Goal: Task Accomplishment & Management: Use online tool/utility

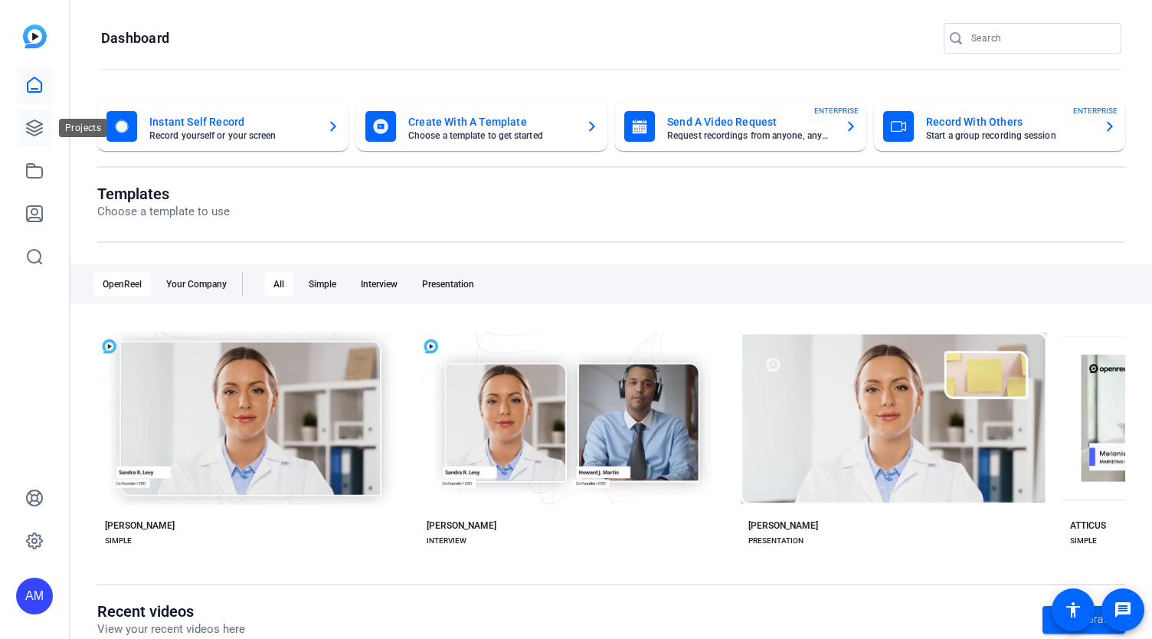
click at [25, 116] on link at bounding box center [34, 128] width 37 height 37
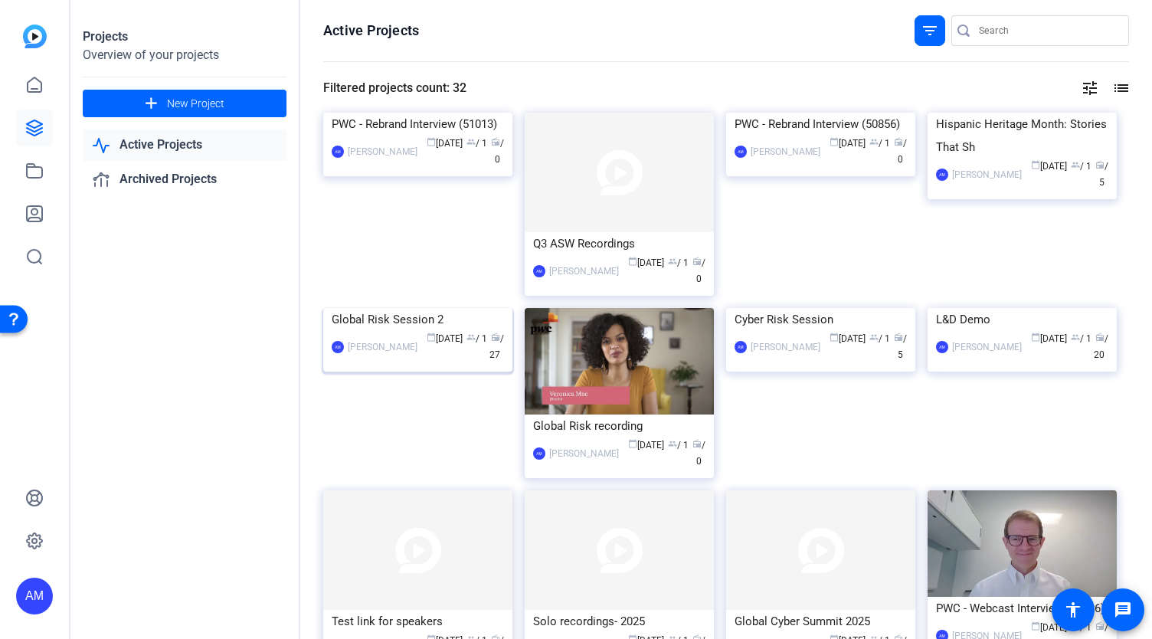
click at [418, 308] on img at bounding box center [417, 308] width 189 height 0
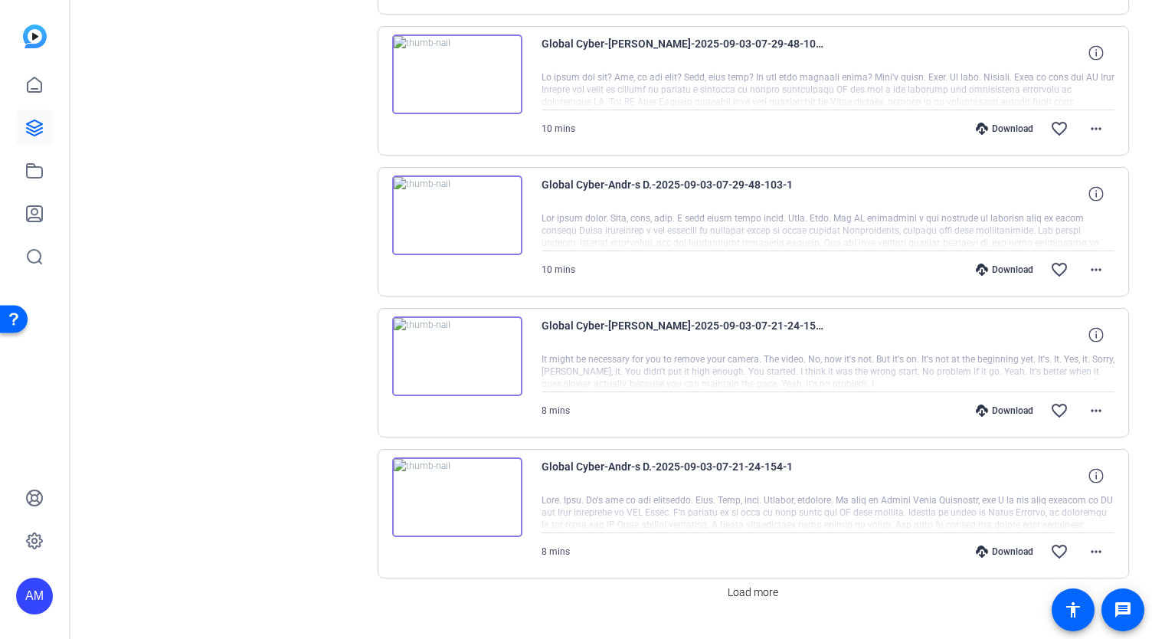
scroll to position [1184, 0]
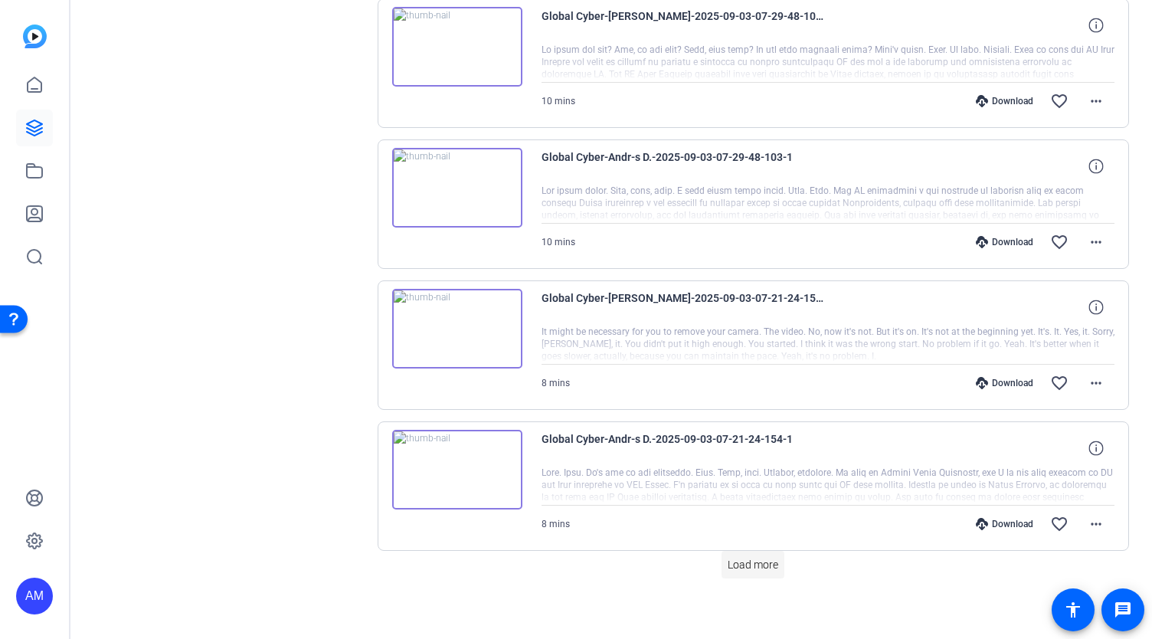
click at [747, 557] on span "Load more" at bounding box center [753, 565] width 51 height 16
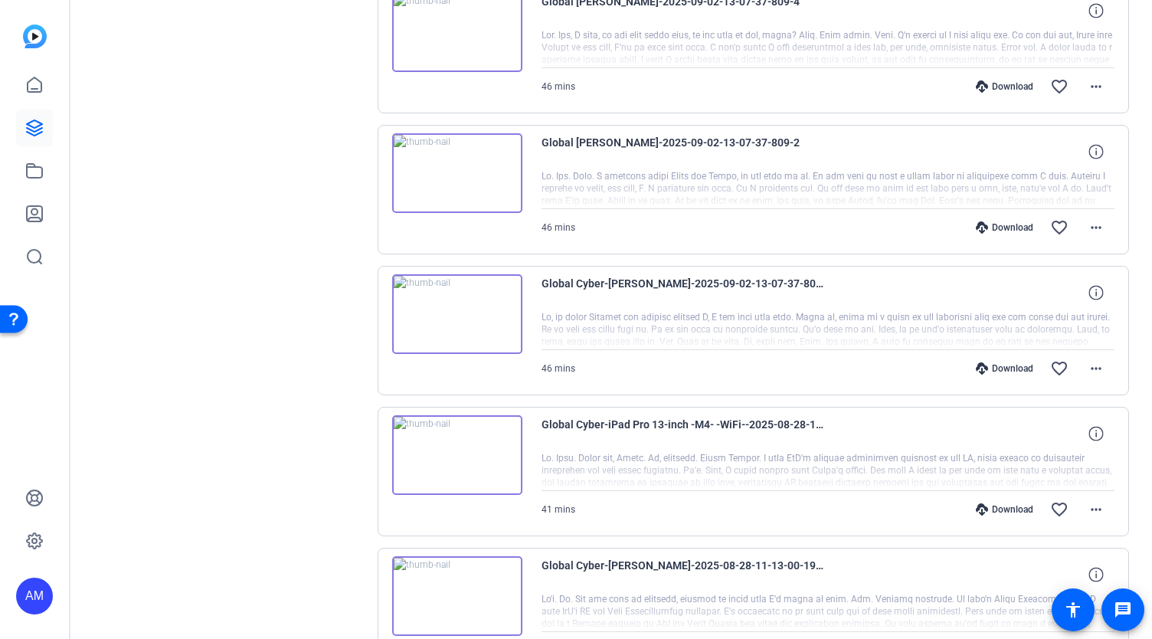
scroll to position [1757, 0]
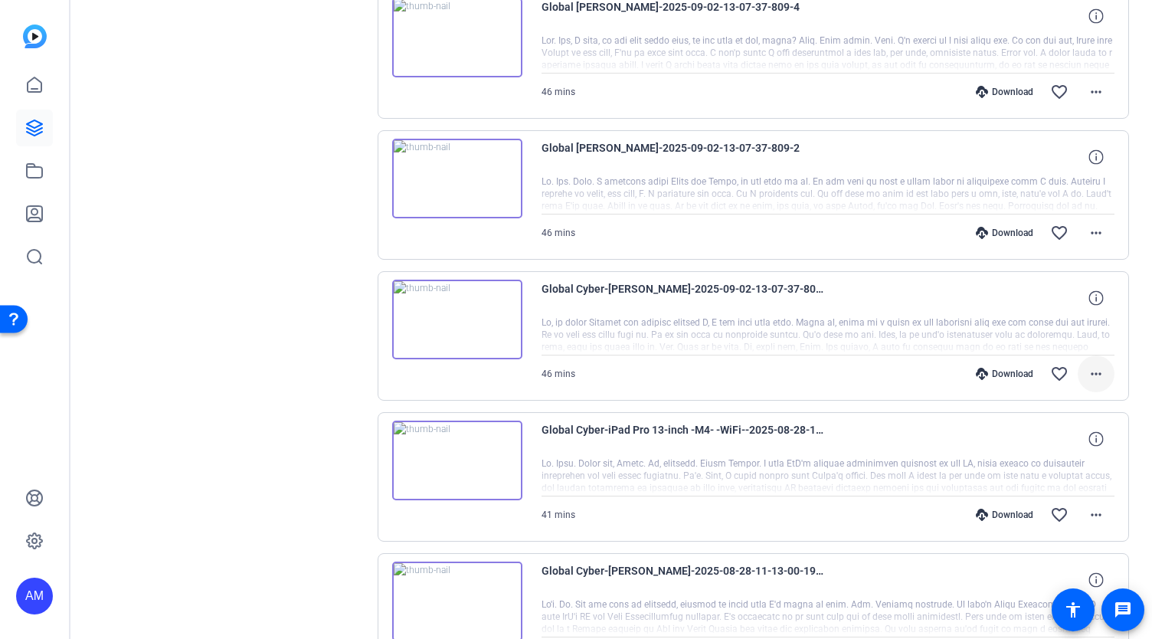
click at [1092, 365] on mat-icon "more_horiz" at bounding box center [1096, 374] width 18 height 18
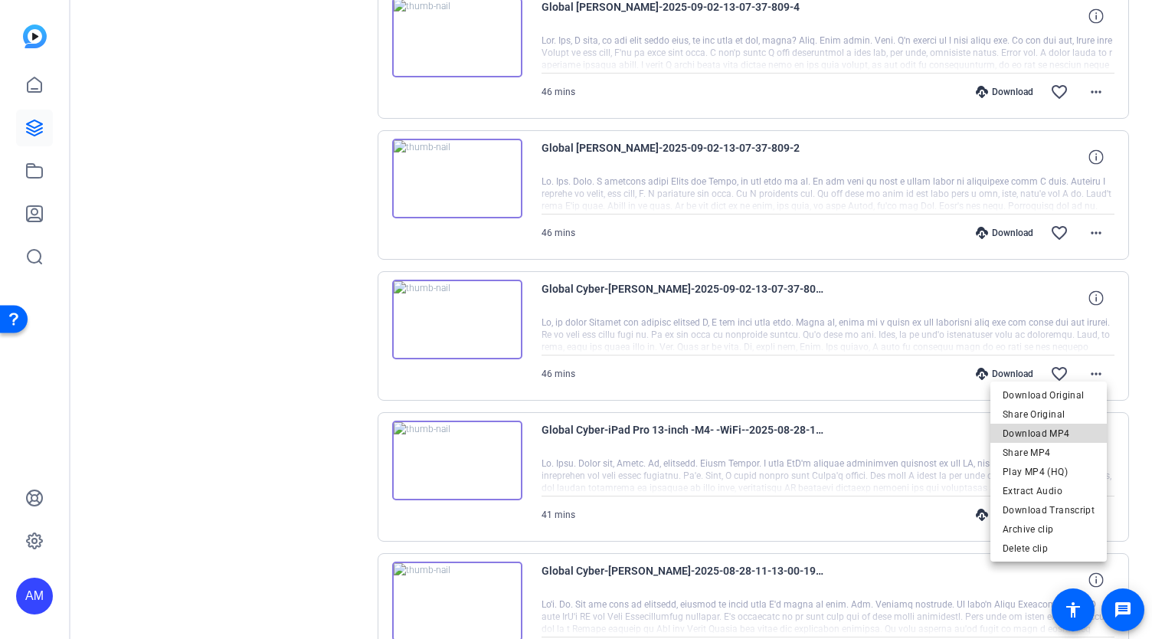
click at [1057, 433] on span "Download MP4" at bounding box center [1049, 433] width 92 height 18
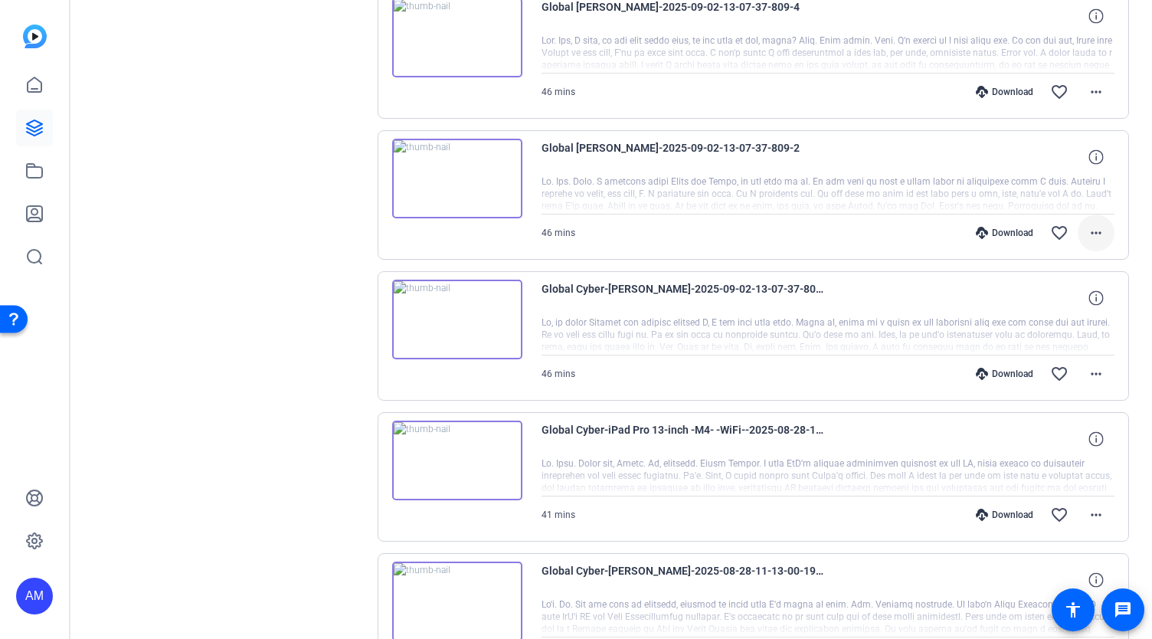
click at [1087, 224] on mat-icon "more_horiz" at bounding box center [1096, 233] width 18 height 18
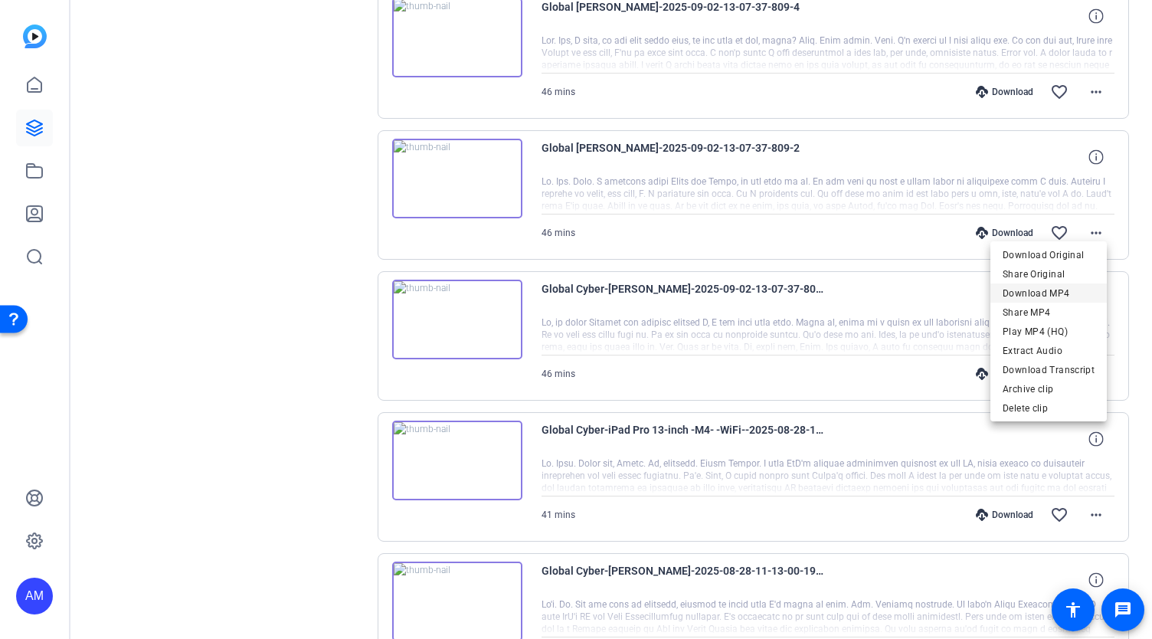
click at [1066, 292] on span "Download MP4" at bounding box center [1049, 293] width 92 height 18
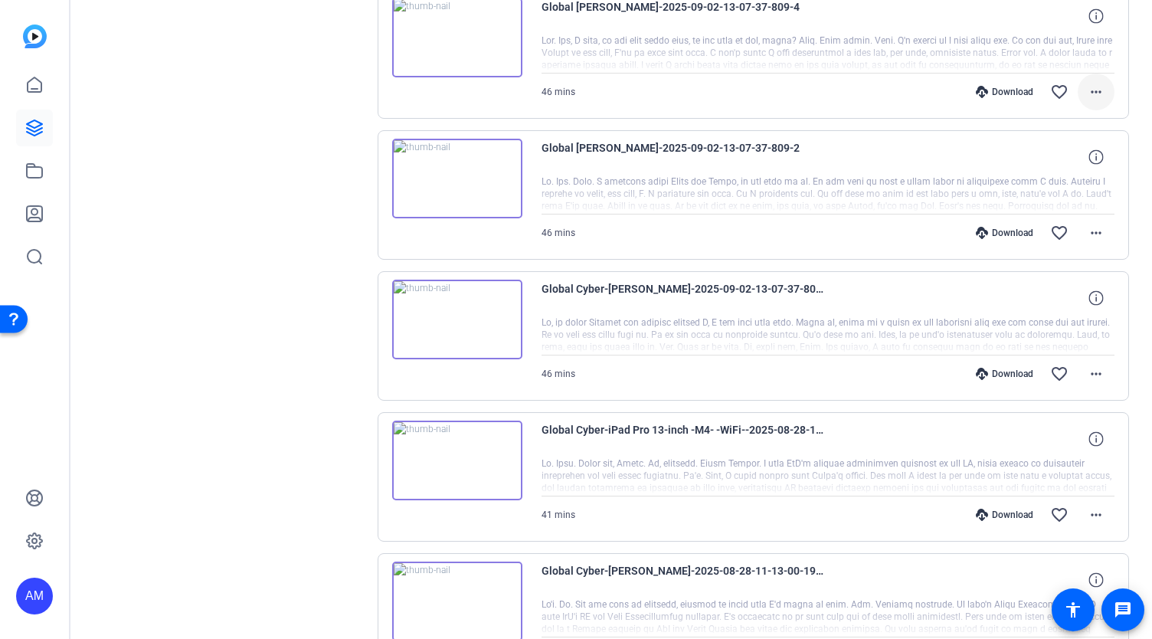
click at [1090, 83] on mat-icon "more_horiz" at bounding box center [1096, 92] width 18 height 18
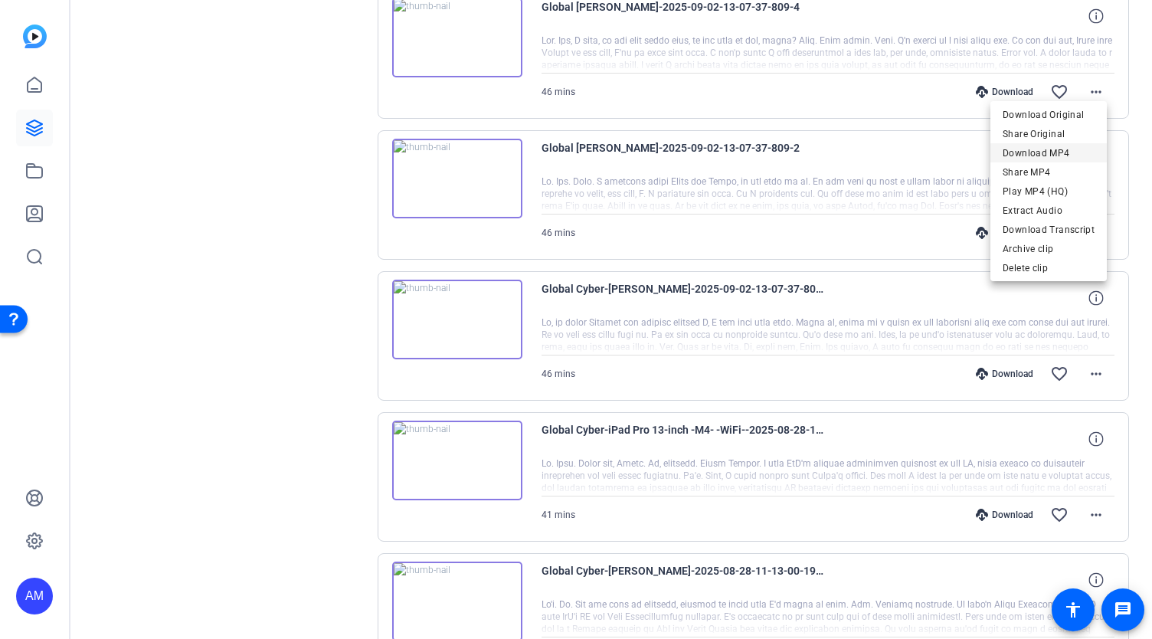
click at [1061, 150] on span "Download MP4" at bounding box center [1049, 153] width 92 height 18
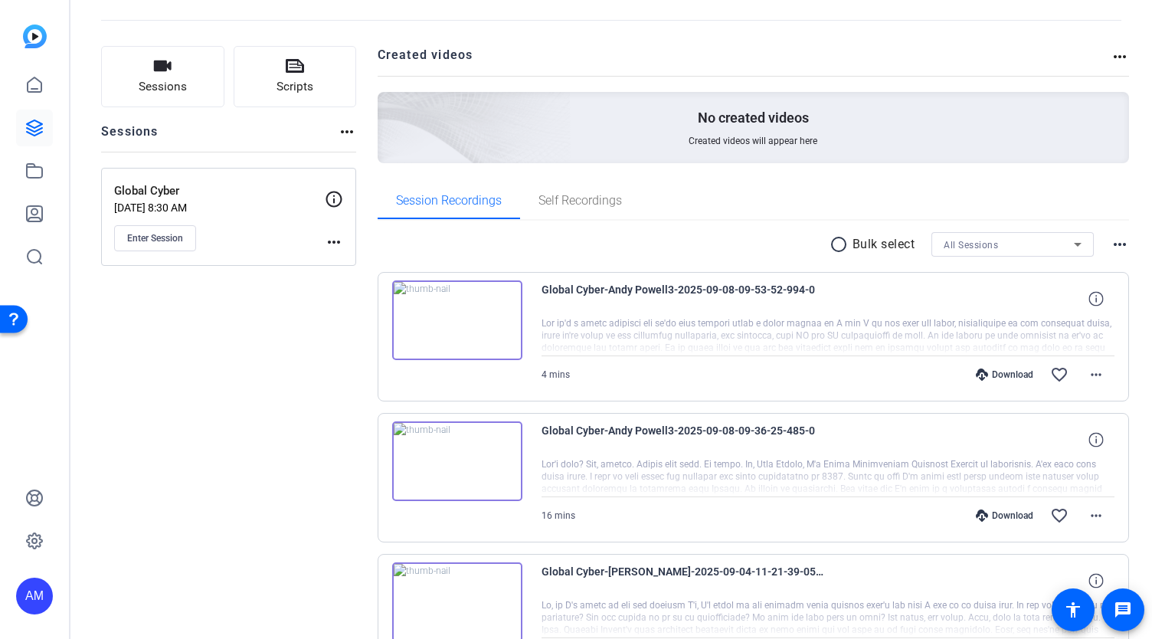
scroll to position [0, 0]
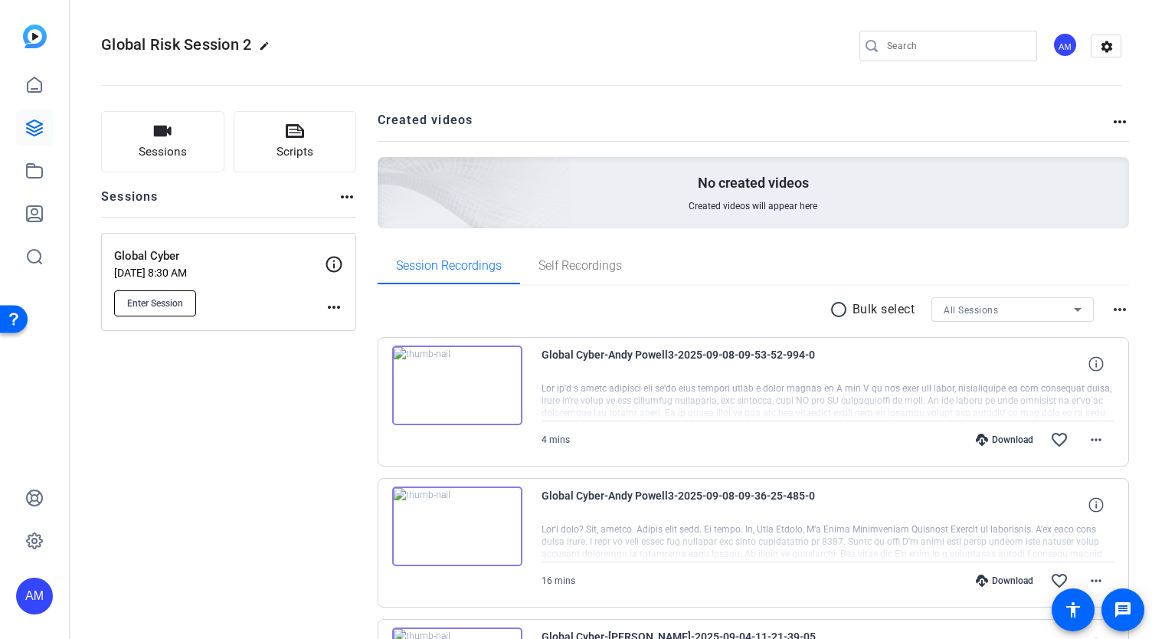
click at [164, 303] on span "Enter Session" at bounding box center [155, 303] width 56 height 12
click at [175, 281] on div "Global Cyber Aug 28, 2025 @ 8:30 AM Enter Session" at bounding box center [219, 281] width 211 height 69
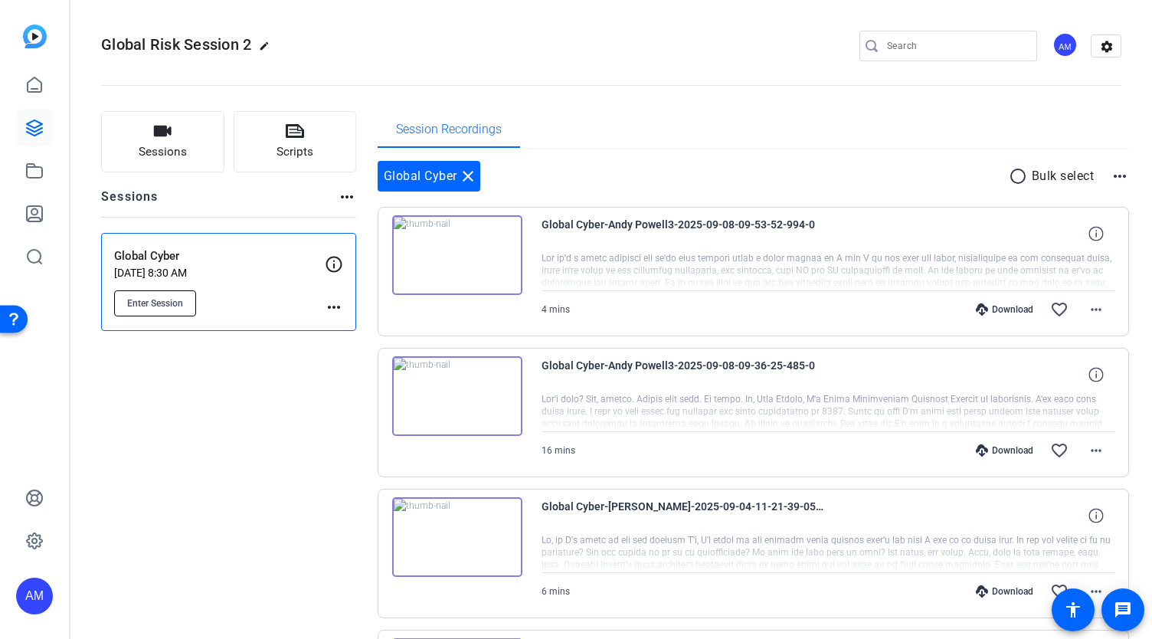
click at [153, 300] on span "Enter Session" at bounding box center [155, 303] width 56 height 12
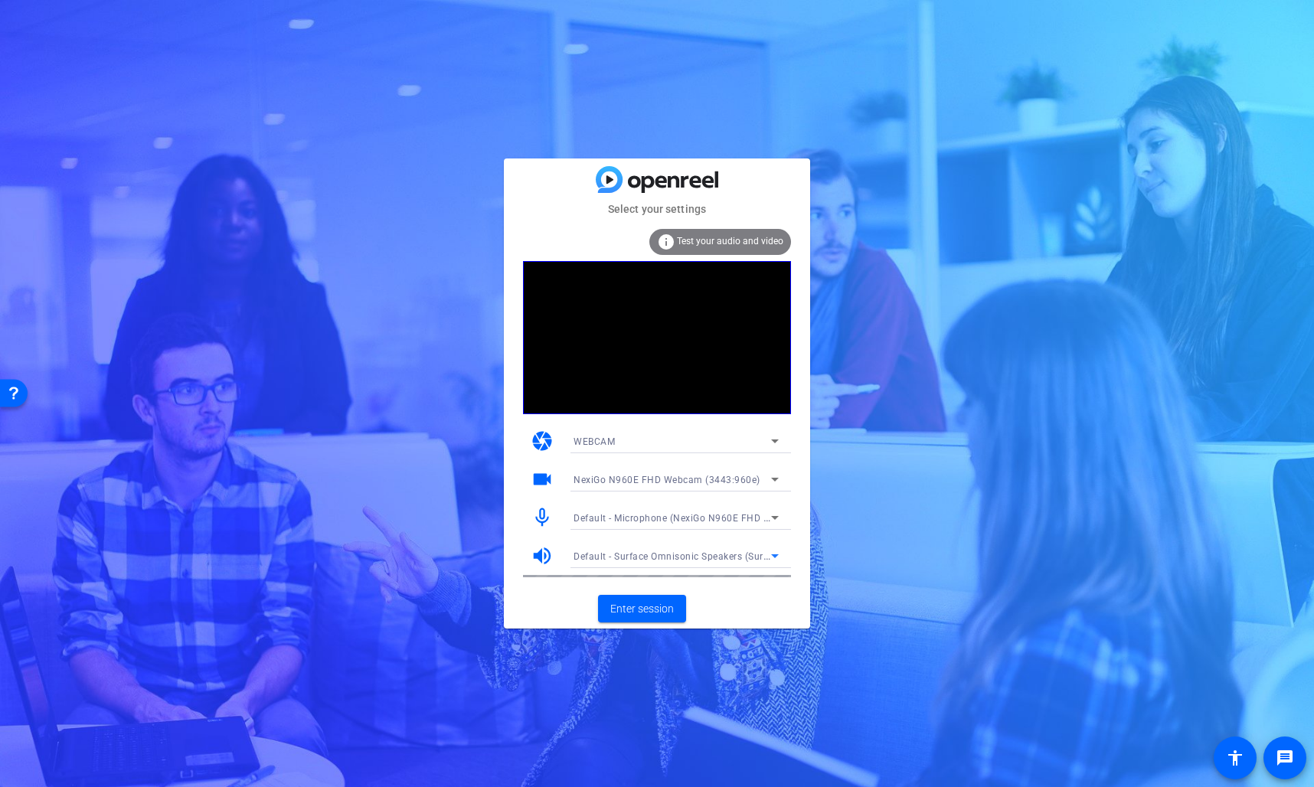
click at [770, 549] on icon at bounding box center [775, 556] width 18 height 18
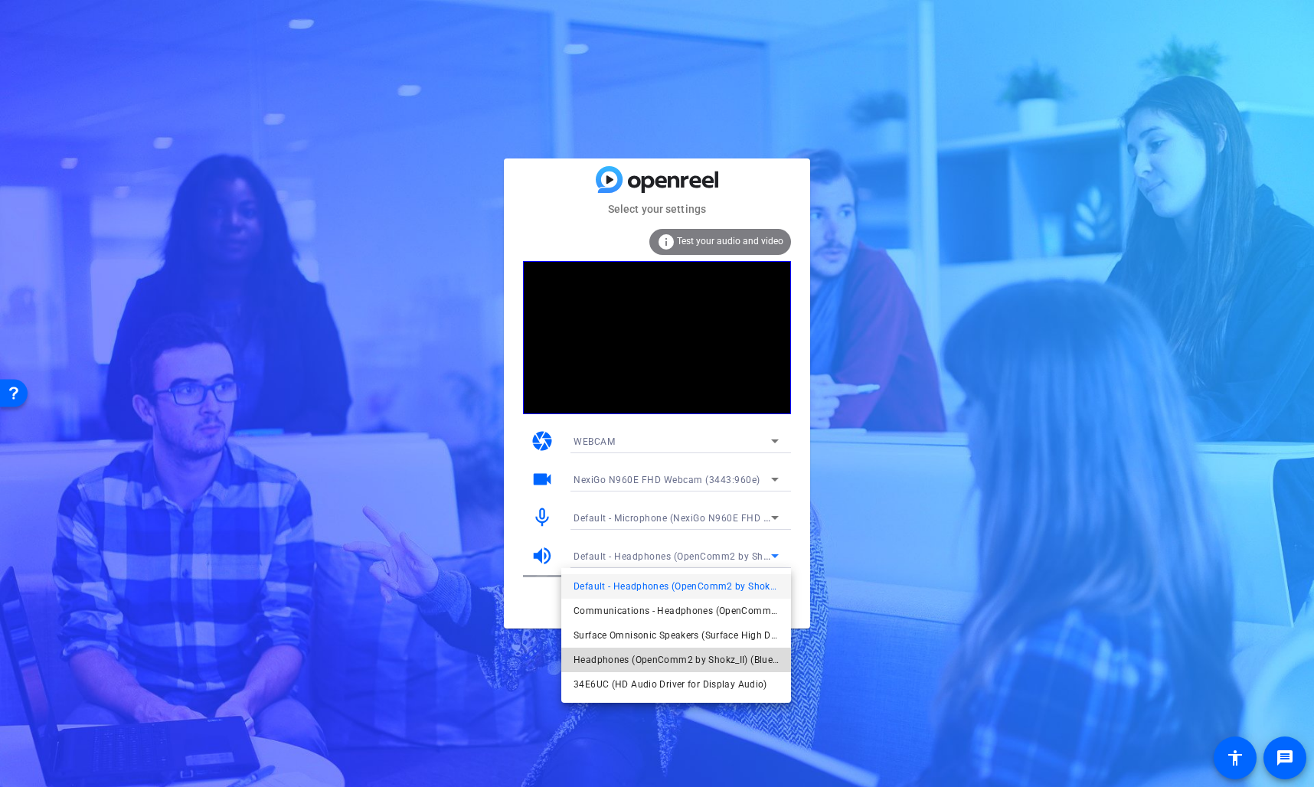
click at [741, 638] on span "Headphones (OpenComm2 by Shokz_II) (Bluetooth)" at bounding box center [676, 660] width 205 height 18
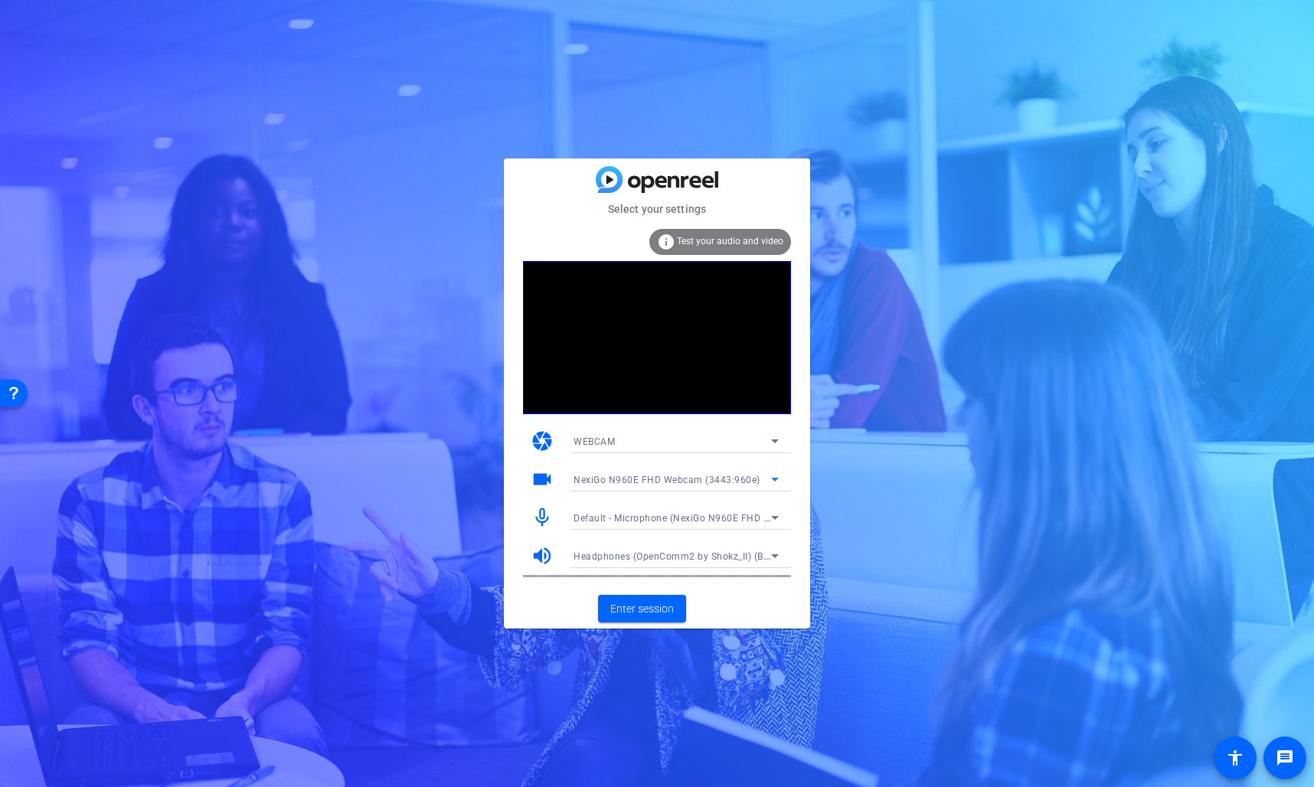
click at [728, 476] on span "NexiGo N960E FHD Webcam (3443:960e)" at bounding box center [667, 480] width 187 height 11
click at [0, 0] on div at bounding box center [0, 0] width 0 height 0
click at [718, 505] on div at bounding box center [676, 500] width 230 height 17
click at [702, 516] on span "Default - Microphone (NexiGo N960E FHD Webcam Audio) (3443:960e)" at bounding box center [733, 518] width 319 height 12
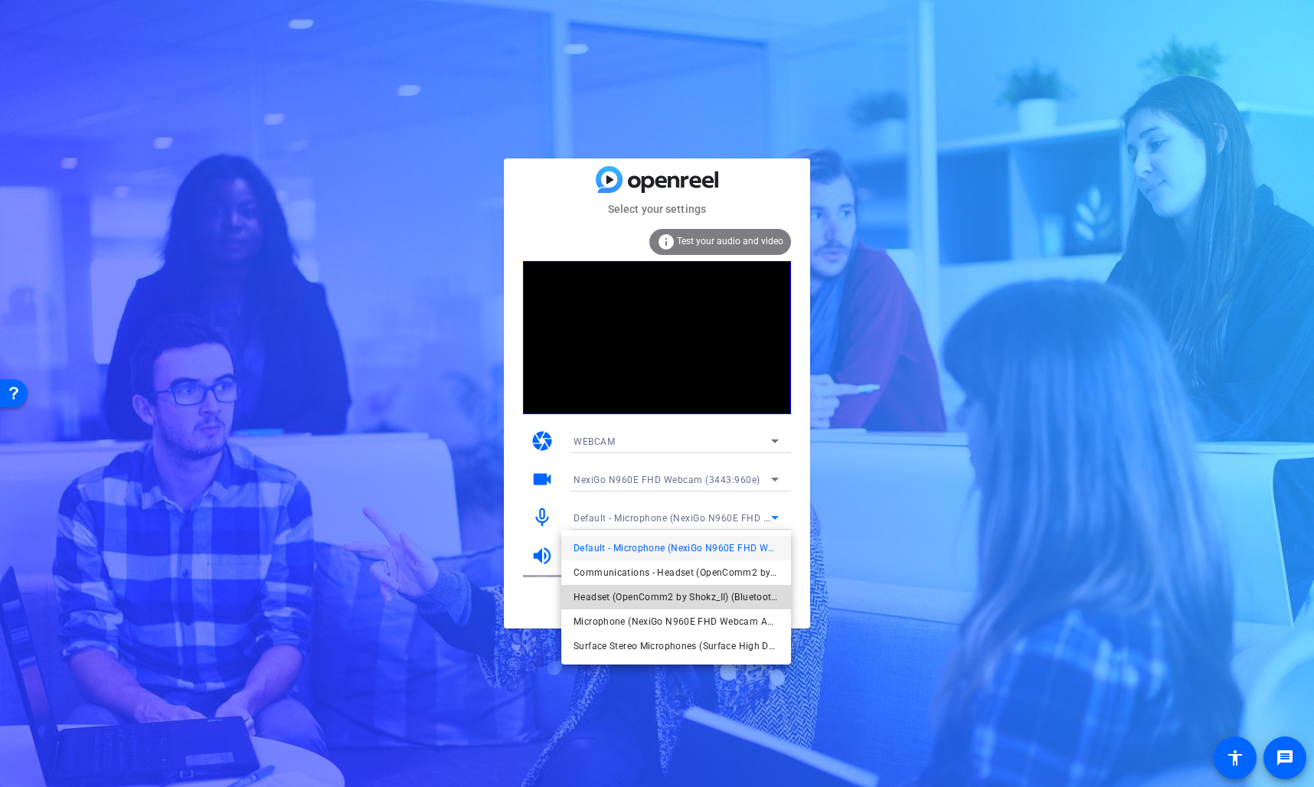
click at [47, 328] on span "Headset (OpenComm2 by Shokz_II) (Bluetooth)" at bounding box center [33, 320] width 28 height 16
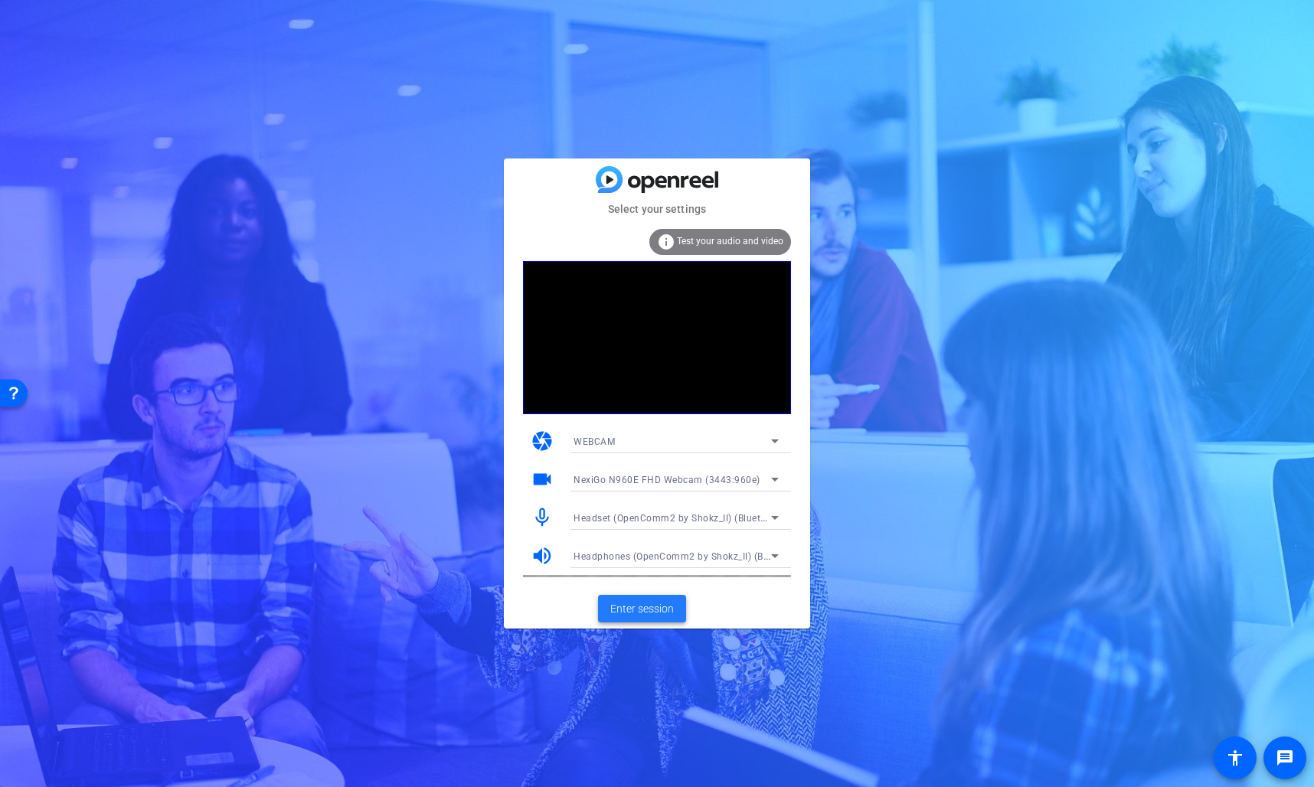
click at [667, 599] on span at bounding box center [642, 608] width 88 height 37
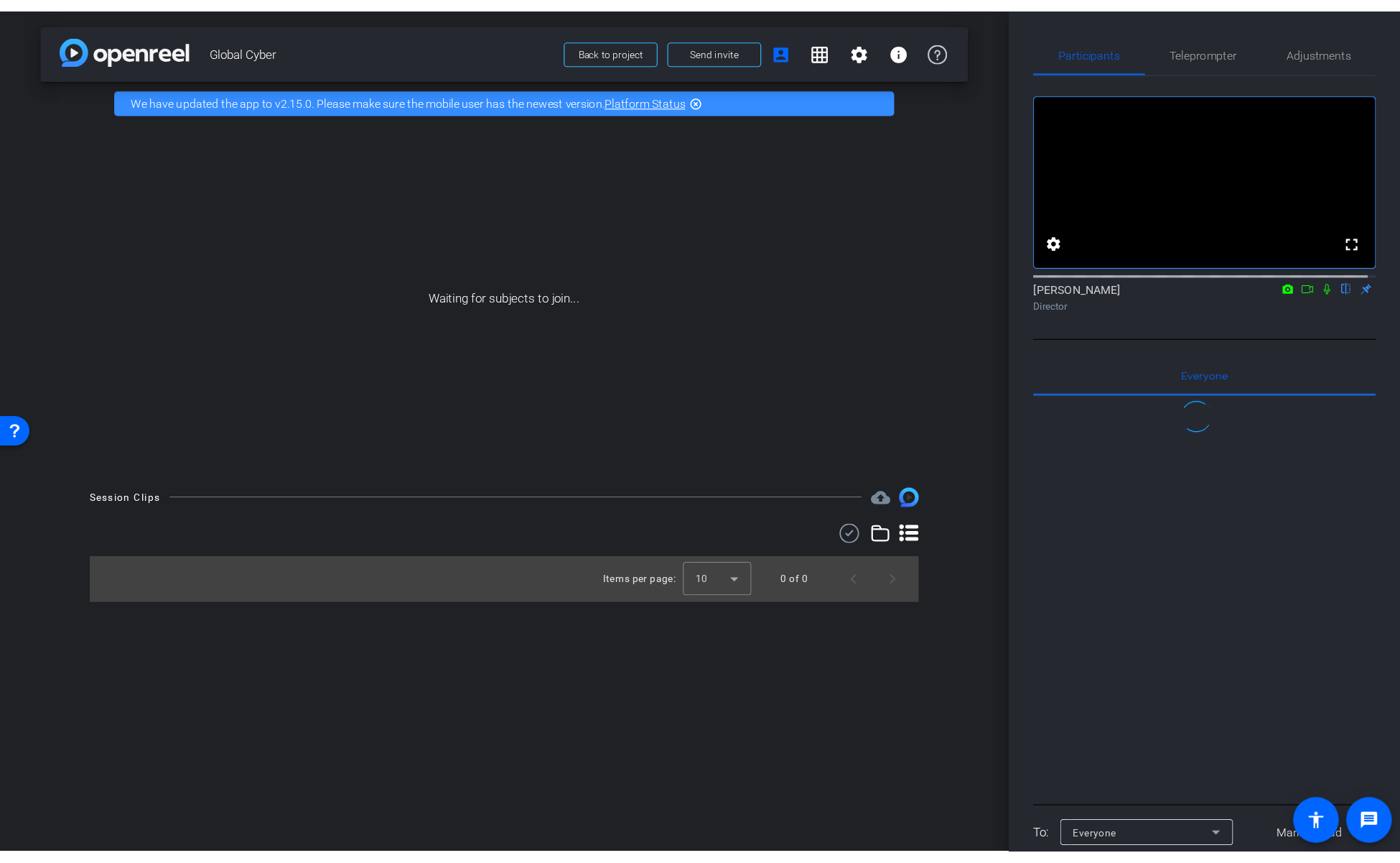
scroll to position [948, 0]
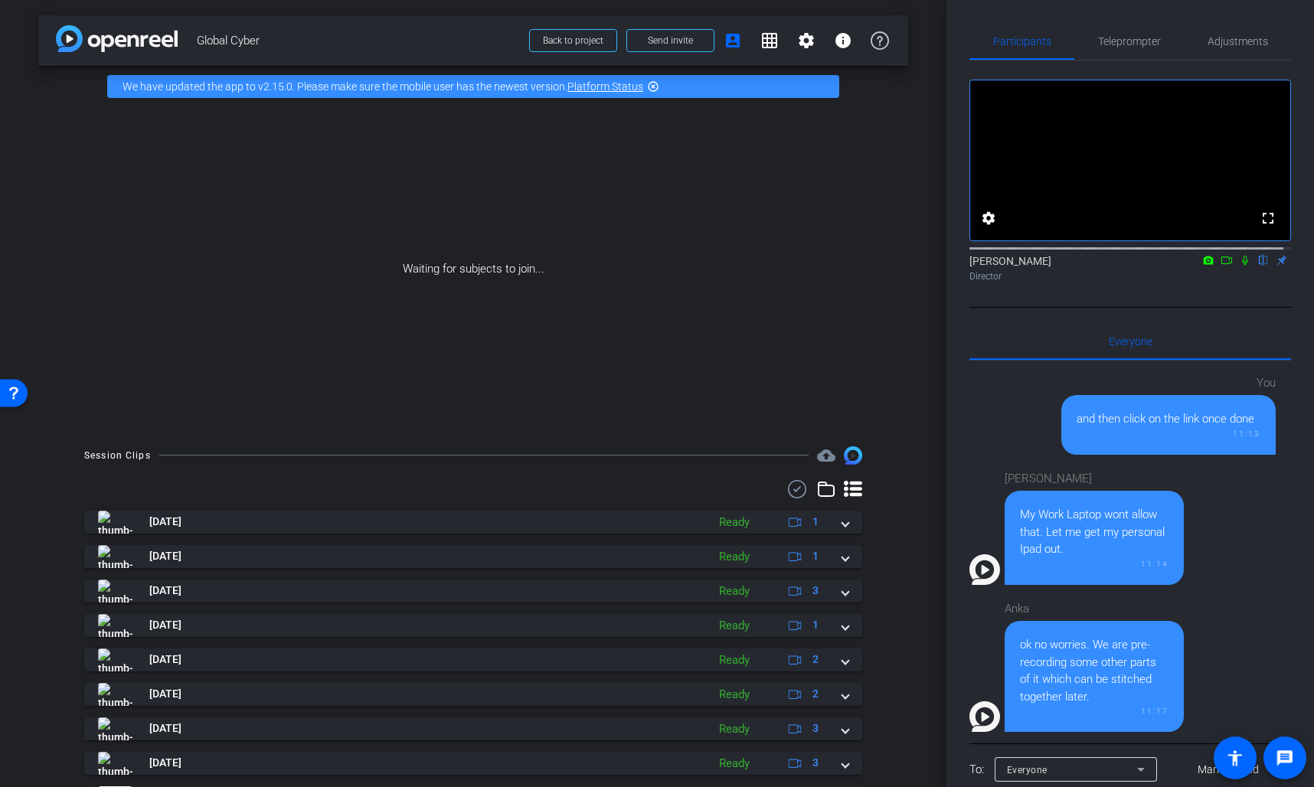
click at [1151, 267] on mat-icon "flip" at bounding box center [1263, 260] width 18 height 14
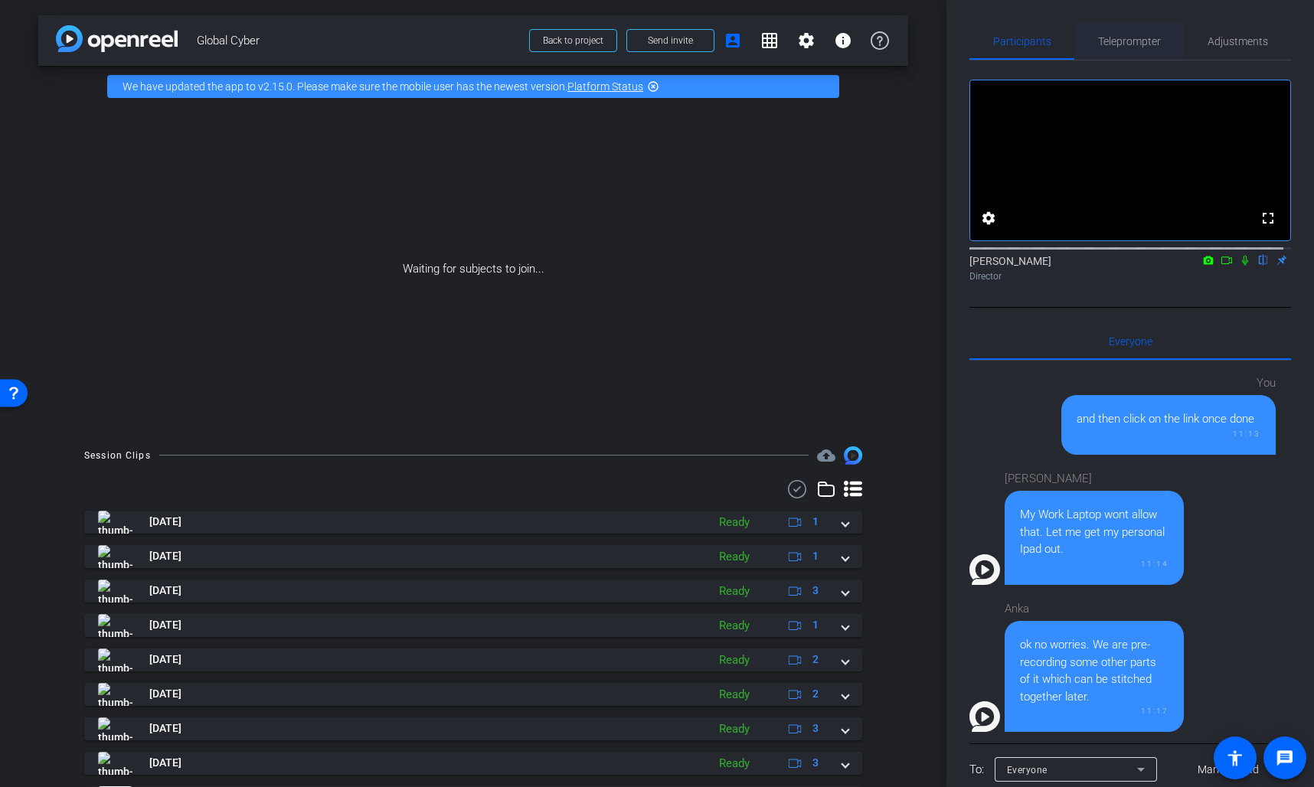
click at [1117, 44] on span "Teleprompter" at bounding box center [1129, 41] width 63 height 11
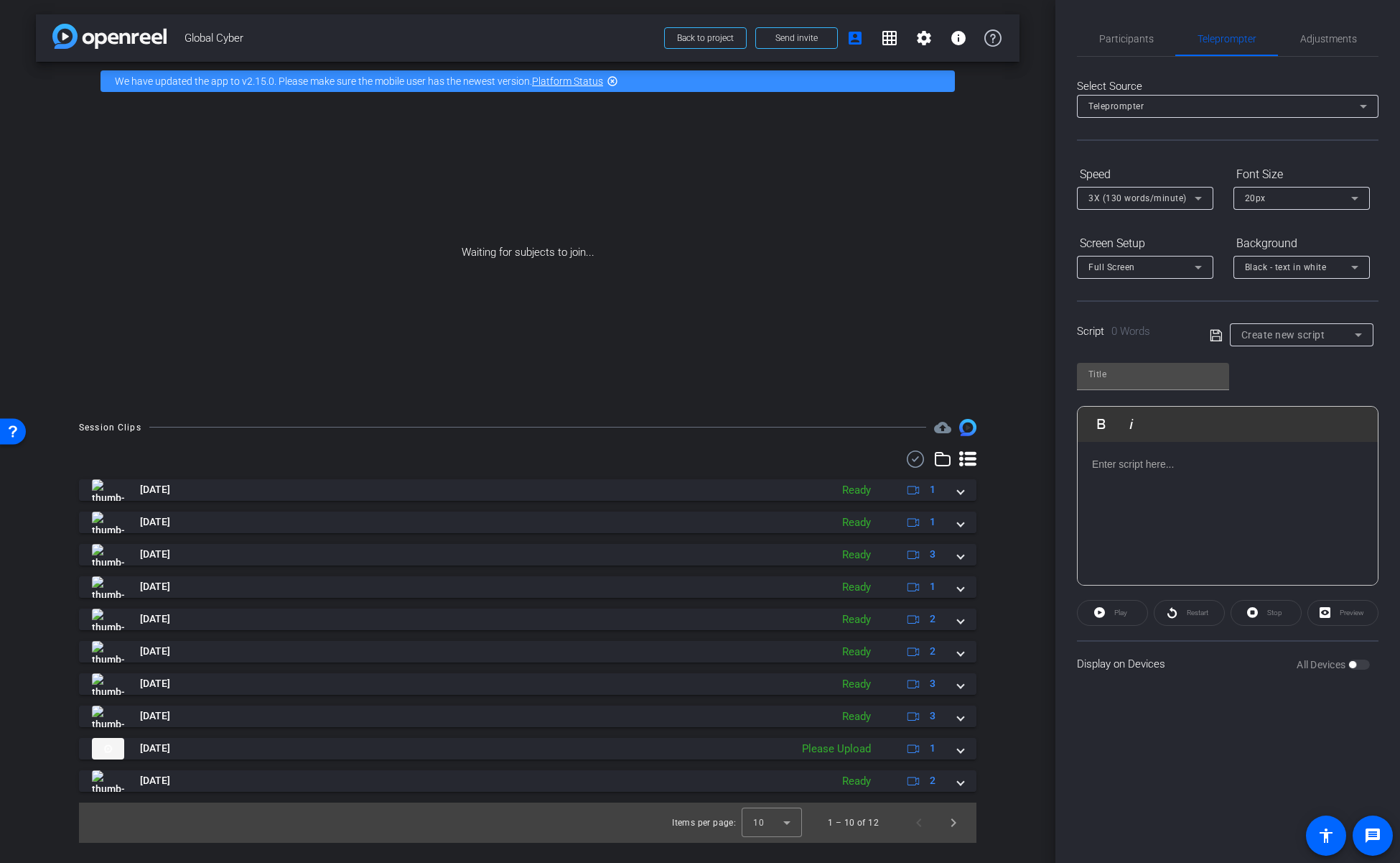
click at [290, 41] on span "Global Cyber" at bounding box center [420, 38] width 471 height 29
click at [251, 38] on span "Global Cyber" at bounding box center [420, 38] width 471 height 29
drag, startPoint x: 253, startPoint y: 37, endPoint x: 213, endPoint y: 36, distance: 40.0
click at [213, 36] on span "Global Cyber" at bounding box center [420, 38] width 471 height 29
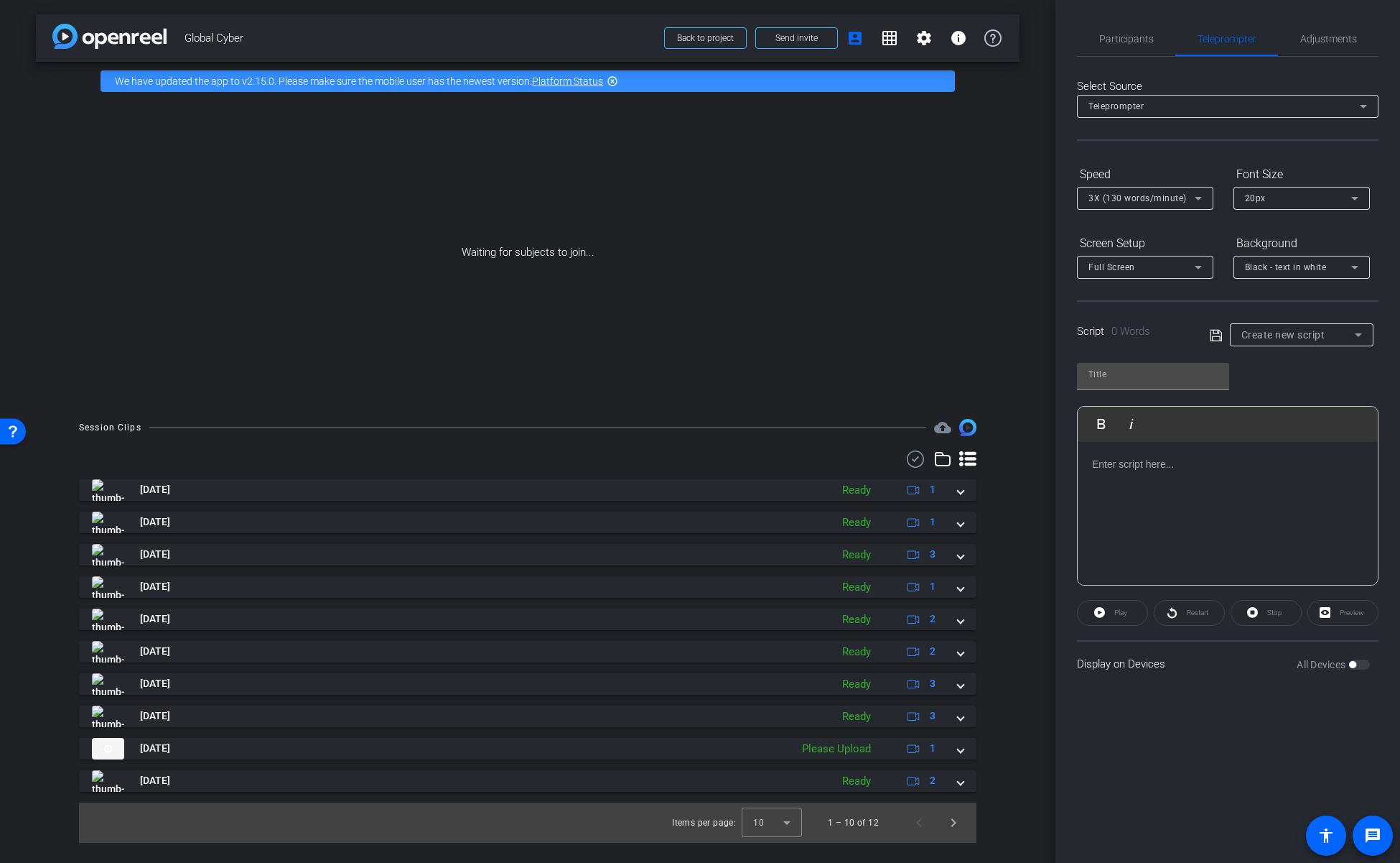
click at [305, 28] on span "Global Cyber" at bounding box center [420, 38] width 471 height 29
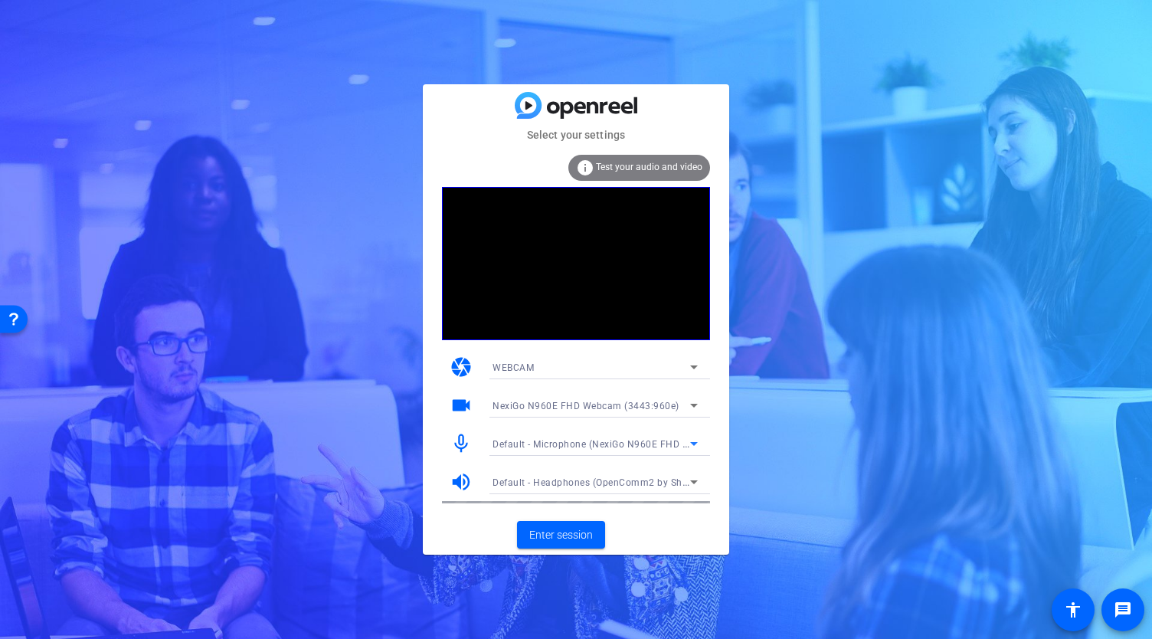
click at [639, 443] on span "Default - Microphone (NexiGo N960E FHD Webcam Audio) (3443:960e)" at bounding box center [651, 443] width 319 height 12
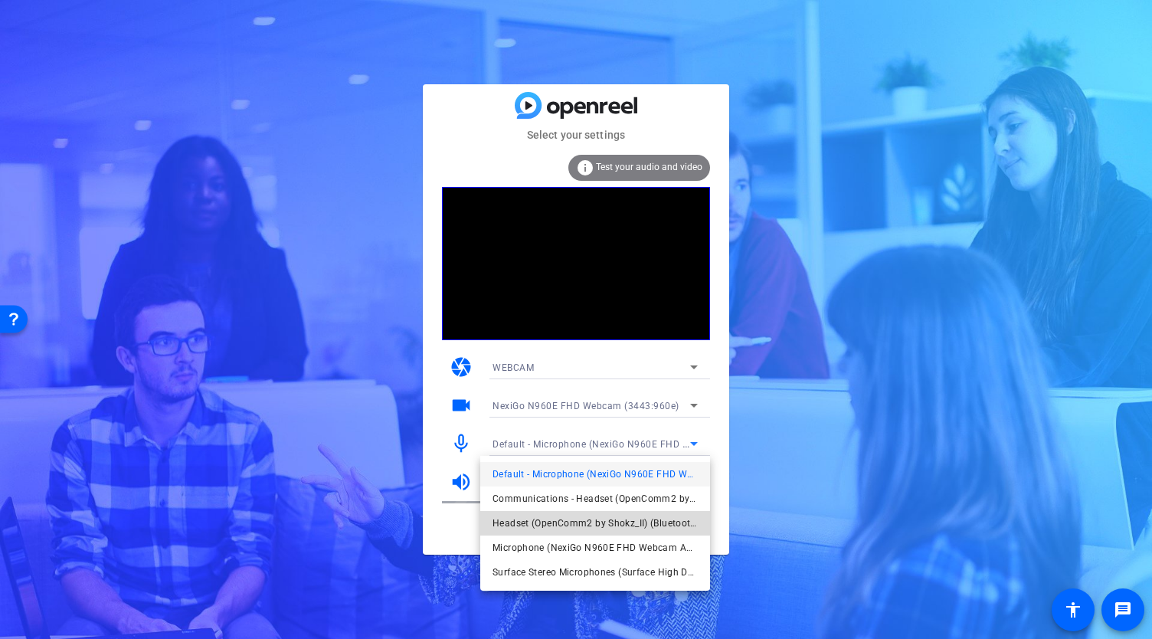
click at [250, 208] on span "Headset (OpenComm2 by Shokz_II) (Bluetooth)" at bounding box center [148, 203] width 202 height 10
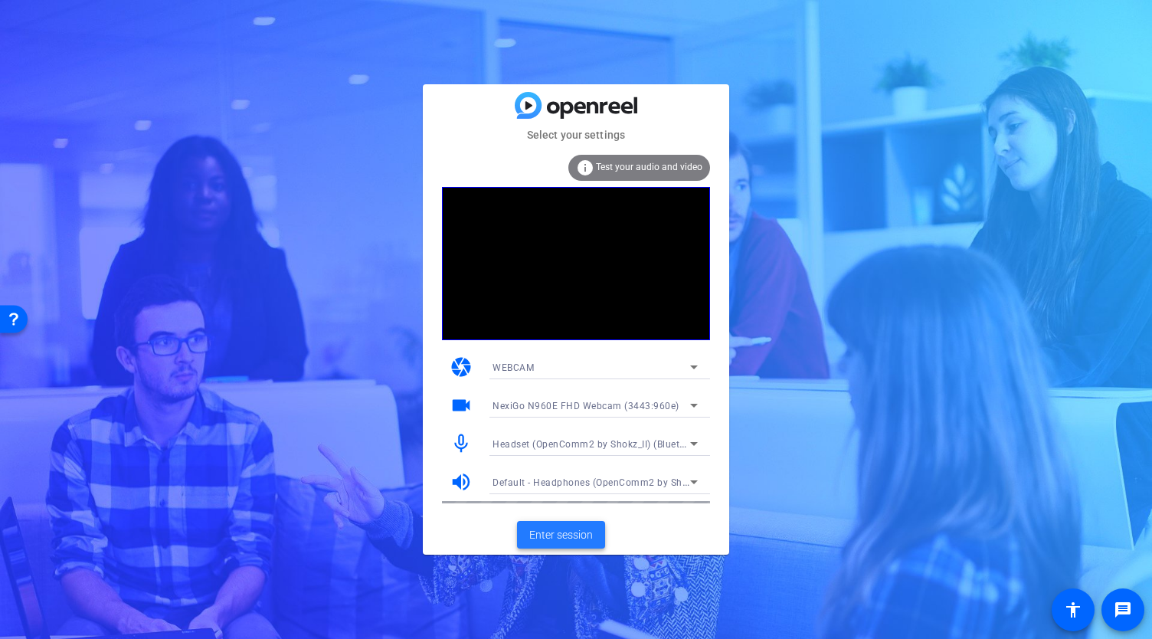
click at [565, 531] on span "Enter session" at bounding box center [561, 535] width 64 height 16
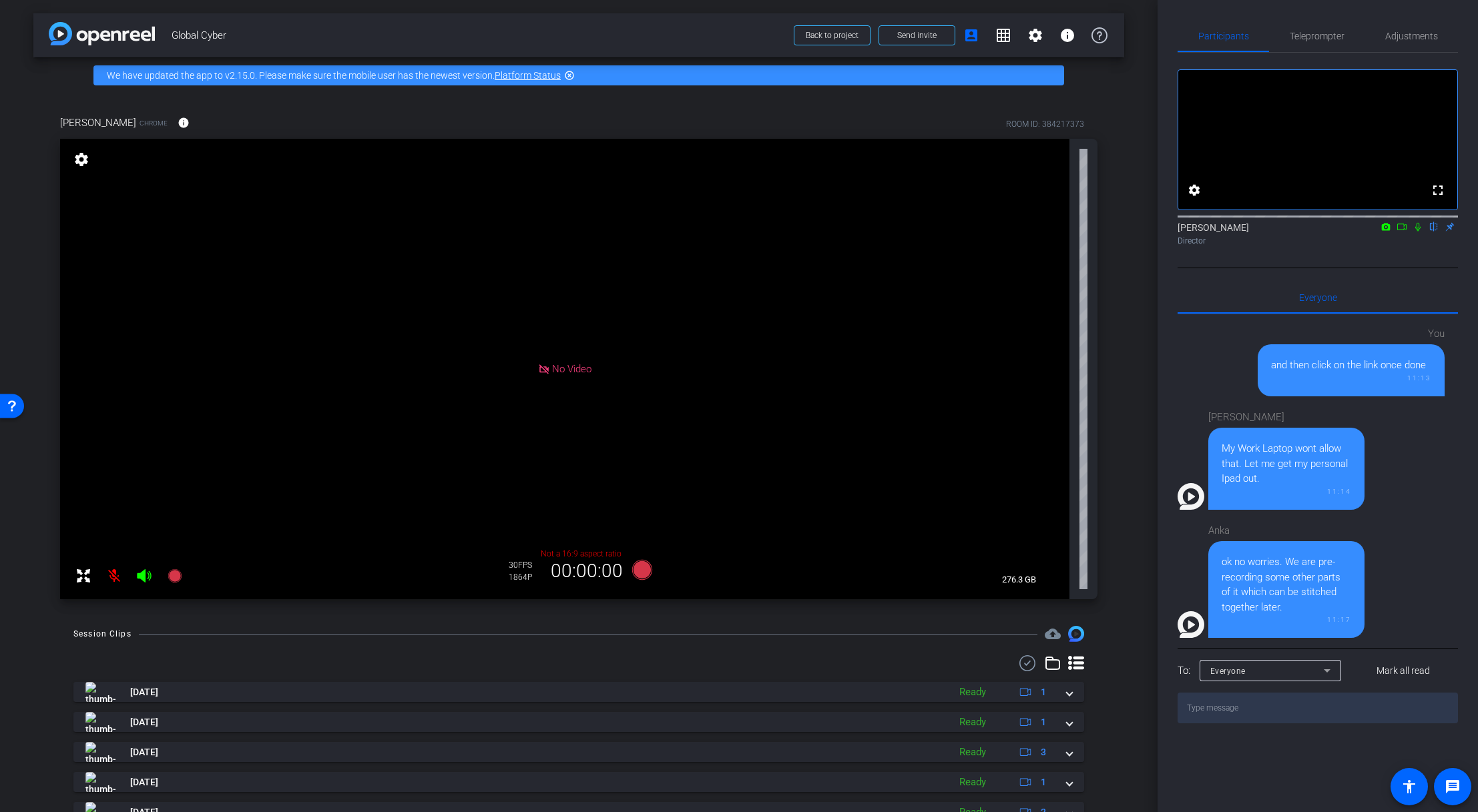
click at [144, 556] on icon at bounding box center [144, 575] width 14 height 13
click at [141, 556] on icon at bounding box center [144, 576] width 16 height 16
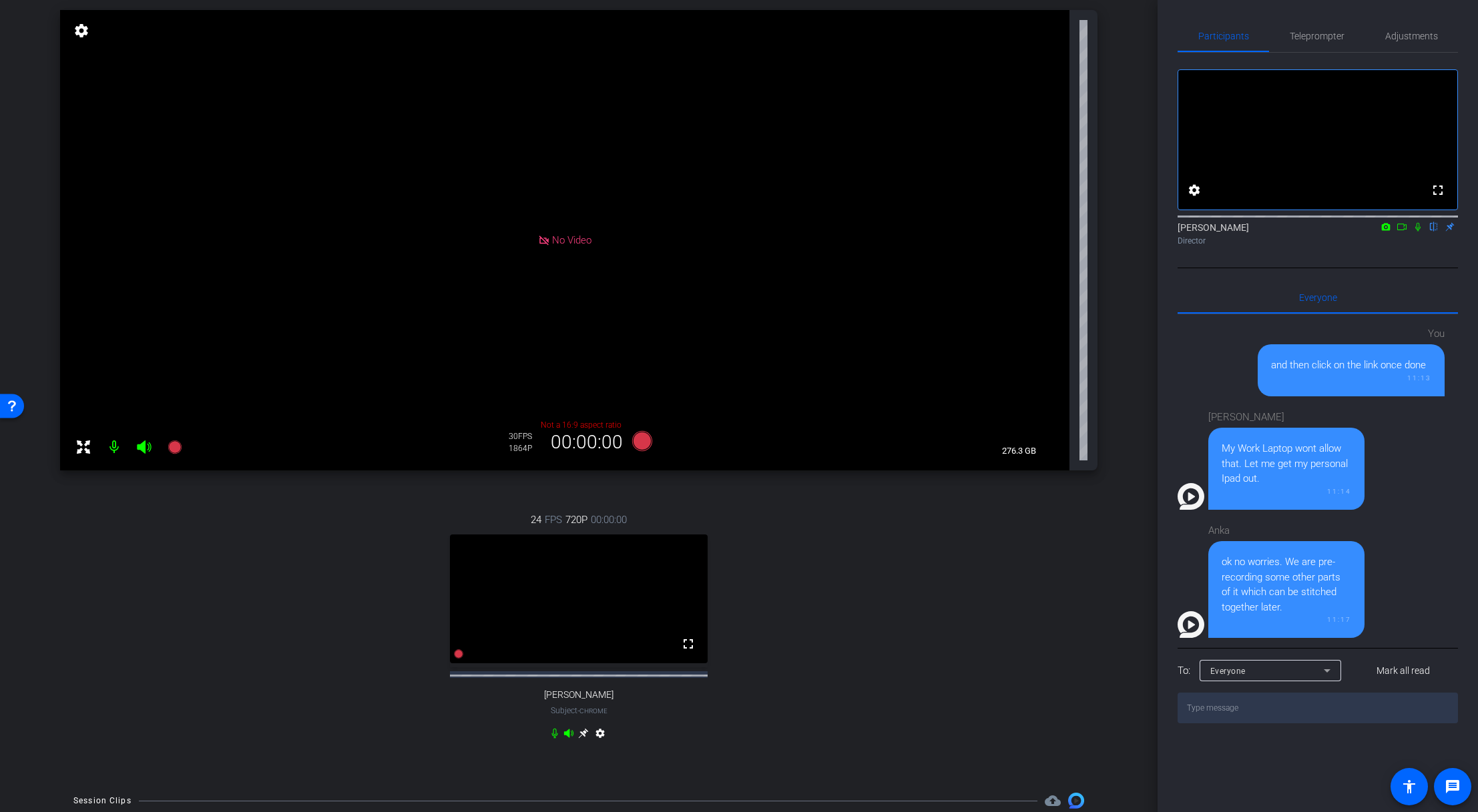
scroll to position [124, 0]
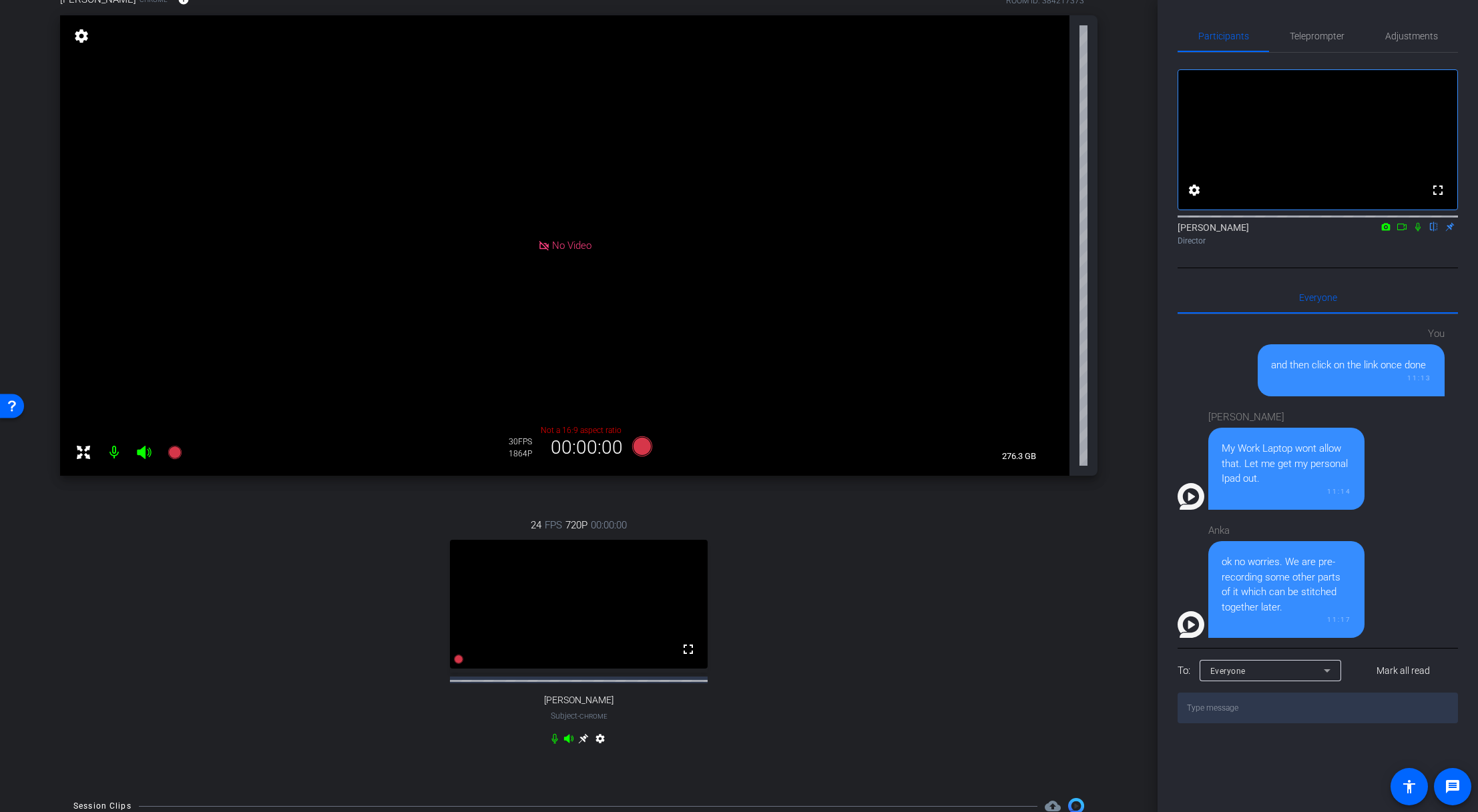
click at [578, 556] on icon at bounding box center [583, 739] width 10 height 10
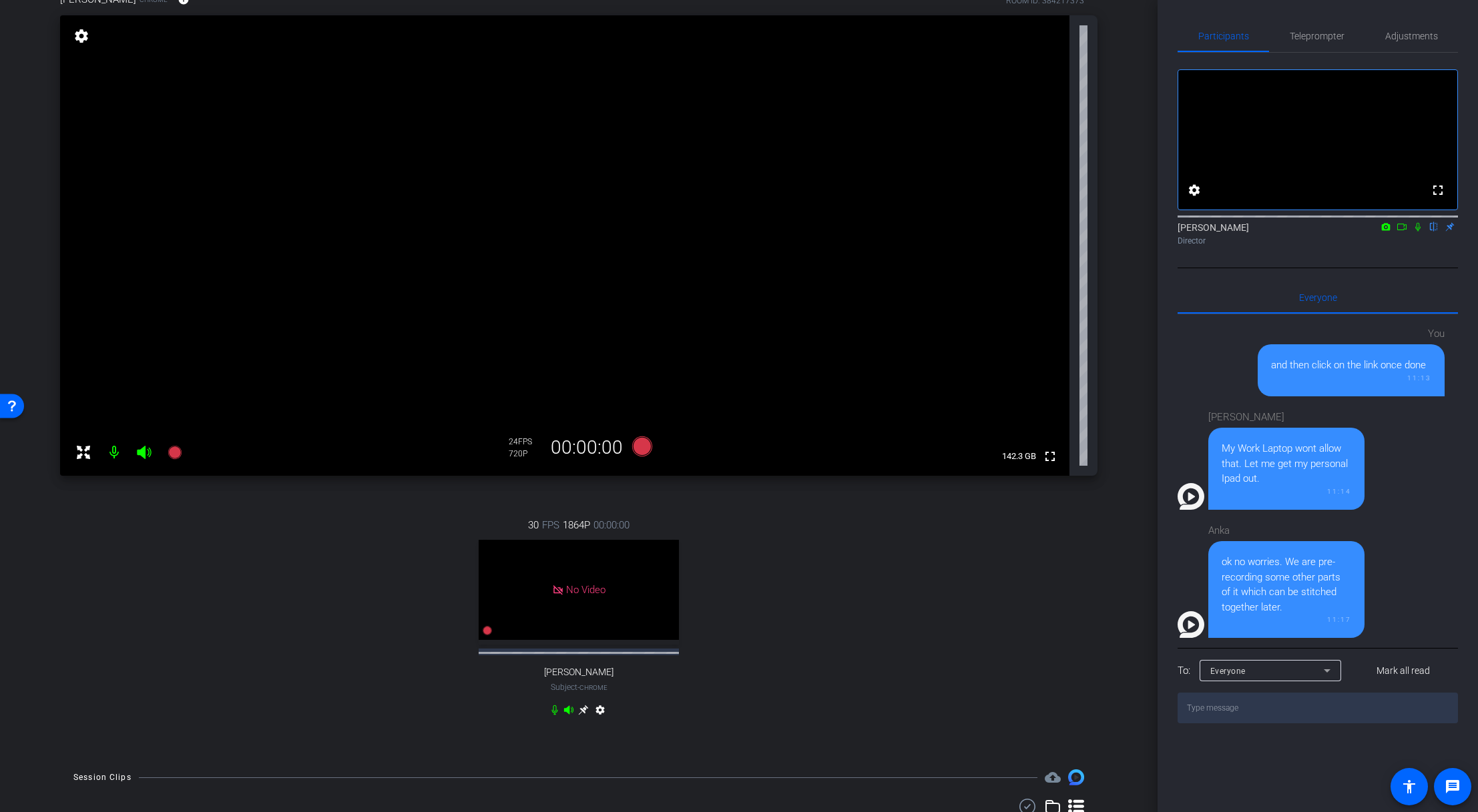
click at [81, 41] on mat-icon "settings" at bounding box center [81, 36] width 18 height 16
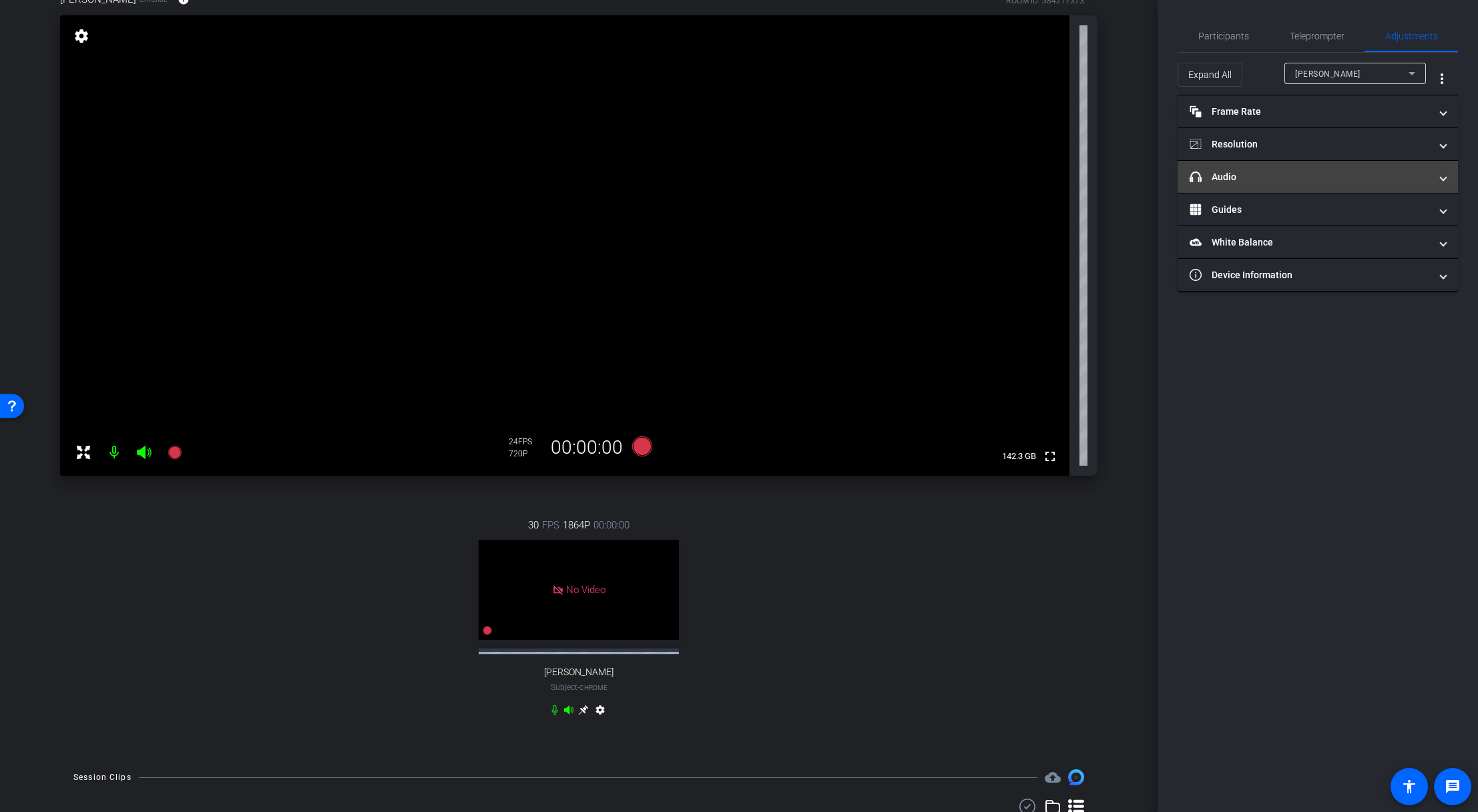
click at [1003, 175] on mat-panel-title "headphone icon Audio" at bounding box center [1310, 177] width 241 height 14
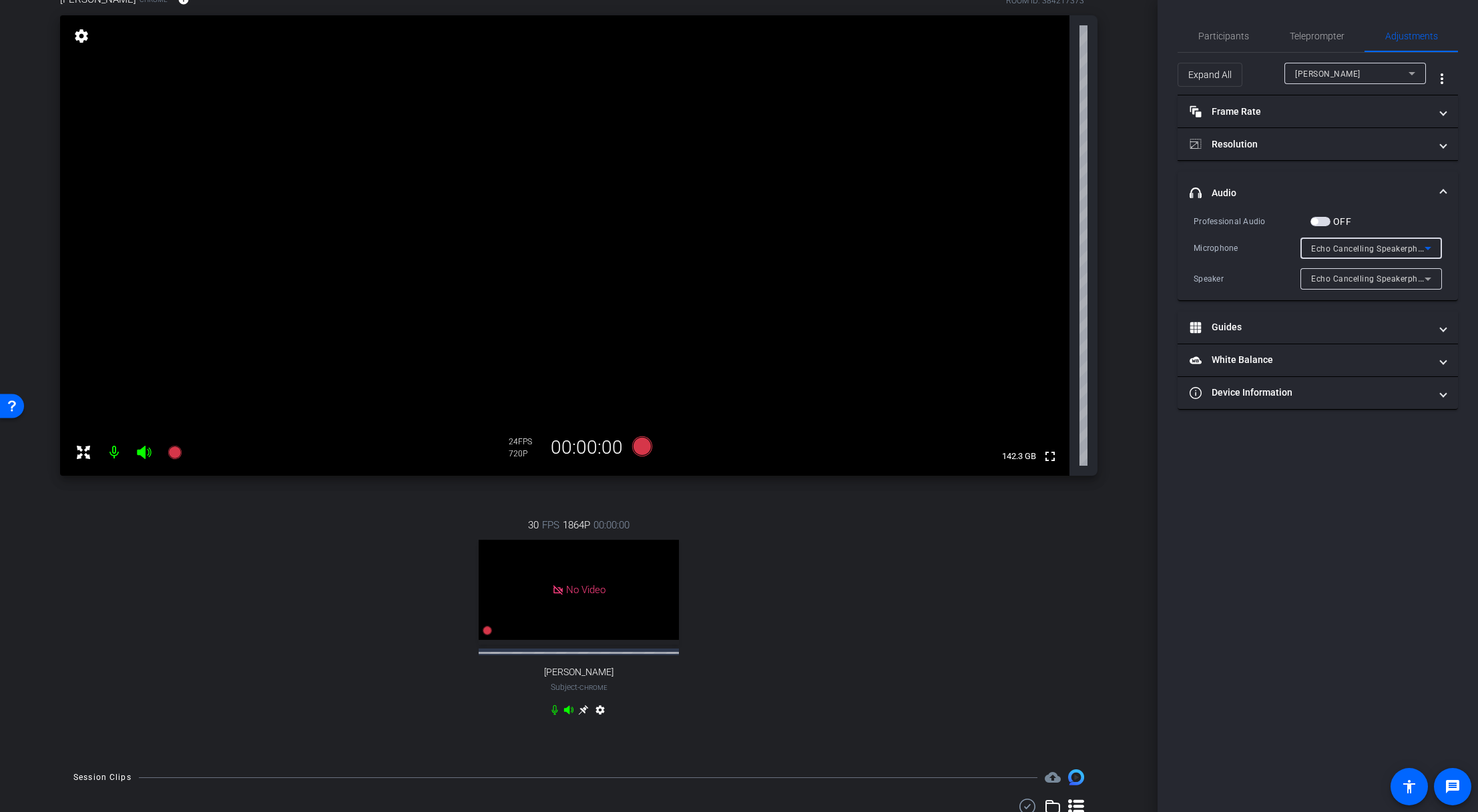
click at [1003, 244] on span "Echo Cancelling Speakerphone (Jabra SPEAK 510 USB) (0b0e:0422)" at bounding box center [1444, 248] width 267 height 10
click at [1003, 139] on div at bounding box center [739, 406] width 1478 height 812
click at [1003, 141] on mat-panel-title "Resolution" at bounding box center [1310, 145] width 241 height 14
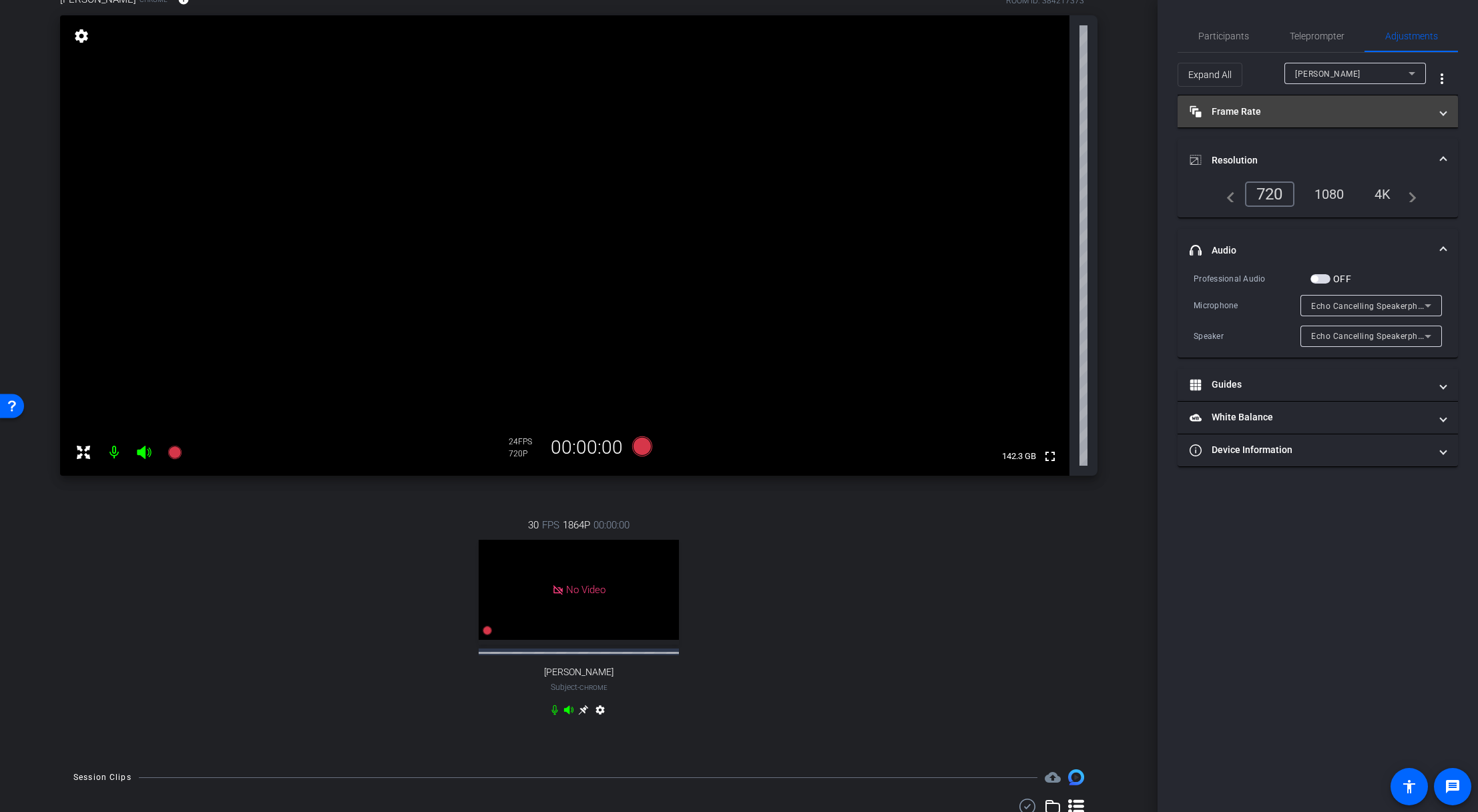
click at [1003, 109] on mat-panel-title "Frame Rate Frame Rate" at bounding box center [1310, 112] width 241 height 14
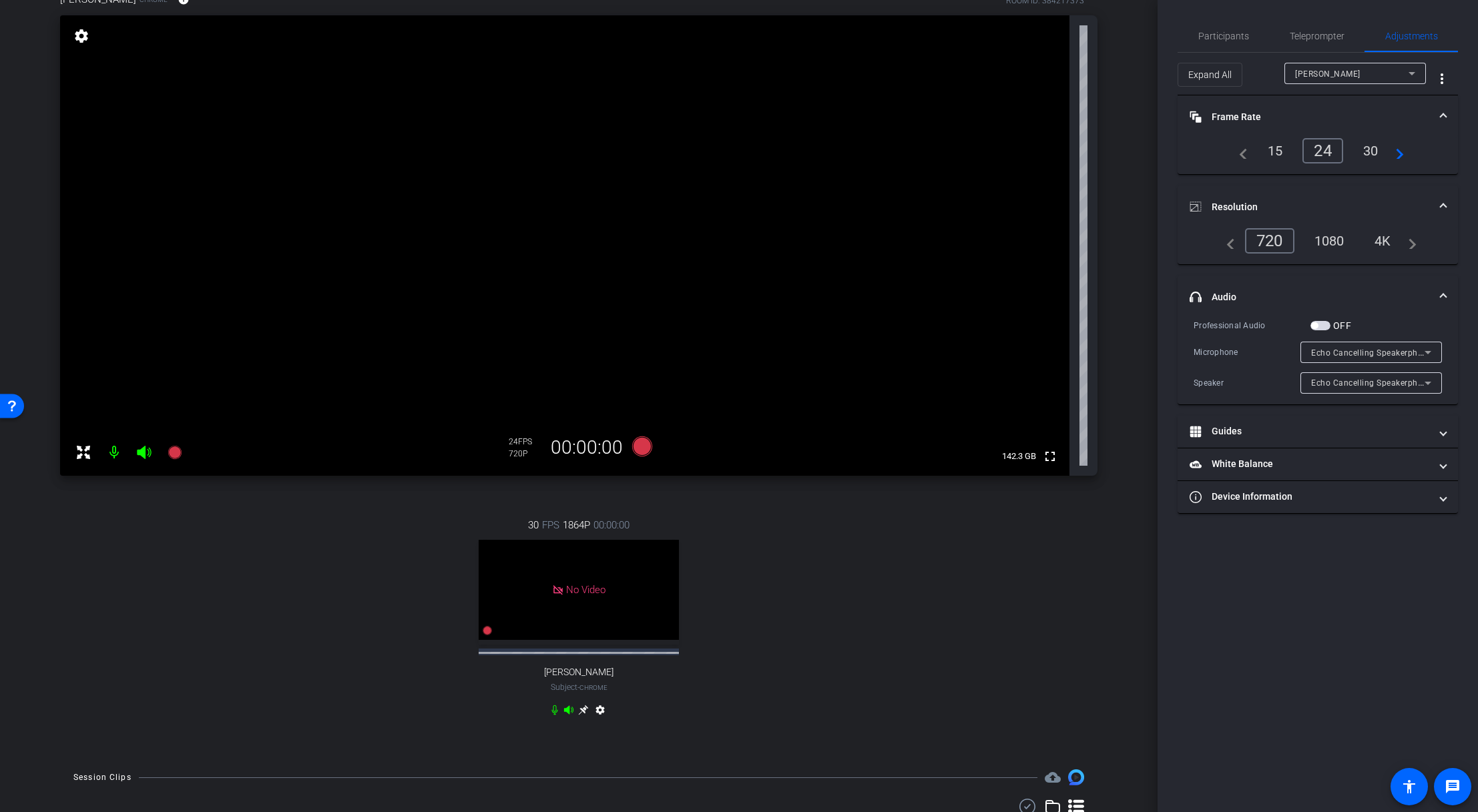
click at [1003, 150] on div "30" at bounding box center [1370, 151] width 36 height 23
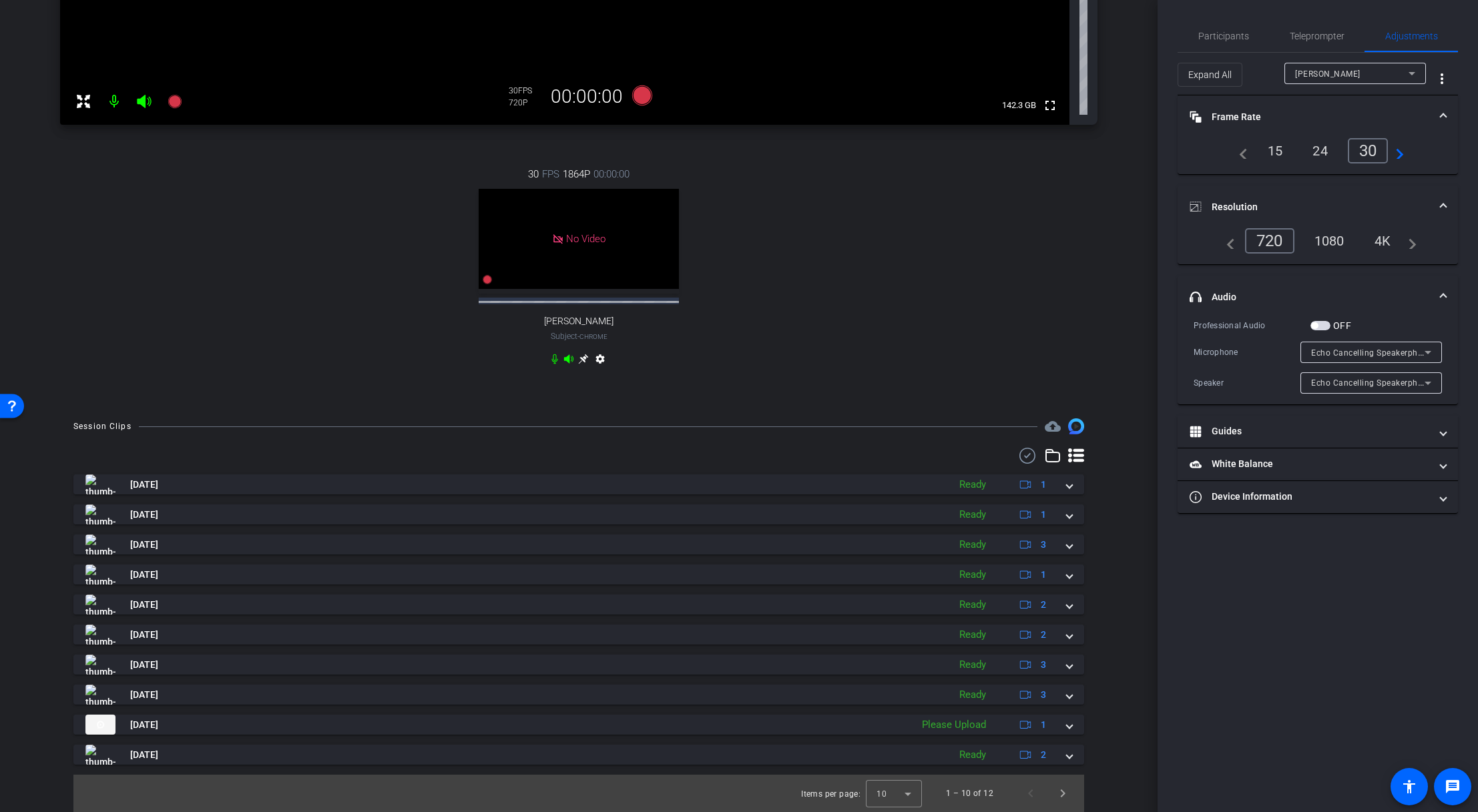
scroll to position [0, 0]
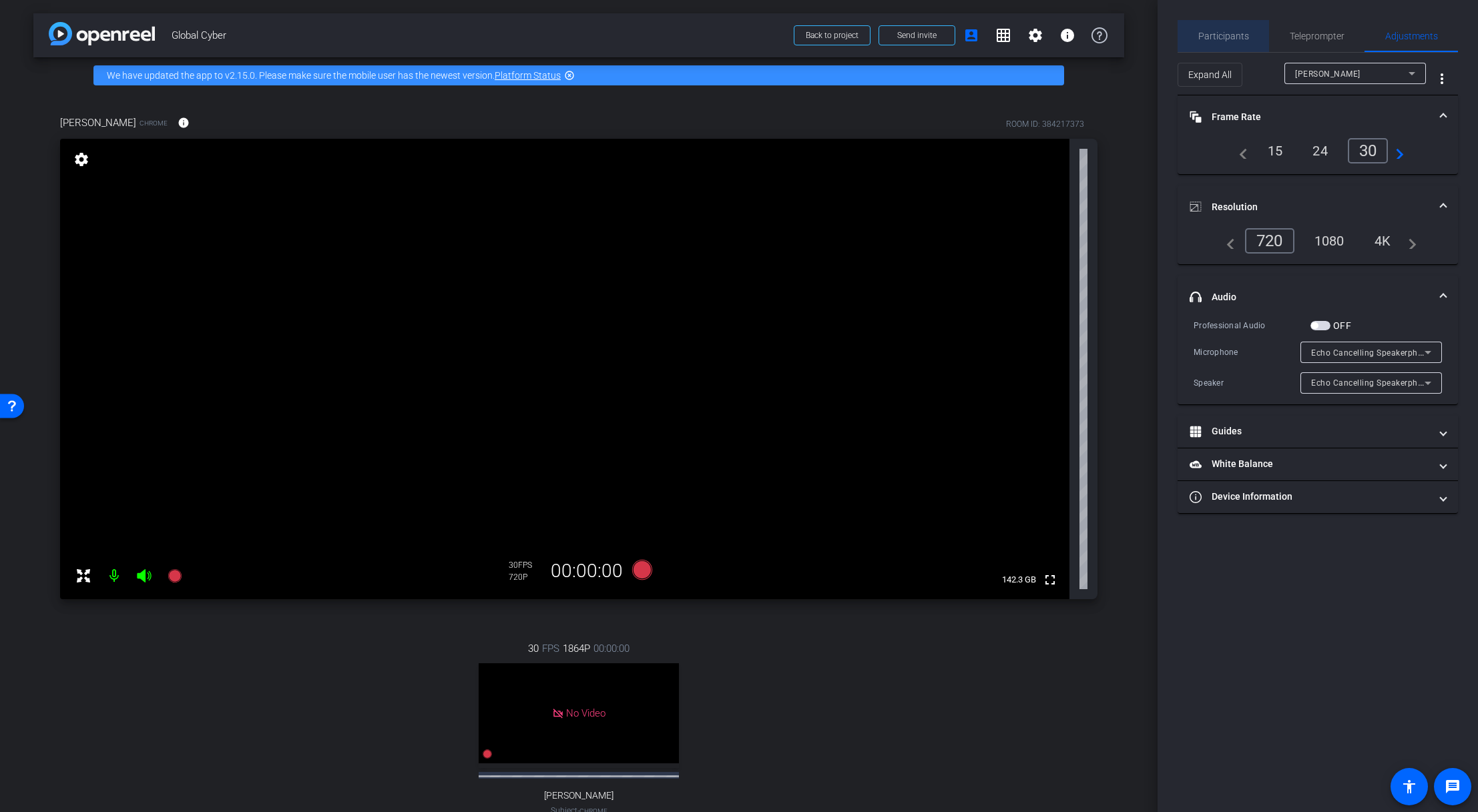
click at [1003, 34] on span "Participants" at bounding box center [1224, 36] width 51 height 10
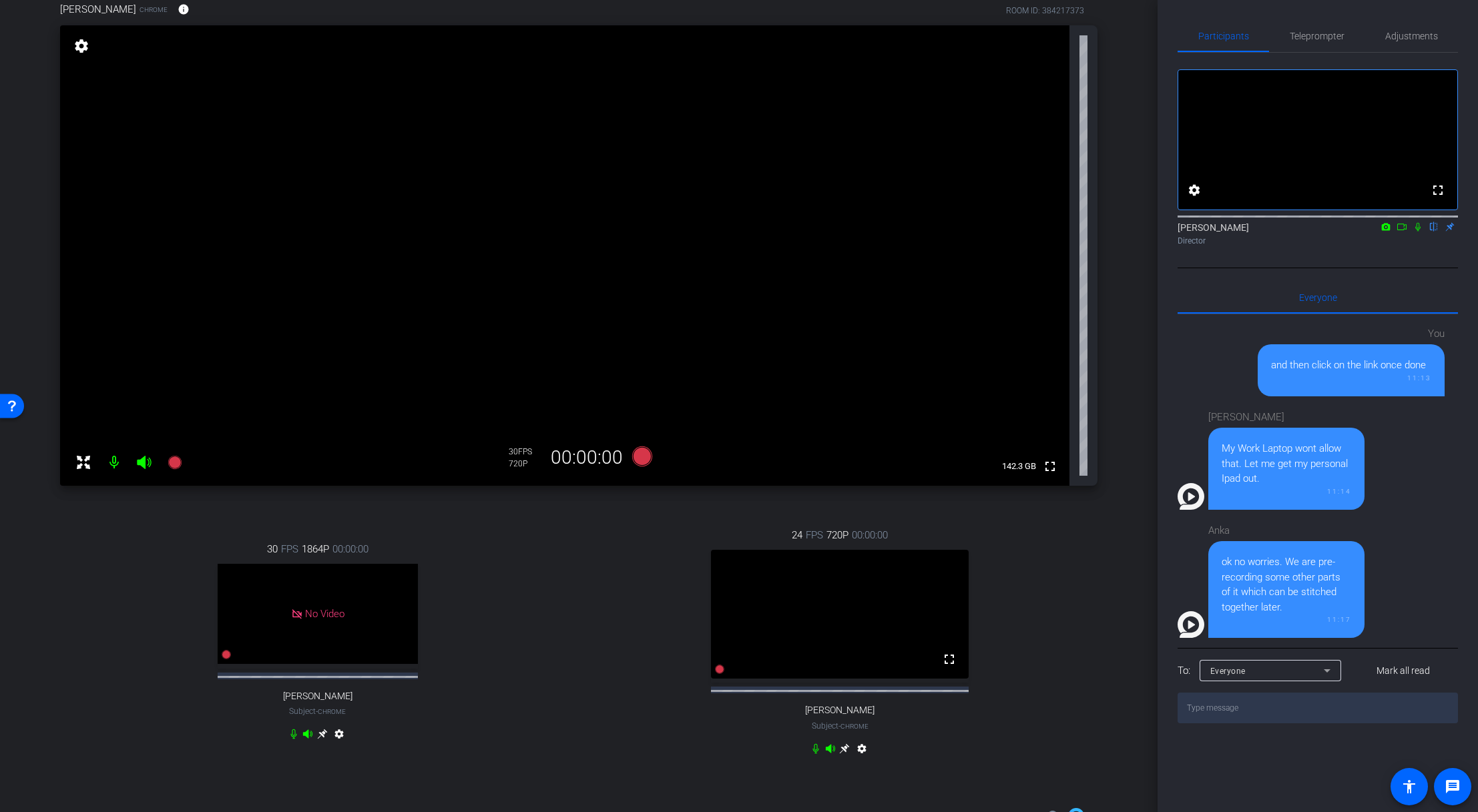
scroll to position [115, 0]
click at [840, 556] on icon at bounding box center [844, 747] width 10 height 10
drag, startPoint x: 1150, startPoint y: 511, endPoint x: 1149, endPoint y: 503, distance: 8.1
click at [1003, 503] on div "arrow_back Global Cyber Back to project Send invite account_box grid_on setting…" at bounding box center [579, 291] width 1157 height 812
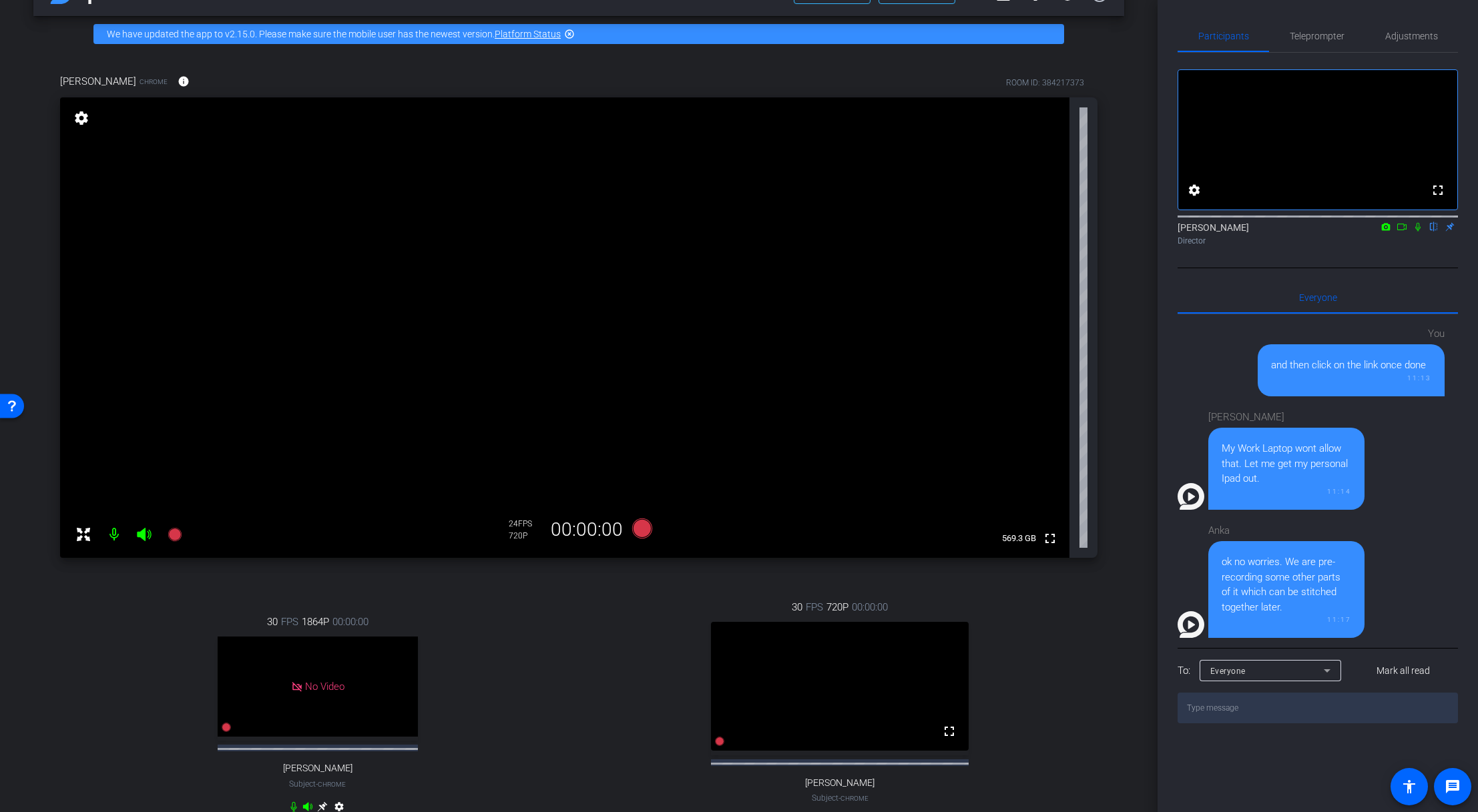
scroll to position [44, 0]
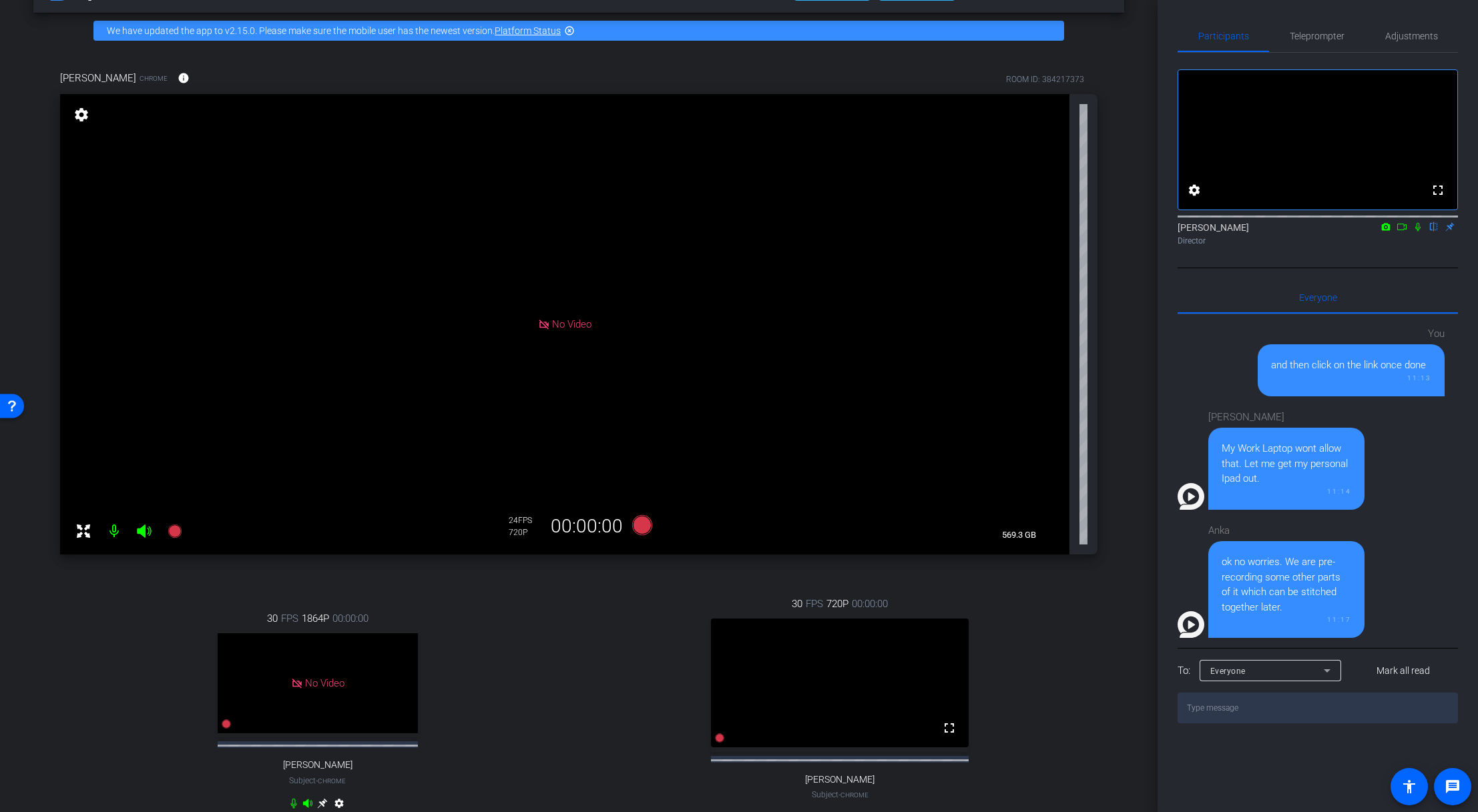
click at [141, 530] on icon at bounding box center [144, 531] width 14 height 13
click at [115, 533] on mat-icon at bounding box center [114, 531] width 27 height 27
click at [135, 529] on mat-icon at bounding box center [144, 531] width 27 height 27
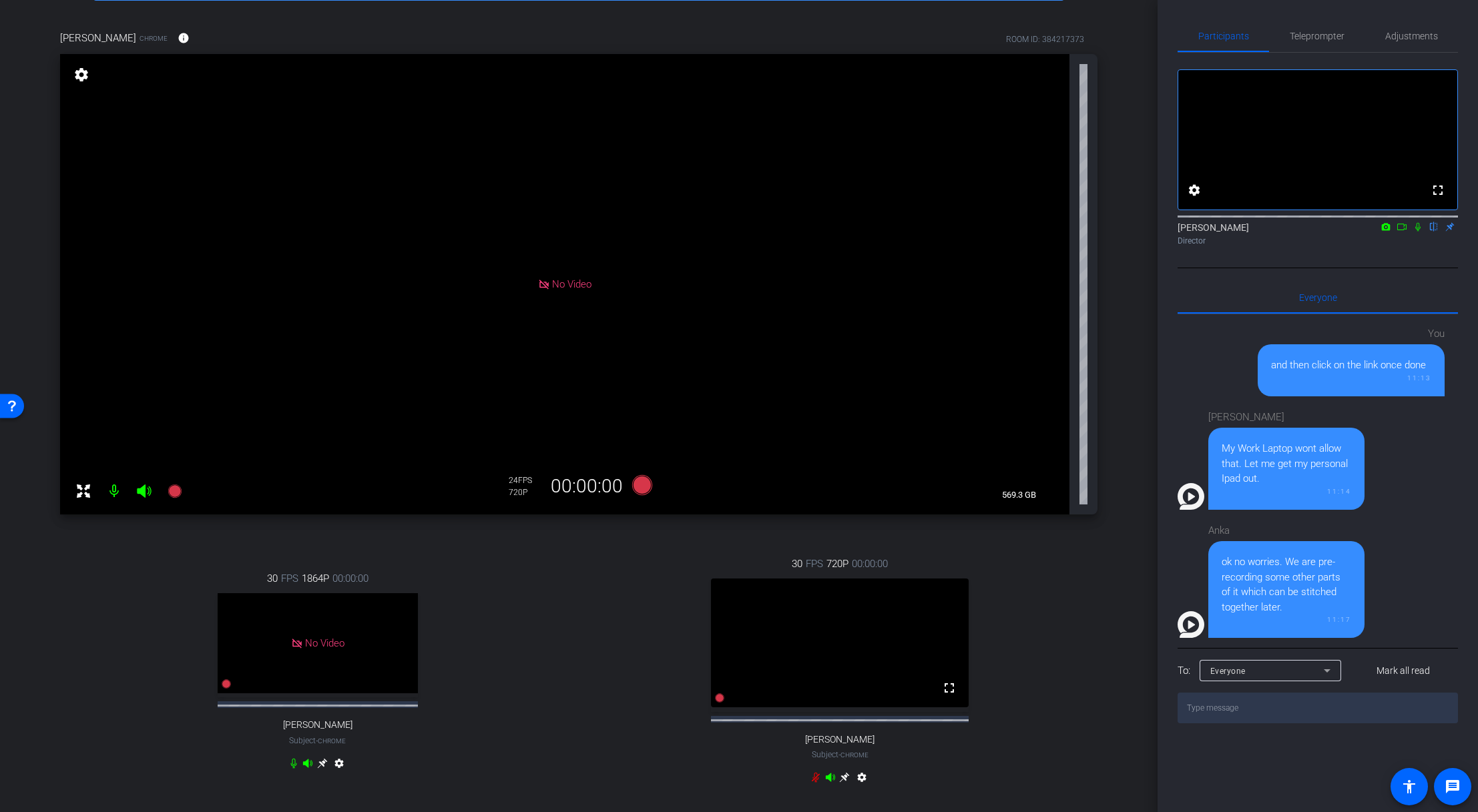
scroll to position [81, 0]
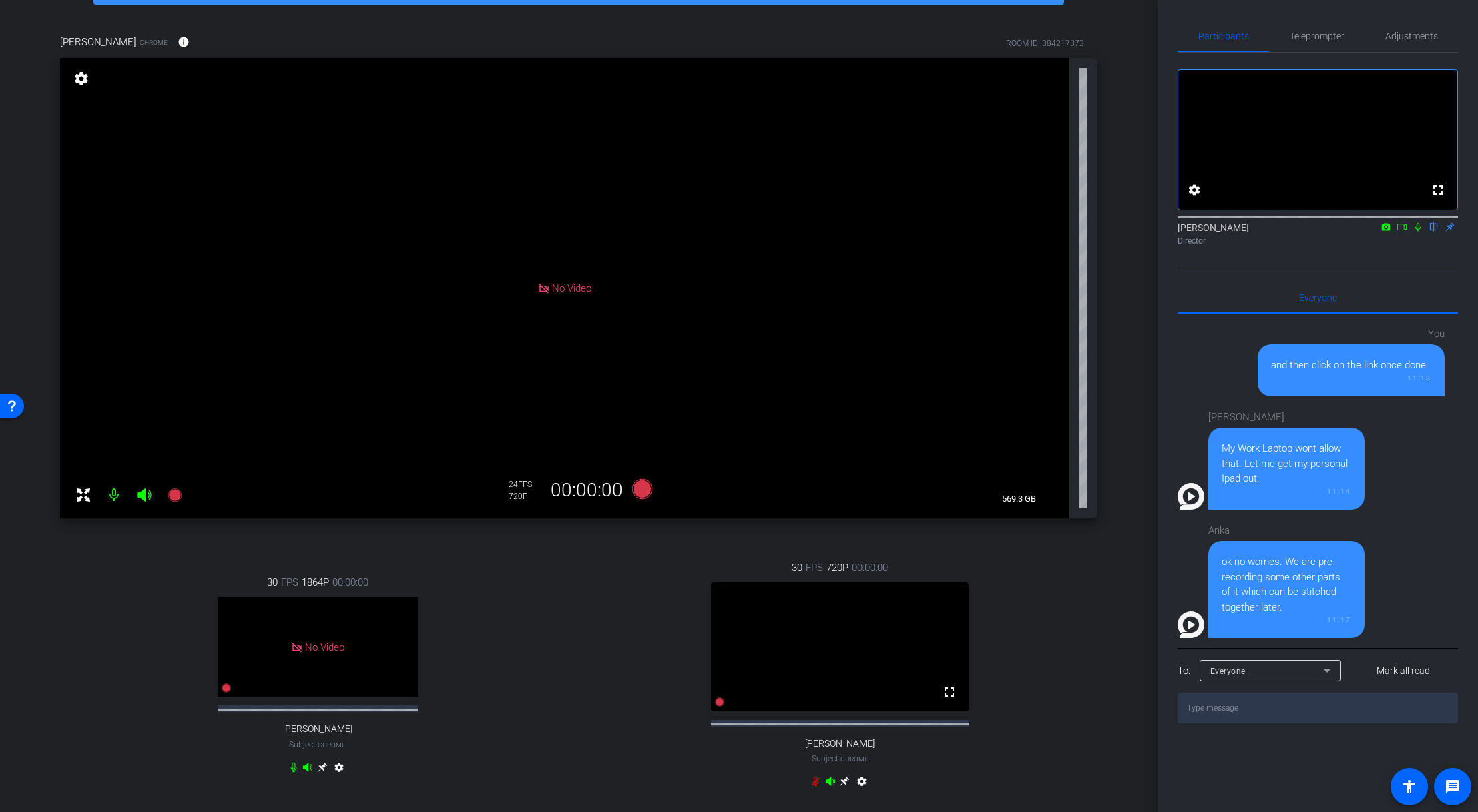
click at [840, 556] on icon at bounding box center [844, 781] width 10 height 10
click at [839, 556] on icon at bounding box center [844, 782] width 10 height 10
click at [839, 556] on icon at bounding box center [844, 781] width 10 height 10
click at [840, 556] on icon at bounding box center [844, 781] width 10 height 10
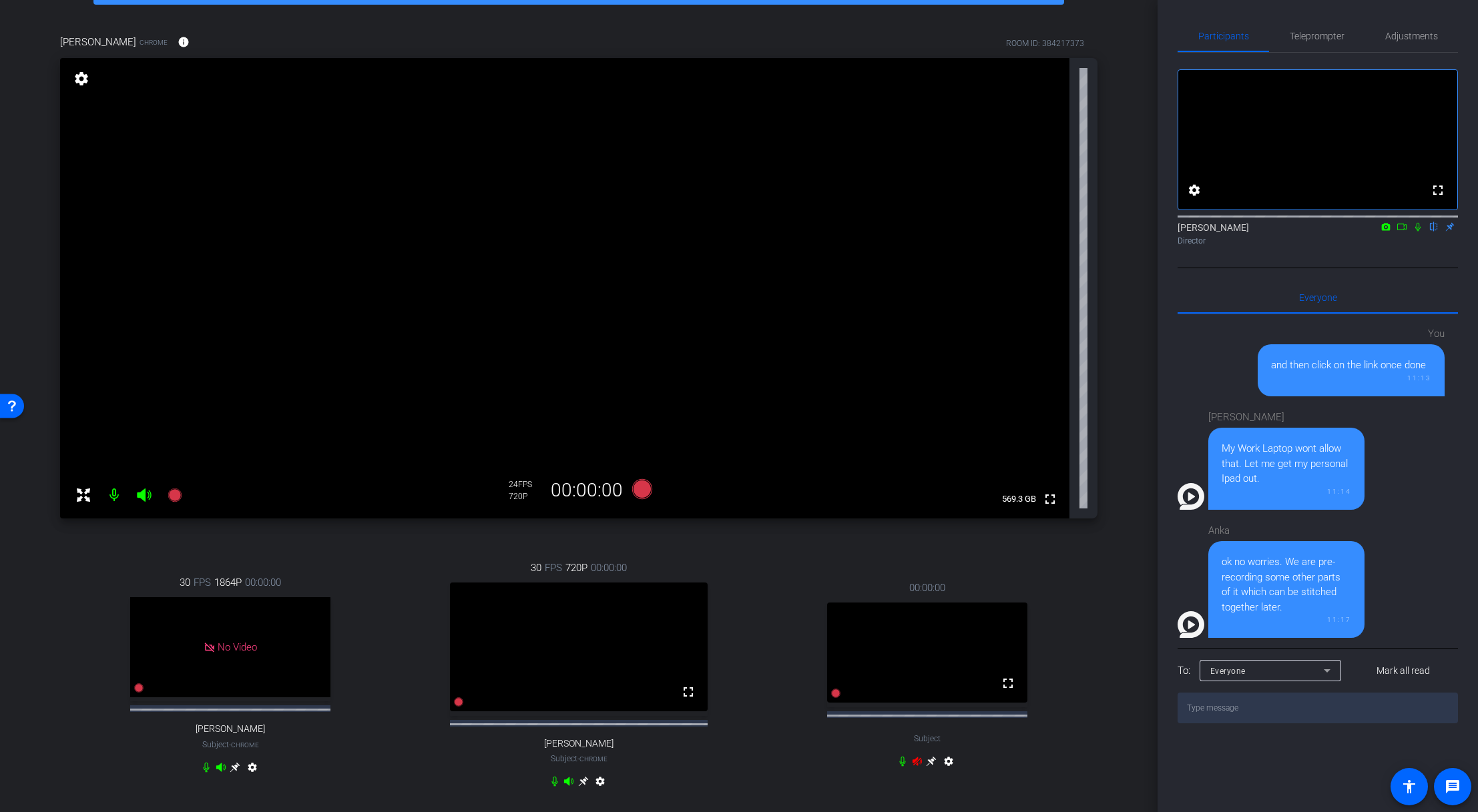
click at [82, 83] on mat-icon "settings" at bounding box center [81, 78] width 18 height 16
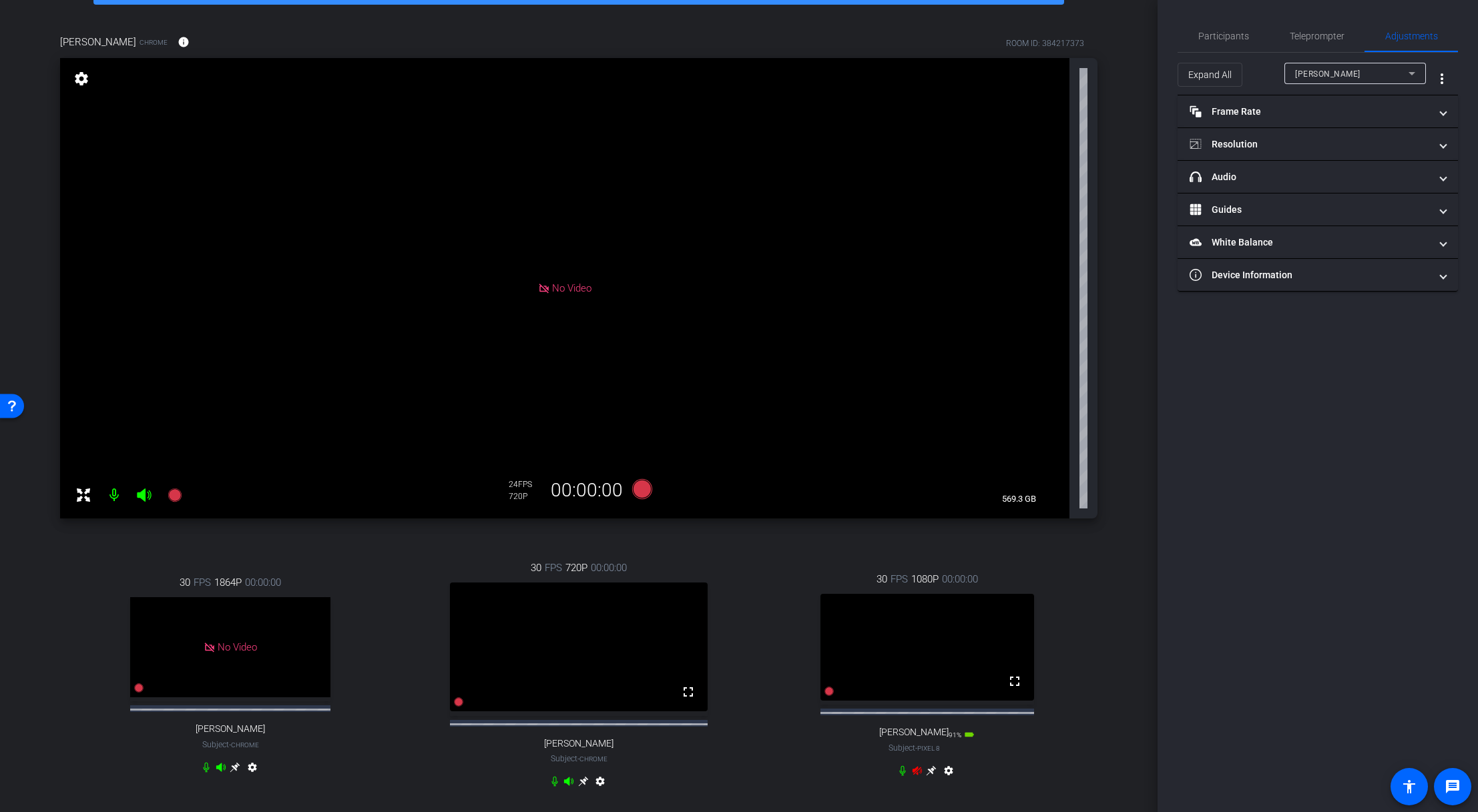
click at [579, 556] on icon at bounding box center [582, 781] width 10 height 10
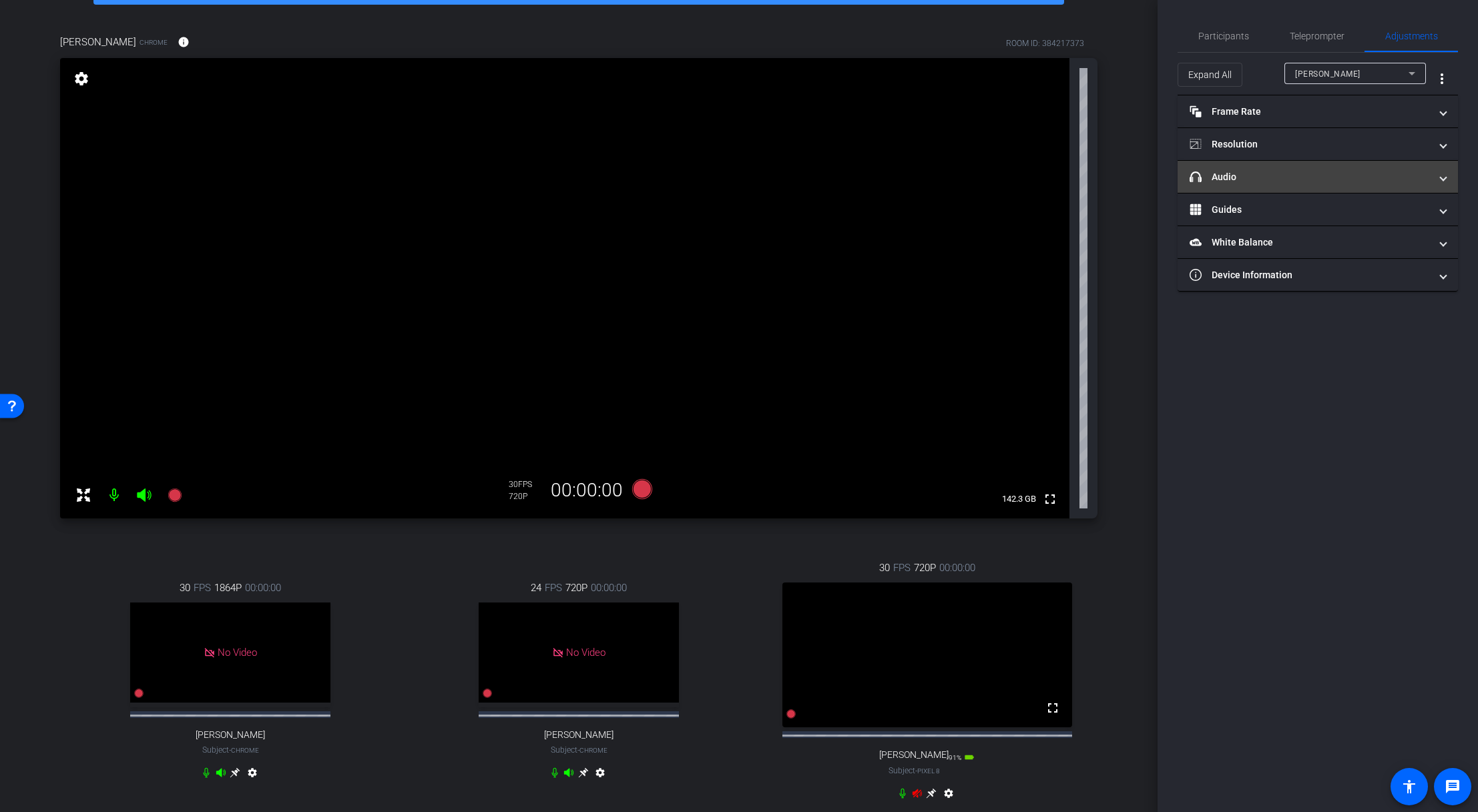
click at [1003, 176] on mat-panel-title "headphone icon Audio" at bounding box center [1310, 177] width 241 height 14
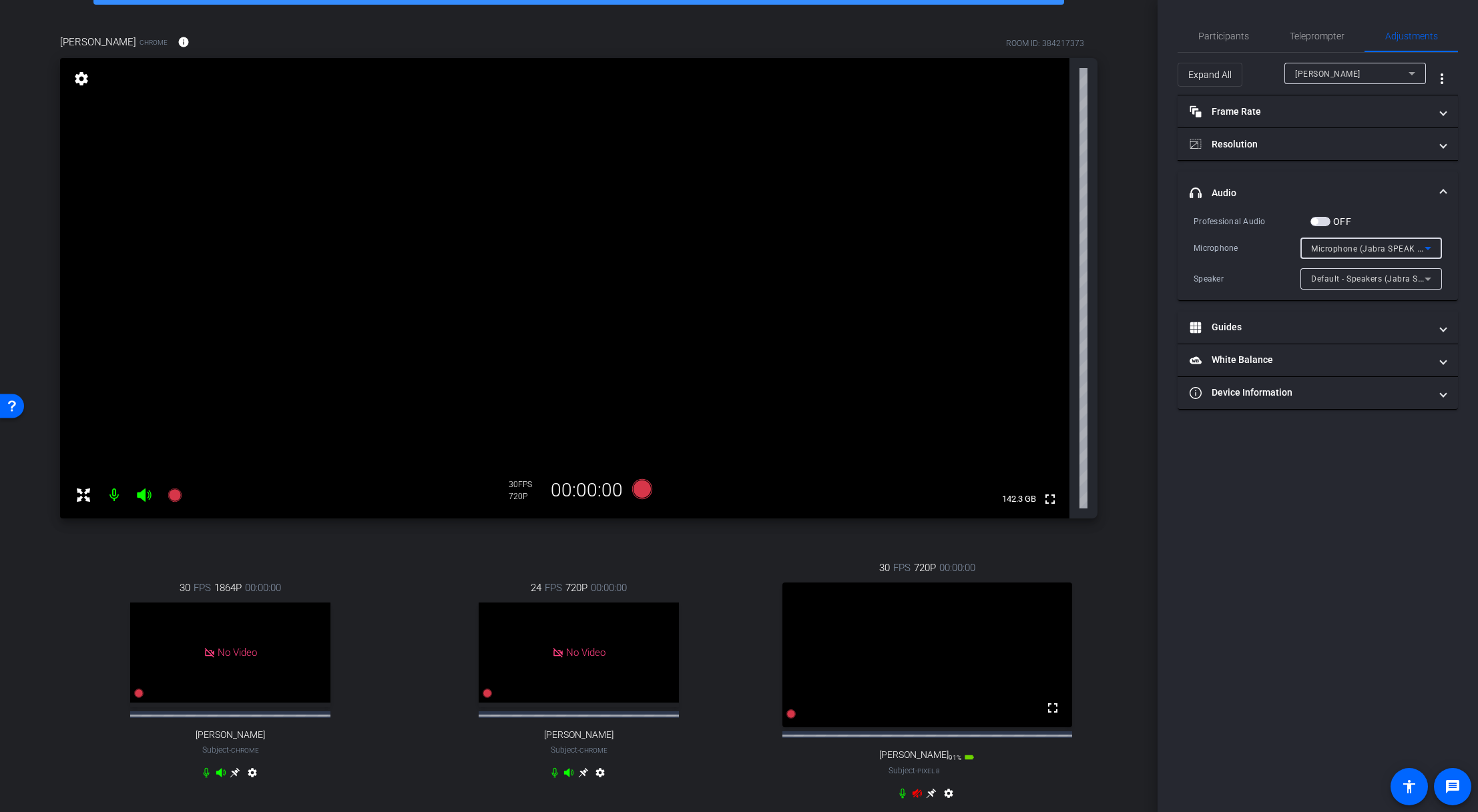
click at [1003, 249] on span "Microphone (Jabra SPEAK 410 USB) (0b0e:0412)" at bounding box center [1407, 248] width 193 height 10
click at [908, 556] on div at bounding box center [739, 406] width 1478 height 812
click at [912, 556] on icon at bounding box center [917, 793] width 10 height 9
click at [927, 556] on icon at bounding box center [931, 792] width 10 height 10
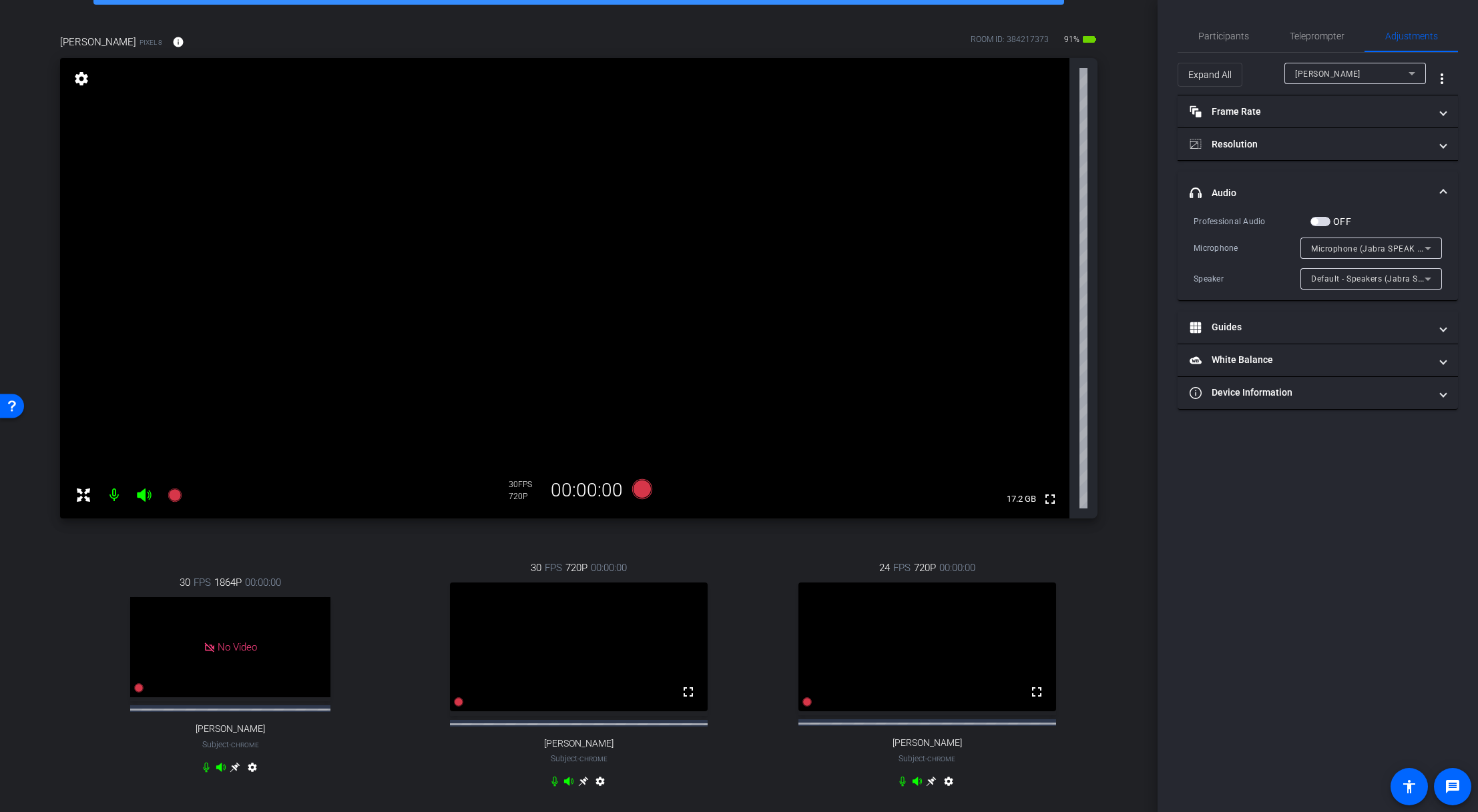
click at [926, 556] on icon at bounding box center [931, 781] width 10 height 10
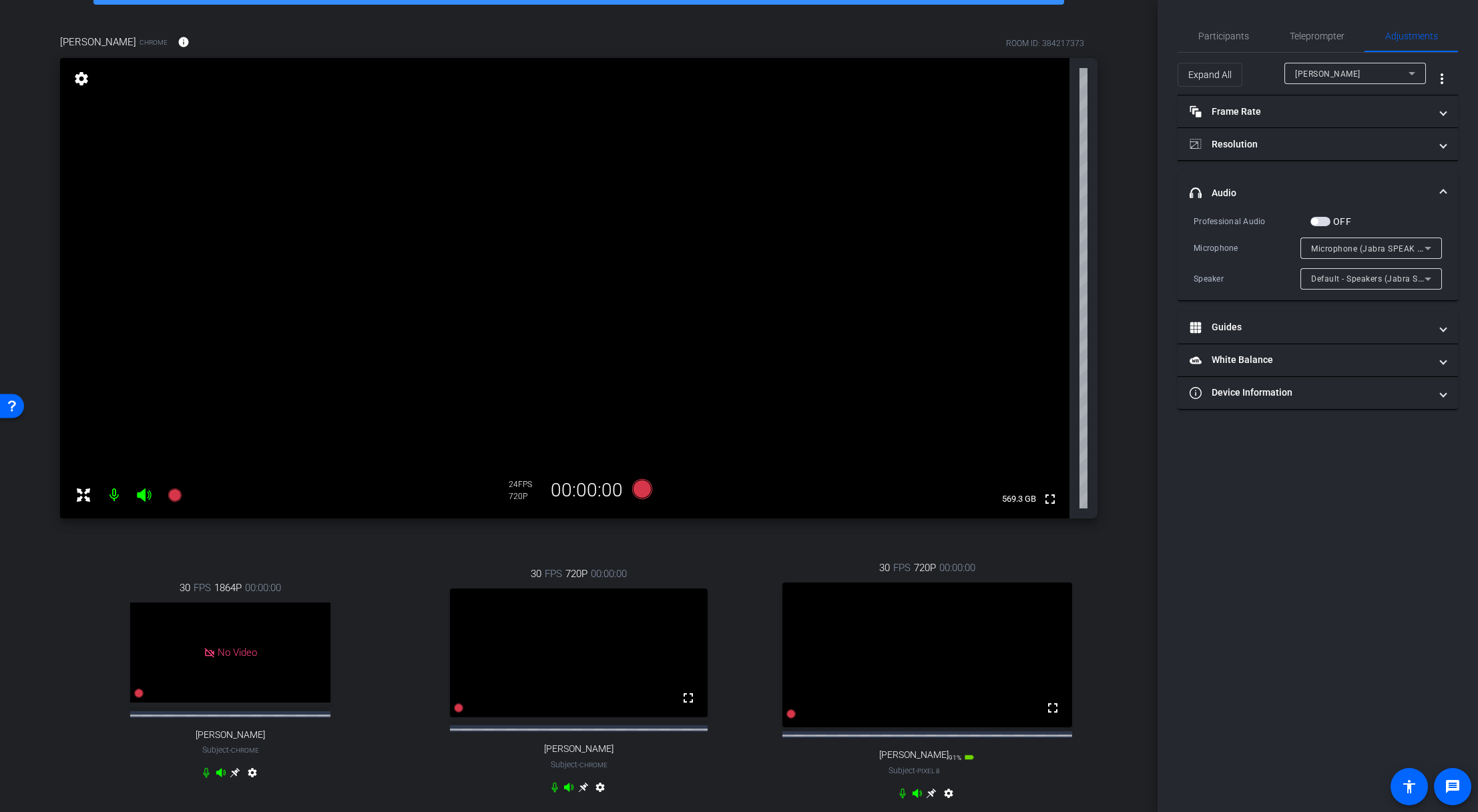
click at [582, 556] on icon at bounding box center [583, 788] width 10 height 10
click at [1003, 247] on span "Microphone (Jabra SPEAK 410 USB) (0b0e:0412)" at bounding box center [1407, 248] width 193 height 10
click at [1003, 338] on span "Microphone (Logitech Webcam C925e) (046d:085b)" at bounding box center [1371, 338] width 120 height 16
click at [1003, 247] on span "Microphone (Logitech Webcam C925e) (046d:085b)" at bounding box center [1412, 248] width 202 height 10
click at [1003, 489] on div at bounding box center [739, 406] width 1478 height 812
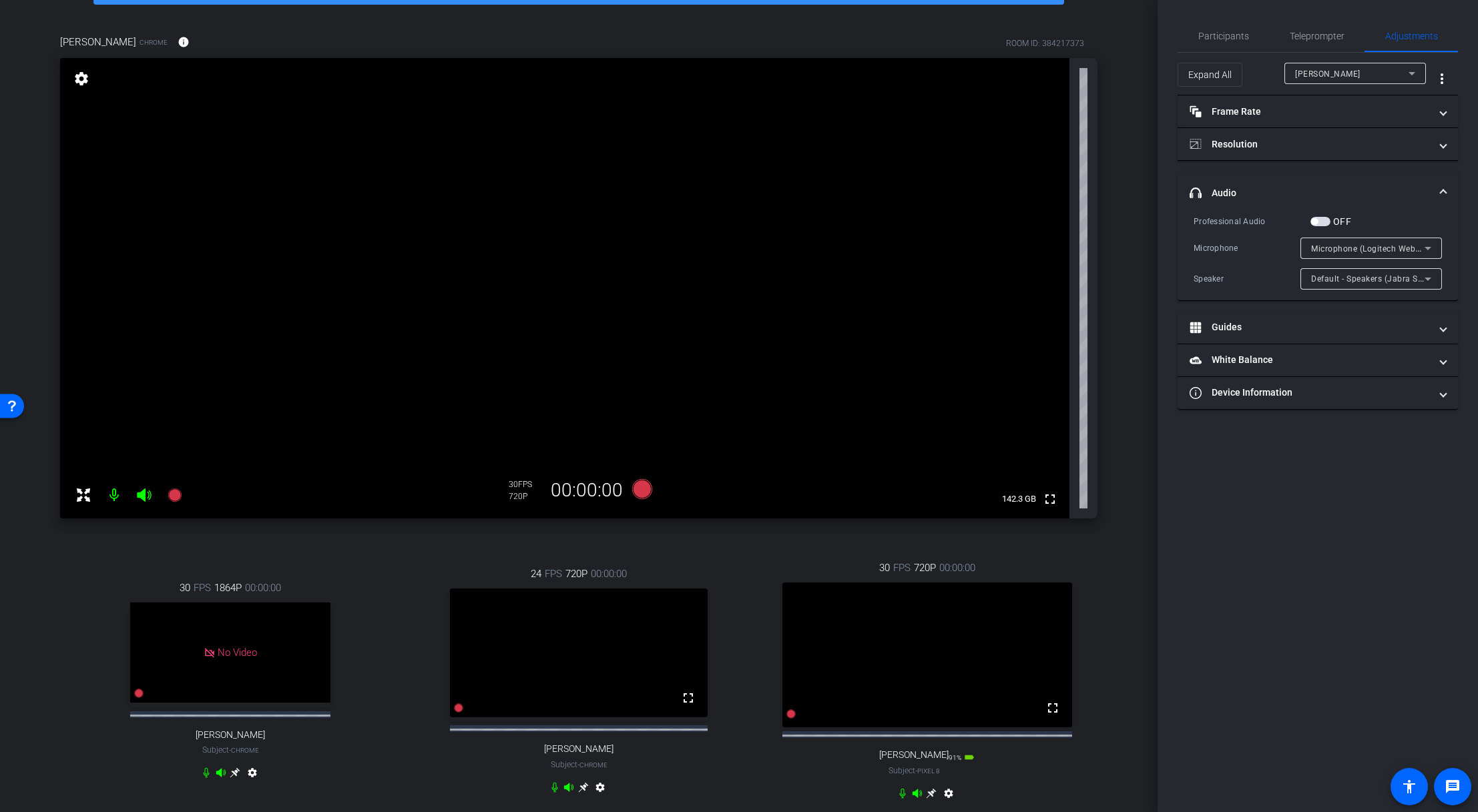
click at [928, 556] on icon at bounding box center [931, 792] width 10 height 10
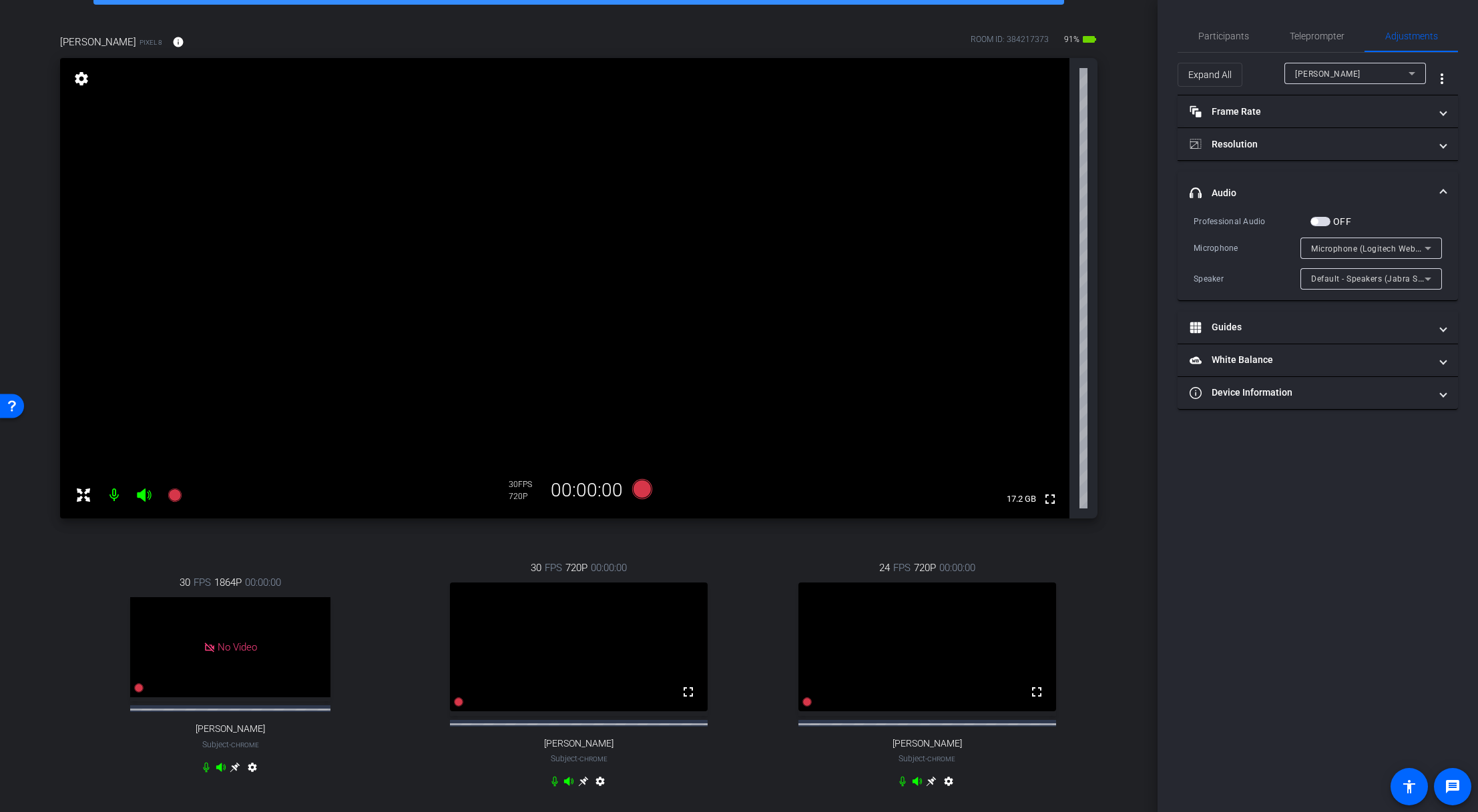
click at [986, 556] on video at bounding box center [927, 647] width 258 height 129
click at [925, 556] on icon at bounding box center [931, 782] width 10 height 10
click at [78, 84] on mat-icon "settings" at bounding box center [81, 78] width 18 height 16
click at [1003, 247] on span "Microphone (Logitech Webcam C925e) (046d:085b)" at bounding box center [1412, 248] width 202 height 10
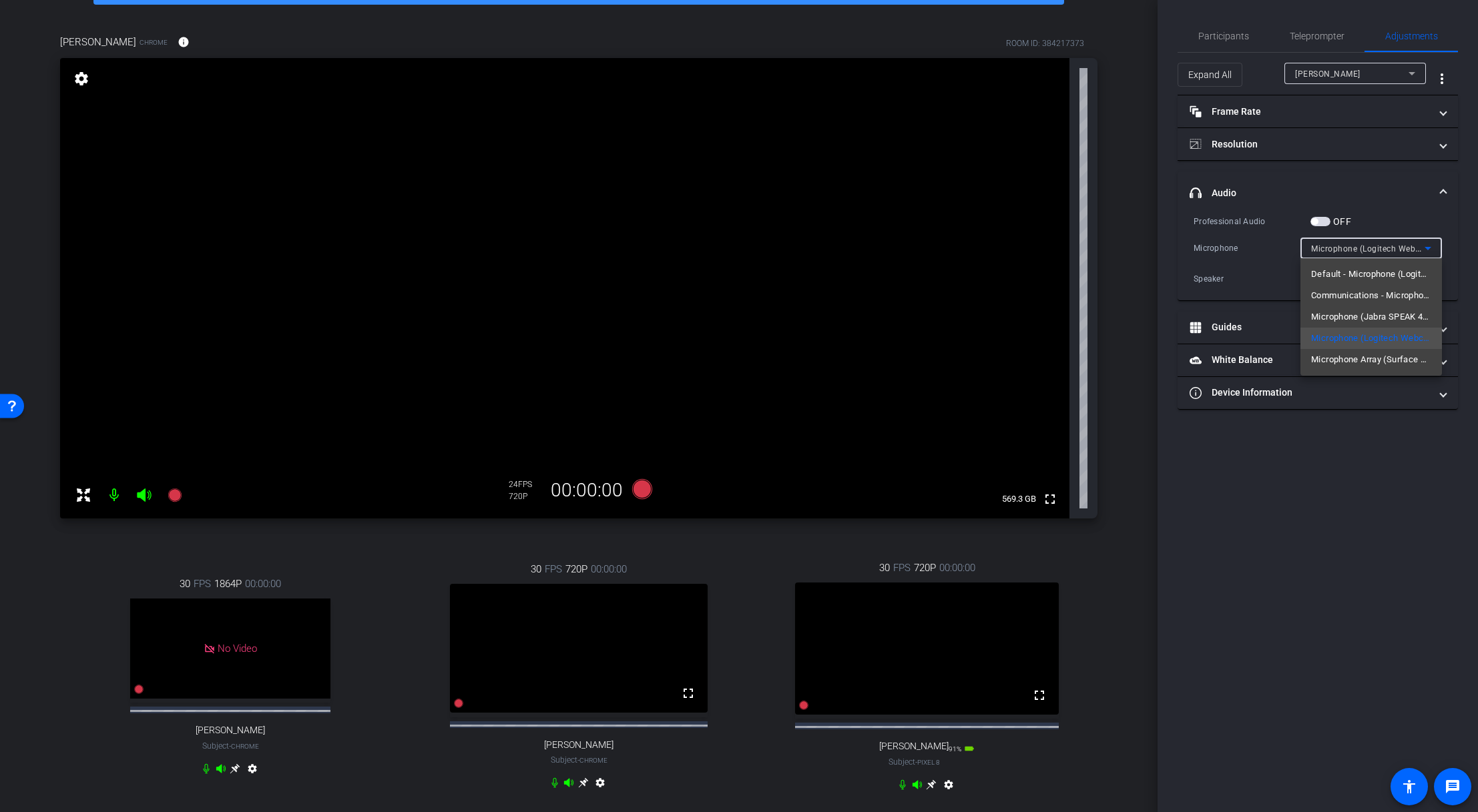
click at [1003, 193] on div at bounding box center [739, 406] width 1478 height 812
click at [1003, 198] on mat-panel-title "headphone icon Audio" at bounding box center [1310, 193] width 241 height 14
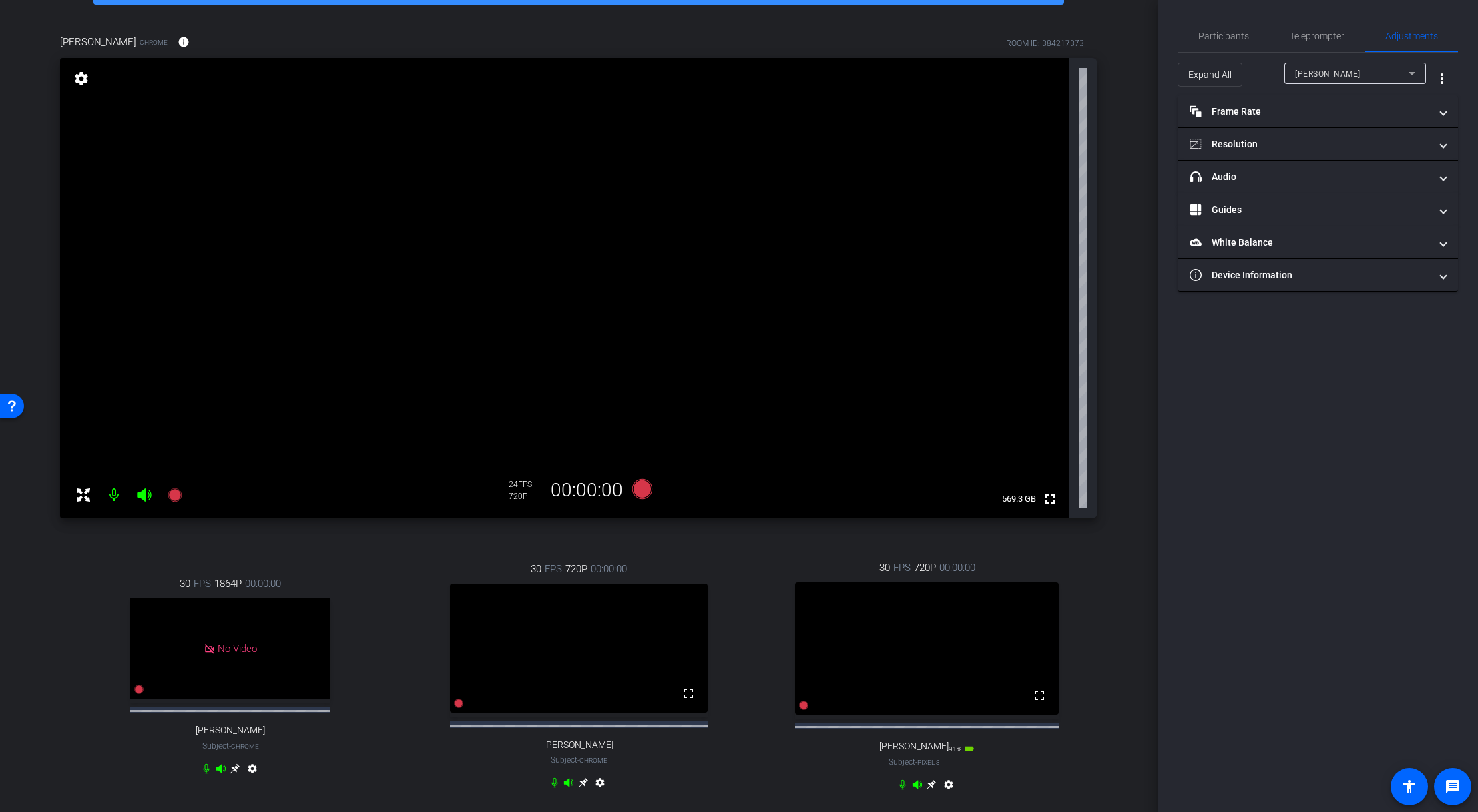
click at [197, 142] on video at bounding box center [565, 288] width 1009 height 460
click at [80, 78] on mat-icon "settings" at bounding box center [81, 78] width 18 height 16
click at [1003, 144] on mat-panel-title "Resolution" at bounding box center [1310, 145] width 241 height 14
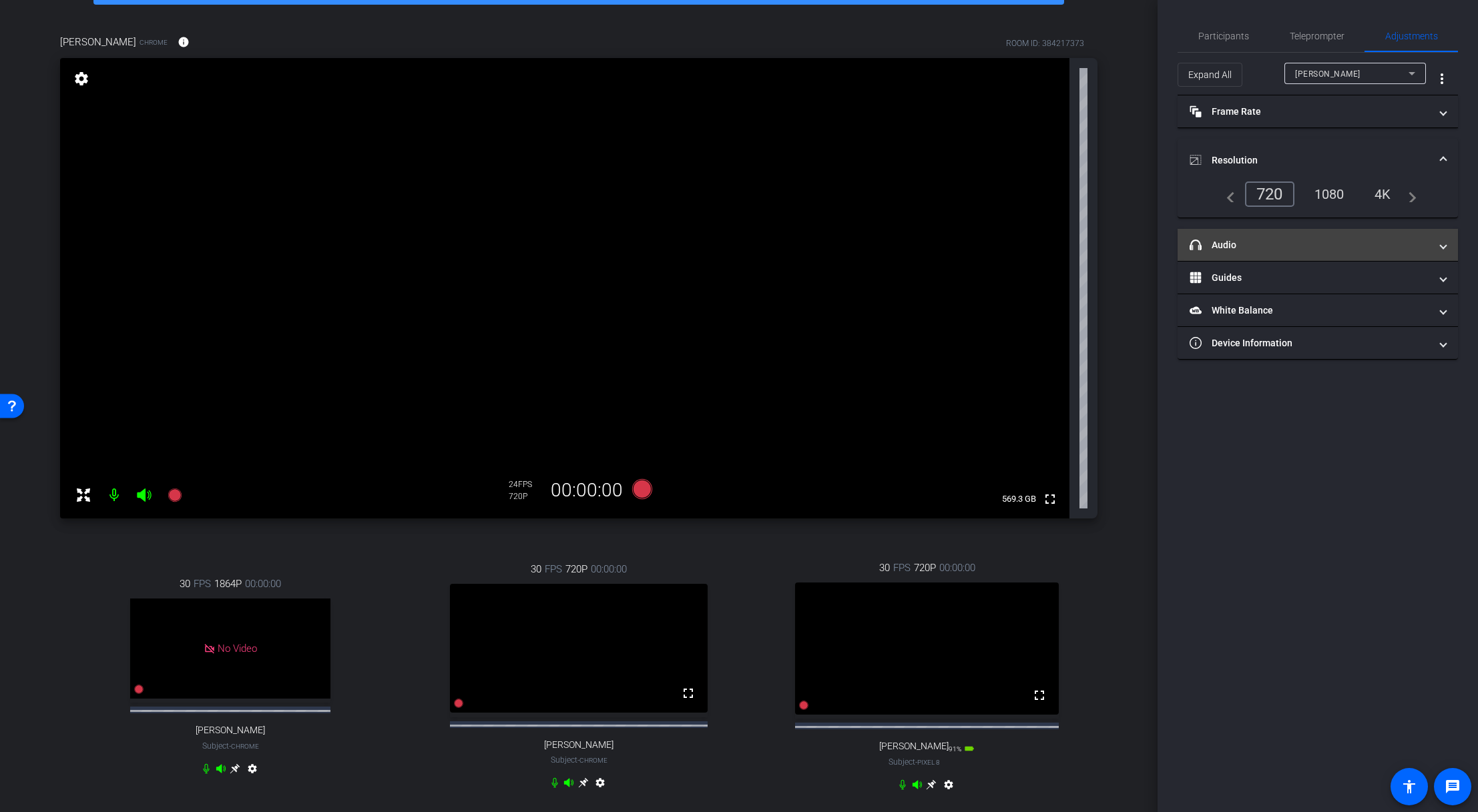
click at [1003, 252] on mat-panel-title "headphone icon Audio" at bounding box center [1310, 245] width 241 height 14
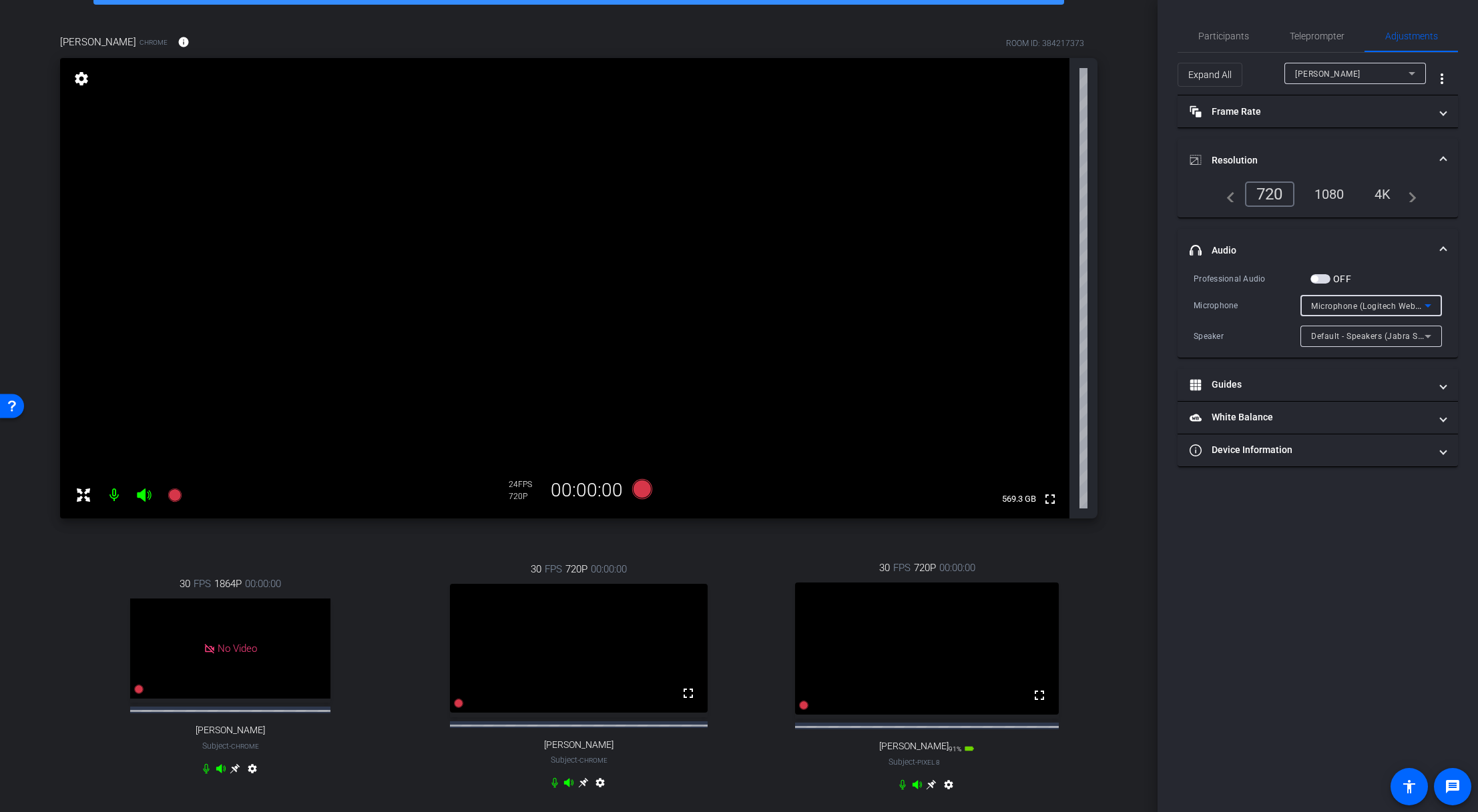
click at [1003, 304] on span "Microphone (Logitech Webcam C925e) (046d:085b)" at bounding box center [1412, 306] width 202 height 10
click at [1003, 255] on div at bounding box center [739, 406] width 1478 height 812
click at [609, 556] on video at bounding box center [579, 648] width 258 height 129
click at [580, 556] on icon at bounding box center [583, 782] width 10 height 10
click at [81, 79] on mat-icon "settings" at bounding box center [81, 78] width 18 height 16
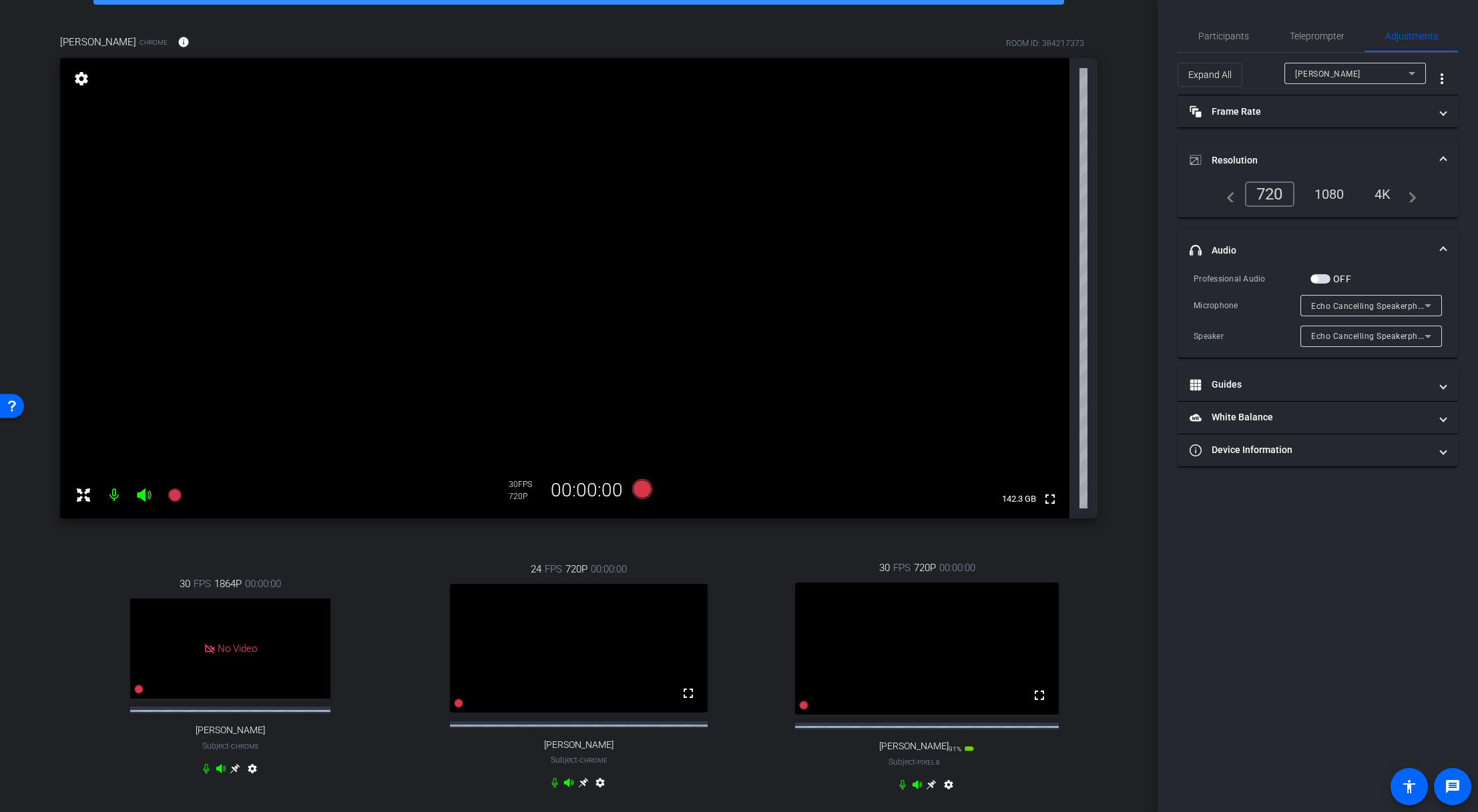
click at [79, 78] on mat-icon "settings" at bounding box center [81, 78] width 18 height 16
click at [1003, 74] on icon at bounding box center [1412, 73] width 16 height 16
click at [1003, 139] on span "[PERSON_NAME]" at bounding box center [1328, 143] width 67 height 16
type input "11000"
click at [1003, 307] on span "Microphone (Logitech Webcam C925e) (046d:085b)" at bounding box center [1412, 306] width 202 height 10
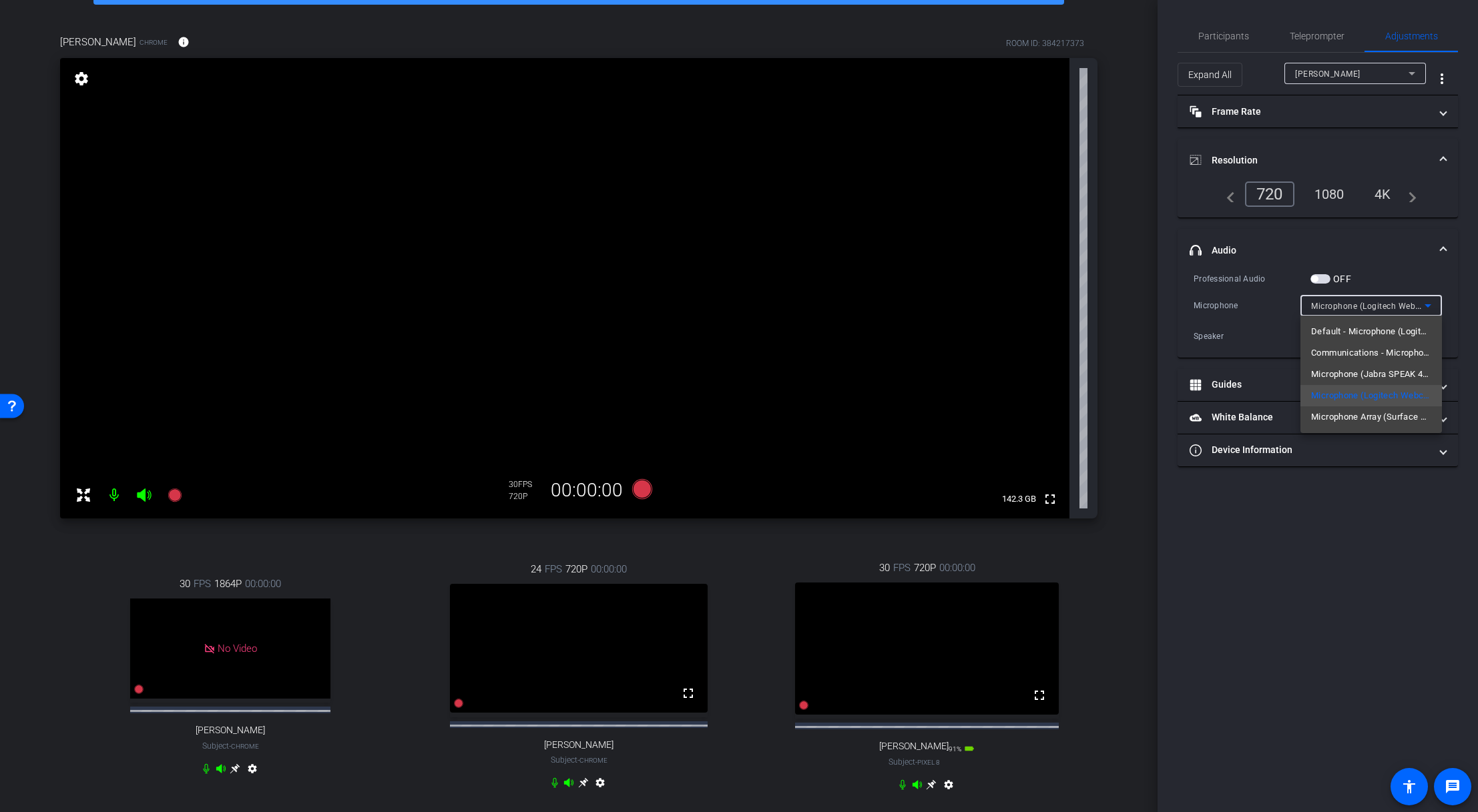
click at [1003, 307] on div at bounding box center [739, 406] width 1478 height 812
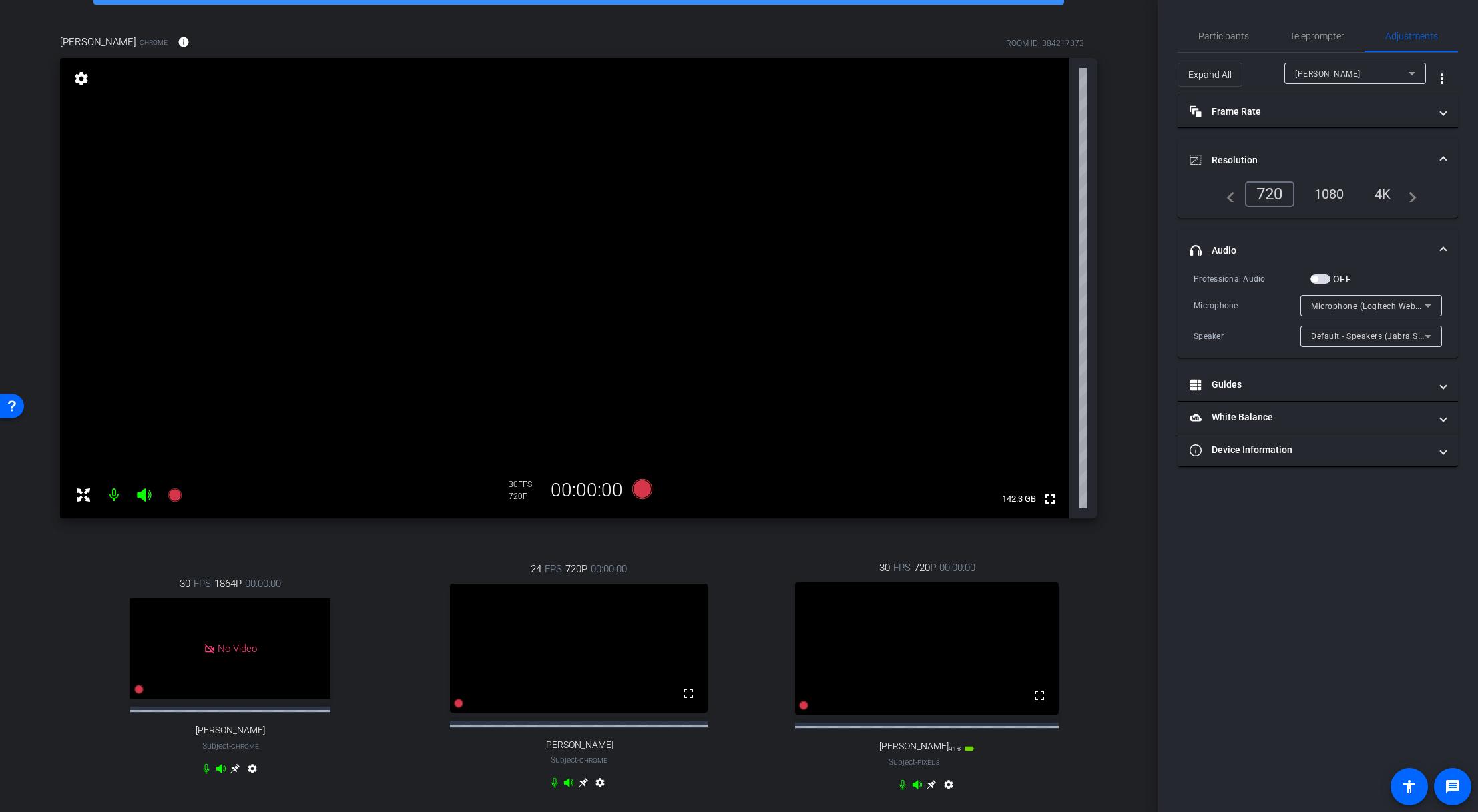
click at [1003, 307] on span "Microphone (Logitech Webcam C925e) (046d:085b)" at bounding box center [1412, 306] width 202 height 10
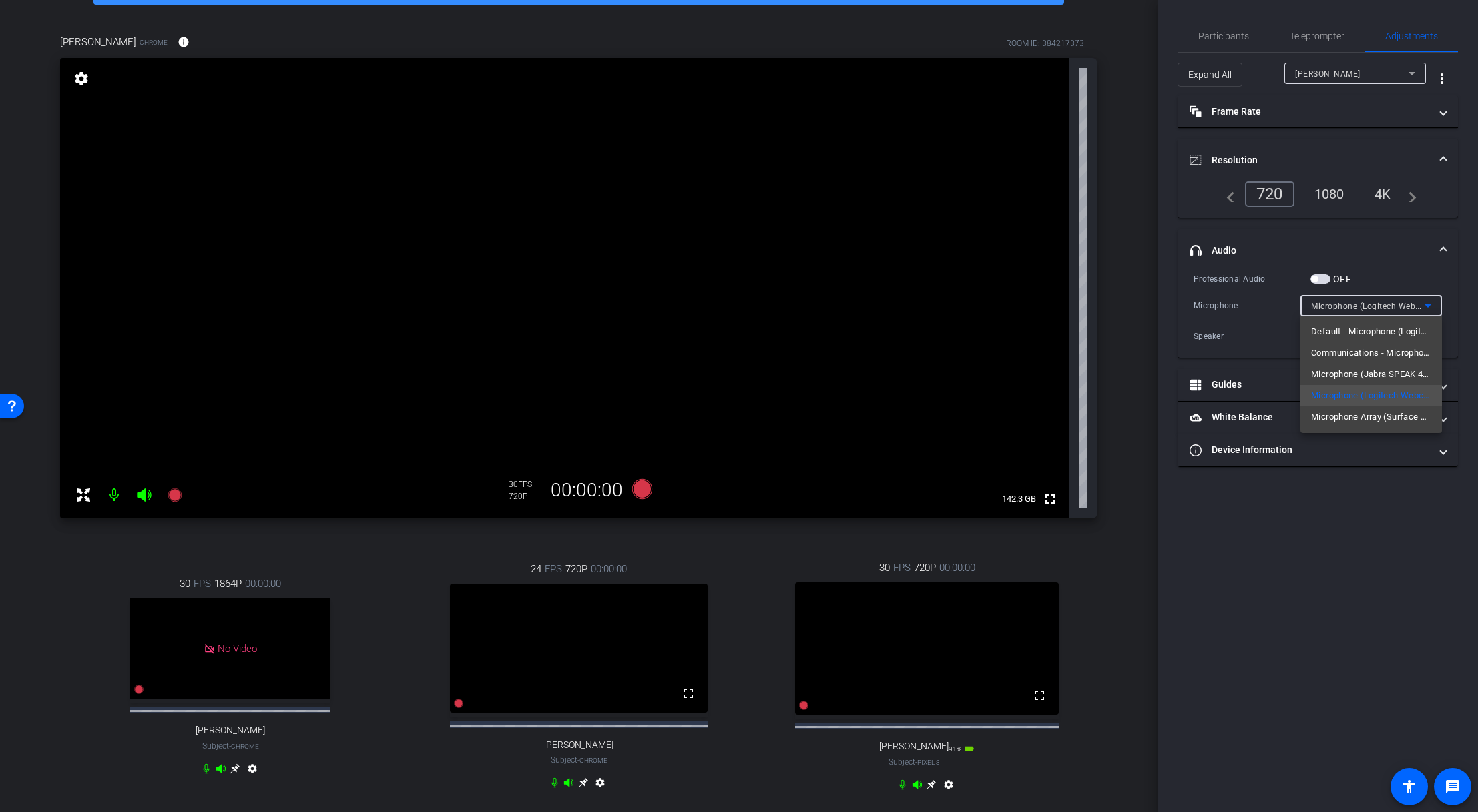
click at [1003, 556] on div at bounding box center [739, 406] width 1478 height 812
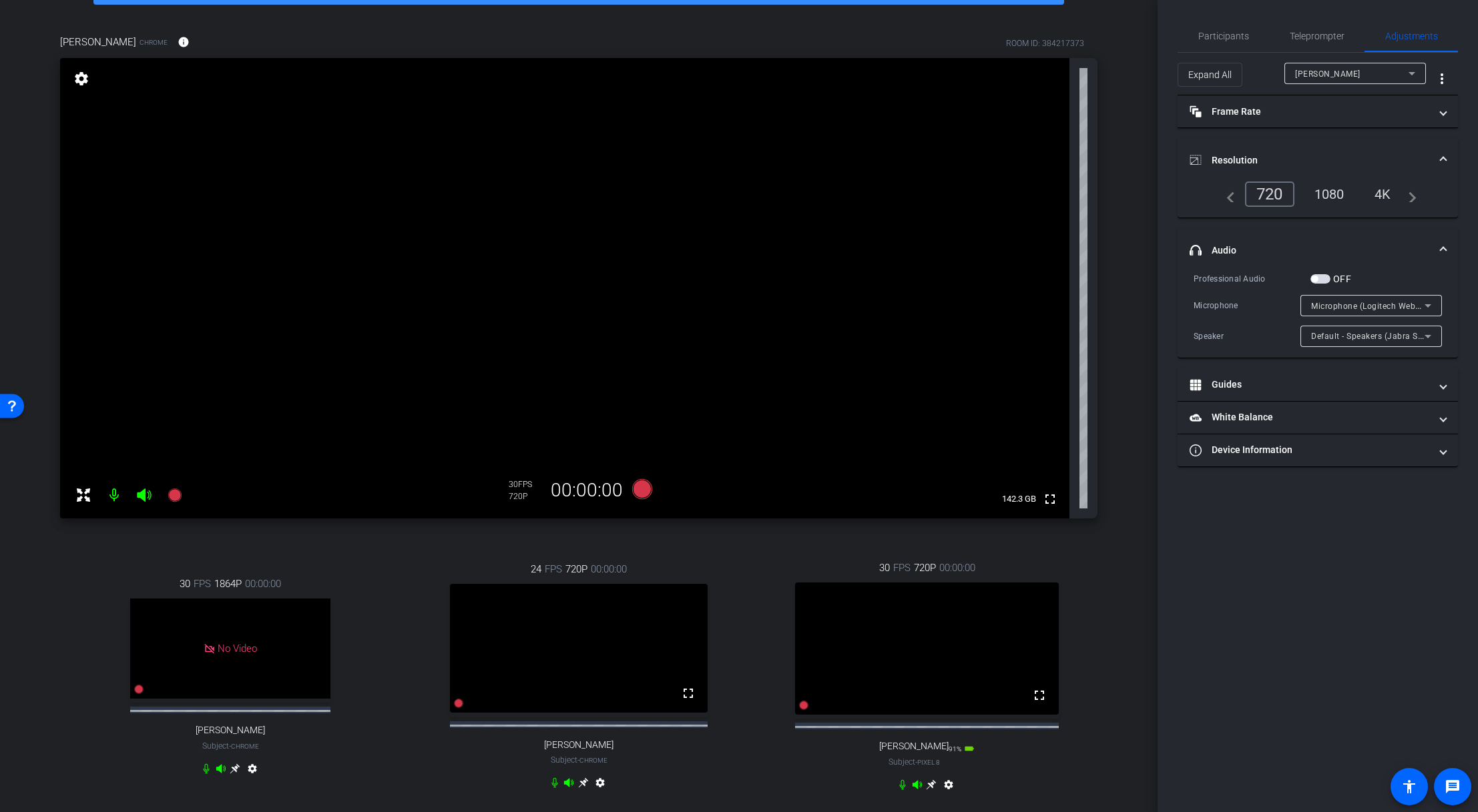
click at [580, 556] on icon at bounding box center [582, 782] width 10 height 10
drag, startPoint x: 1157, startPoint y: 349, endPoint x: 1162, endPoint y: 454, distance: 105.1
click at [1003, 454] on div "Participants Teleprompter Adjustments settings [PERSON_NAME] flip Director Ever…" at bounding box center [1318, 406] width 321 height 812
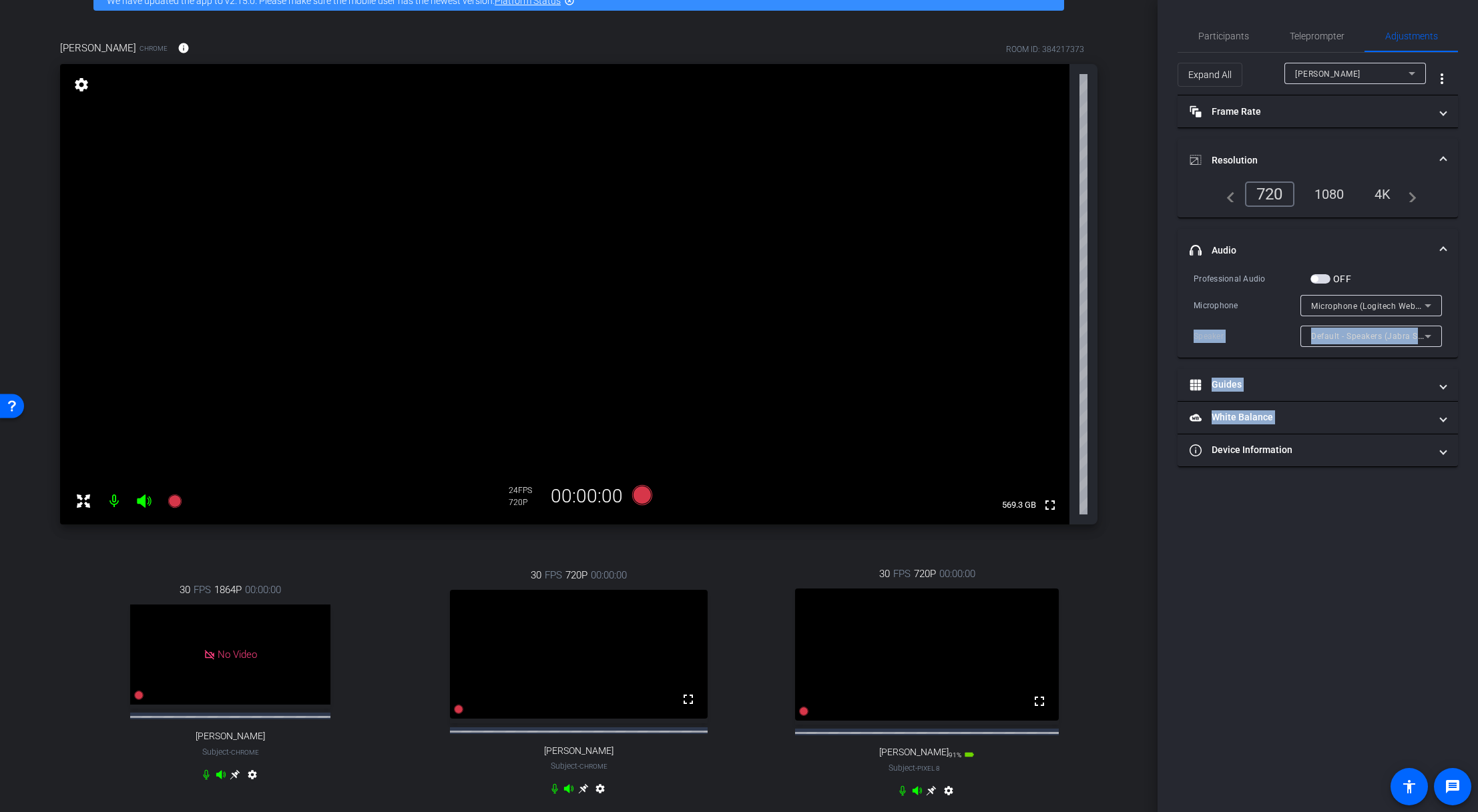
scroll to position [71, 0]
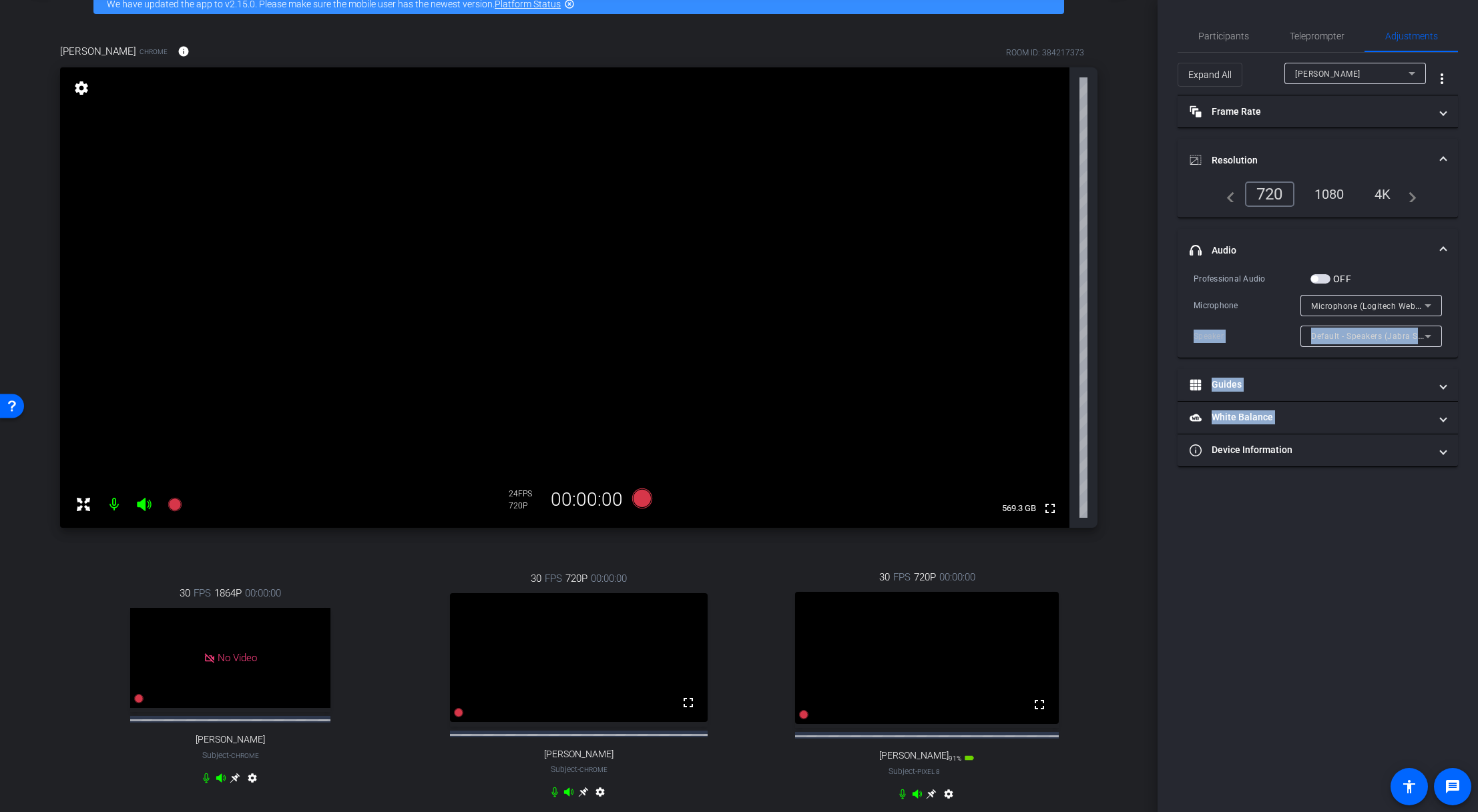
click at [925, 556] on icon at bounding box center [931, 794] width 10 height 10
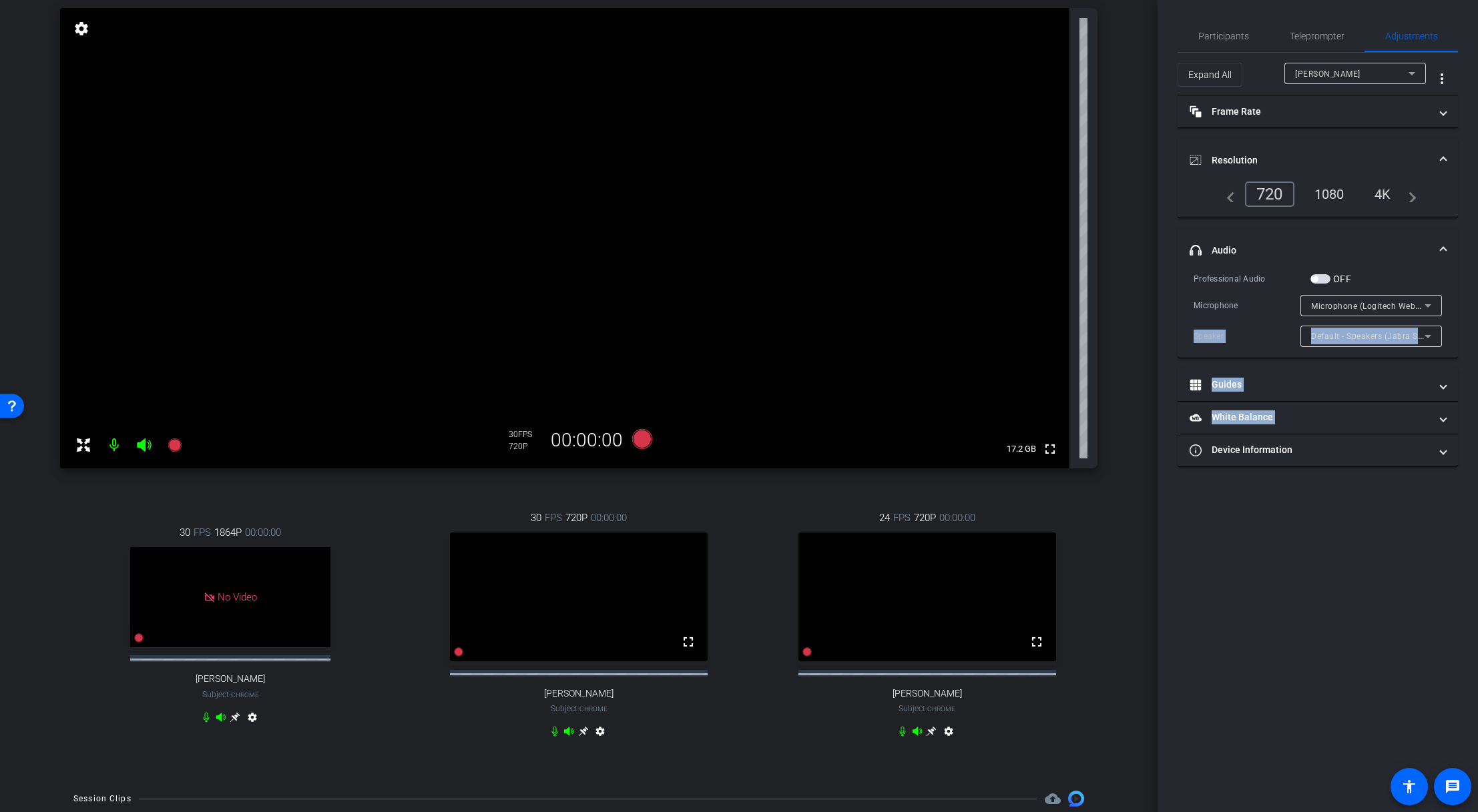
scroll to position [127, 0]
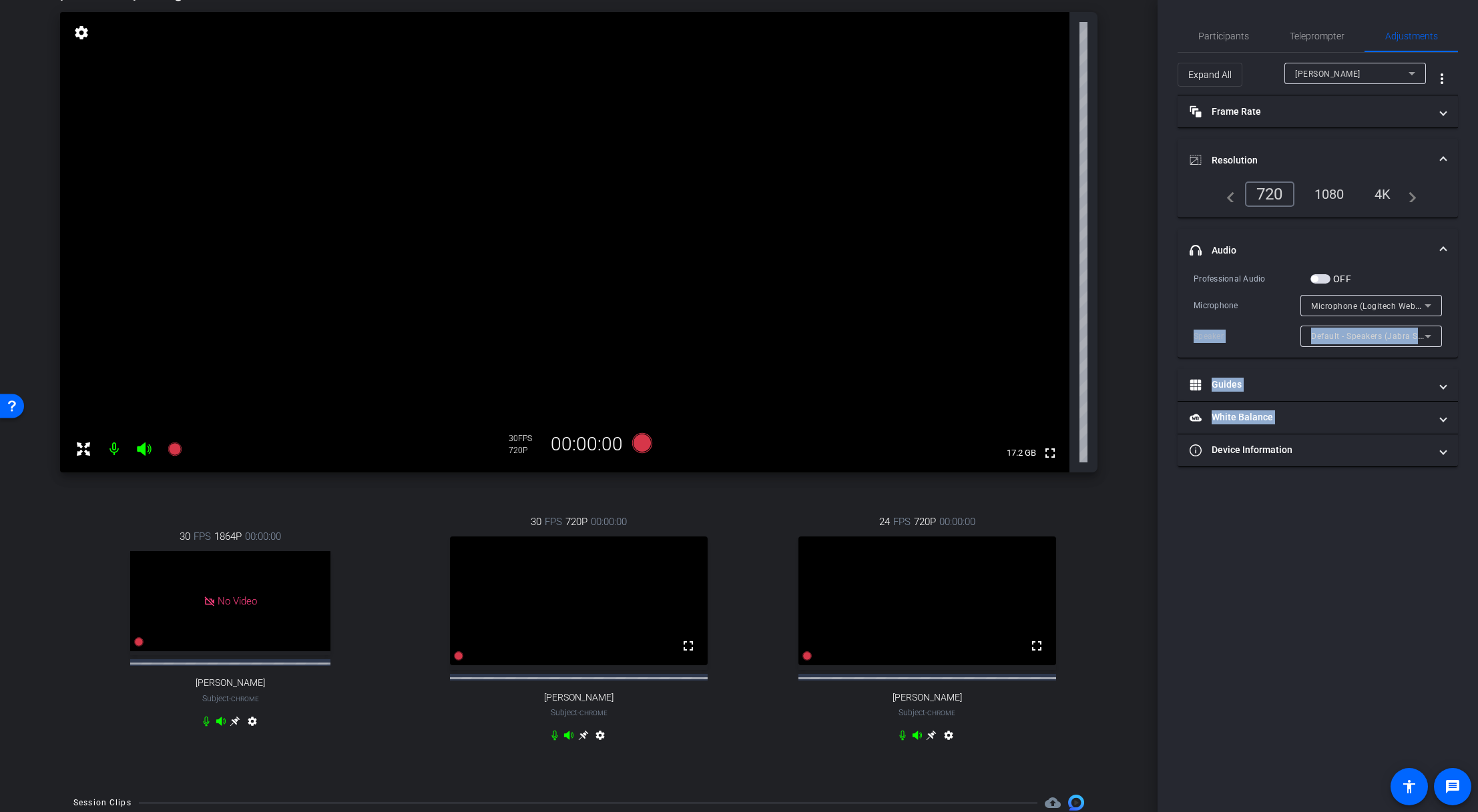
click at [925, 556] on icon at bounding box center [931, 735] width 10 height 10
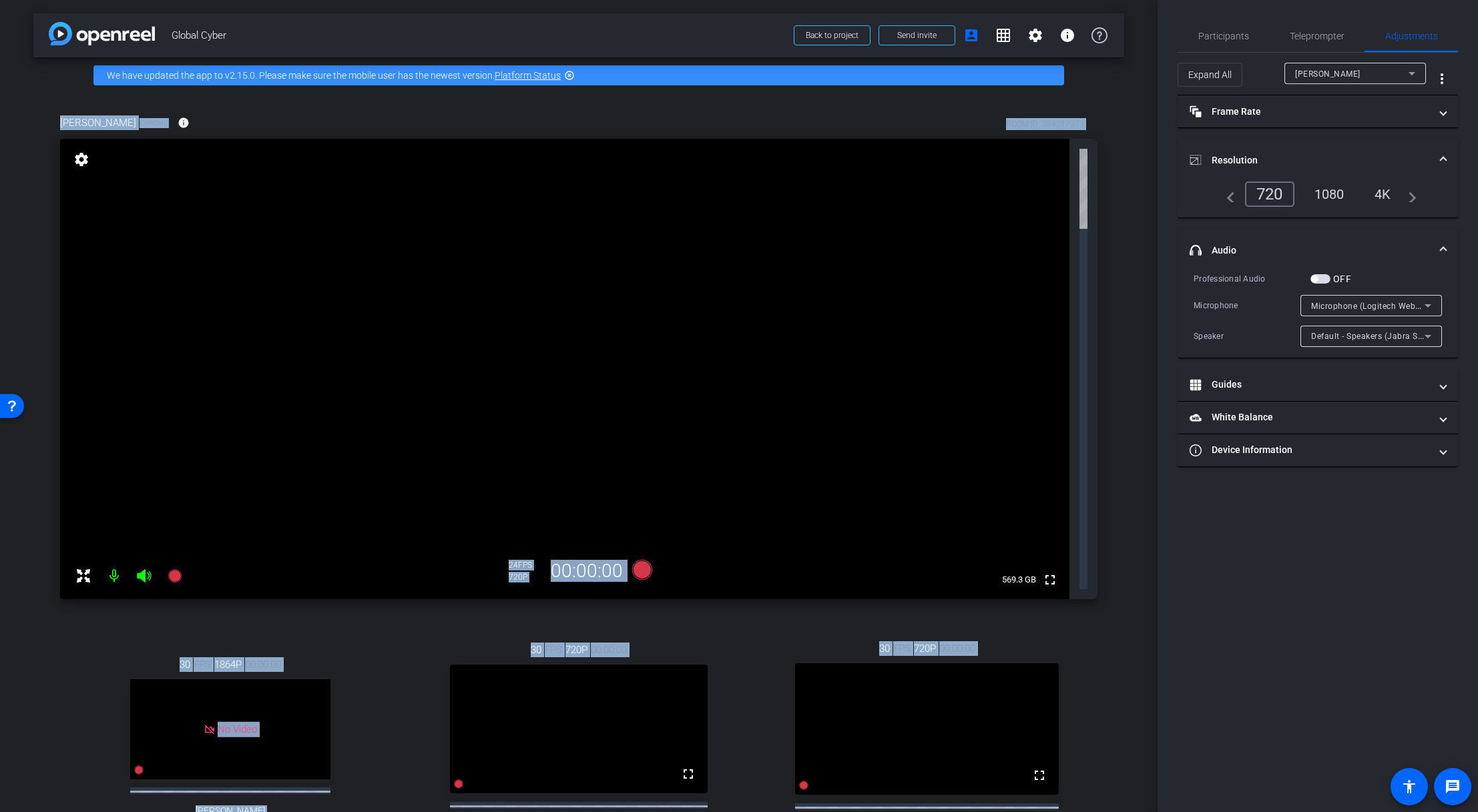
drag, startPoint x: 1148, startPoint y: 269, endPoint x: 1139, endPoint y: 74, distance: 195.2
click at [1003, 74] on div "arrow_back Global Cyber Back to project Send invite account_box grid_on setting…" at bounding box center [579, 406] width 1157 height 812
click at [81, 159] on mat-icon "settings" at bounding box center [81, 159] width 18 height 16
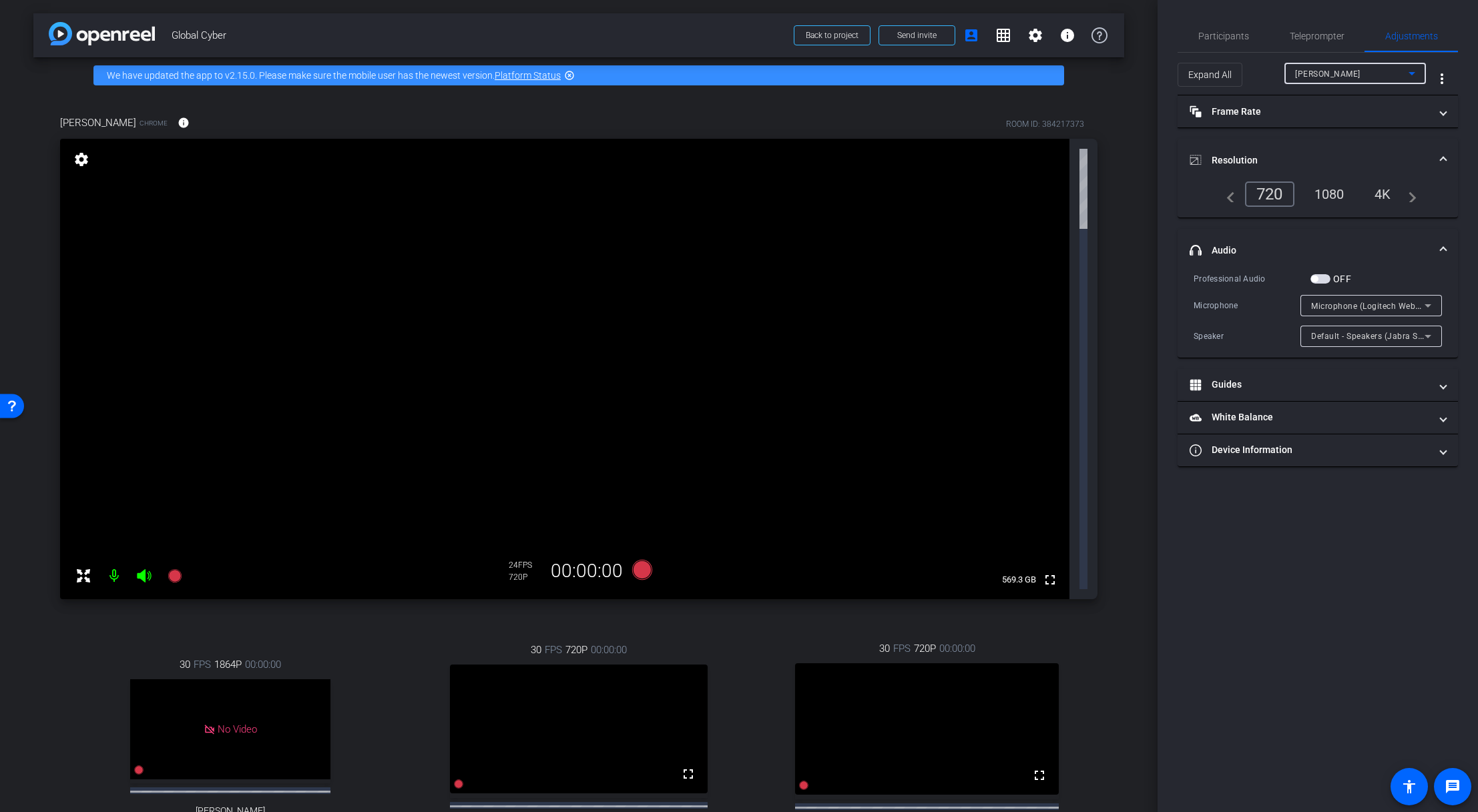
click at [1003, 74] on icon at bounding box center [1412, 73] width 16 height 16
click at [1003, 240] on div at bounding box center [739, 406] width 1478 height 812
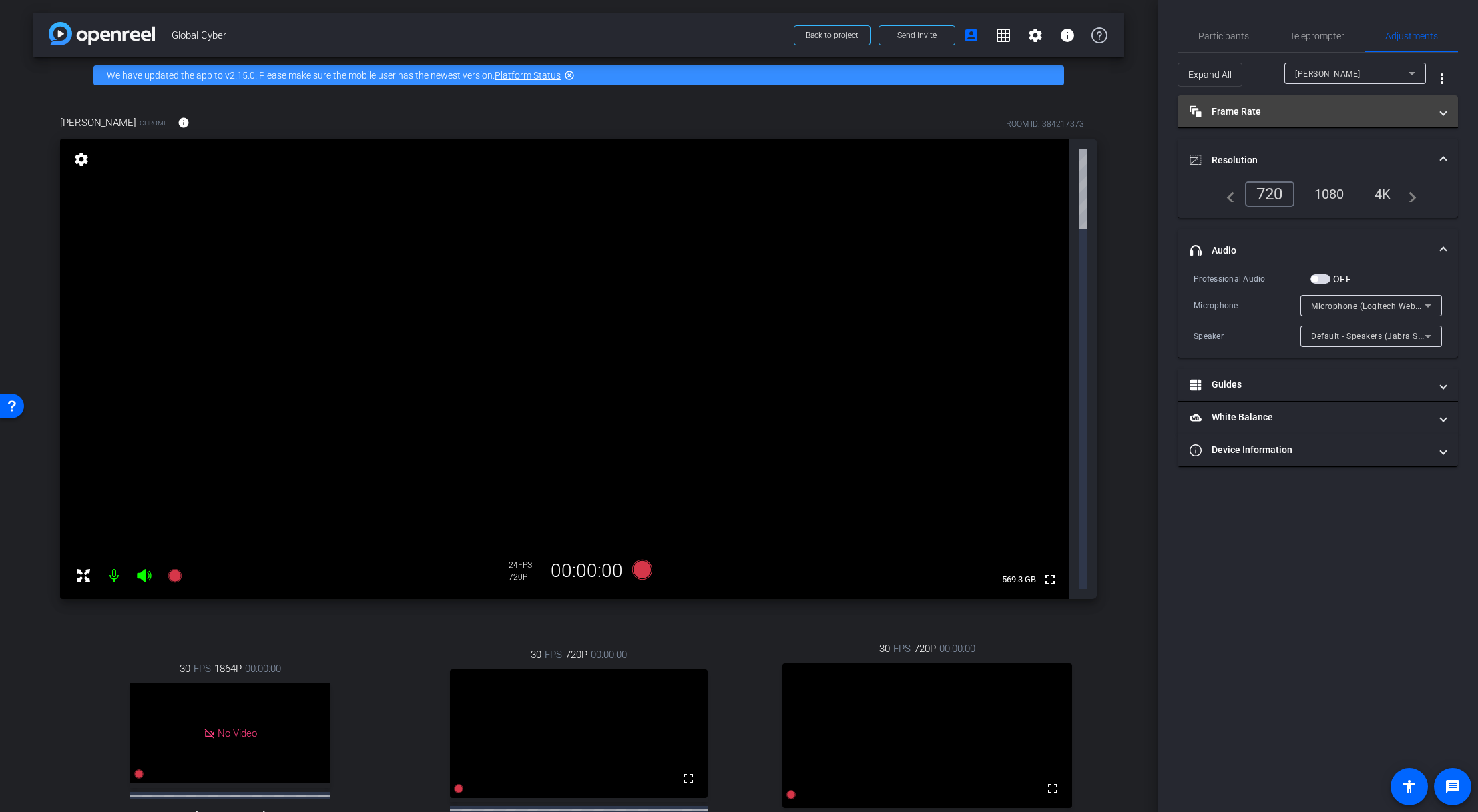
click at [1003, 105] on mat-panel-title "Frame Rate Frame Rate" at bounding box center [1310, 112] width 241 height 14
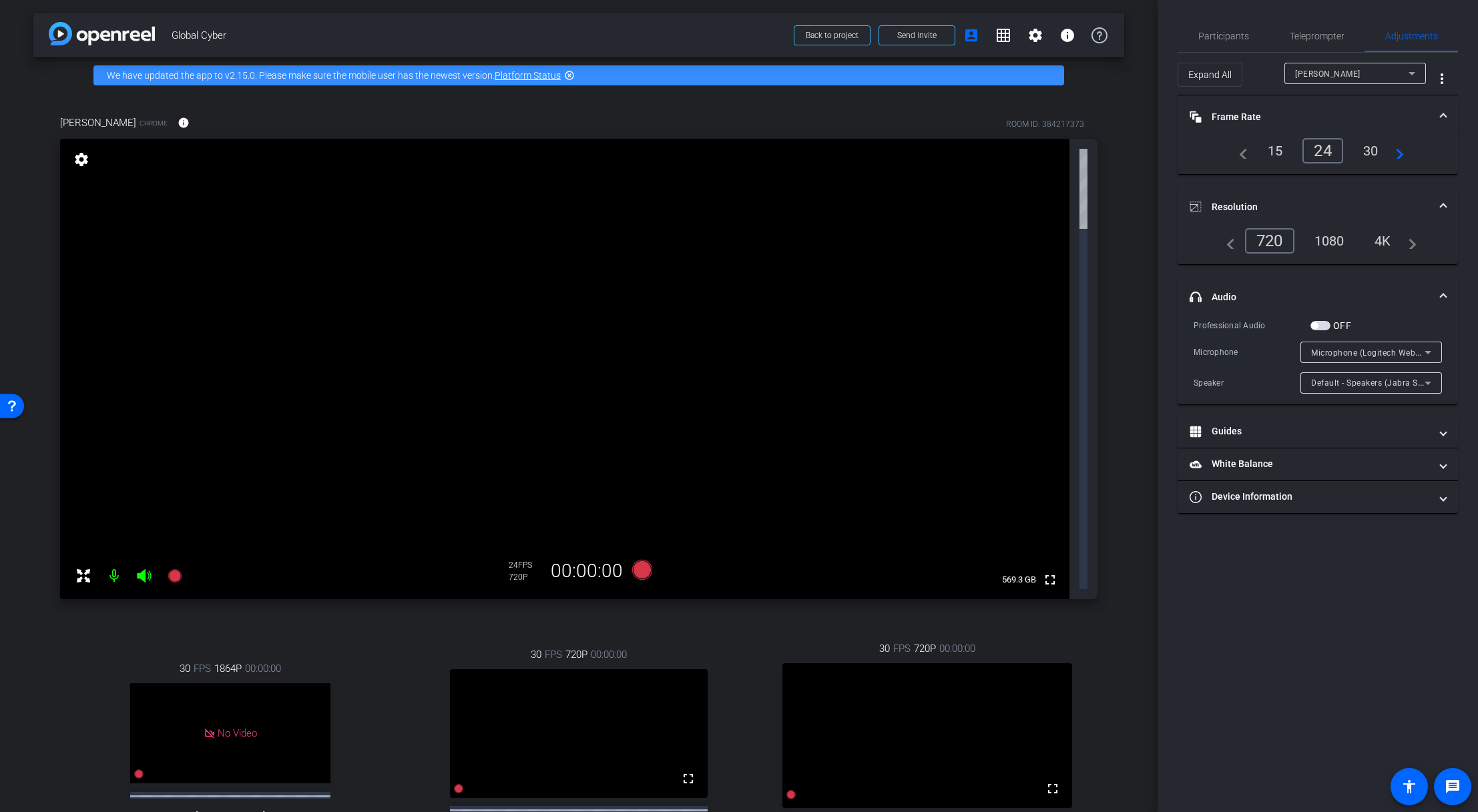
click at [1003, 155] on div "30" at bounding box center [1370, 151] width 36 height 23
click at [1003, 150] on div "30" at bounding box center [1370, 151] width 36 height 23
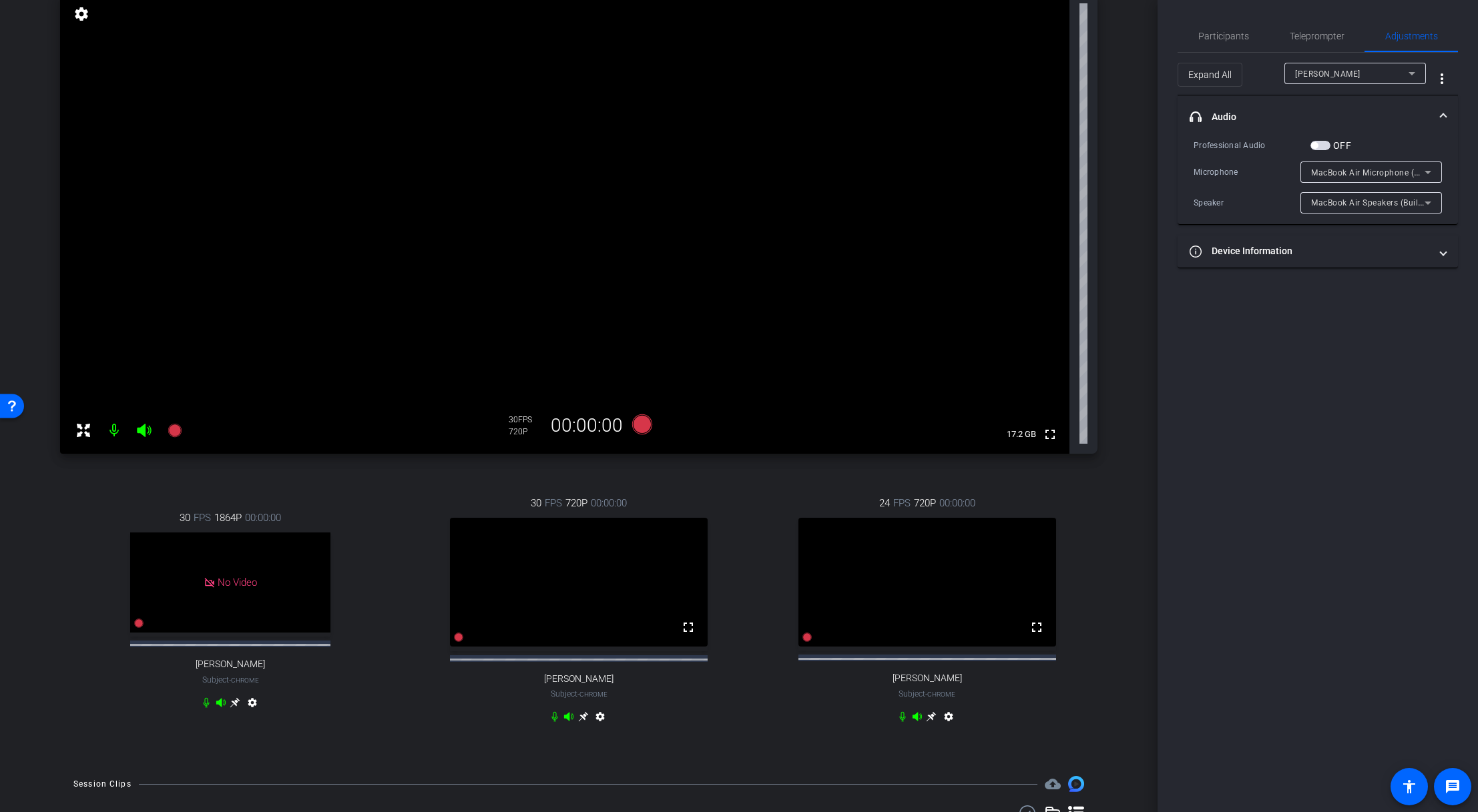
scroll to position [146, 0]
click at [925, 556] on icon at bounding box center [931, 715] width 10 height 10
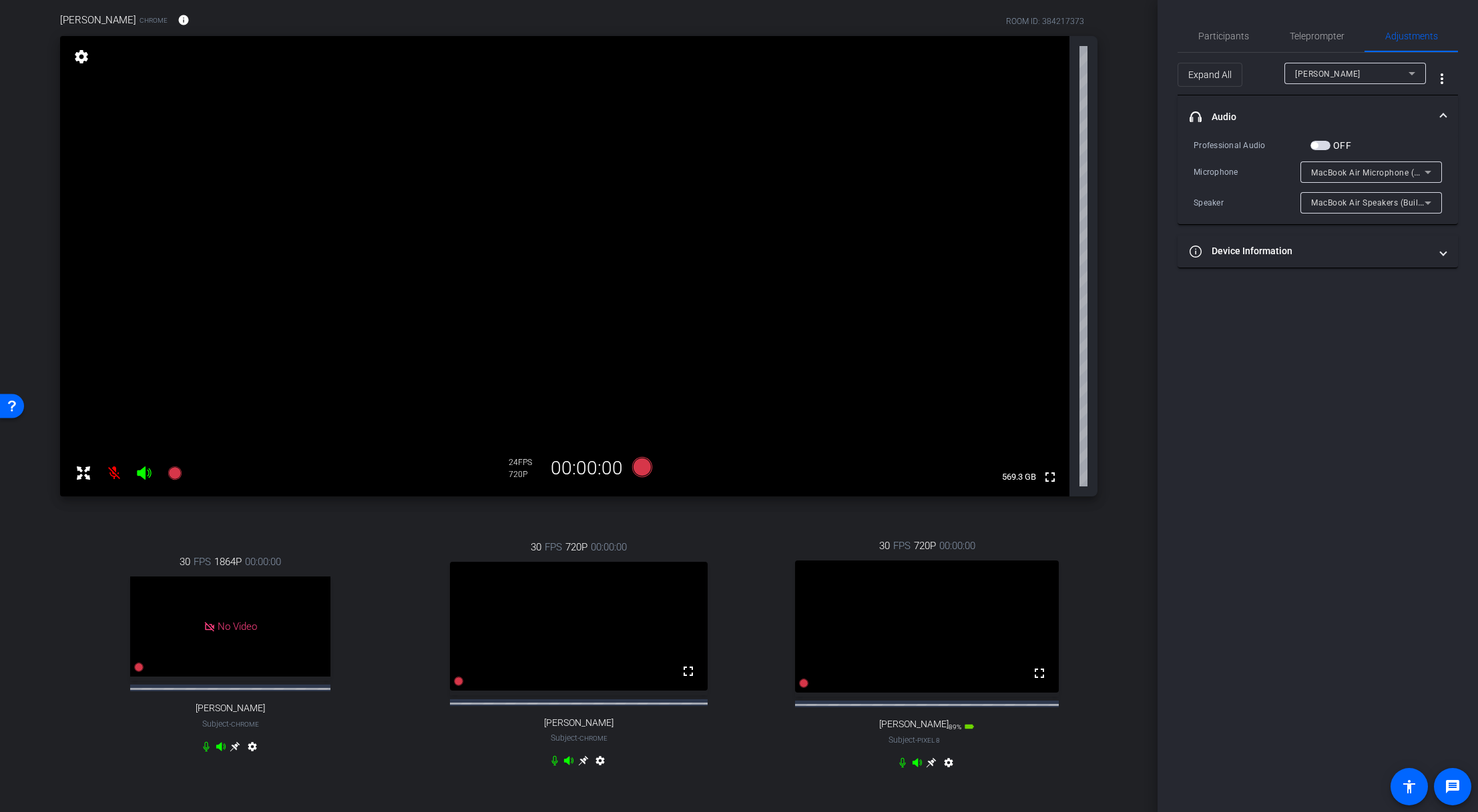
scroll to position [101, 0]
click at [926, 556] on icon at bounding box center [931, 763] width 10 height 10
click at [925, 556] on icon at bounding box center [931, 761] width 10 height 10
click at [1003, 71] on div "[PERSON_NAME]" at bounding box center [1352, 73] width 113 height 17
click at [1003, 136] on span "[PERSON_NAME]" at bounding box center [1328, 143] width 67 height 16
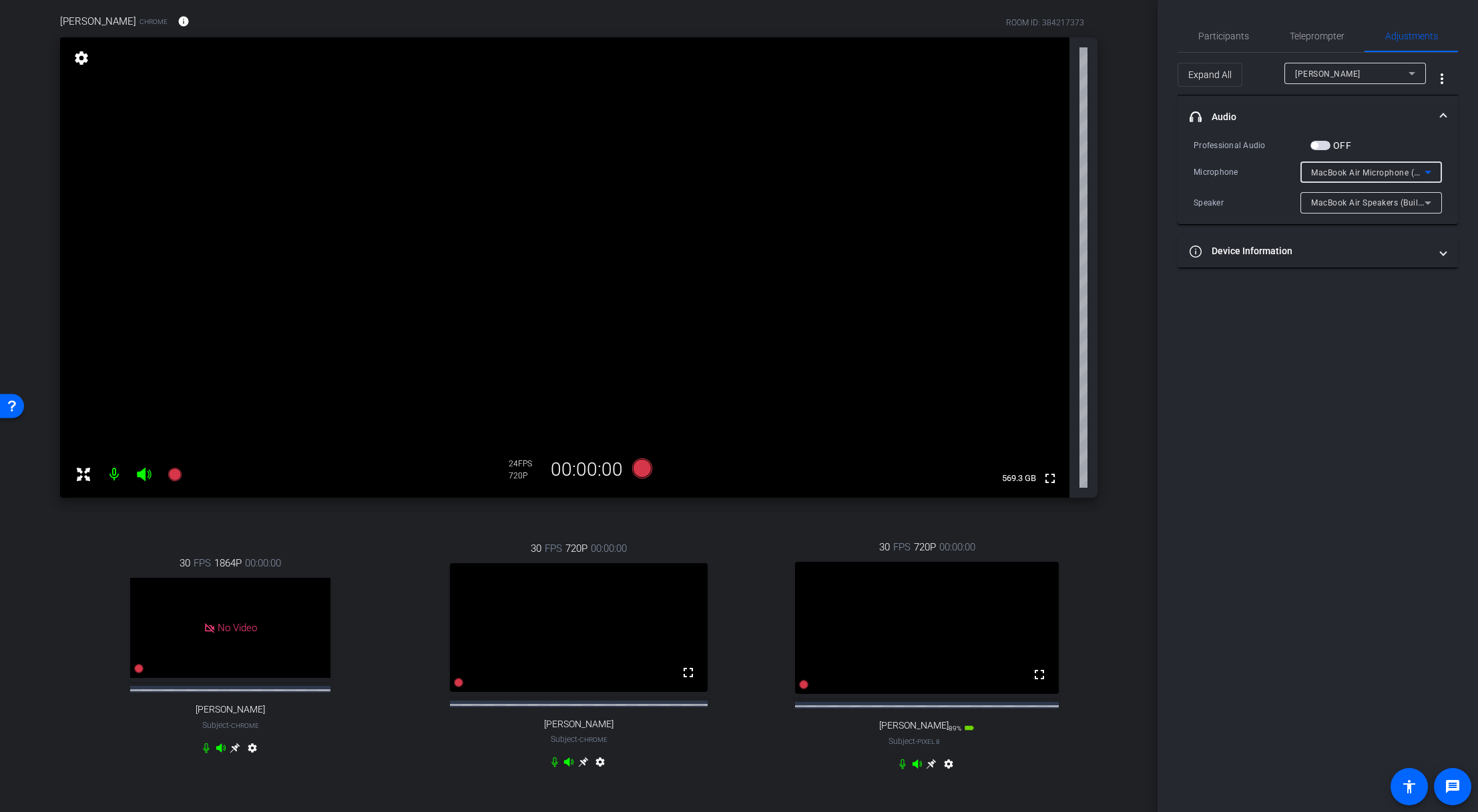
click at [1003, 168] on span "MacBook Air Microphone (Built-in)" at bounding box center [1377, 172] width 133 height 10
click at [1003, 203] on div at bounding box center [739, 406] width 1478 height 812
click at [1003, 201] on span "MacBook Air Speakers (Built-in)" at bounding box center [1372, 202] width 123 height 10
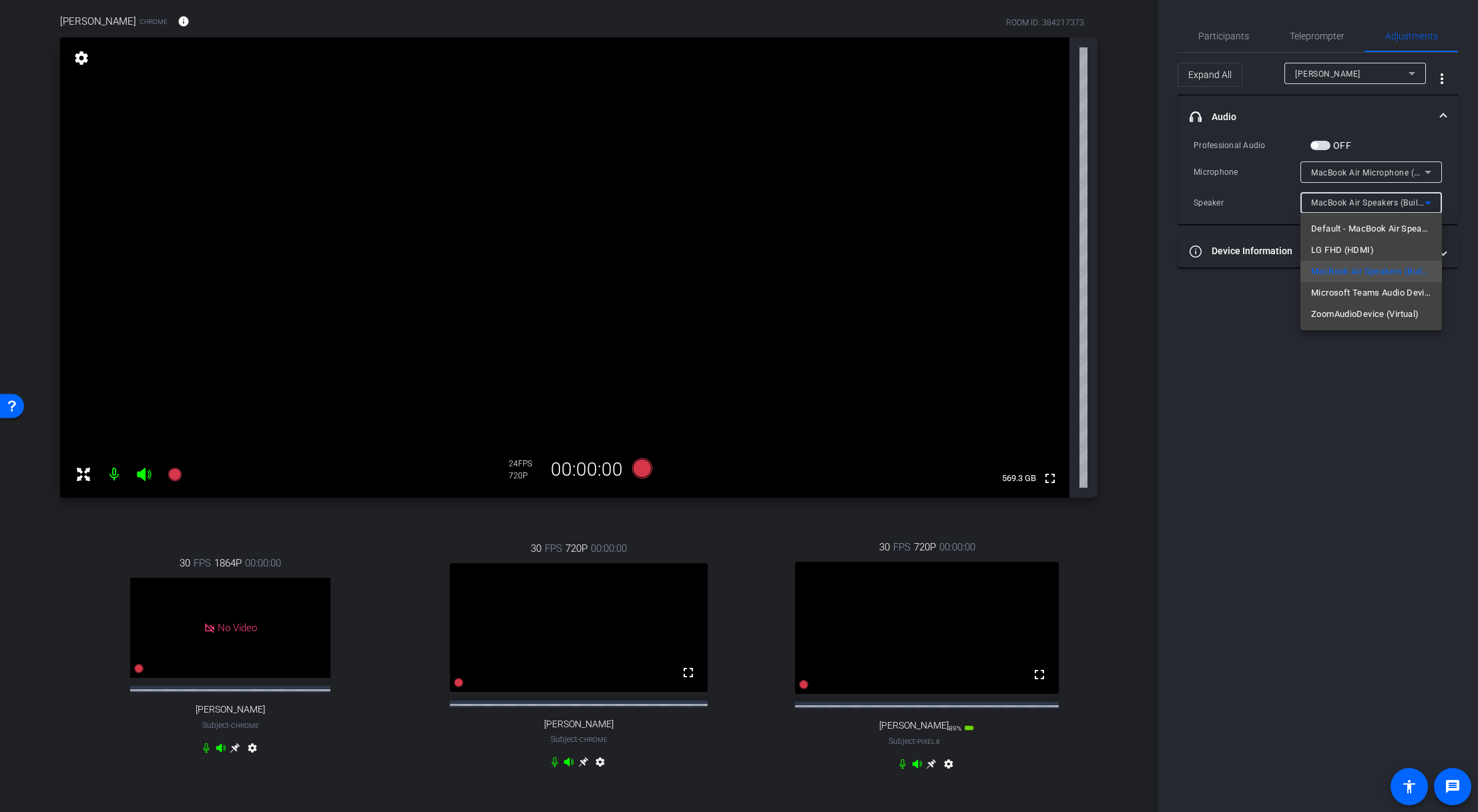
click at [1003, 321] on div at bounding box center [739, 406] width 1478 height 812
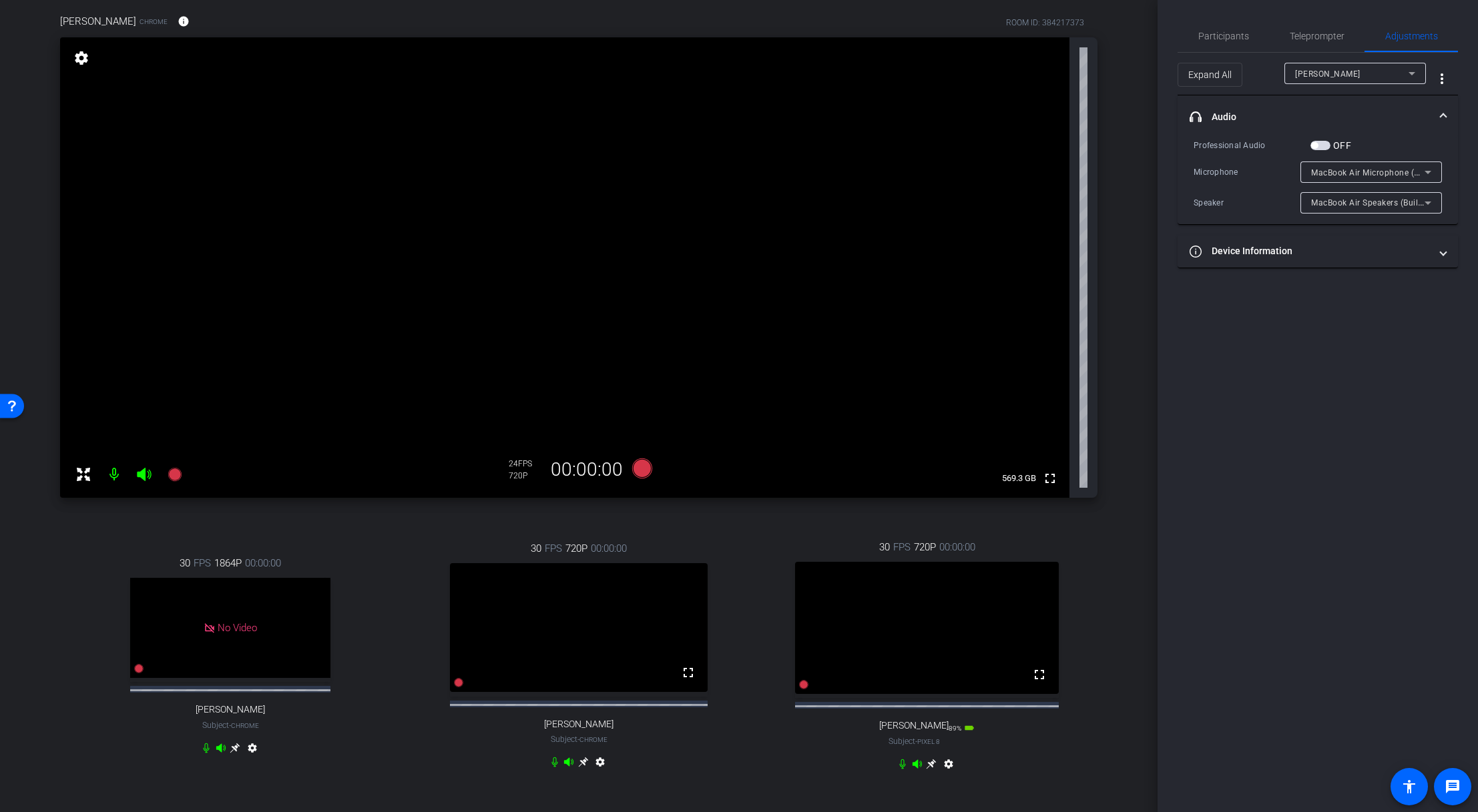
click at [1003, 205] on div "Speaker" at bounding box center [1246, 202] width 107 height 13
click at [1003, 204] on div "MacBook Air Speakers (Built-in)" at bounding box center [1371, 203] width 141 height 22
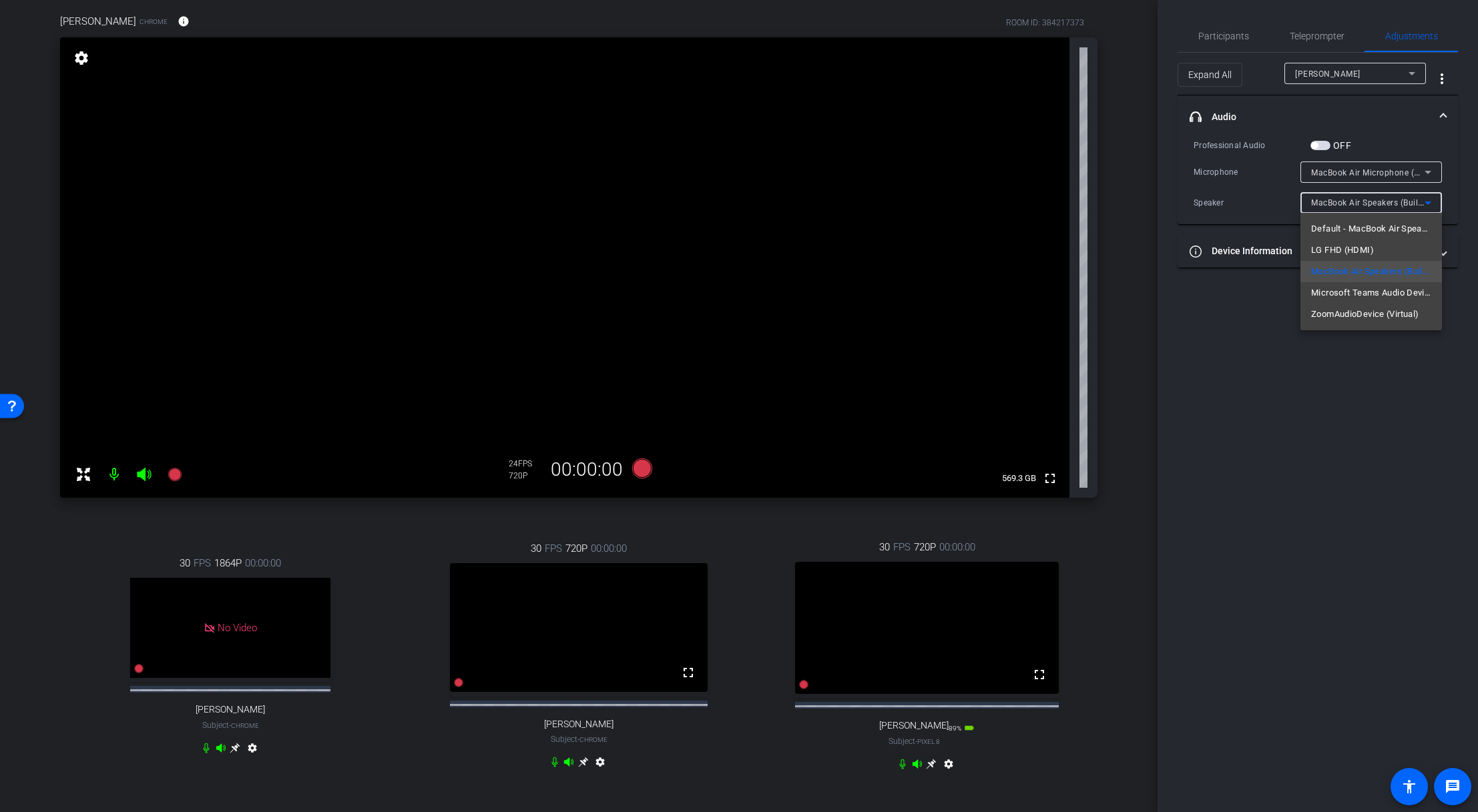
click at [1003, 227] on span "Default - MacBook Air Speakers (Built-in)" at bounding box center [1371, 228] width 120 height 16
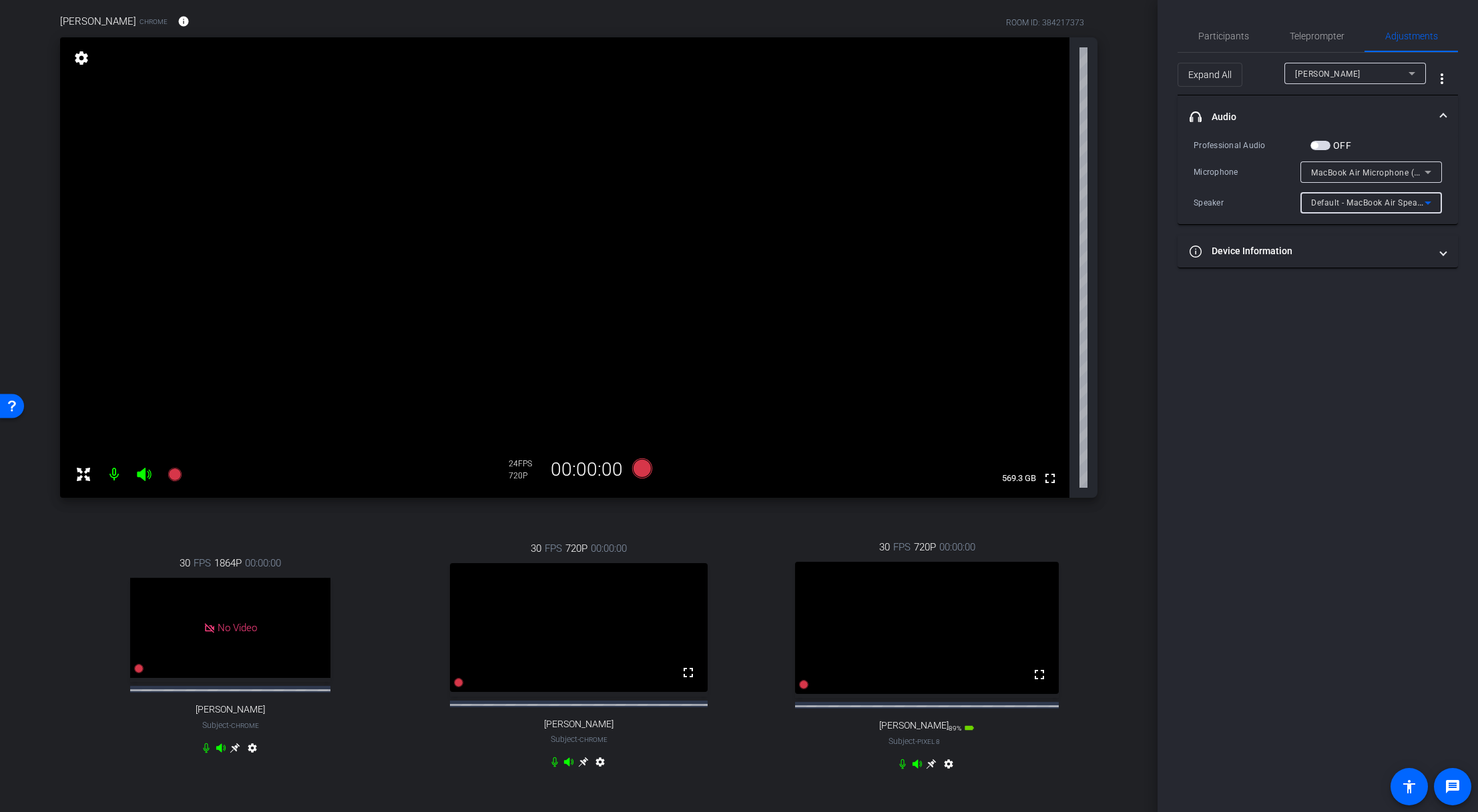
click at [1003, 205] on span "Default - MacBook Air Speakers (Built-in)" at bounding box center [1390, 202] width 159 height 10
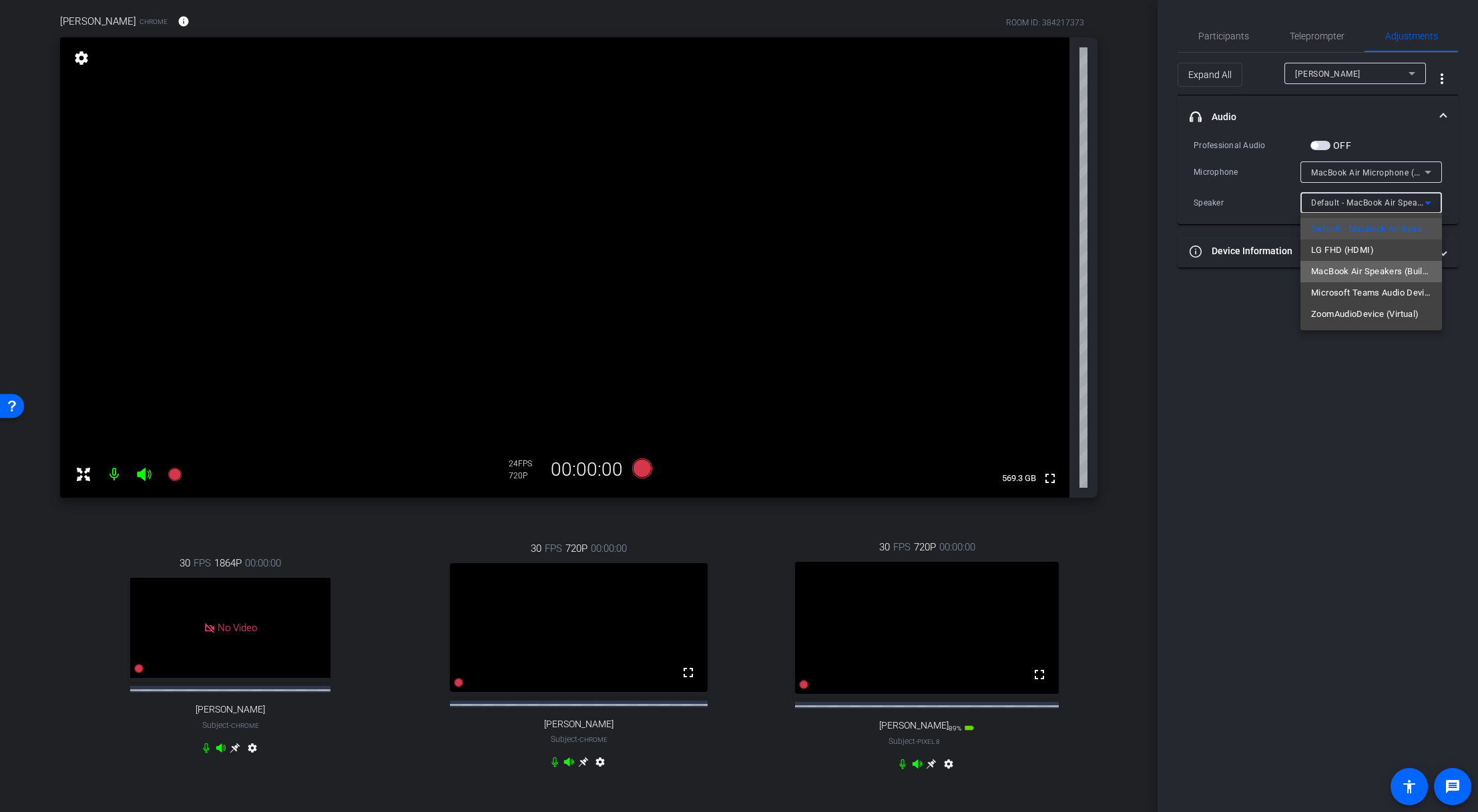
click at [1003, 264] on span "MacBook Air Speakers (Built-in)" at bounding box center [1371, 272] width 120 height 16
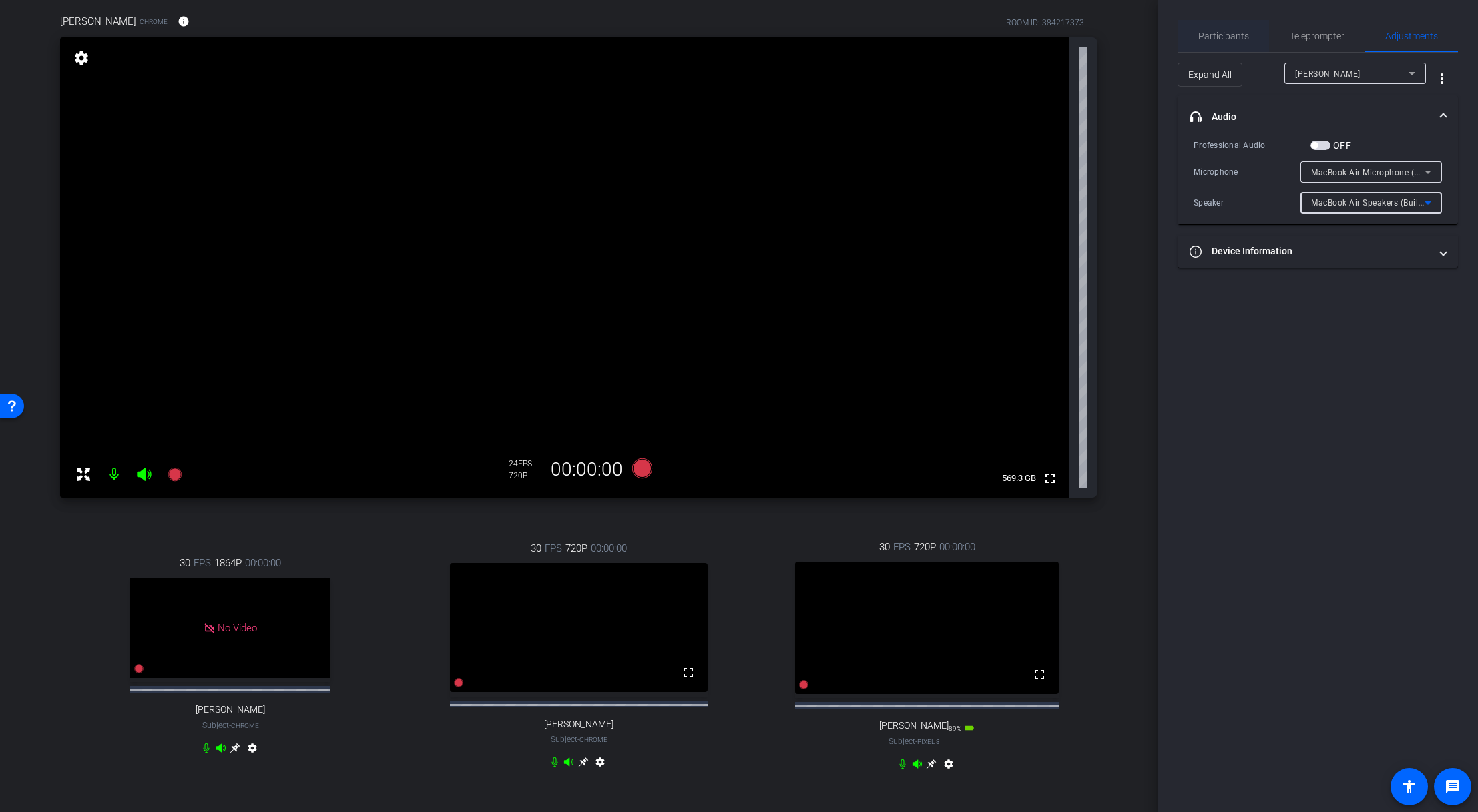
click at [1003, 37] on span "Participants" at bounding box center [1224, 36] width 51 height 10
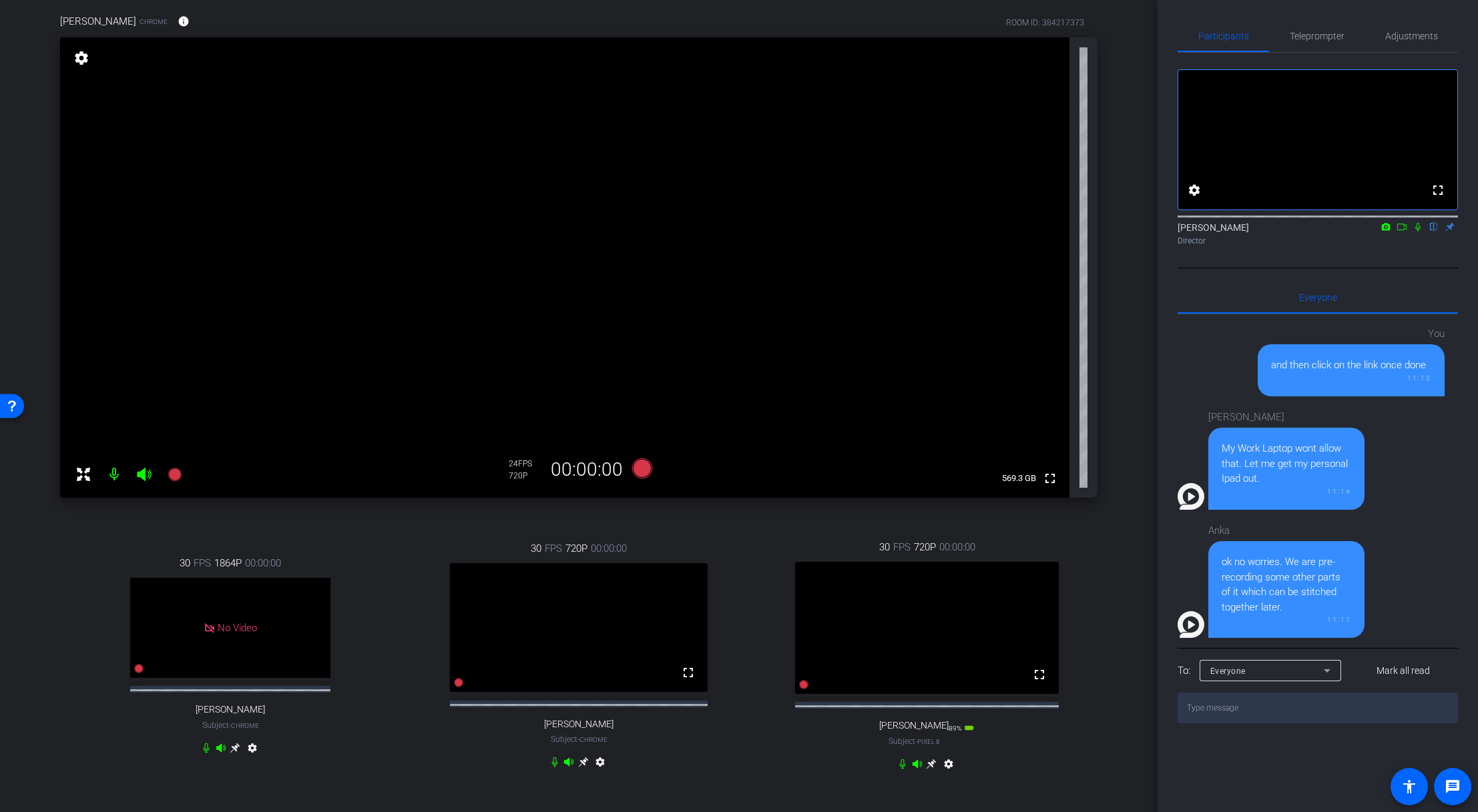
click at [1003, 556] on textarea at bounding box center [1318, 707] width 281 height 30
type textarea "Test"
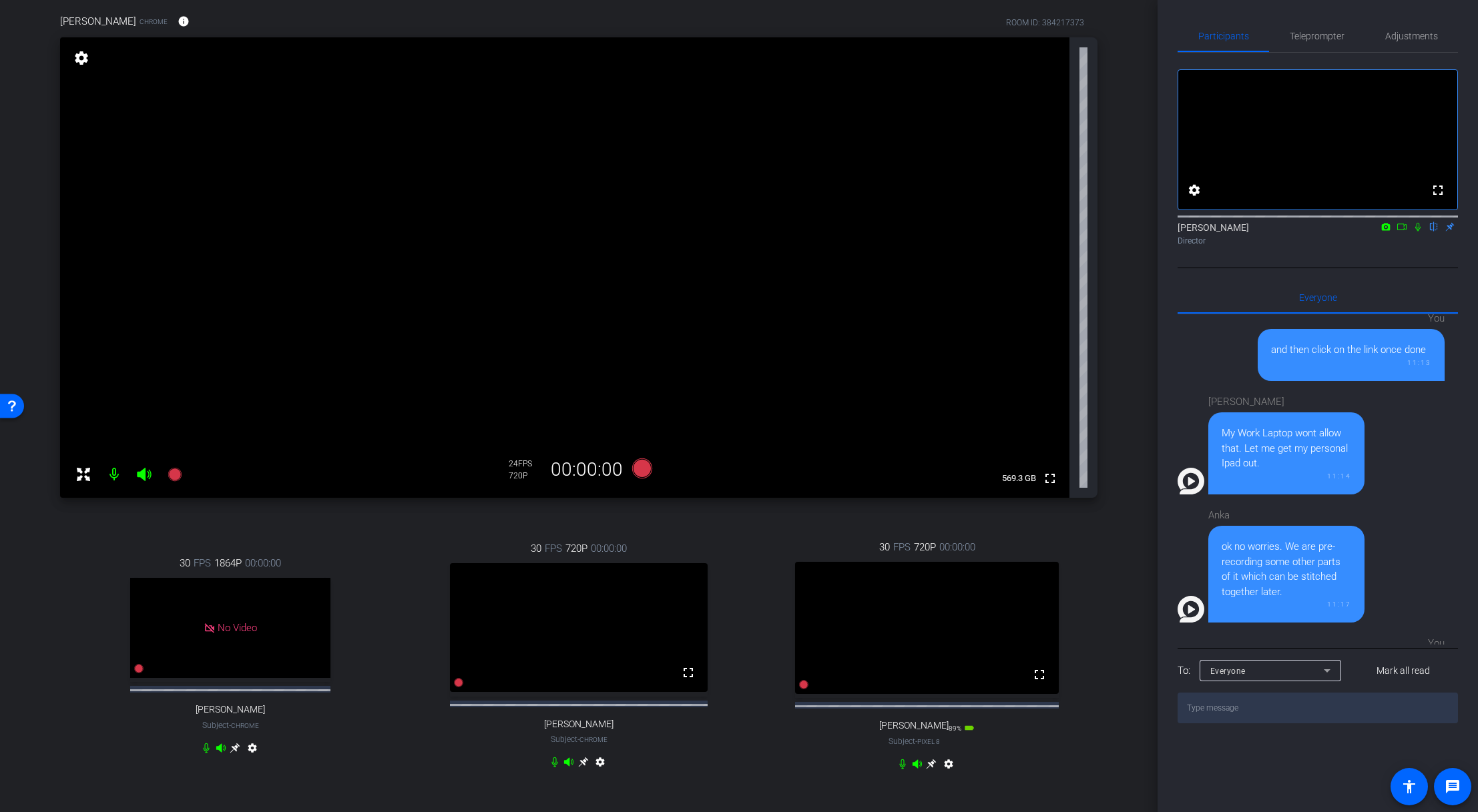
scroll to position [950, 0]
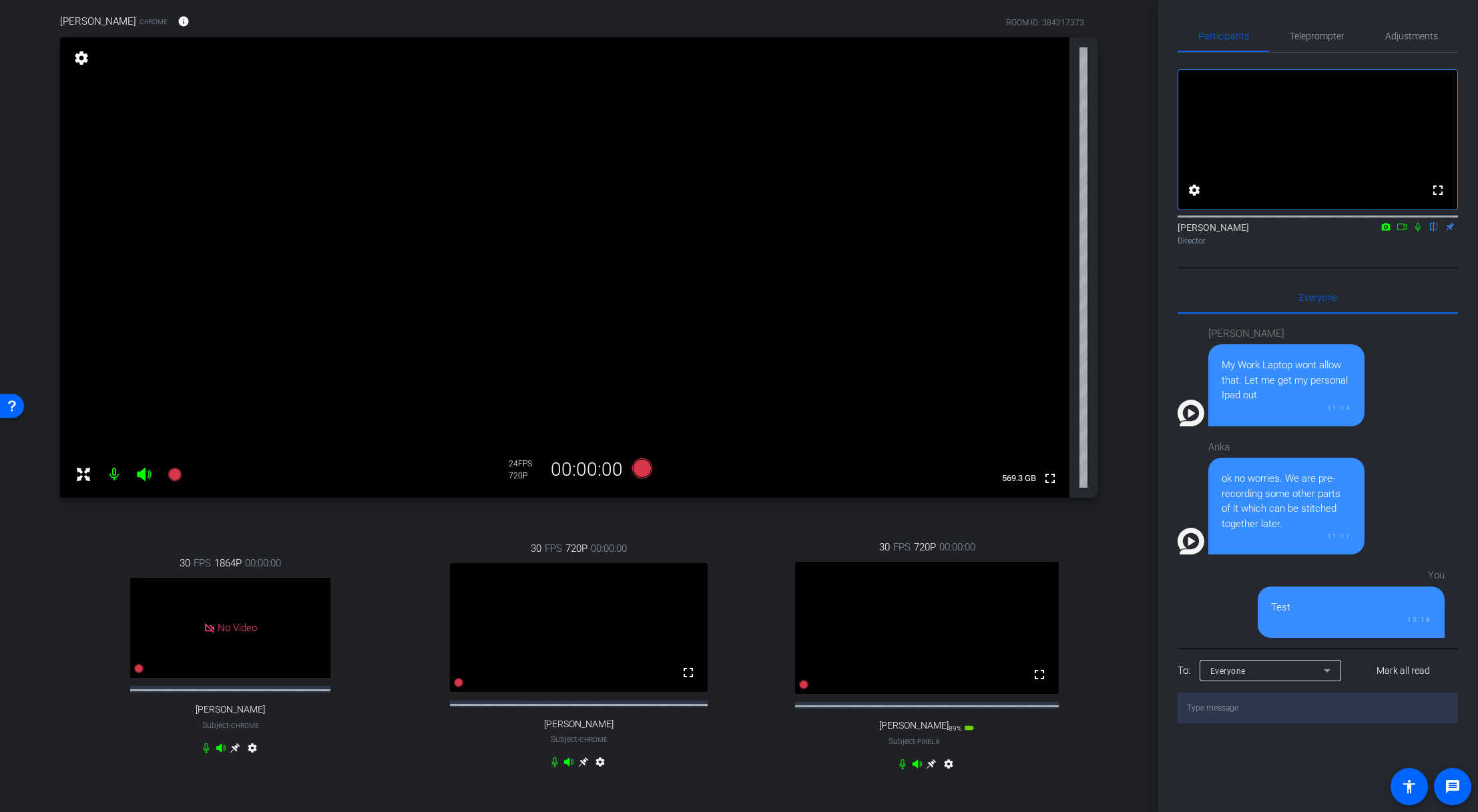
click at [1003, 556] on textarea at bounding box center [1318, 707] width 281 height 30
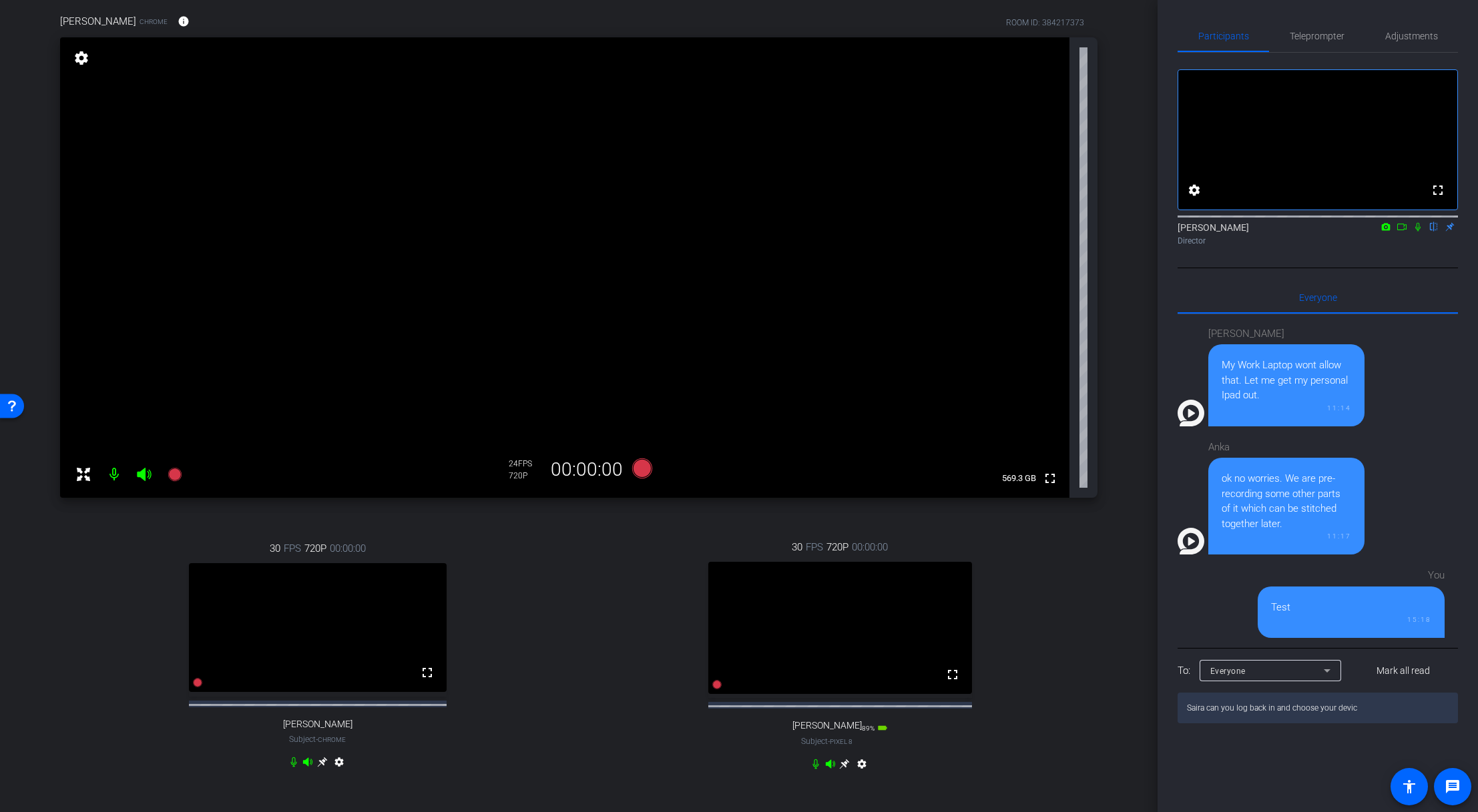
type textarea "Saira can you log back in and choose your device"
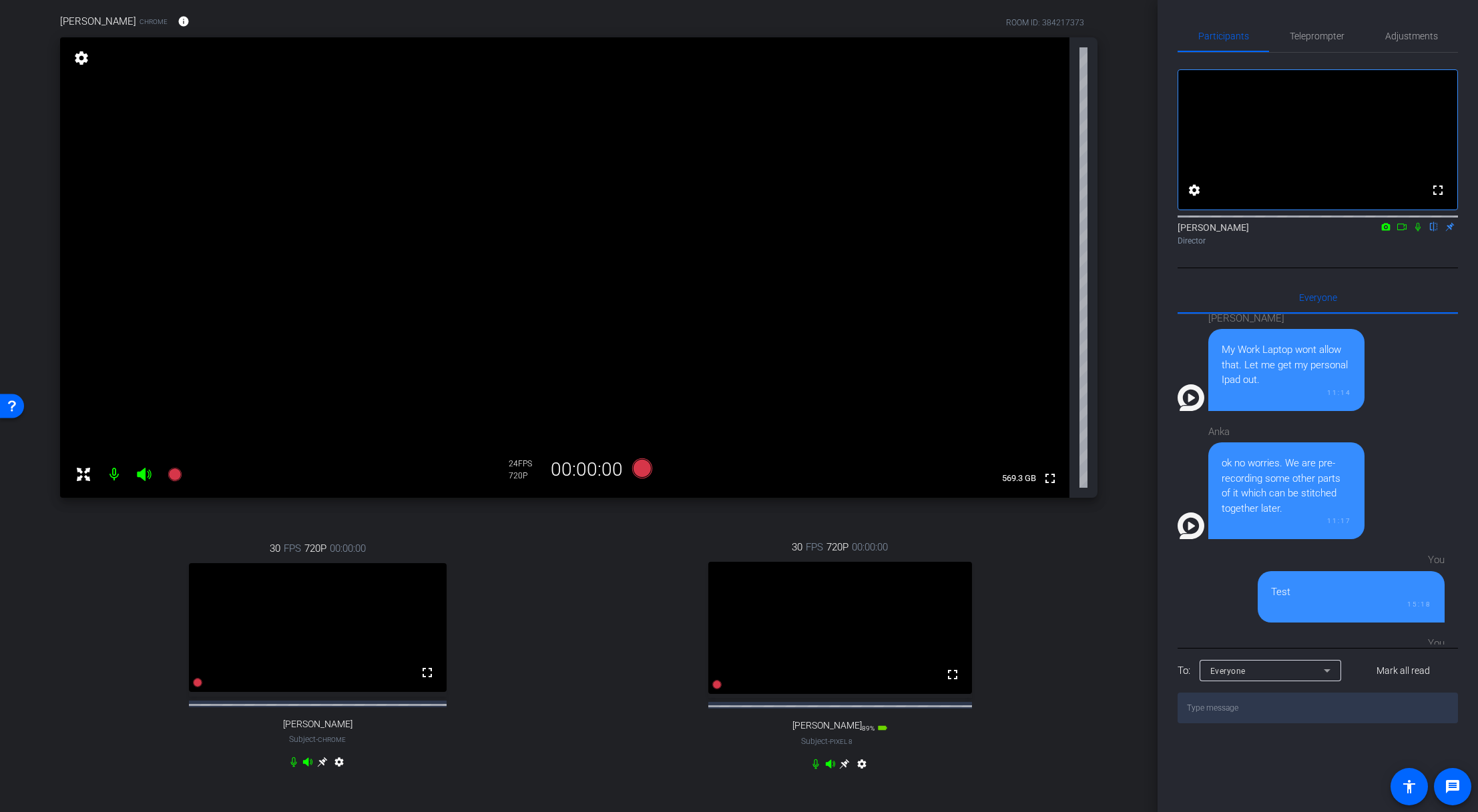
scroll to position [1047, 0]
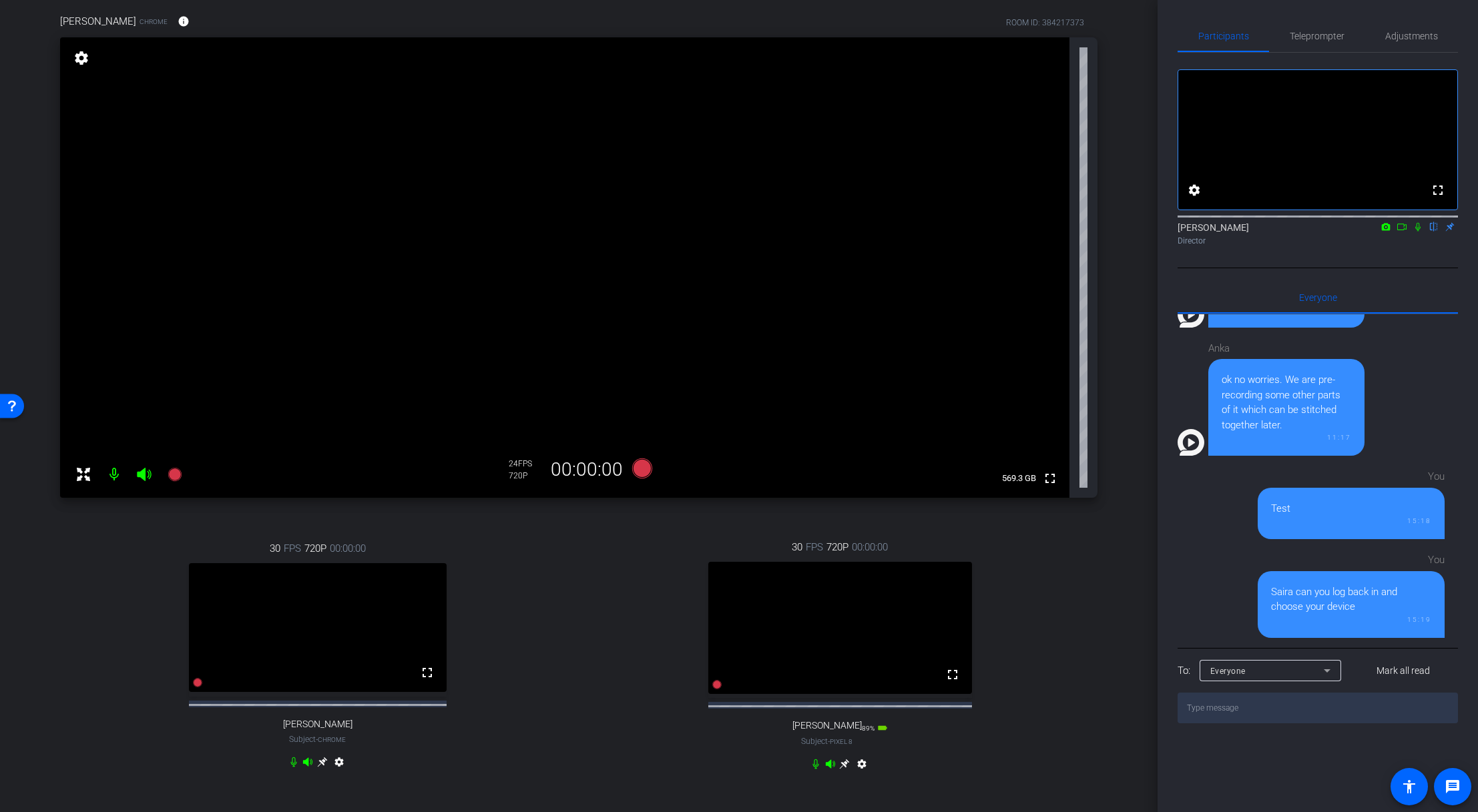
click at [1003, 556] on textarea at bounding box center [1318, 707] width 281 height 30
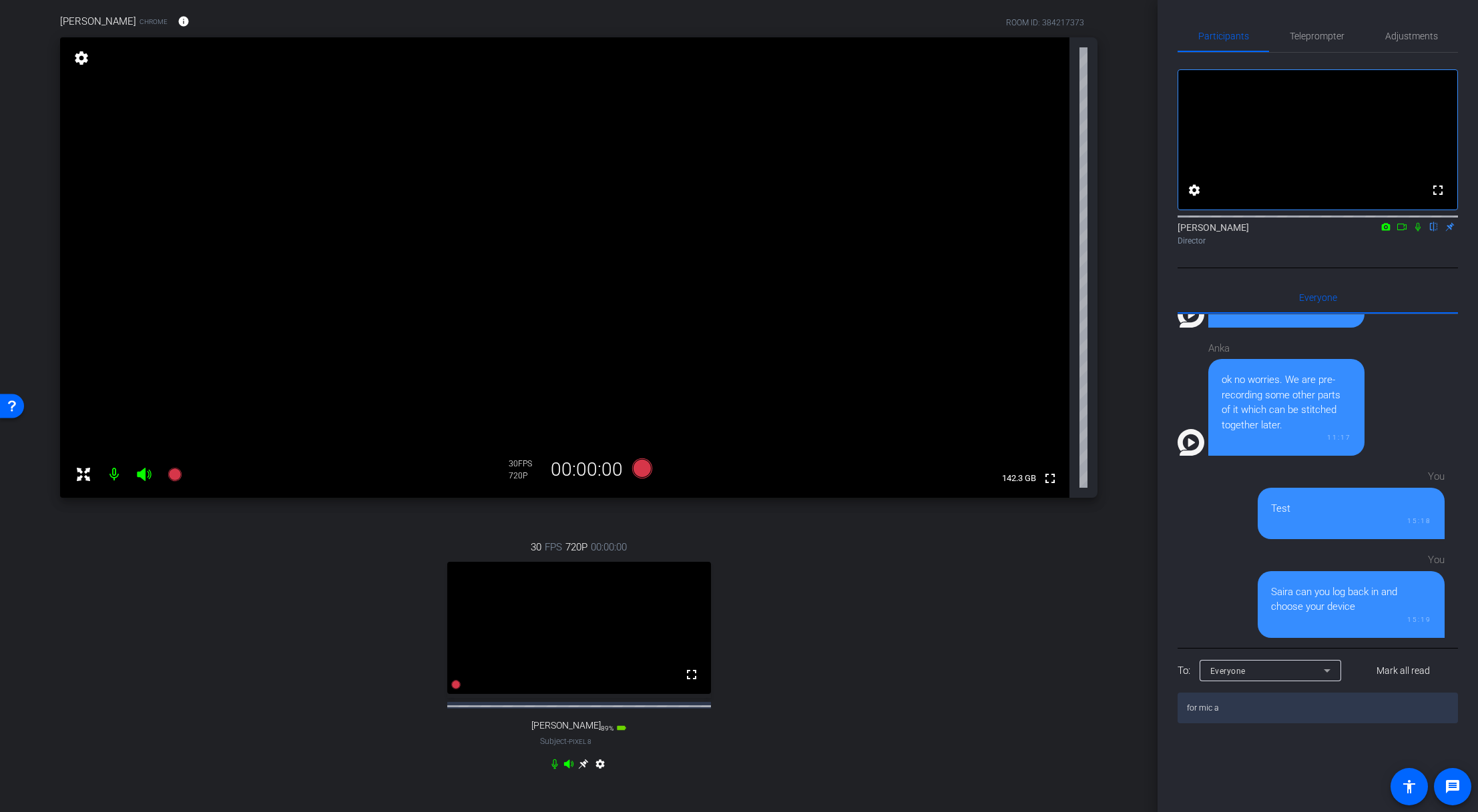
click at [581, 556] on icon at bounding box center [583, 764] width 10 height 10
click at [1003, 556] on textarea "for mic a" at bounding box center [1318, 707] width 281 height 30
type textarea "f"
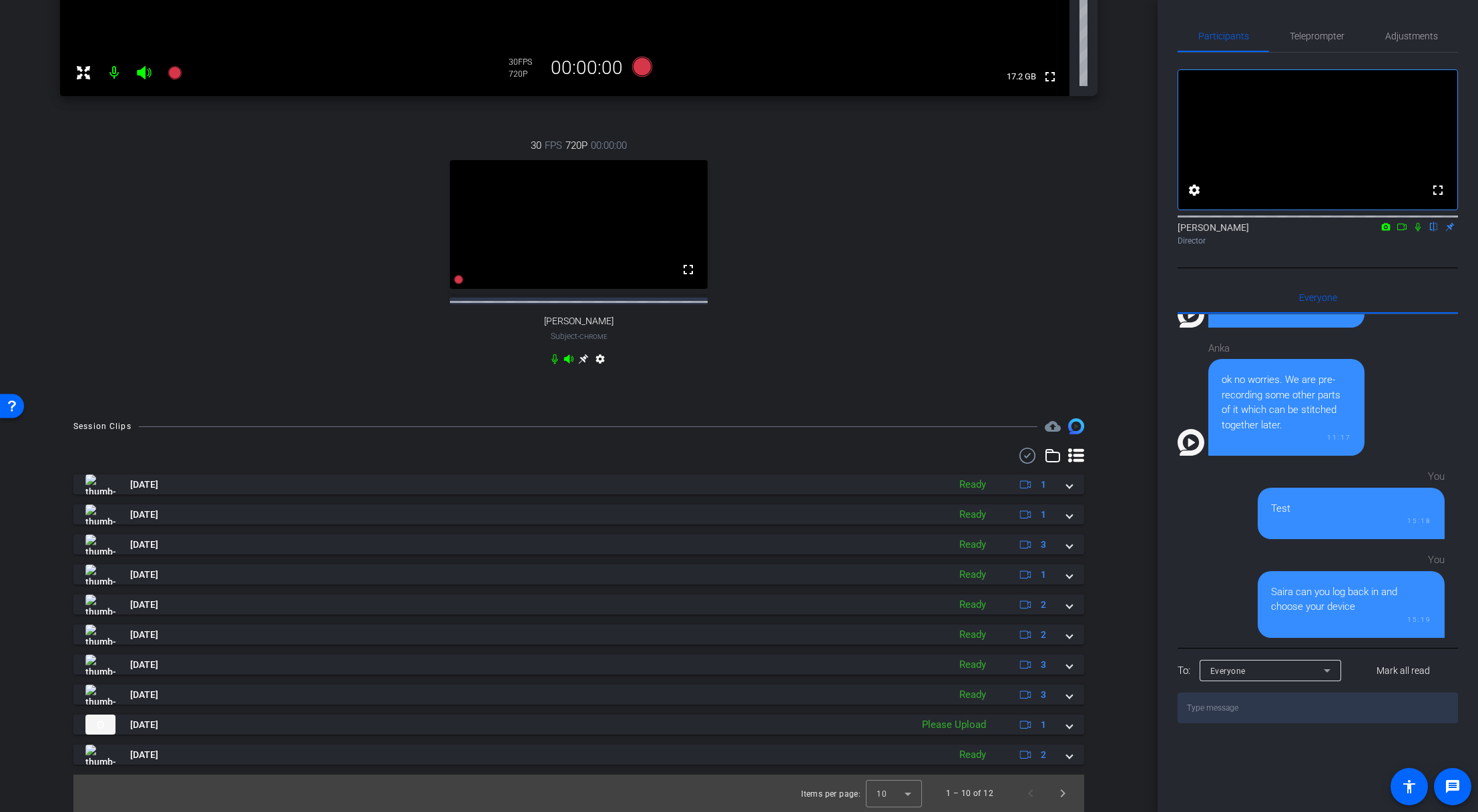
scroll to position [0, 0]
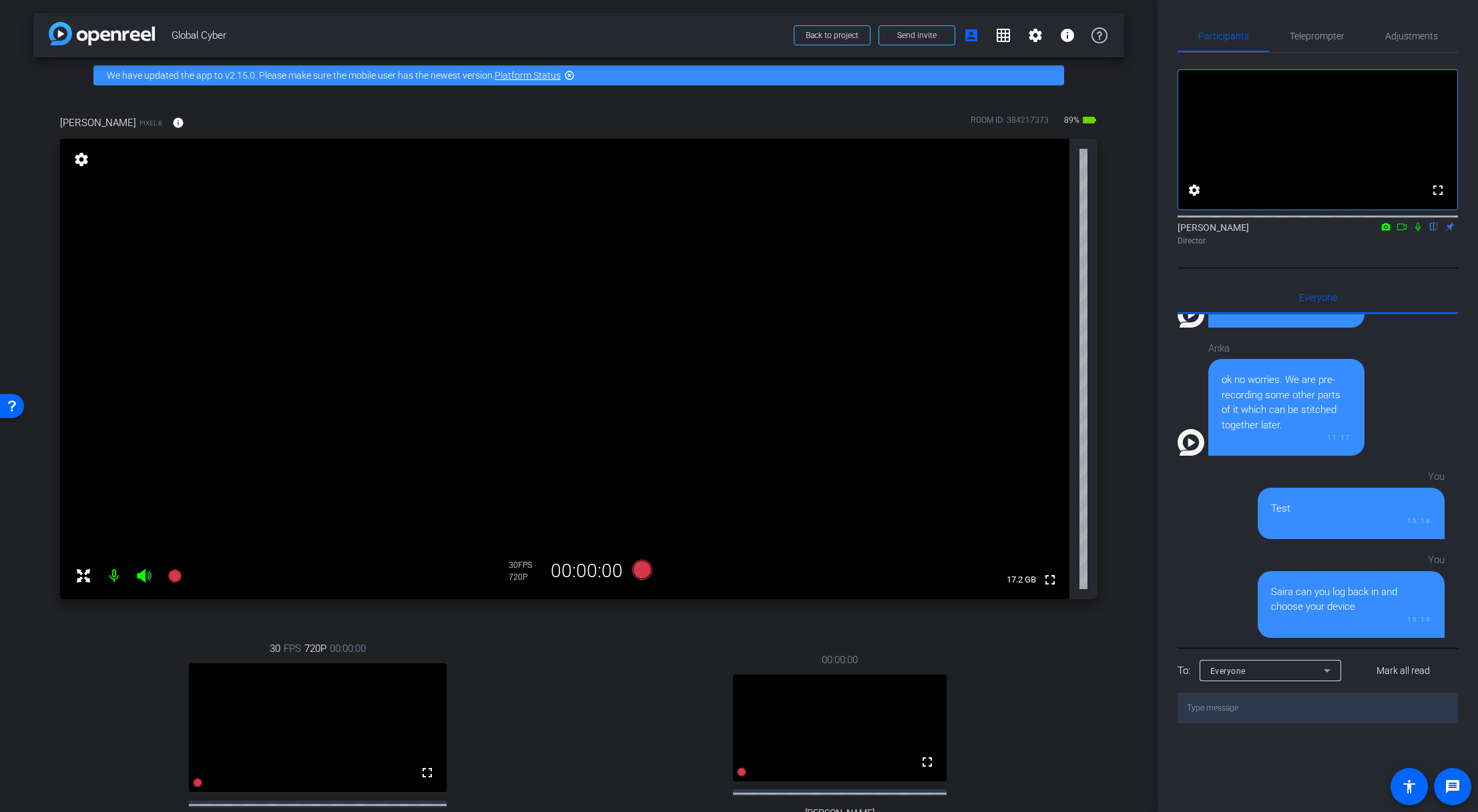
click at [554, 556] on div "30 FPS 720P 00:00:00 fullscreen [PERSON_NAME] Subject - Chrome settings" at bounding box center [317, 757] width 515 height 275
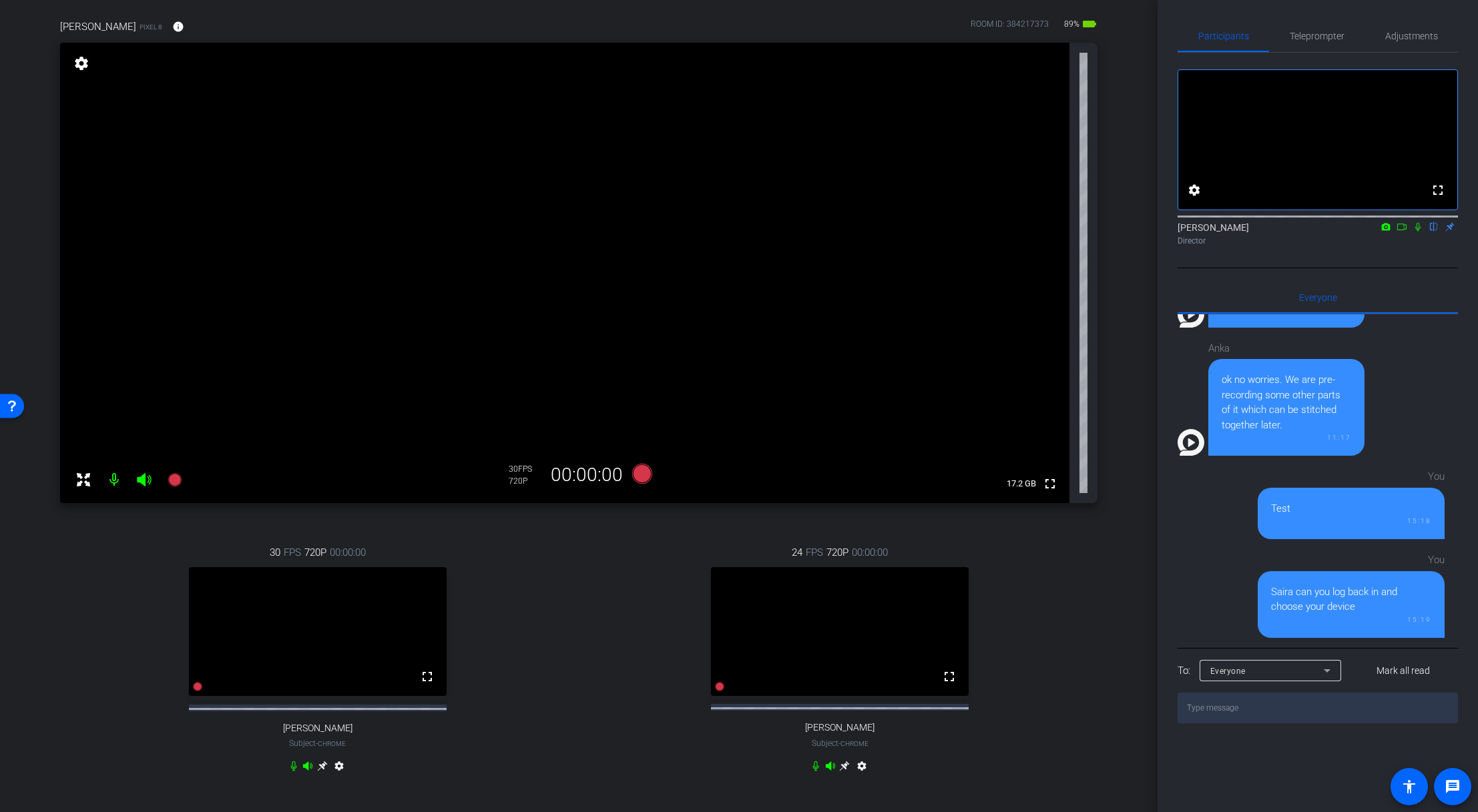
scroll to position [134, 0]
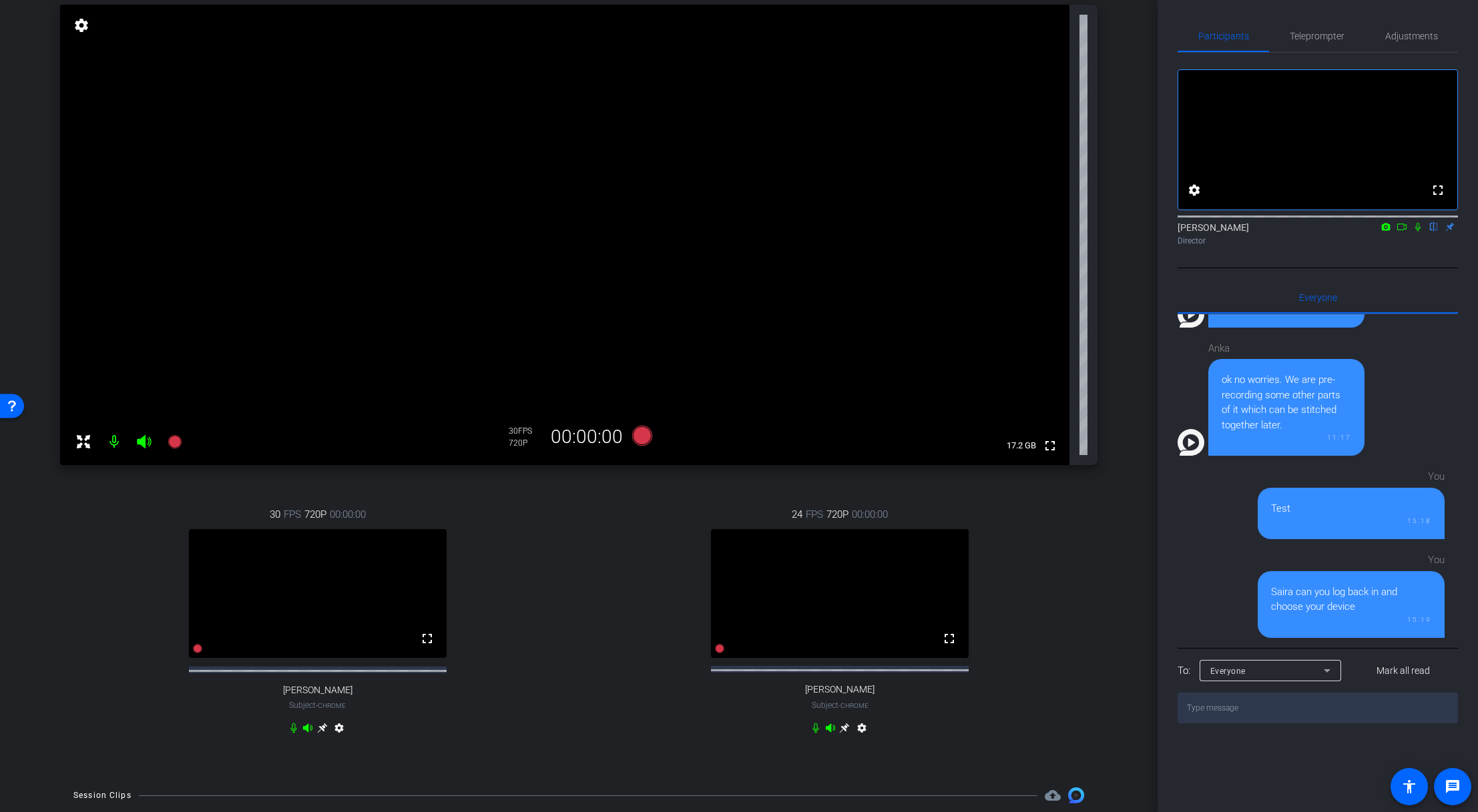
click at [839, 556] on icon at bounding box center [844, 727] width 10 height 10
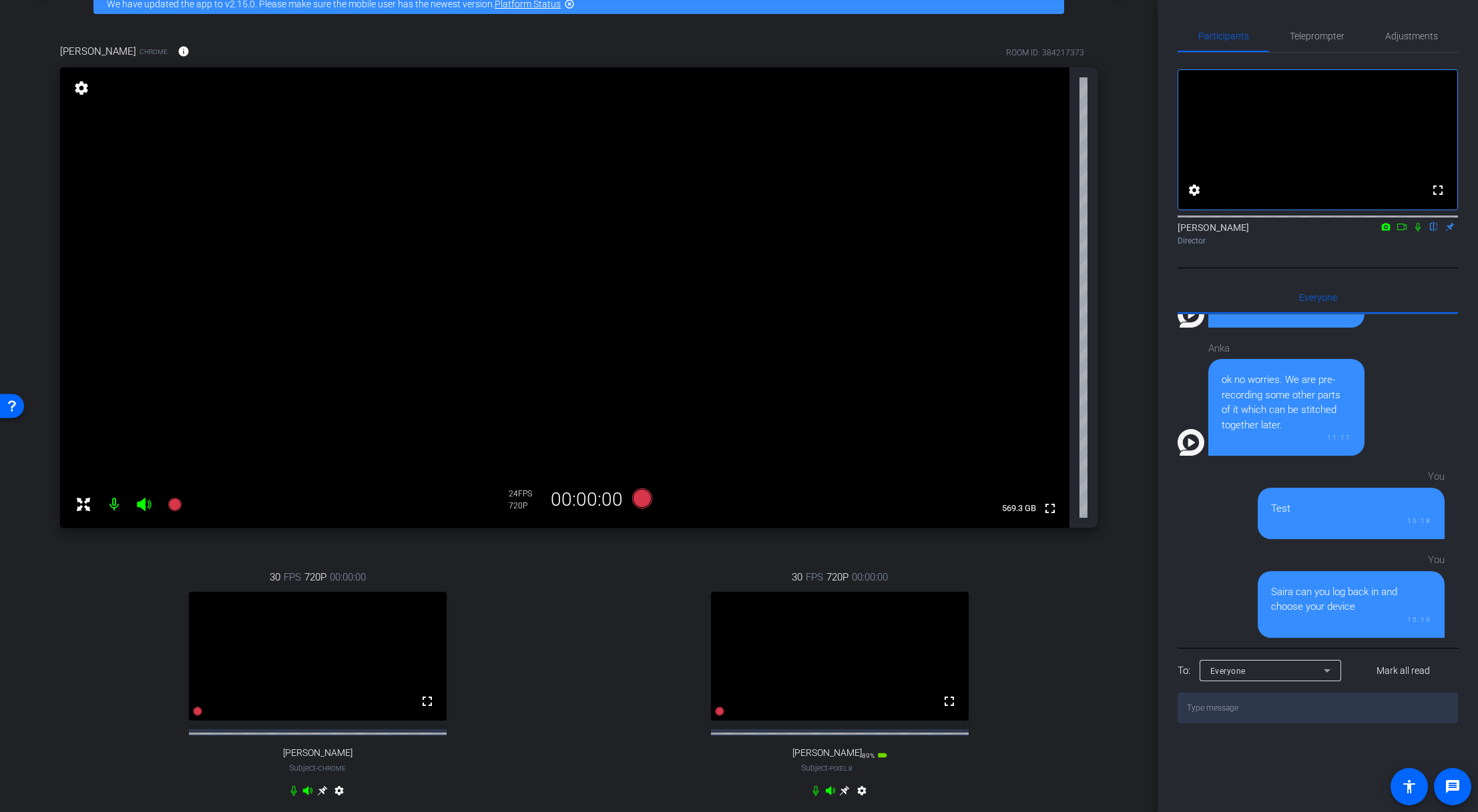
scroll to position [66, 0]
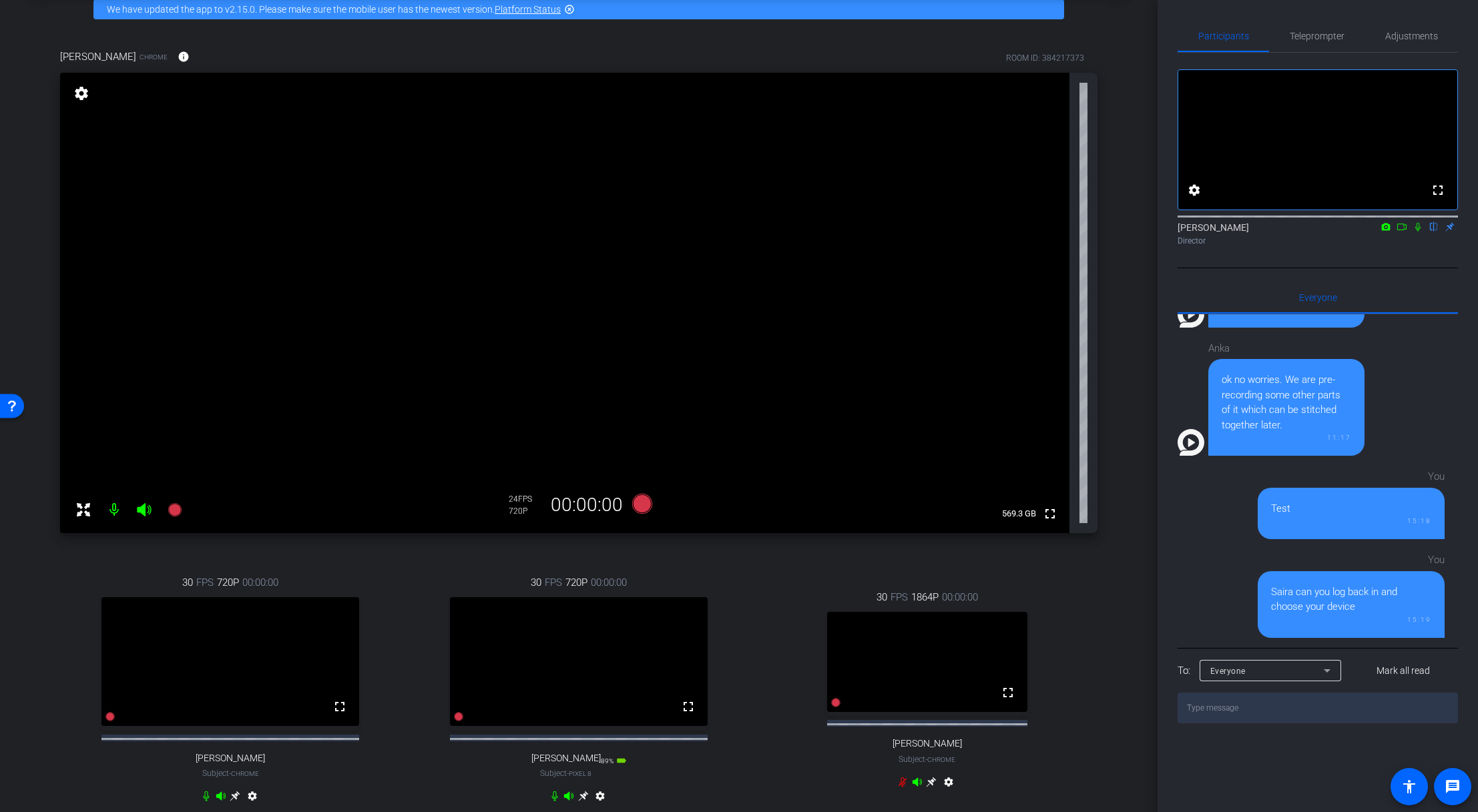
click at [1003, 451] on div "arrow_back Global Cyber Back to project Send invite account_box grid_on setting…" at bounding box center [739, 406] width 1478 height 812
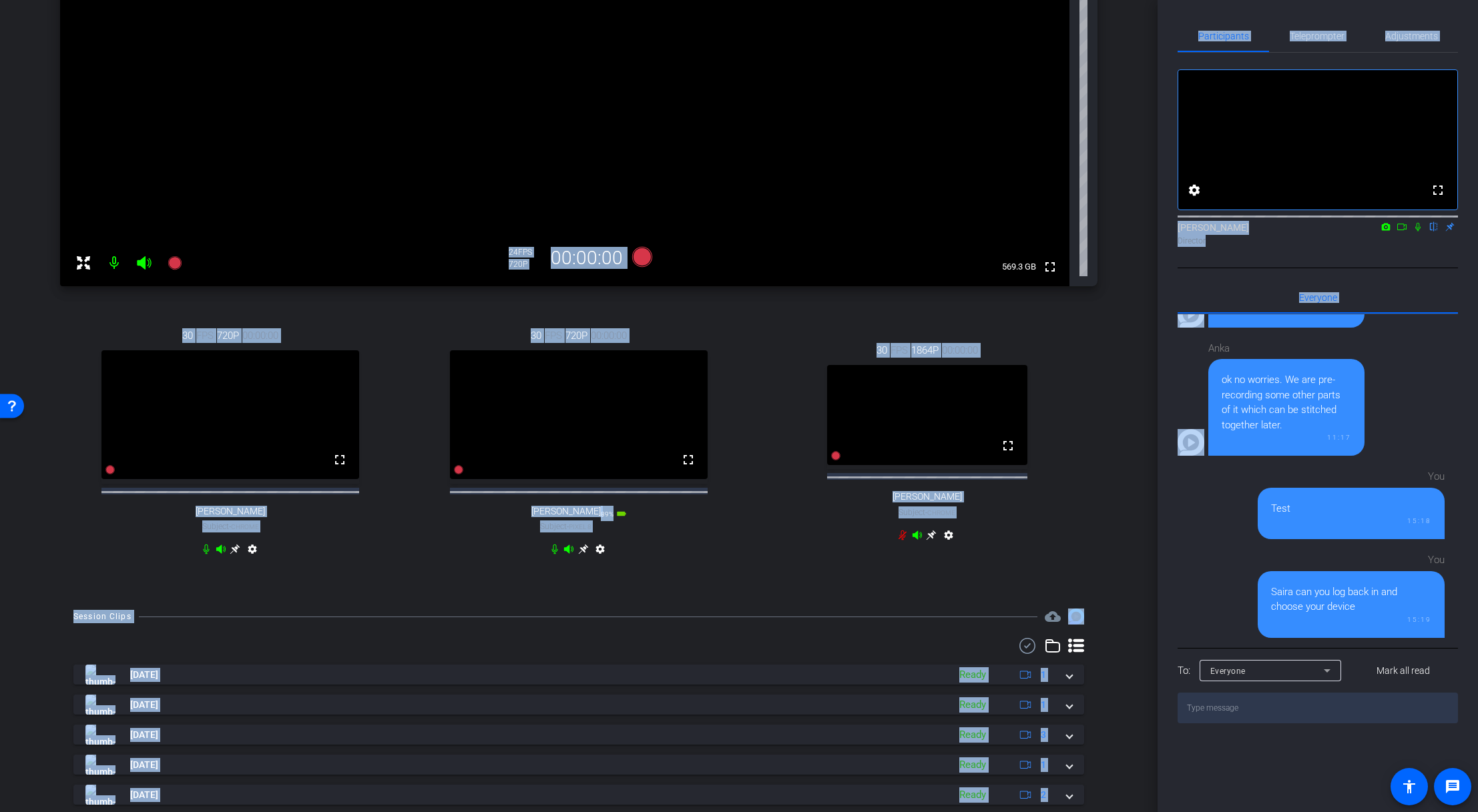
scroll to position [0, 0]
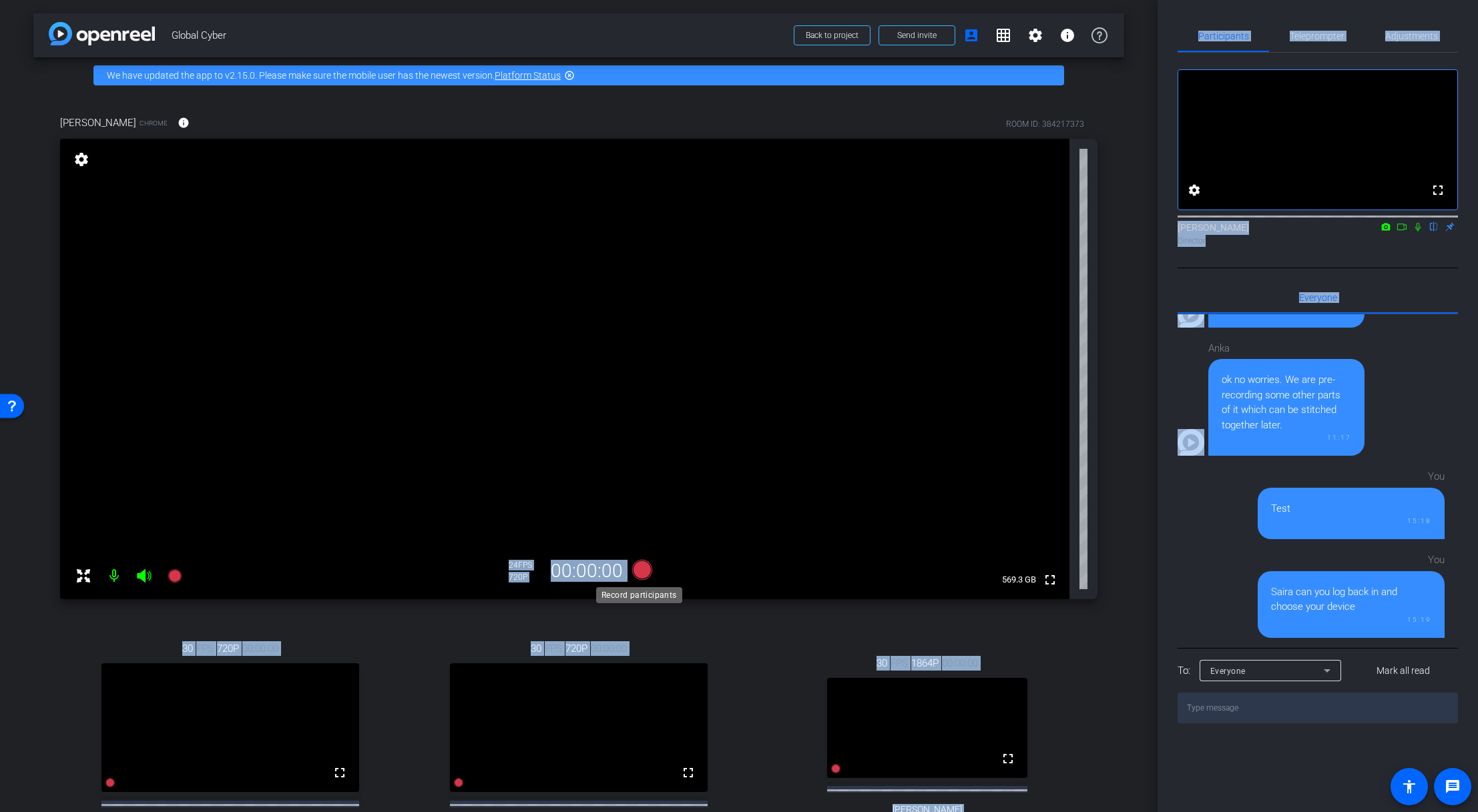
click at [638, 556] on icon at bounding box center [641, 570] width 20 height 20
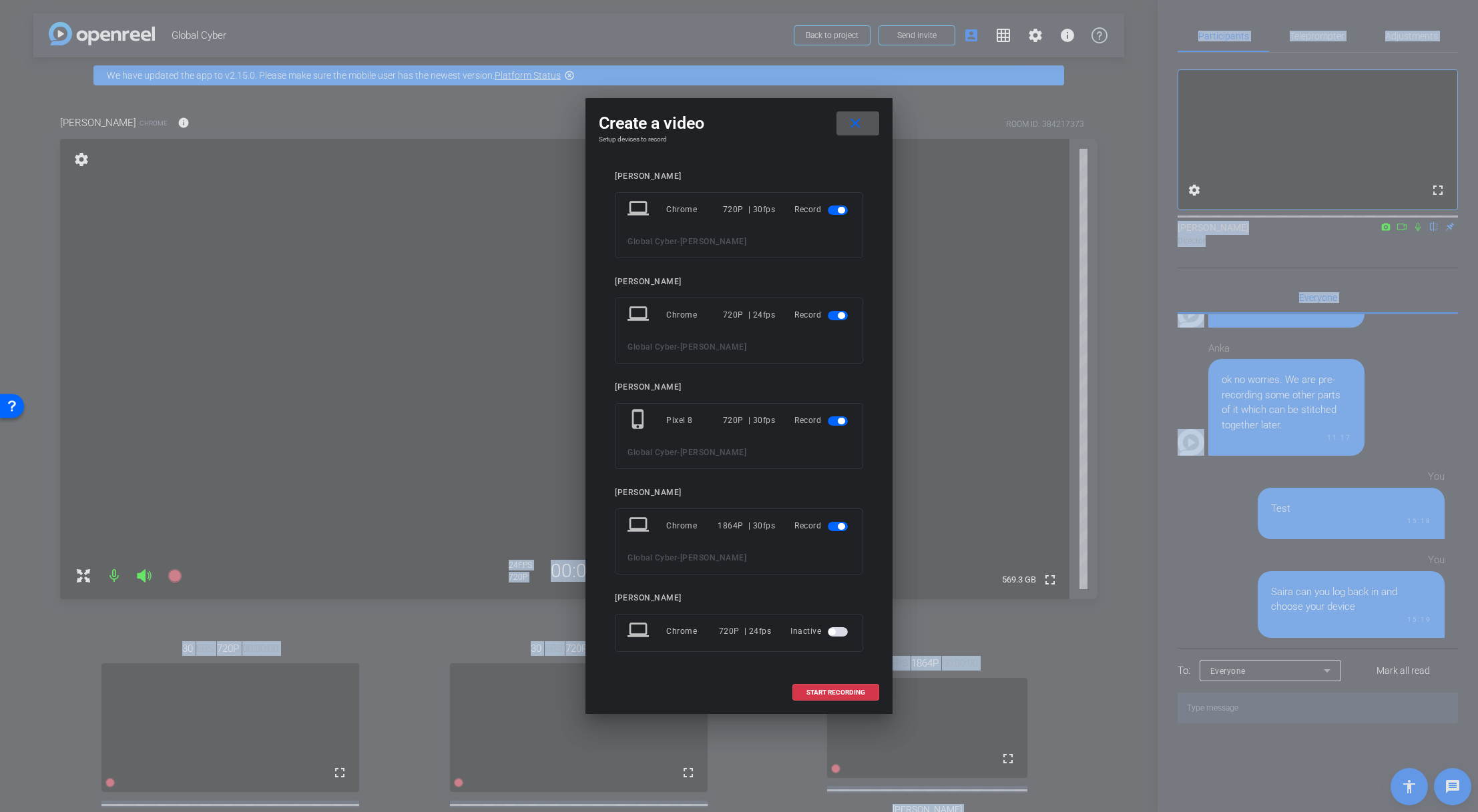
click at [836, 525] on span "button" at bounding box center [837, 526] width 20 height 10
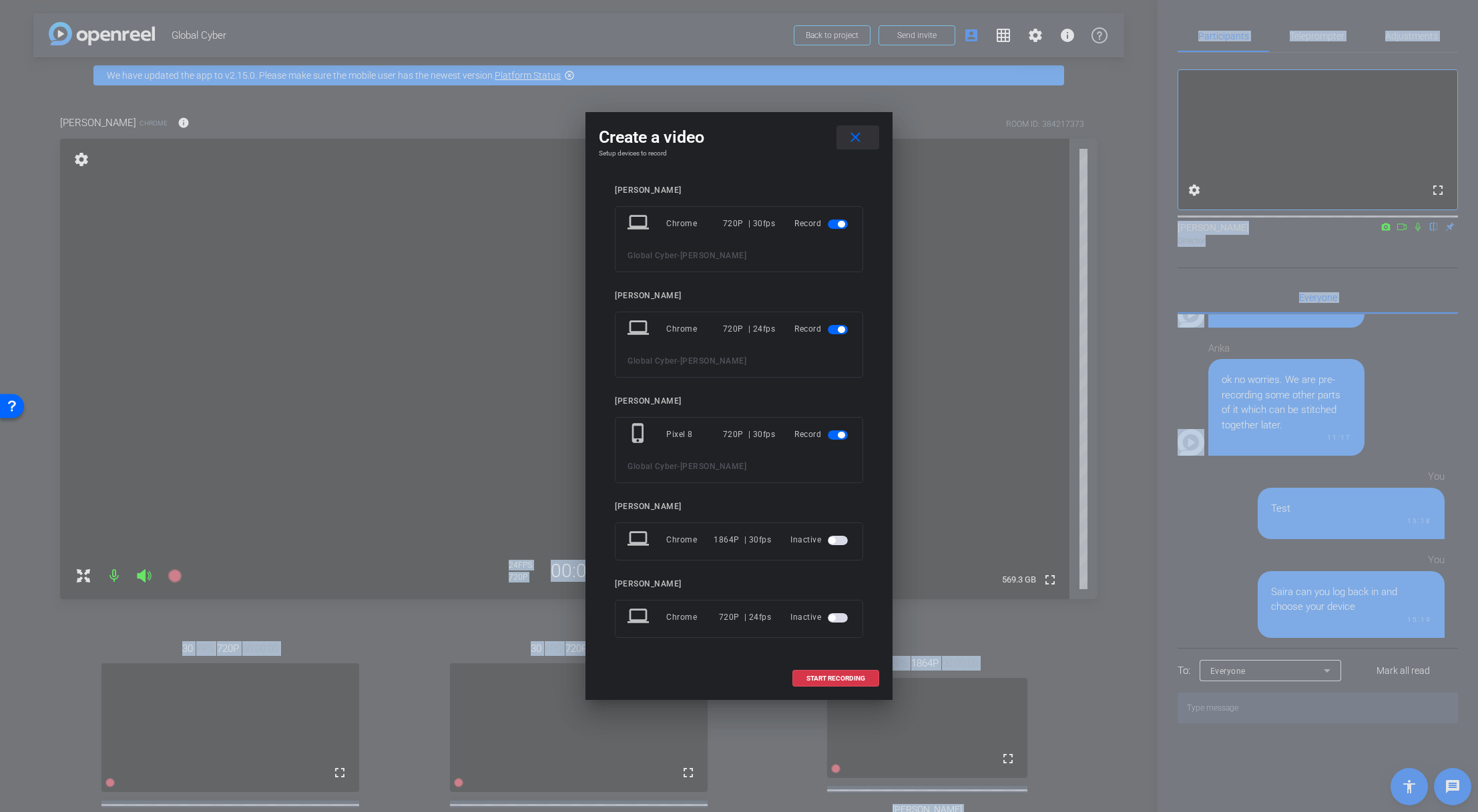
click at [859, 135] on mat-icon "close" at bounding box center [855, 138] width 17 height 17
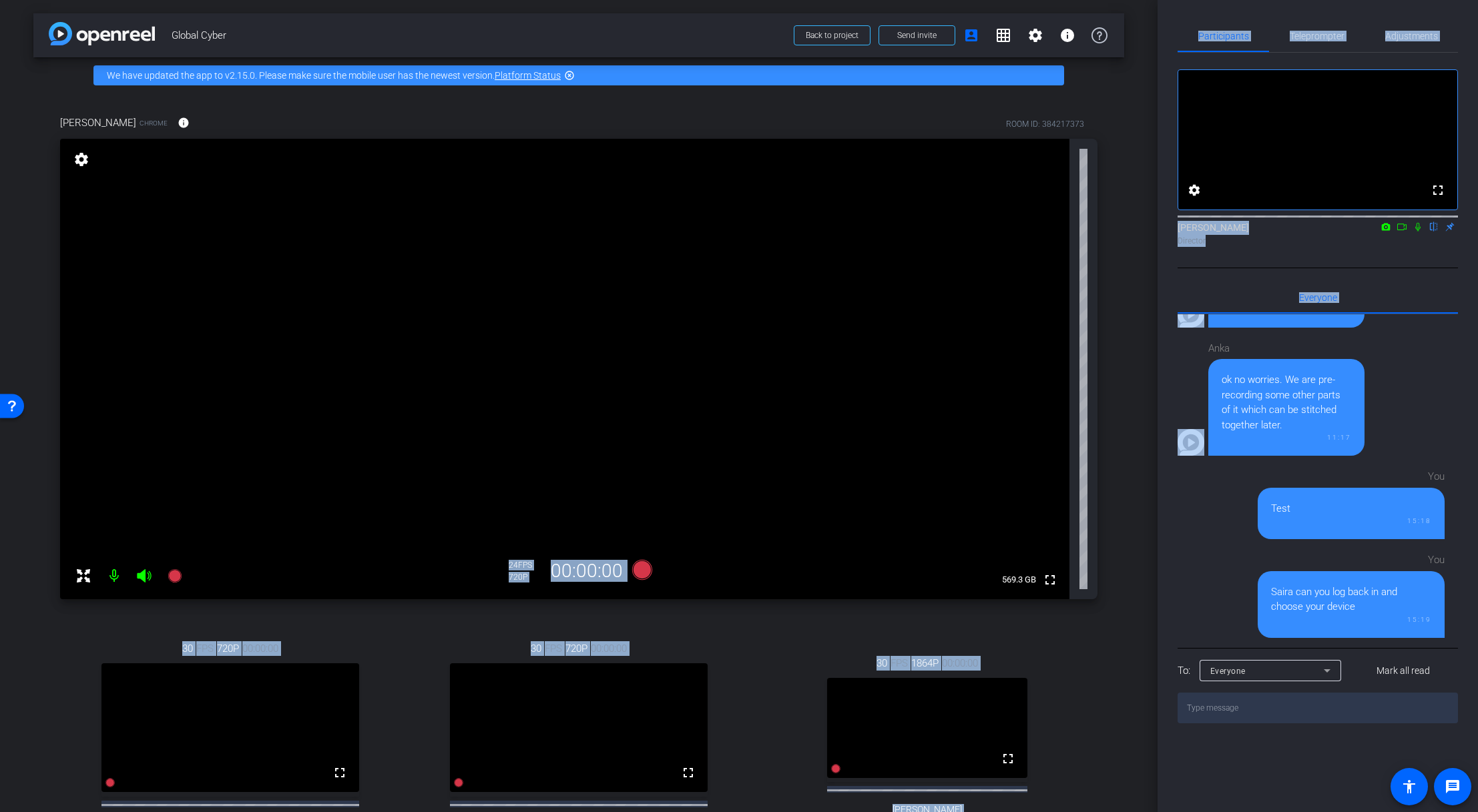
click at [80, 159] on mat-icon "settings" at bounding box center [81, 159] width 18 height 16
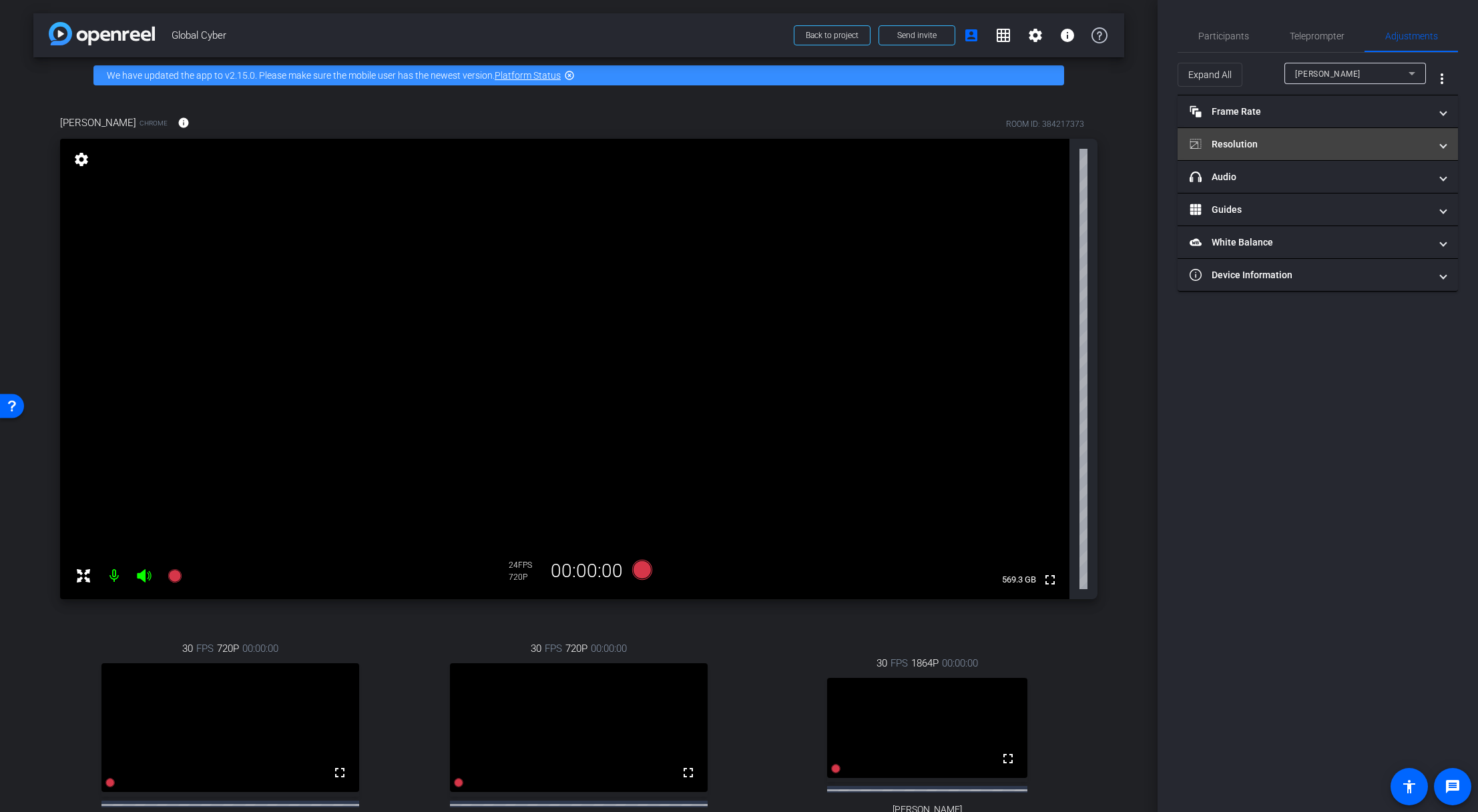
click at [1003, 139] on mat-panel-title "Resolution" at bounding box center [1310, 145] width 241 height 14
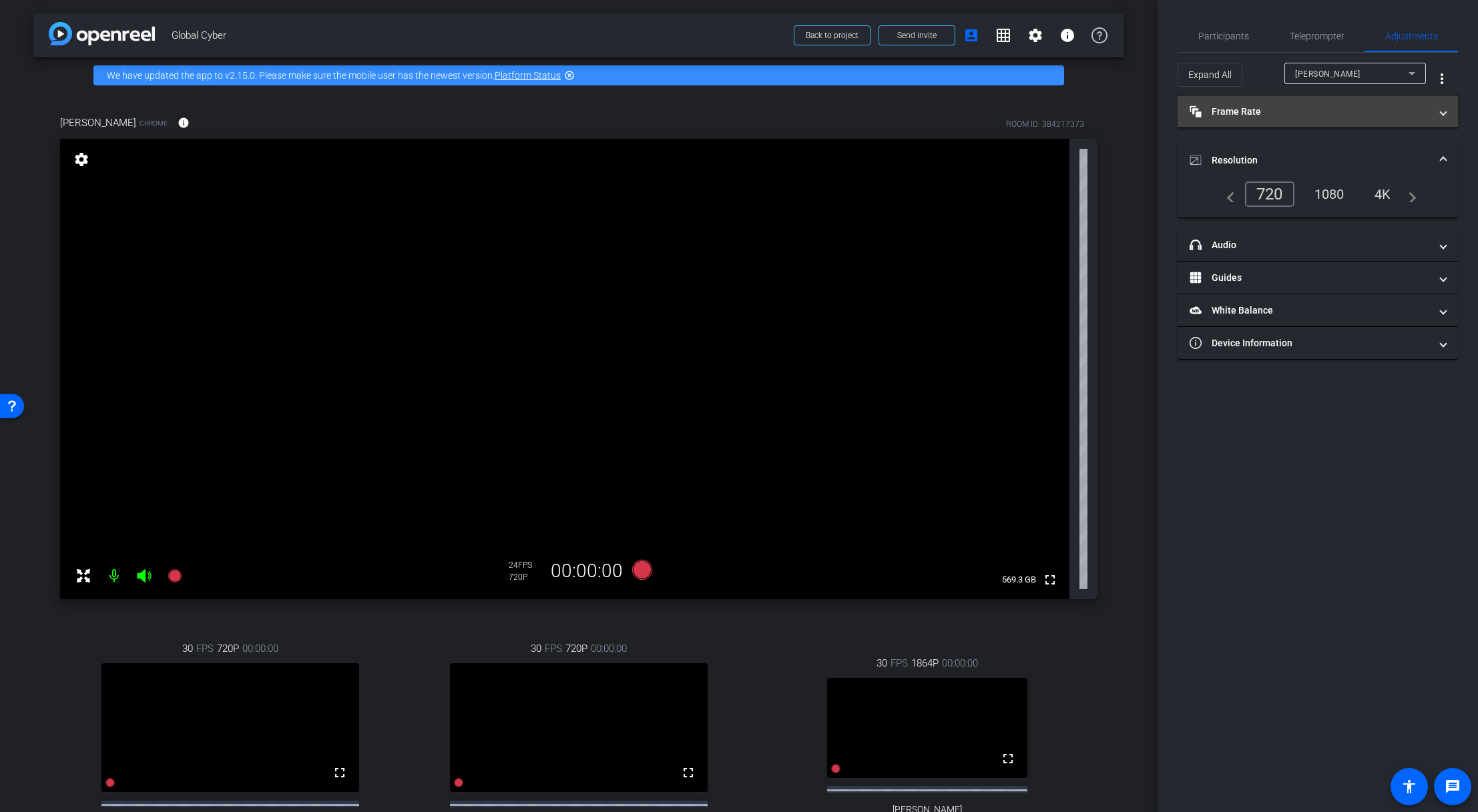
click at [1003, 105] on mat-panel-title "Frame Rate Frame Rate" at bounding box center [1310, 112] width 241 height 14
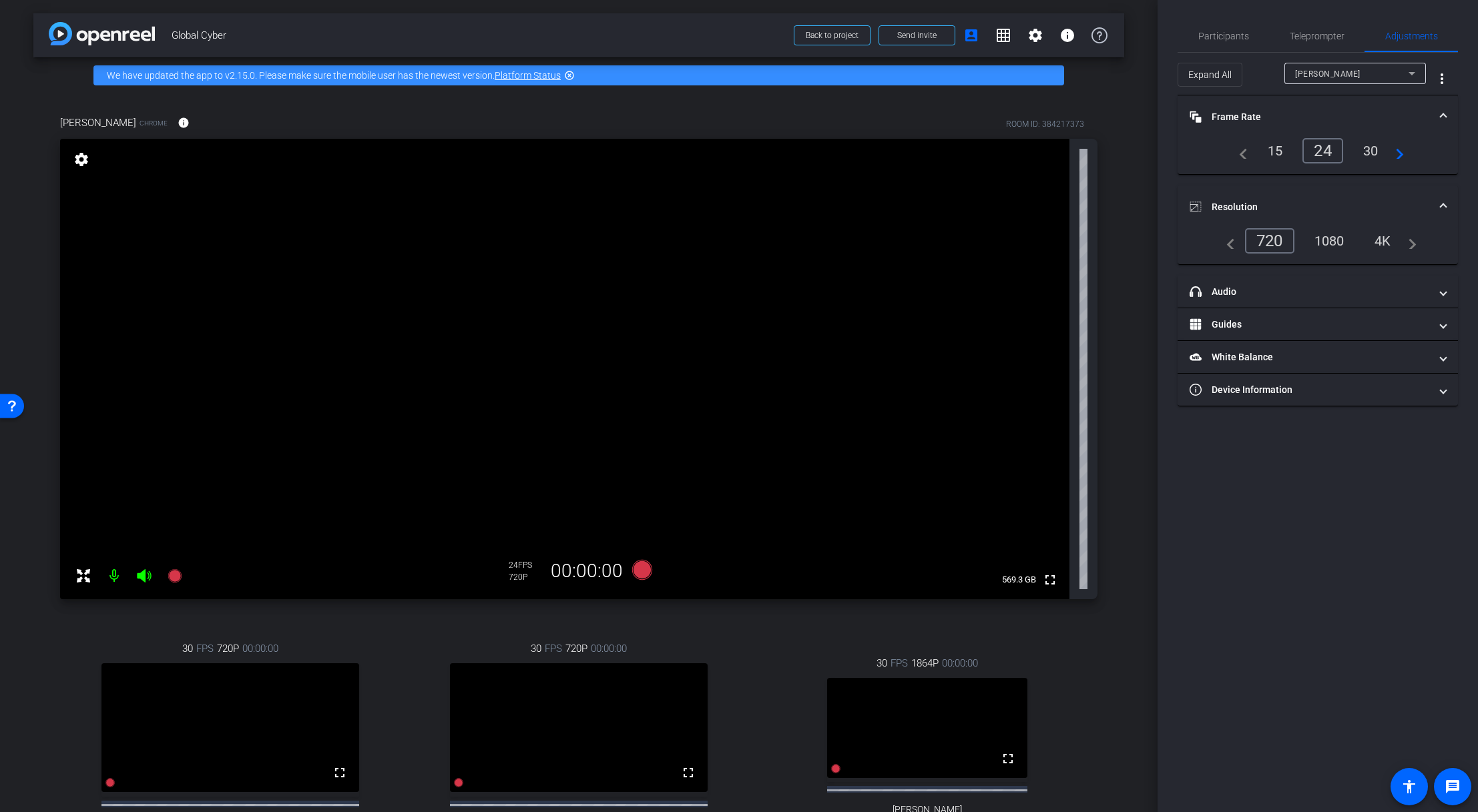
click at [1003, 147] on div "30" at bounding box center [1370, 151] width 36 height 23
click at [629, 556] on icon at bounding box center [641, 570] width 32 height 24
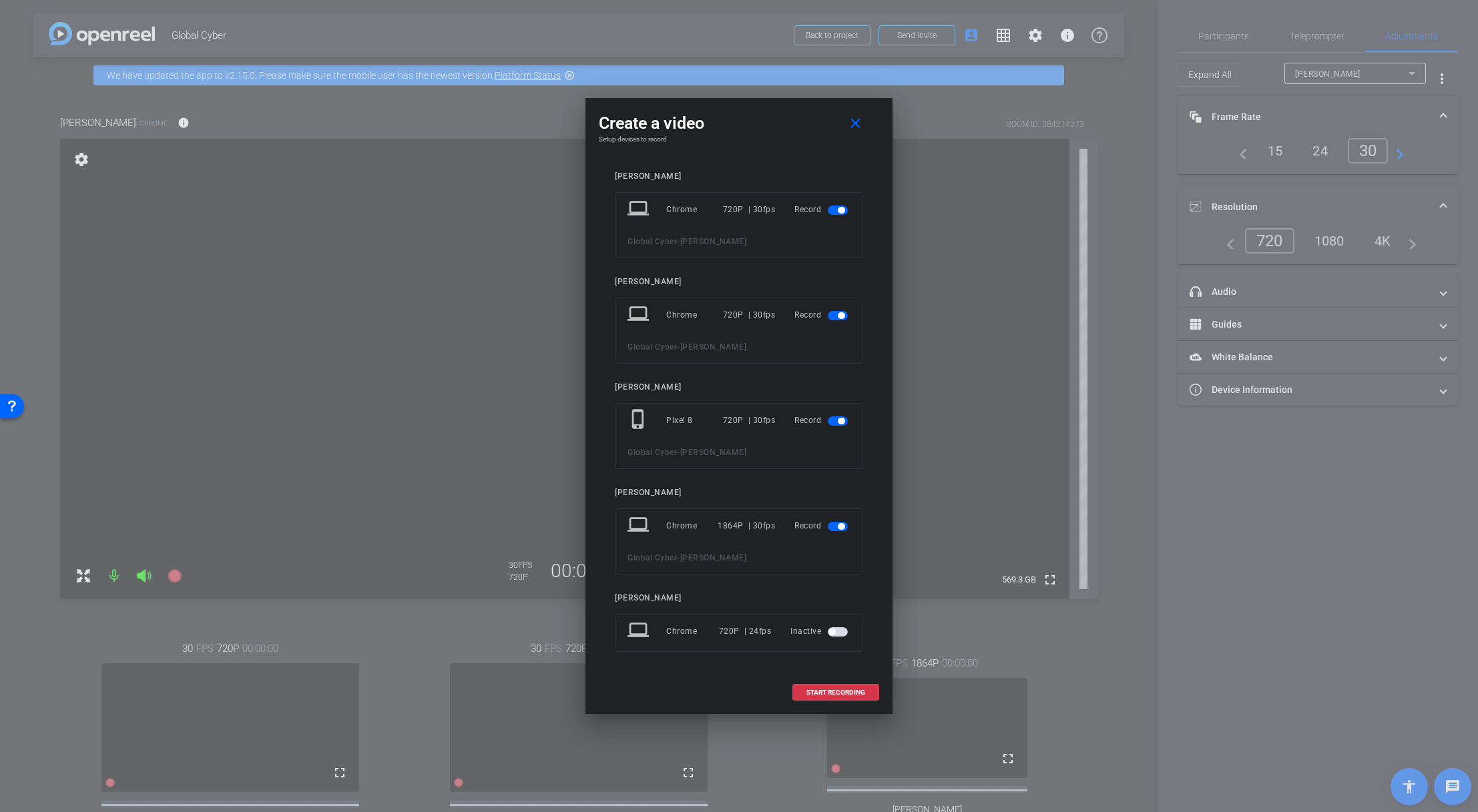
click at [835, 527] on span "button" at bounding box center [837, 526] width 20 height 10
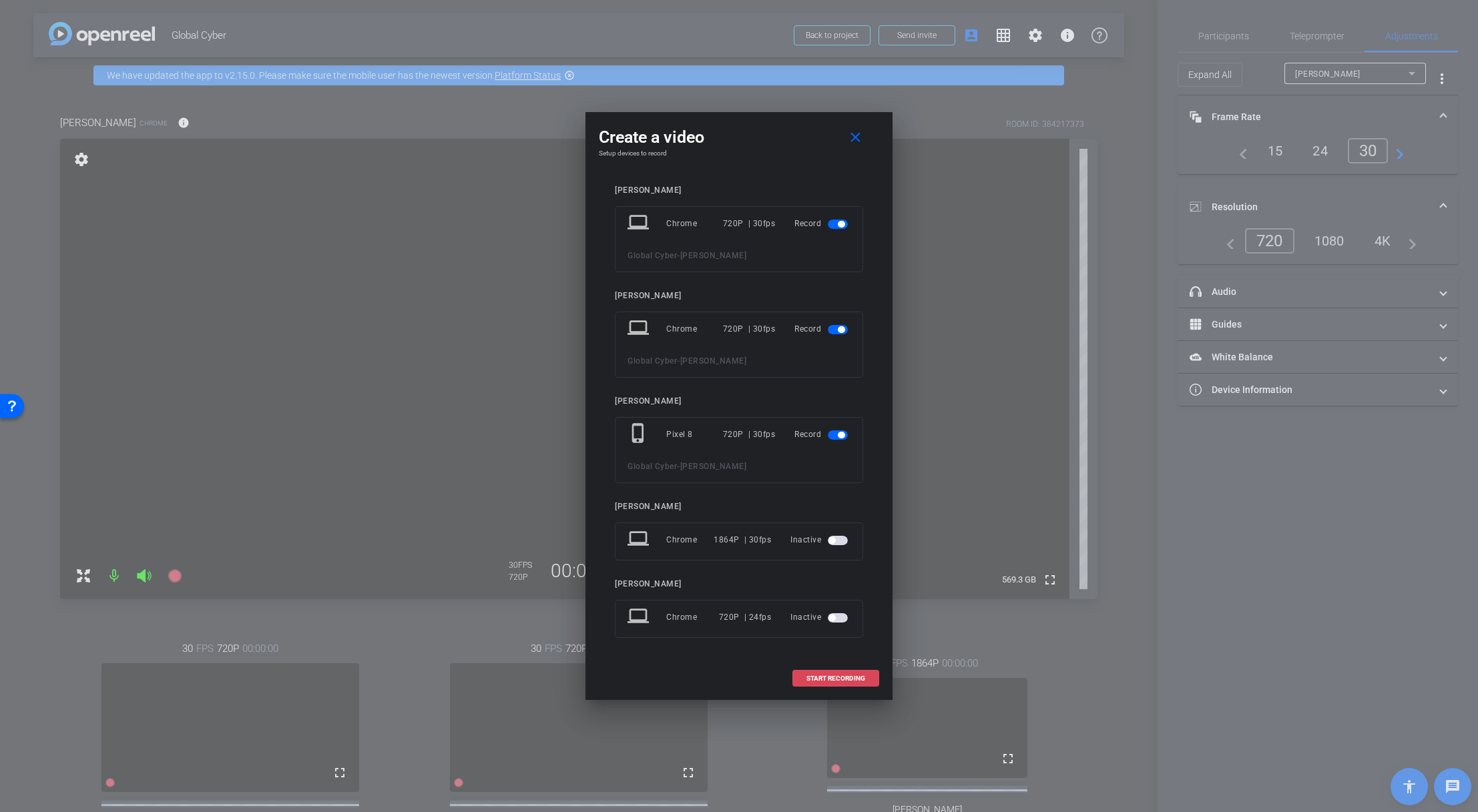
click at [841, 556] on span at bounding box center [836, 678] width 85 height 32
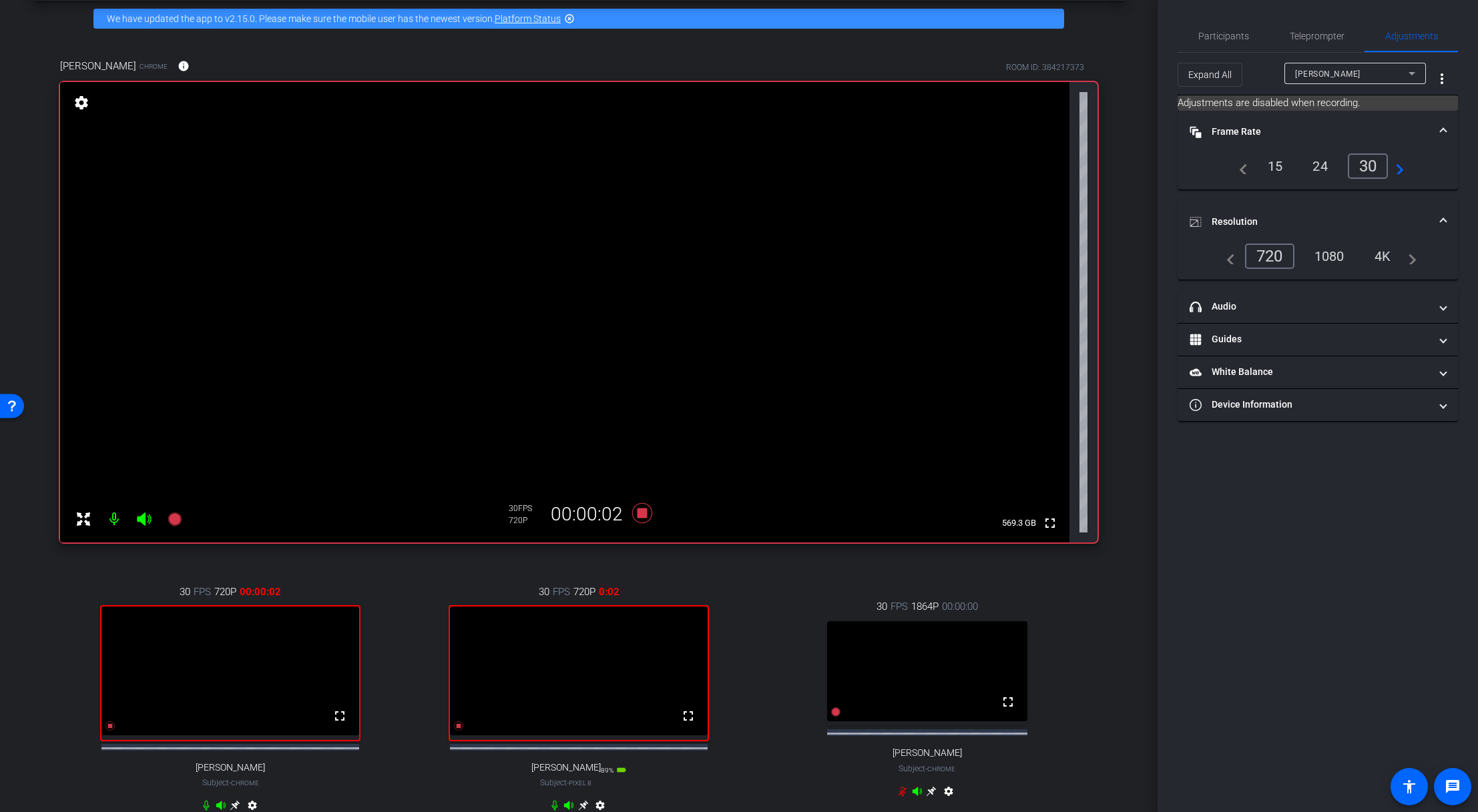
scroll to position [52, 0]
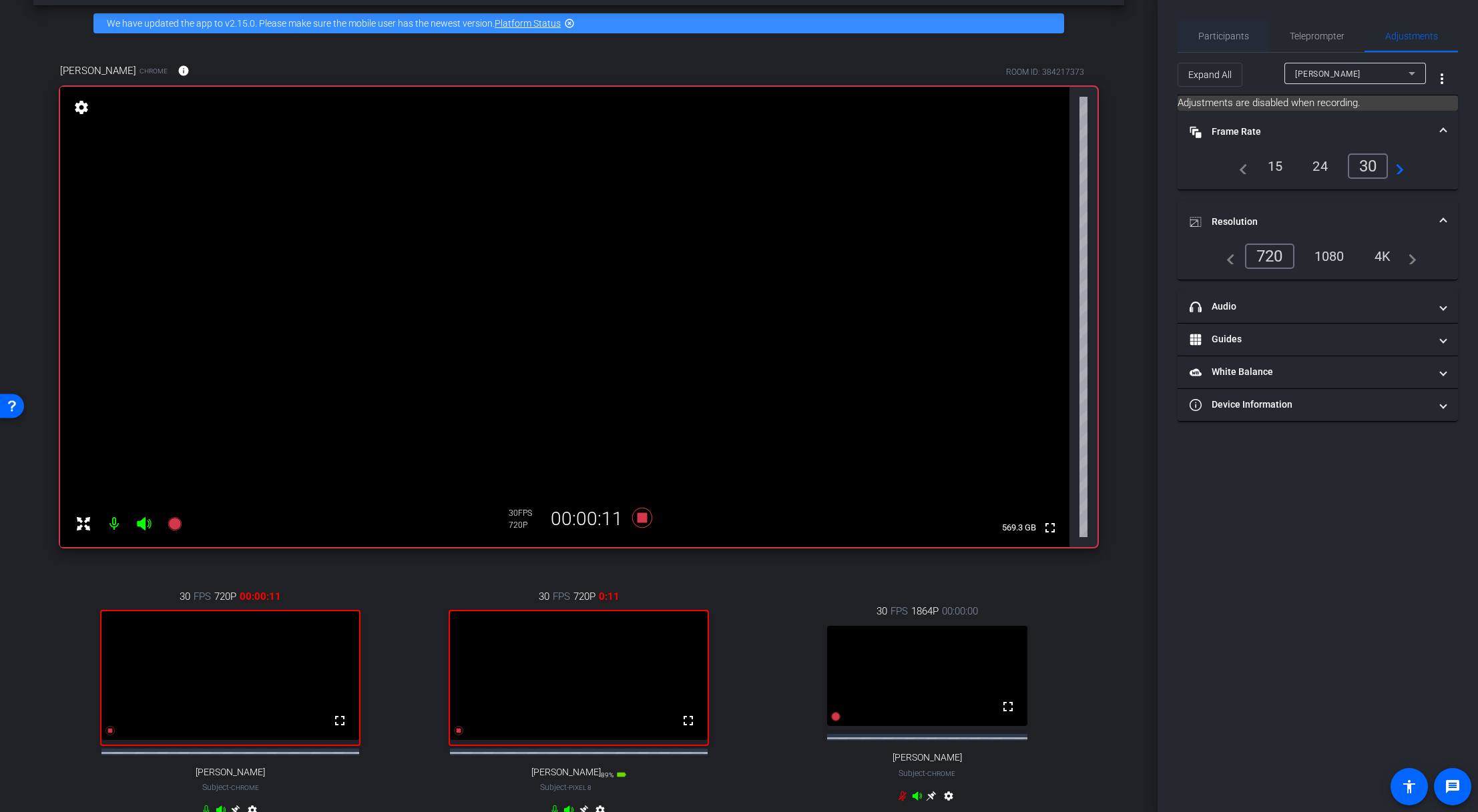
click at [1003, 35] on span "Participants" at bounding box center [1224, 36] width 51 height 10
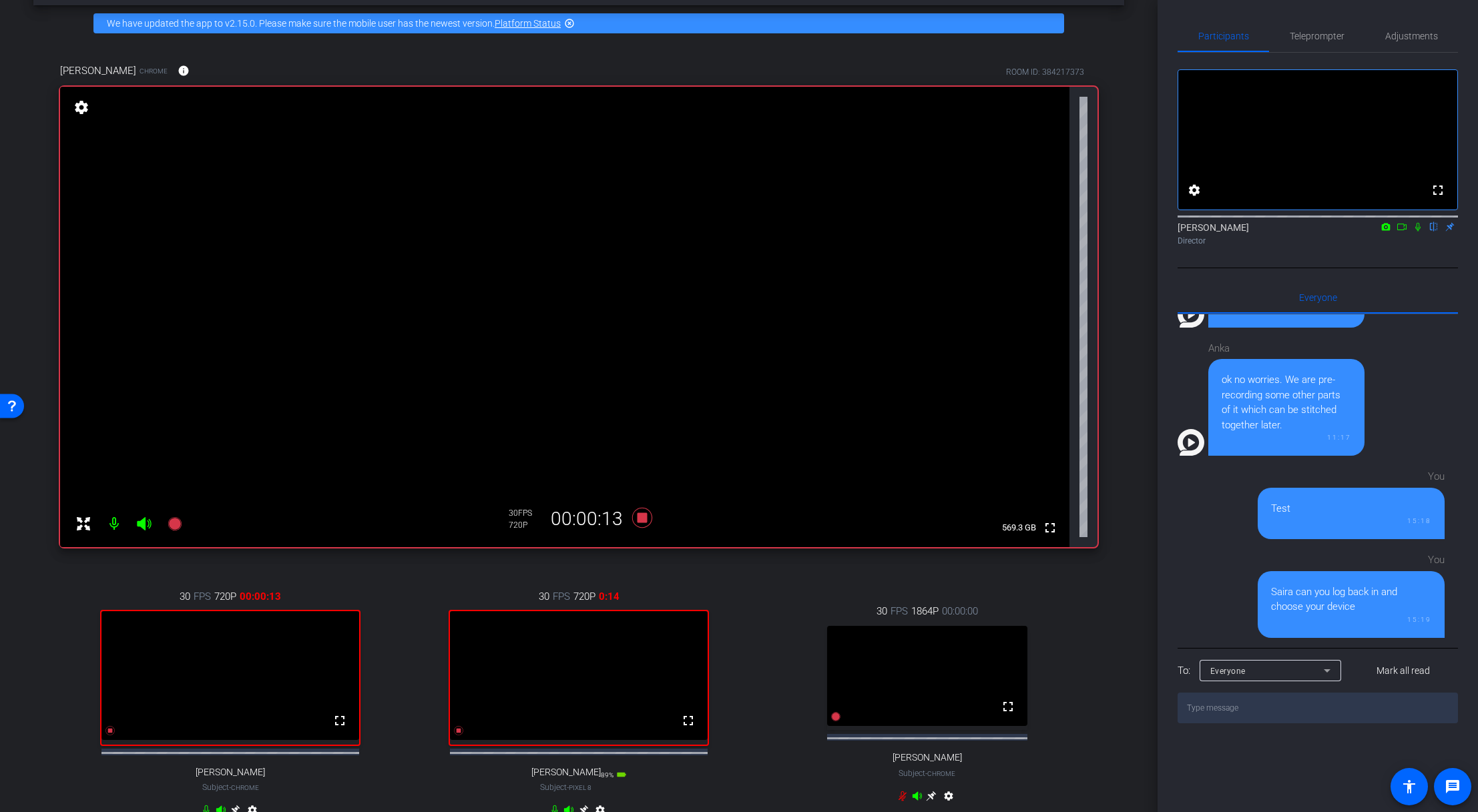
click at [1003, 232] on icon at bounding box center [1401, 227] width 10 height 10
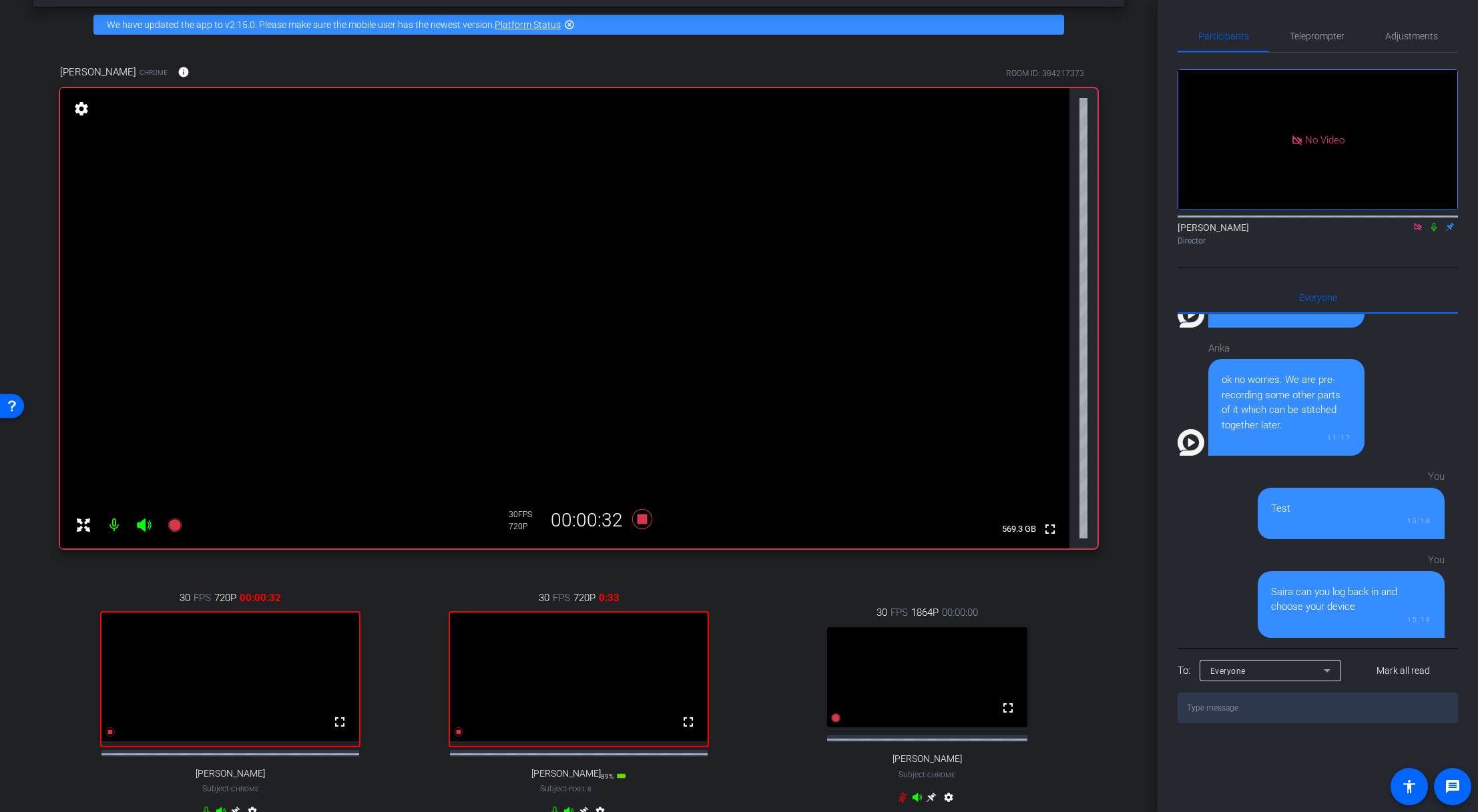
scroll to position [57, 0]
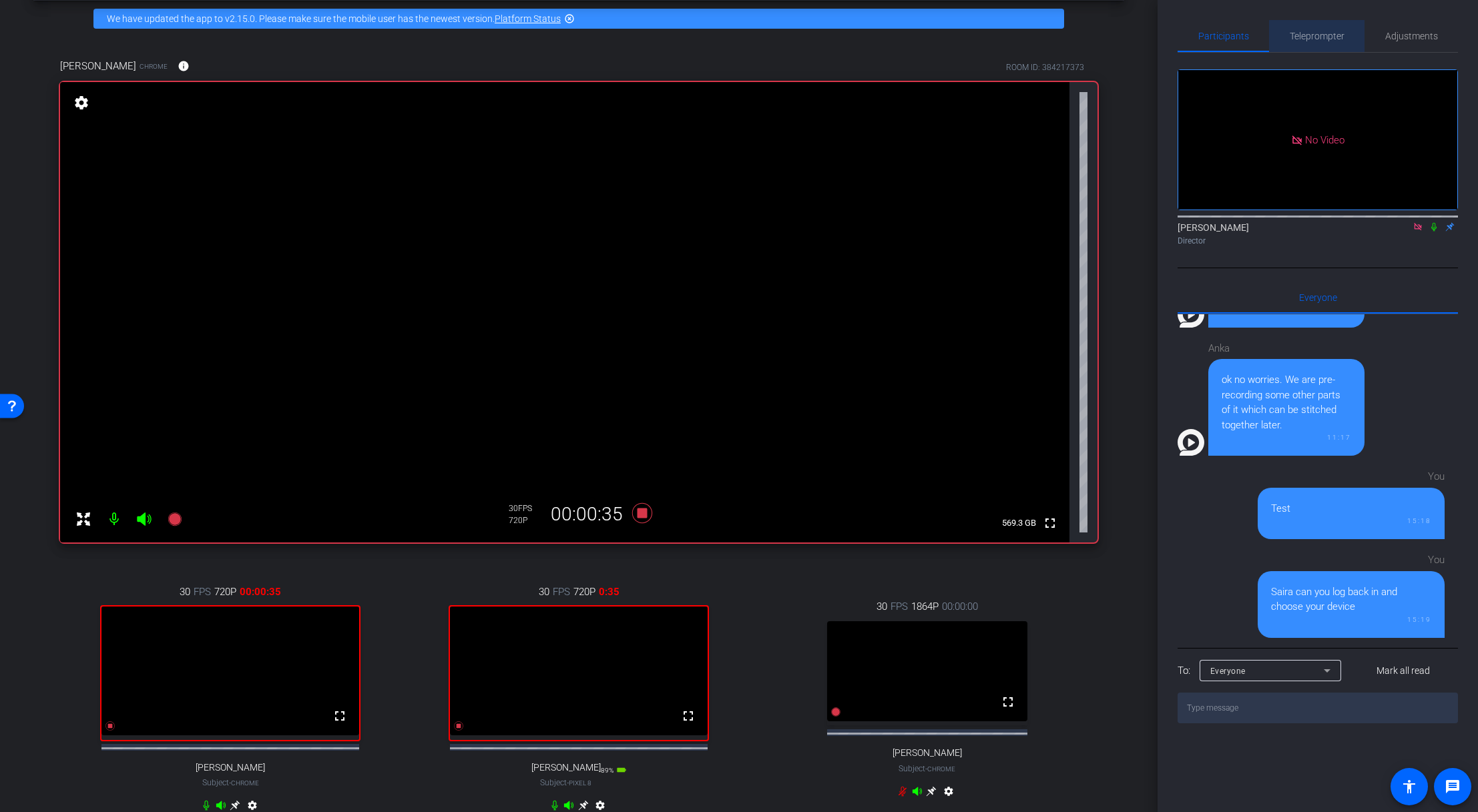
click at [1003, 43] on span "Teleprompter" at bounding box center [1317, 36] width 55 height 32
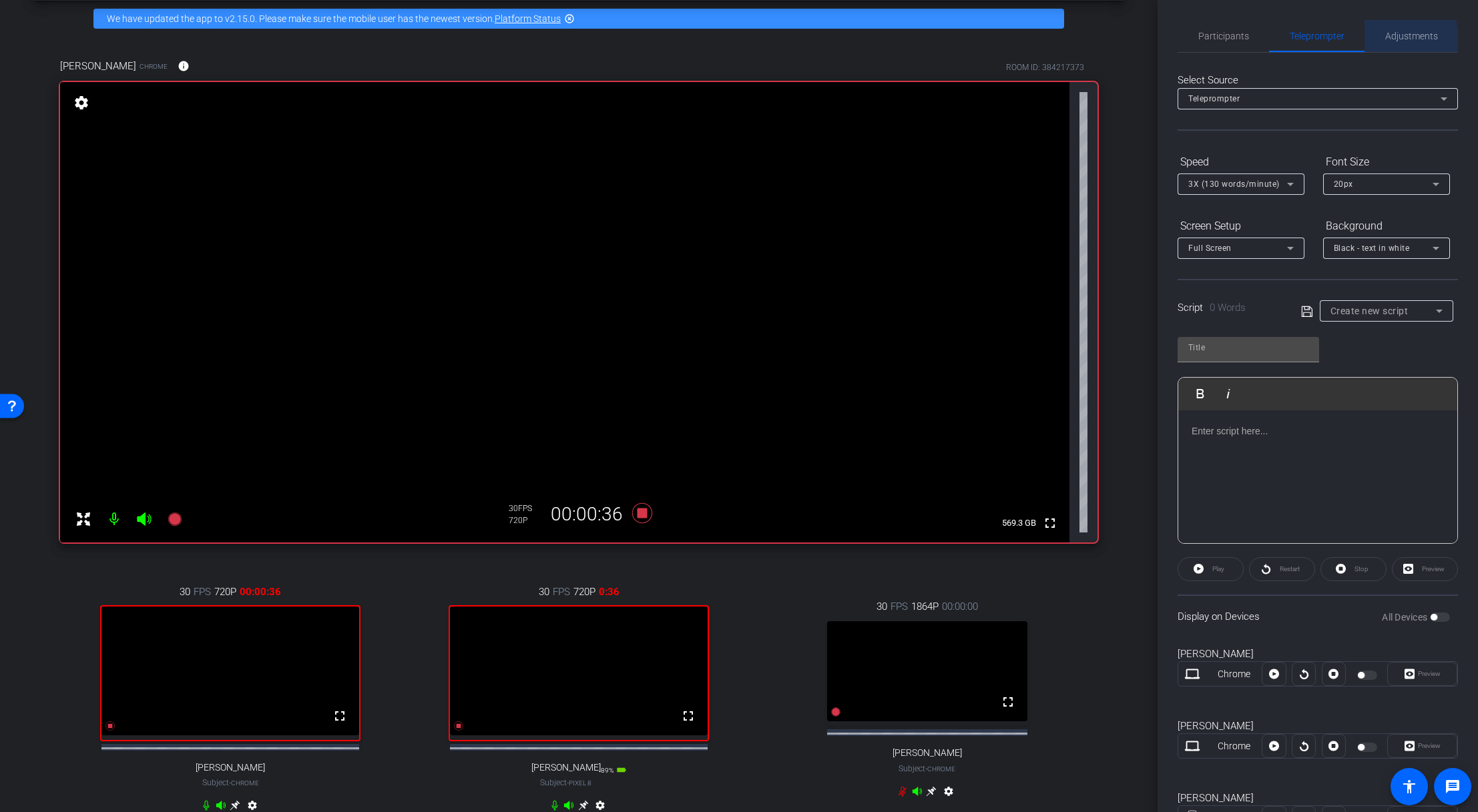
click at [1003, 39] on span "Adjustments" at bounding box center [1411, 36] width 53 height 10
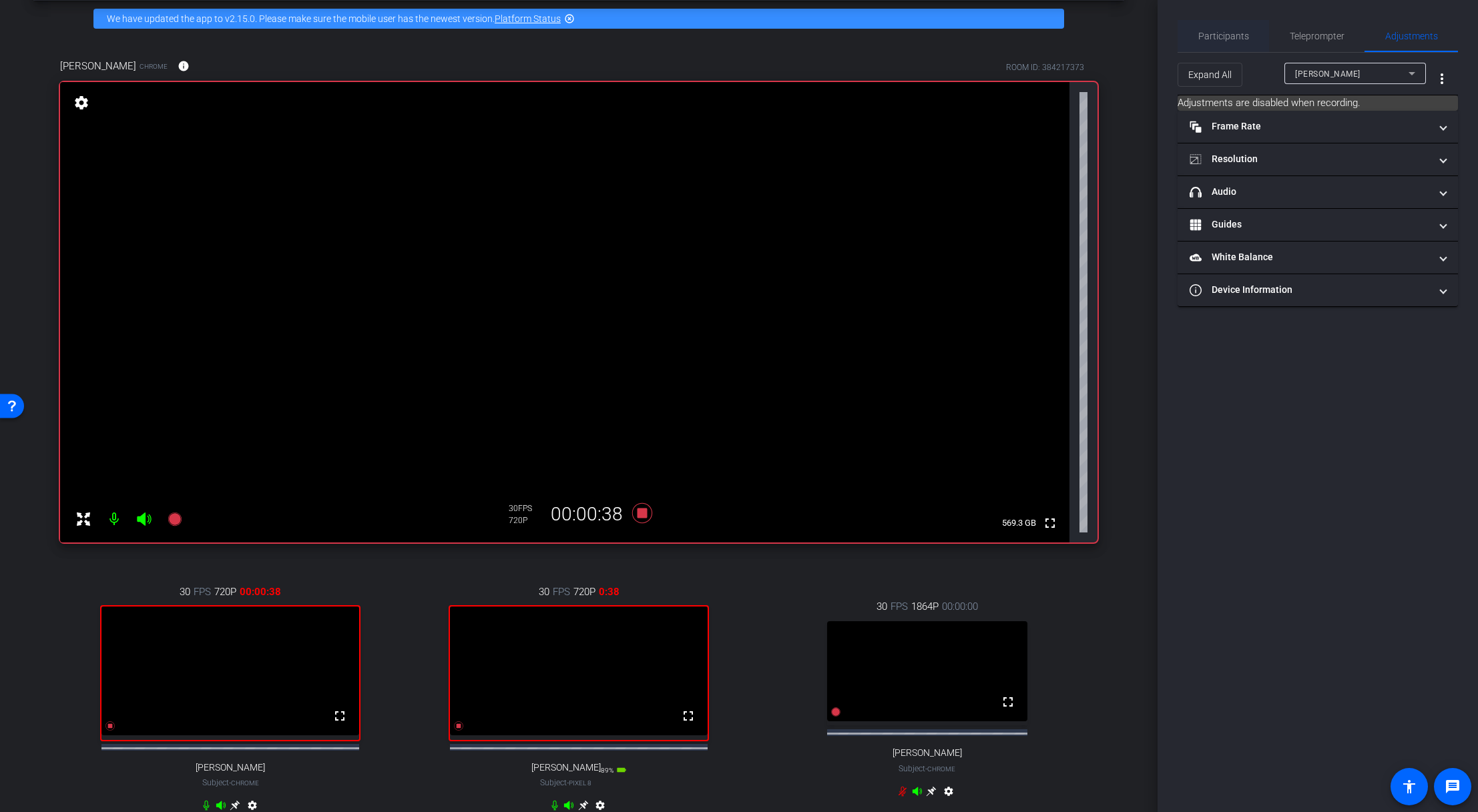
click at [1003, 33] on span "Participants" at bounding box center [1224, 36] width 51 height 10
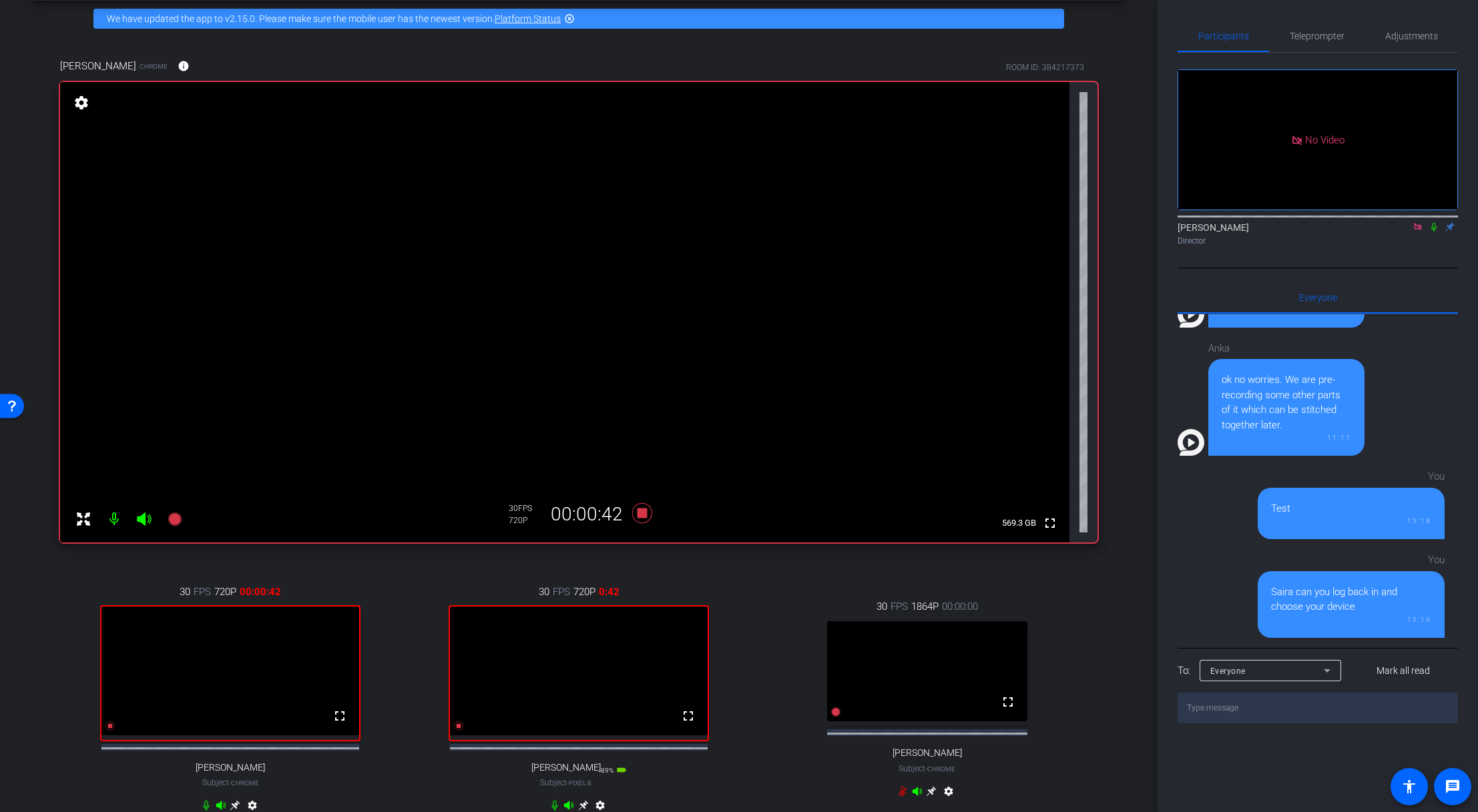
click at [1003, 222] on icon at bounding box center [1434, 227] width 10 height 10
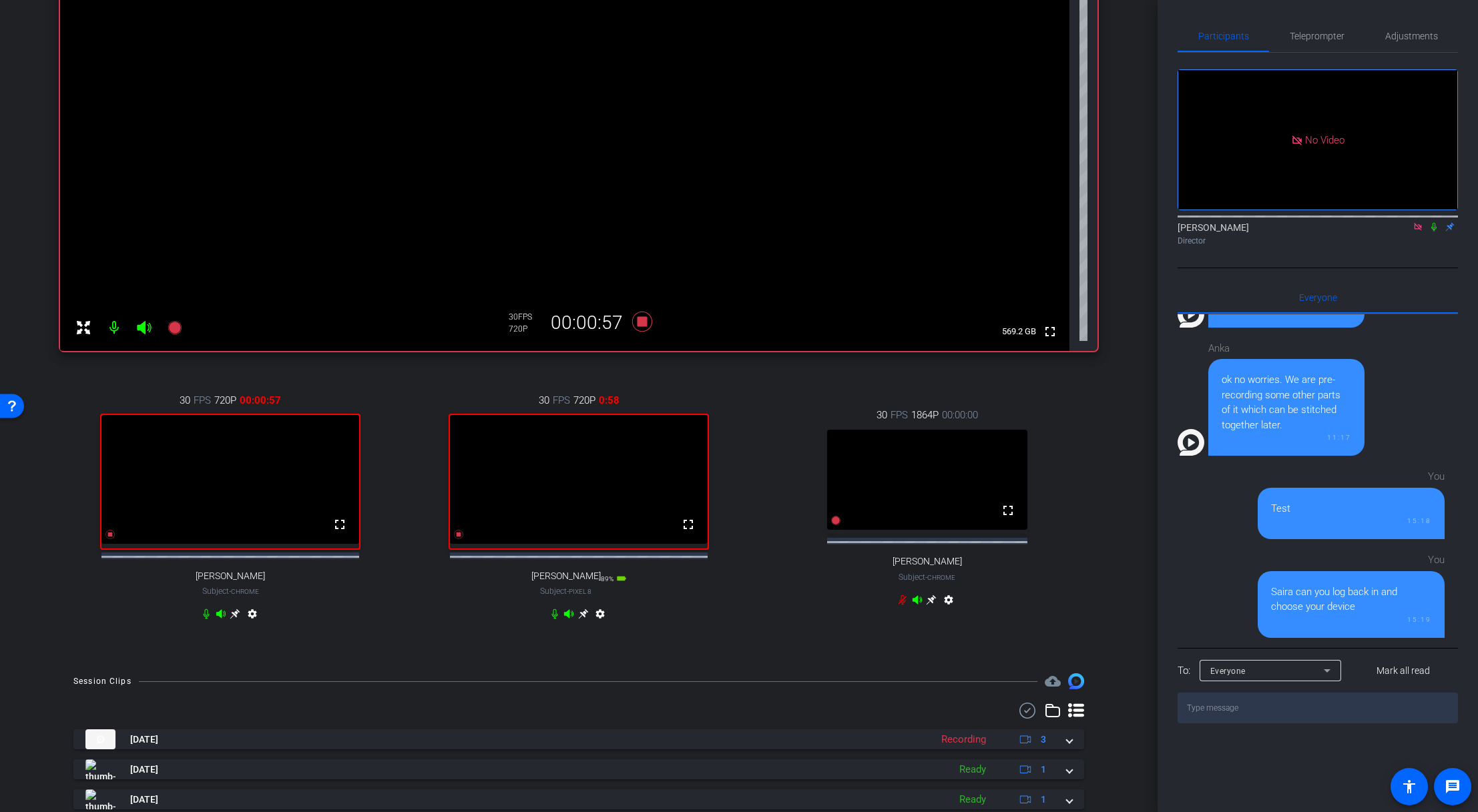
scroll to position [249, 0]
click at [581, 556] on icon at bounding box center [582, 612] width 10 height 10
drag, startPoint x: 1150, startPoint y: 273, endPoint x: 1154, endPoint y: 159, distance: 114.1
click at [1003, 159] on div "arrow_back Global Cyber Back to project Send invite account_box grid_on setting…" at bounding box center [579, 406] width 1157 height 812
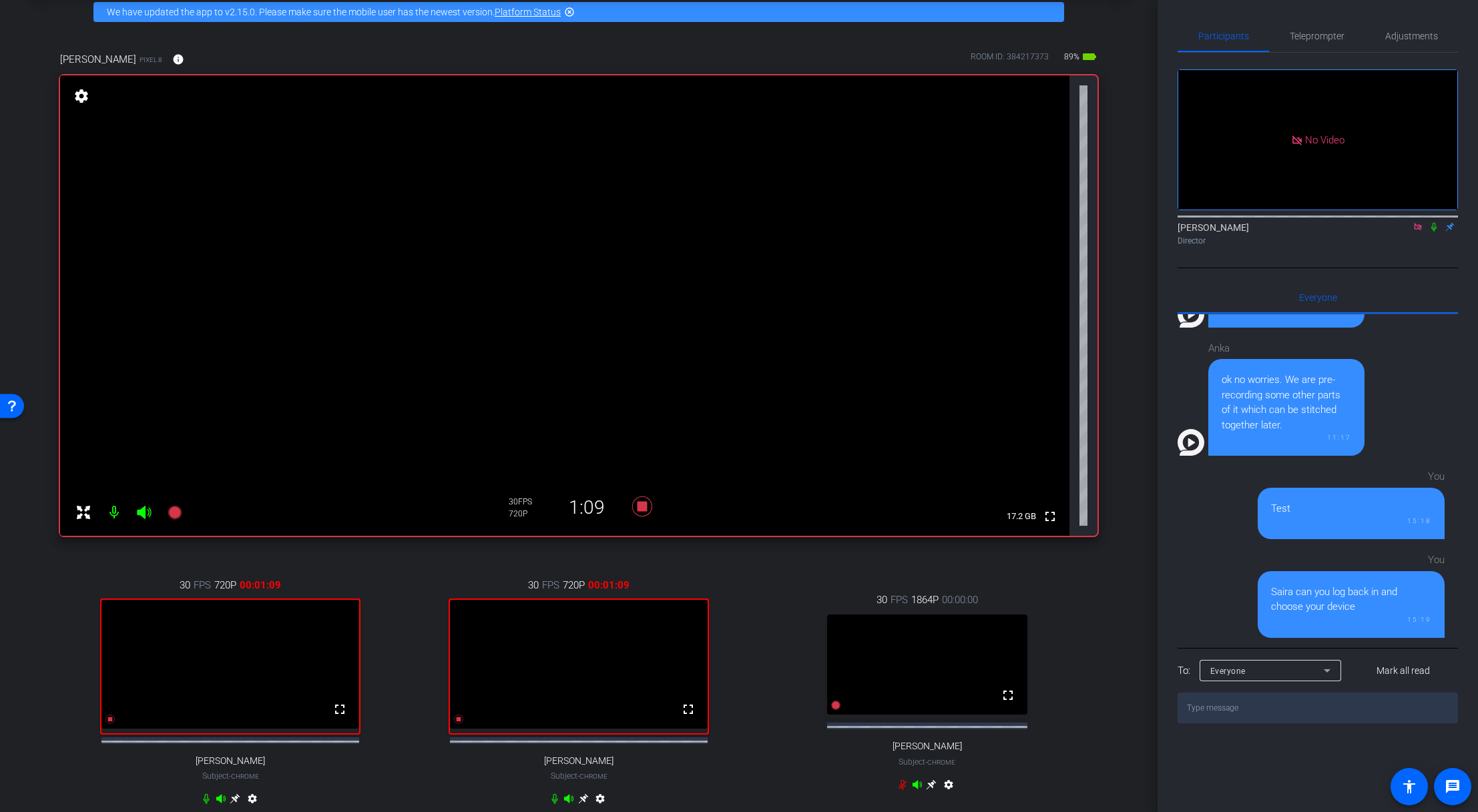
scroll to position [0, 0]
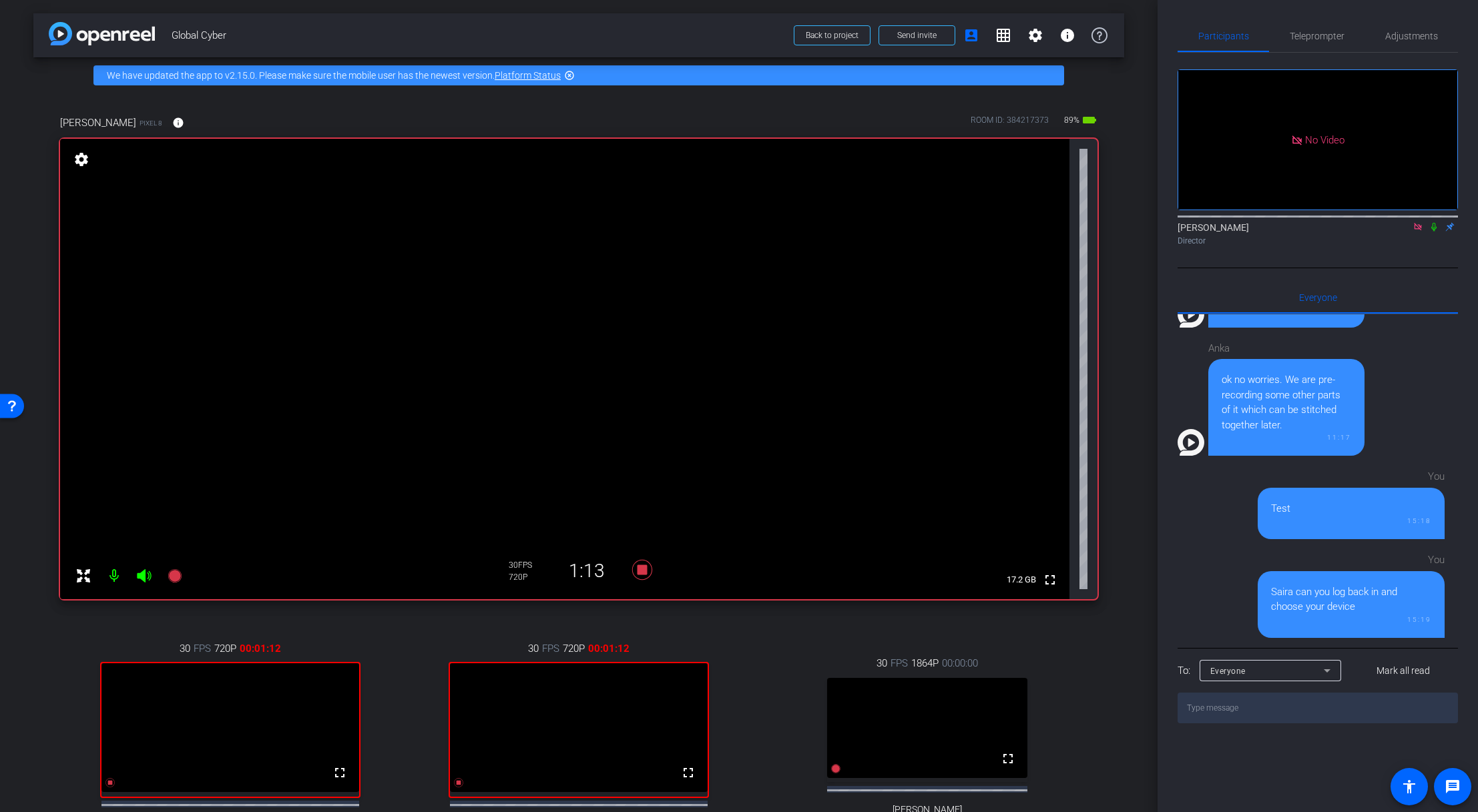
click at [1003, 222] on icon at bounding box center [1434, 227] width 10 height 10
click at [359, 15] on div "arrow_back Global Cyber Back to project Send invite account_box grid_on setting…" at bounding box center [578, 35] width 1090 height 44
click at [25, 85] on div "arrow_back Global Cyber Back to project Send invite account_box grid_on setting…" at bounding box center [579, 406] width 1157 height 812
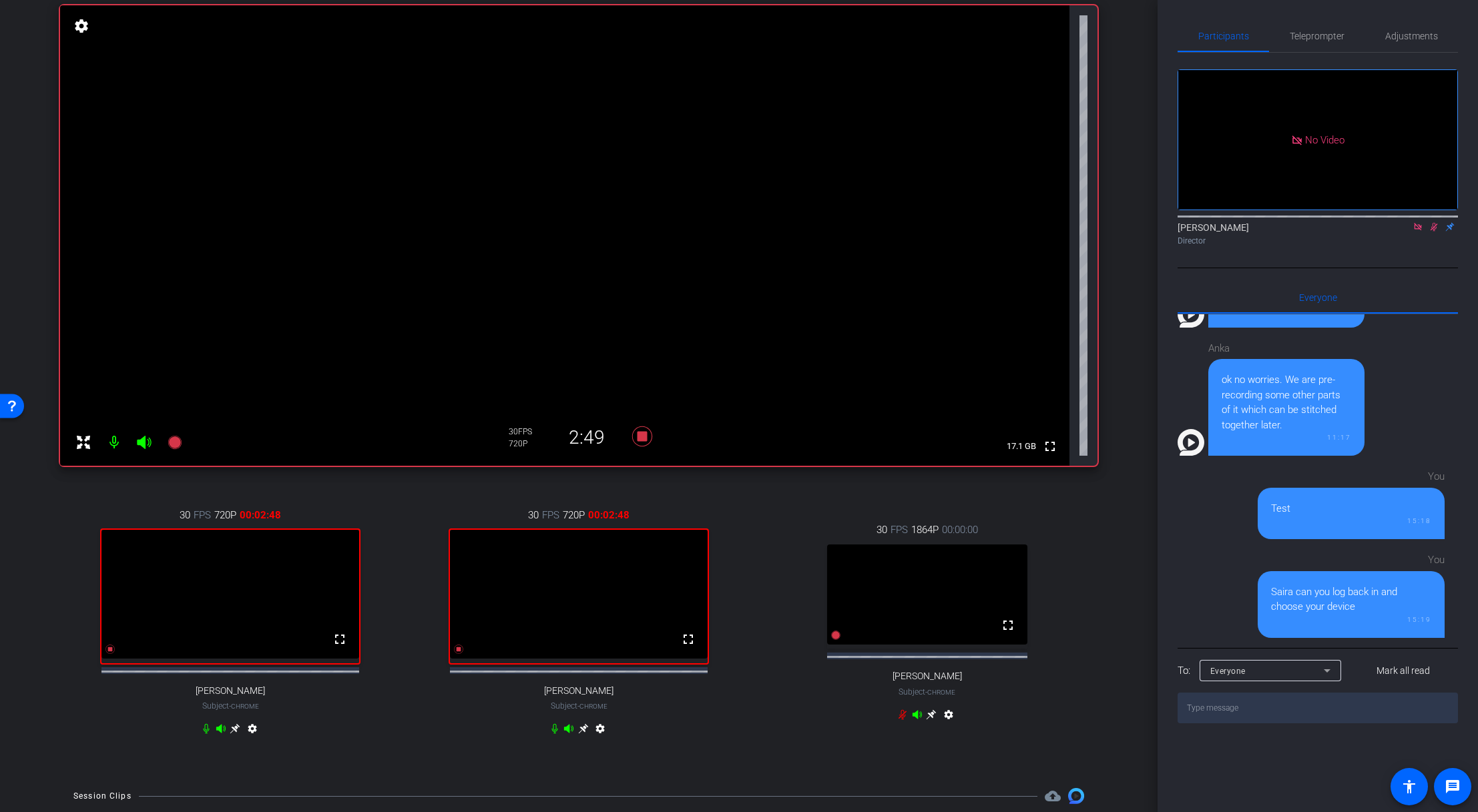
scroll to position [135, 0]
click at [64, 556] on div "30 FPS 720P 00:04:25 fullscreen [PERSON_NAME] Subject - Chrome settings" at bounding box center [230, 621] width 341 height 275
click at [580, 556] on icon at bounding box center [582, 727] width 10 height 10
click at [99, 215] on video at bounding box center [565, 233] width 1009 height 460
click at [1003, 556] on div "Participants Teleprompter Adjustments No Video [PERSON_NAME] Director Everyone …" at bounding box center [1318, 406] width 321 height 812
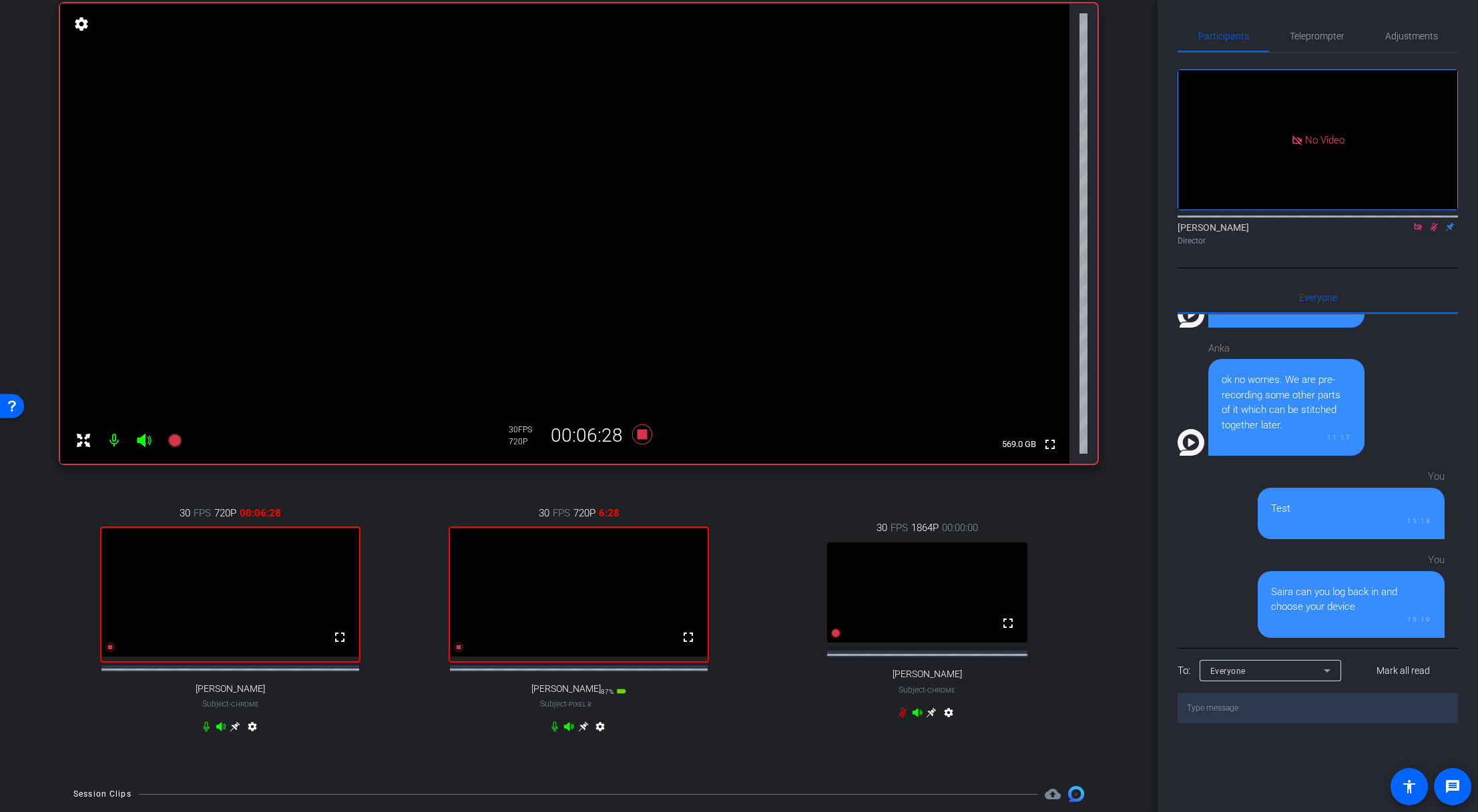
click at [1003, 556] on div "Participants Teleprompter Adjustments No Video [PERSON_NAME] Director Everyone …" at bounding box center [1318, 406] width 321 height 812
click at [580, 556] on icon at bounding box center [582, 727] width 10 height 10
click at [236, 556] on icon at bounding box center [234, 727] width 10 height 10
click at [1003, 556] on div "Participants Teleprompter Adjustments No Video [PERSON_NAME] Director Everyone …" at bounding box center [1318, 406] width 321 height 812
click at [579, 556] on icon at bounding box center [583, 727] width 10 height 10
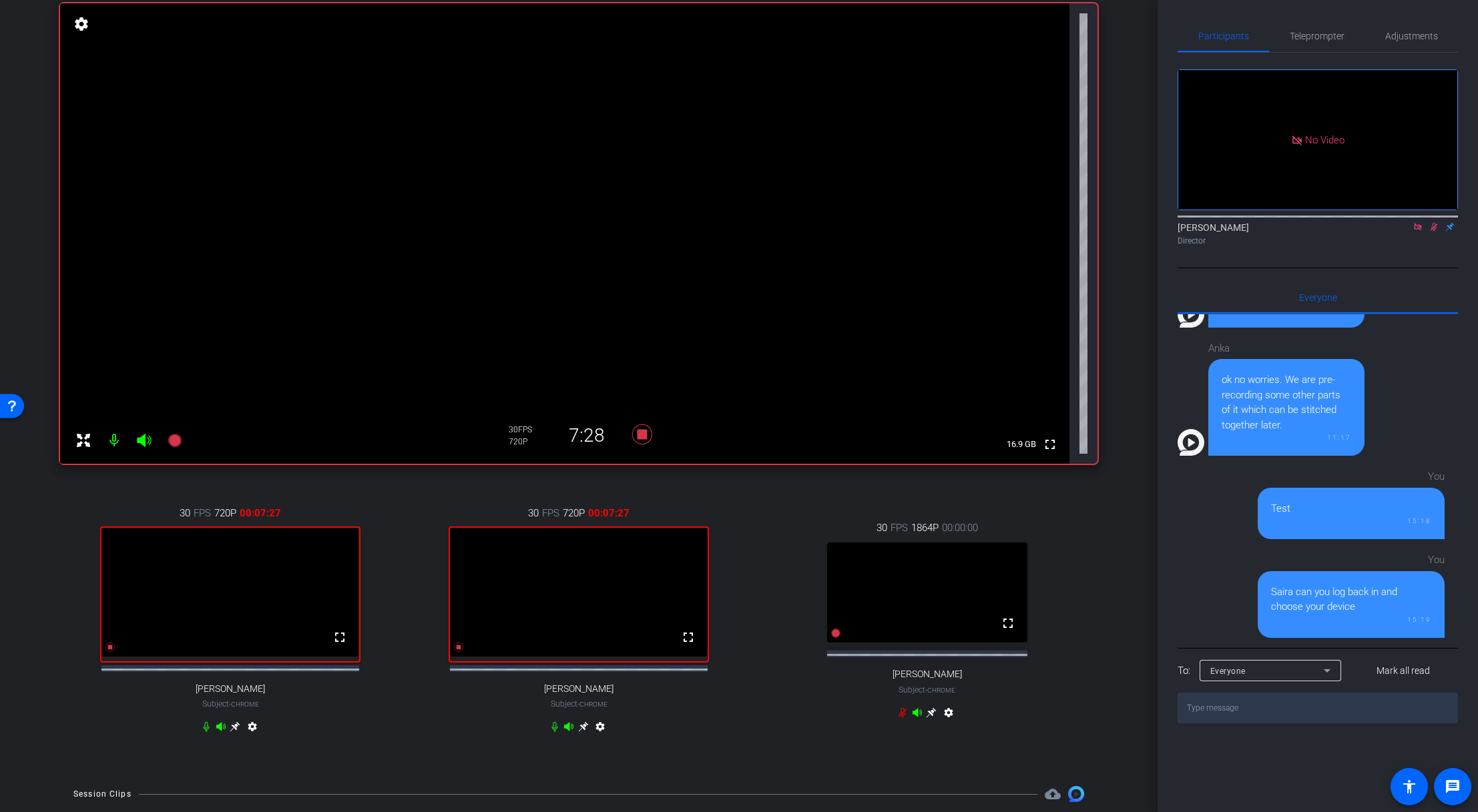
scroll to position [0, 0]
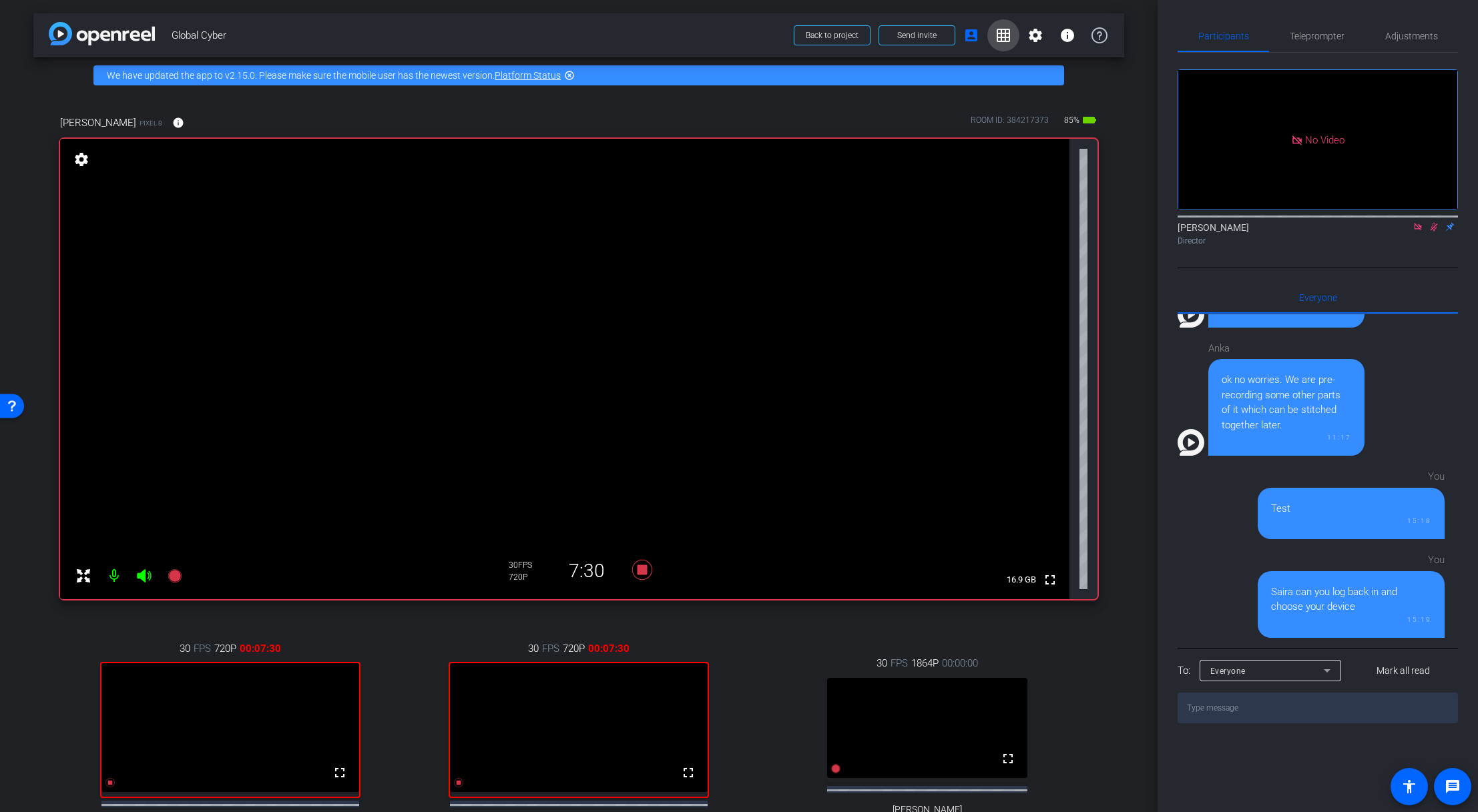
click at [996, 35] on mat-icon "grid_on" at bounding box center [1003, 35] width 16 height 16
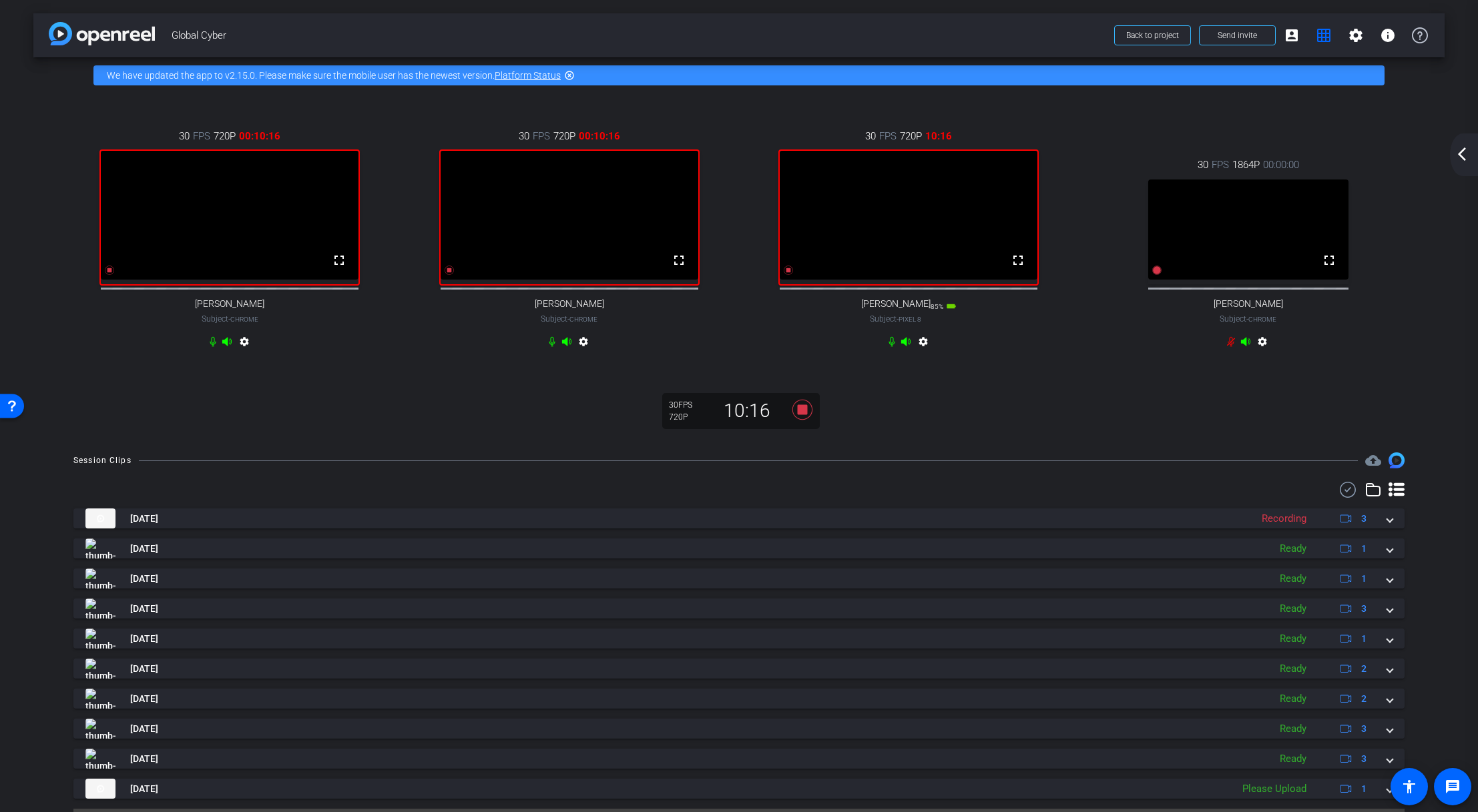
click at [272, 432] on div "30 FPS 720P 00:10:16 fullscreen [PERSON_NAME] Subject - Chrome settings 30 FPS …" at bounding box center [738, 266] width 1411 height 346
click at [400, 369] on div "30 FPS 720P 00:17:57 fullscreen [PERSON_NAME] Subject - Chrome settings" at bounding box center [570, 240] width 340 height 267
click at [1003, 30] on mat-icon "account_box" at bounding box center [1292, 35] width 16 height 16
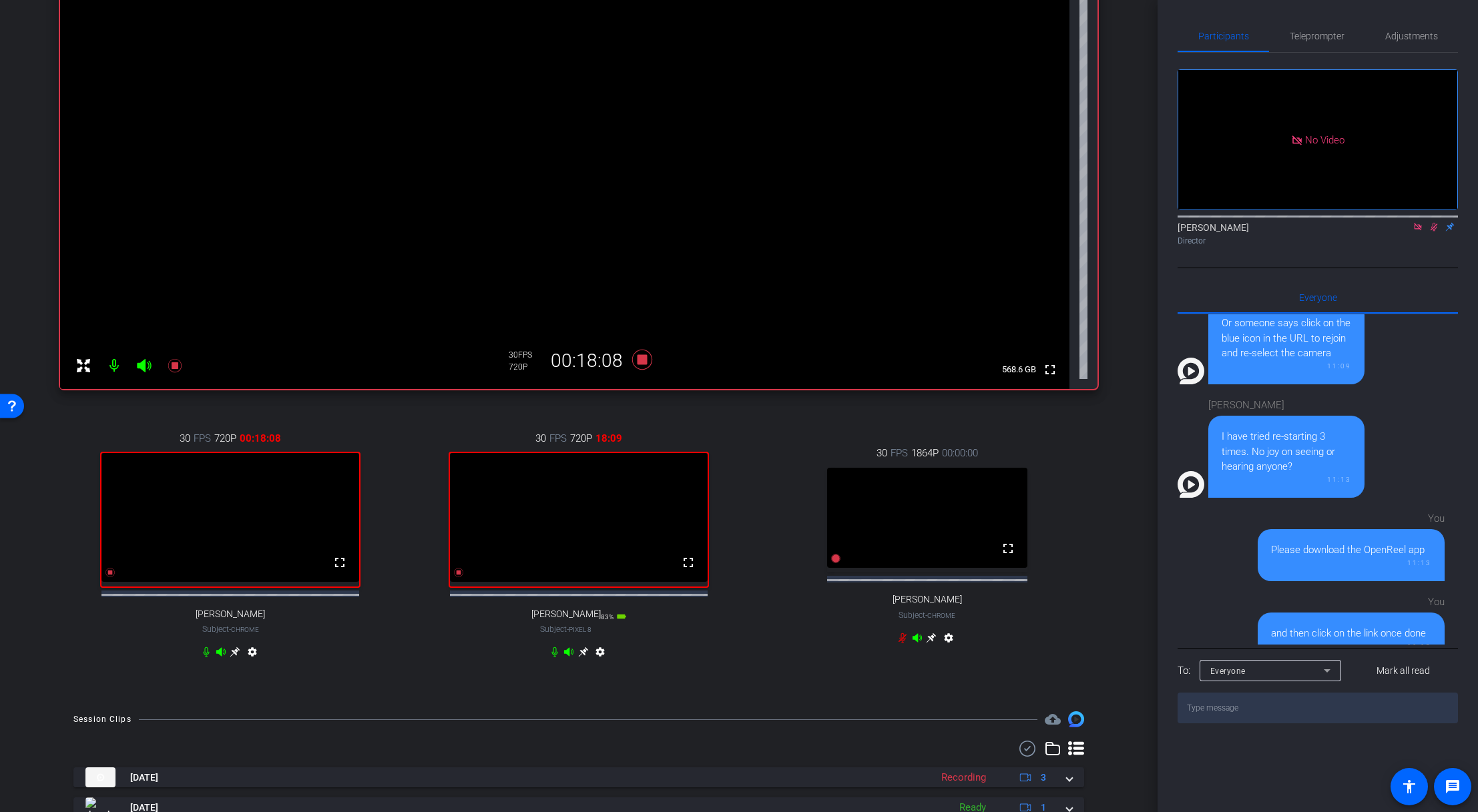
scroll to position [258, 0]
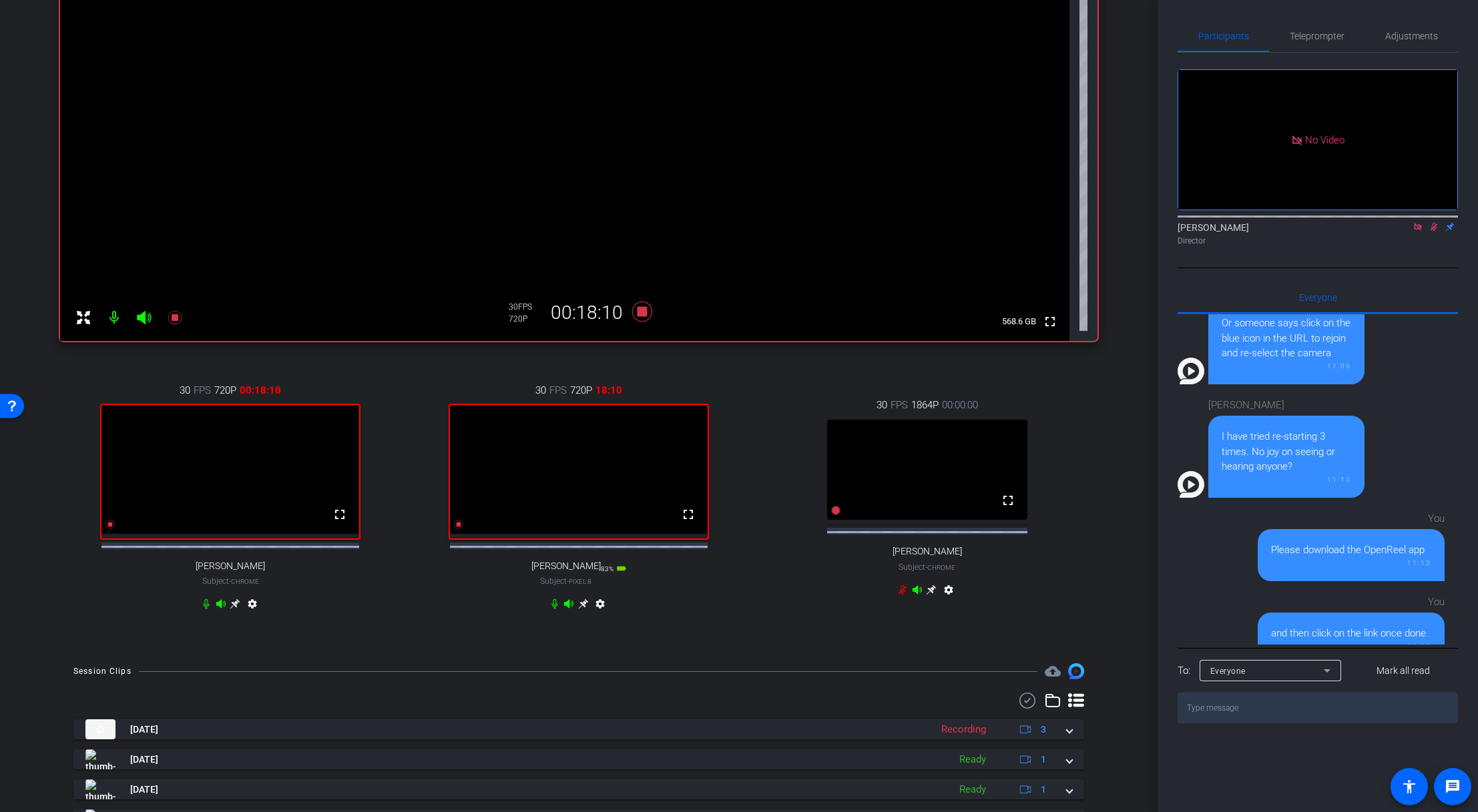
click at [579, 556] on icon at bounding box center [583, 604] width 10 height 10
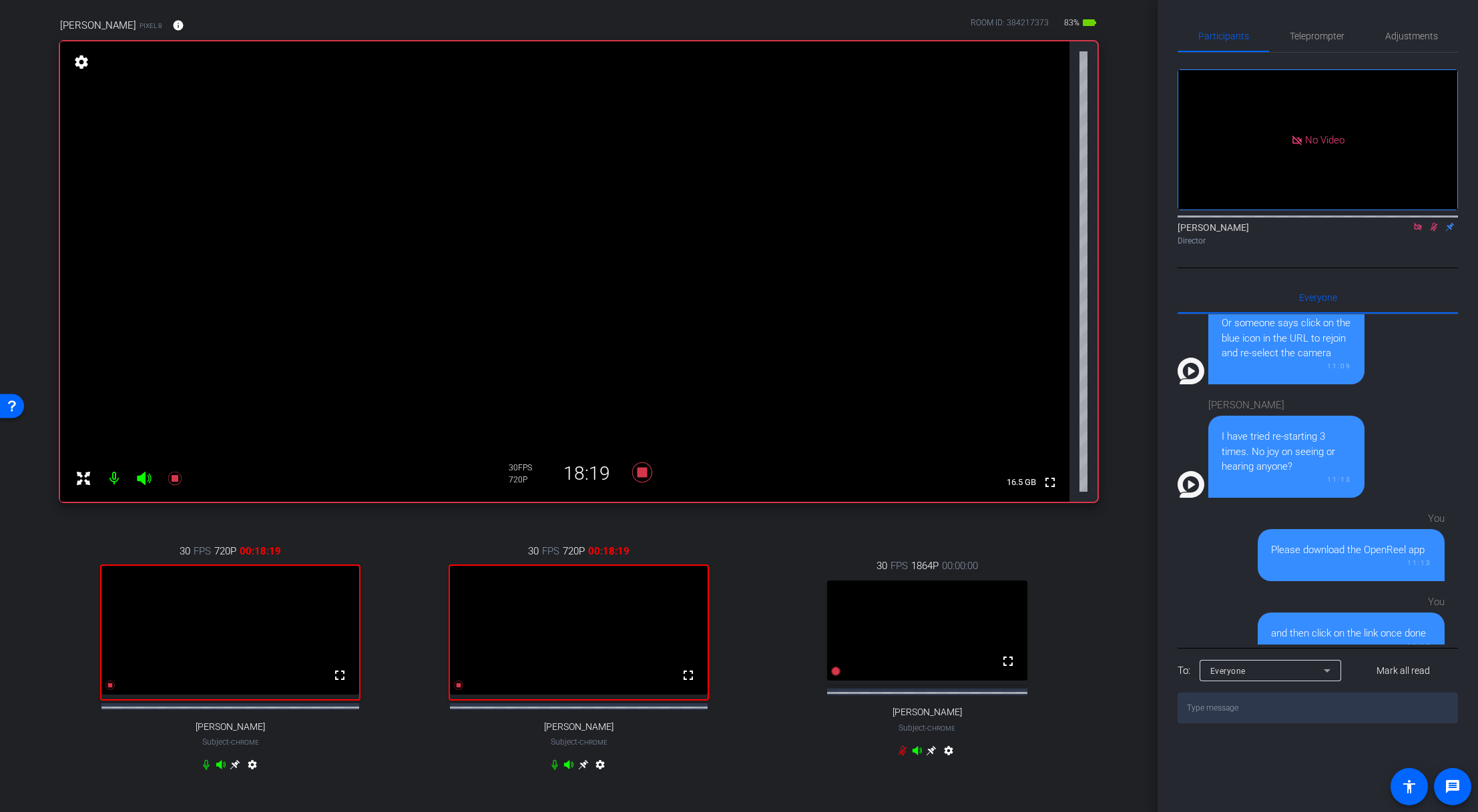
scroll to position [0, 0]
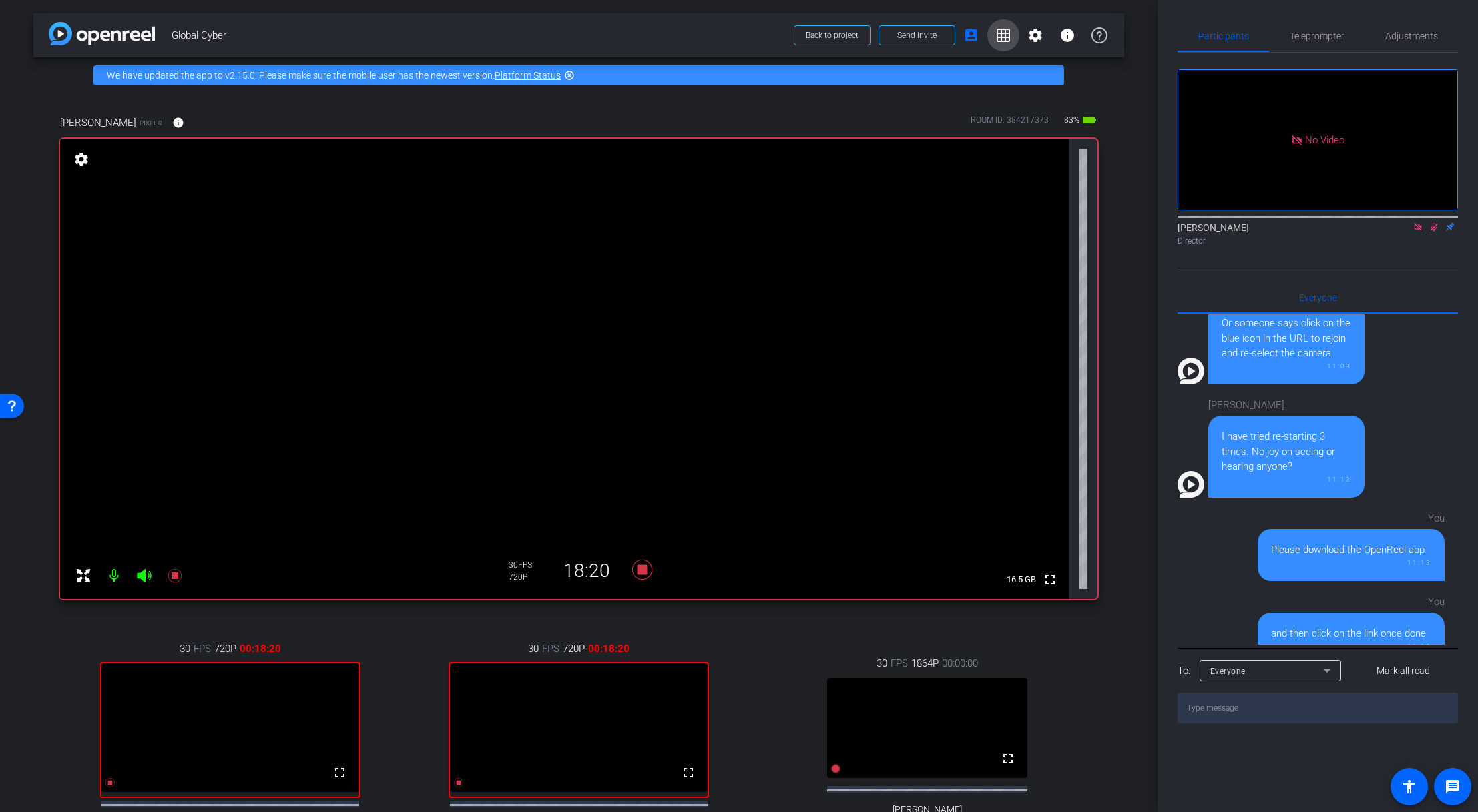
click at [1000, 36] on mat-icon "grid_on" at bounding box center [1003, 35] width 16 height 16
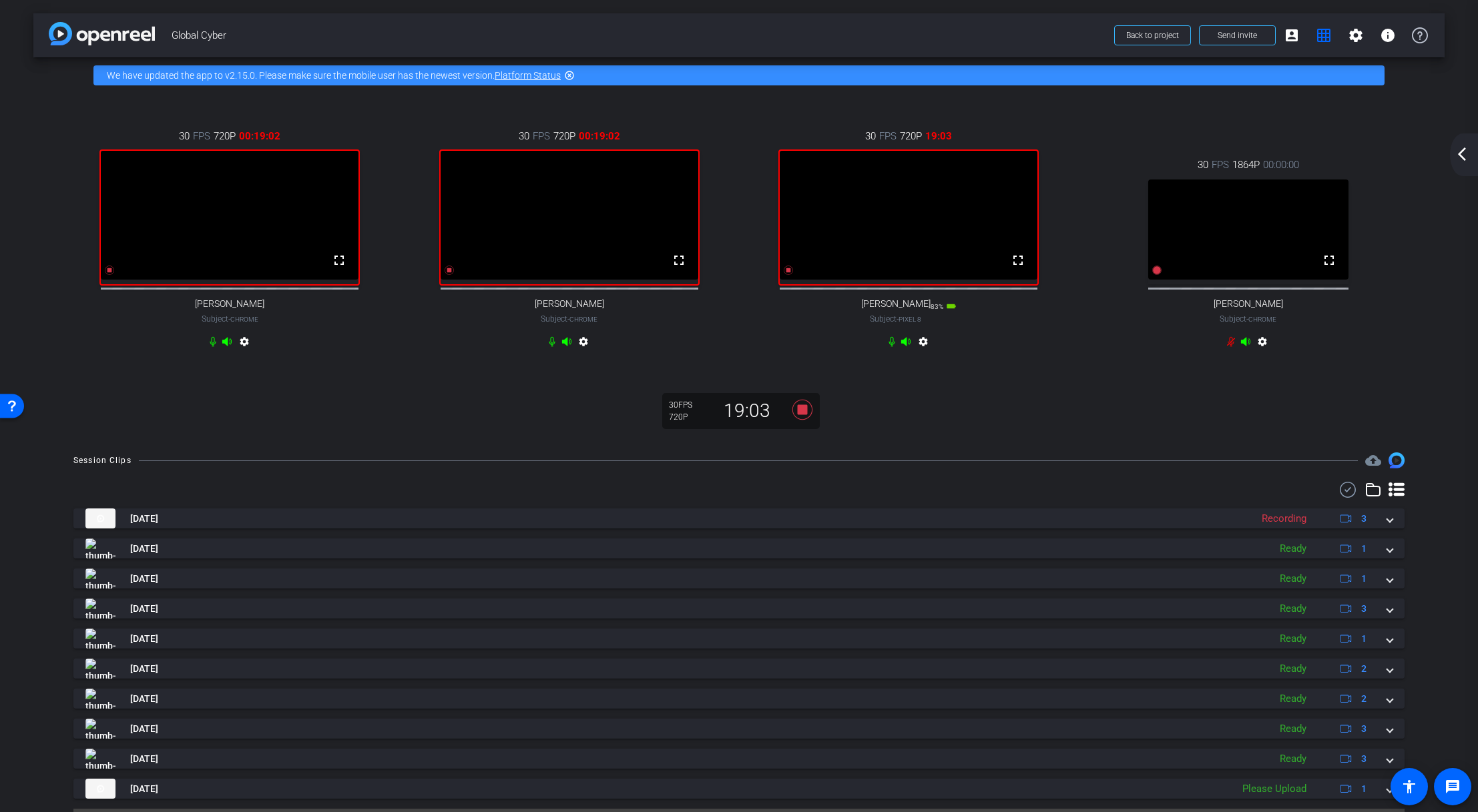
click at [421, 411] on div "30 FPS 720P 00:19:02 fullscreen [PERSON_NAME] Subject - Chrome settings 30 FPS …" at bounding box center [738, 266] width 1411 height 346
click at [1003, 38] on mat-icon "account_box" at bounding box center [1292, 35] width 16 height 16
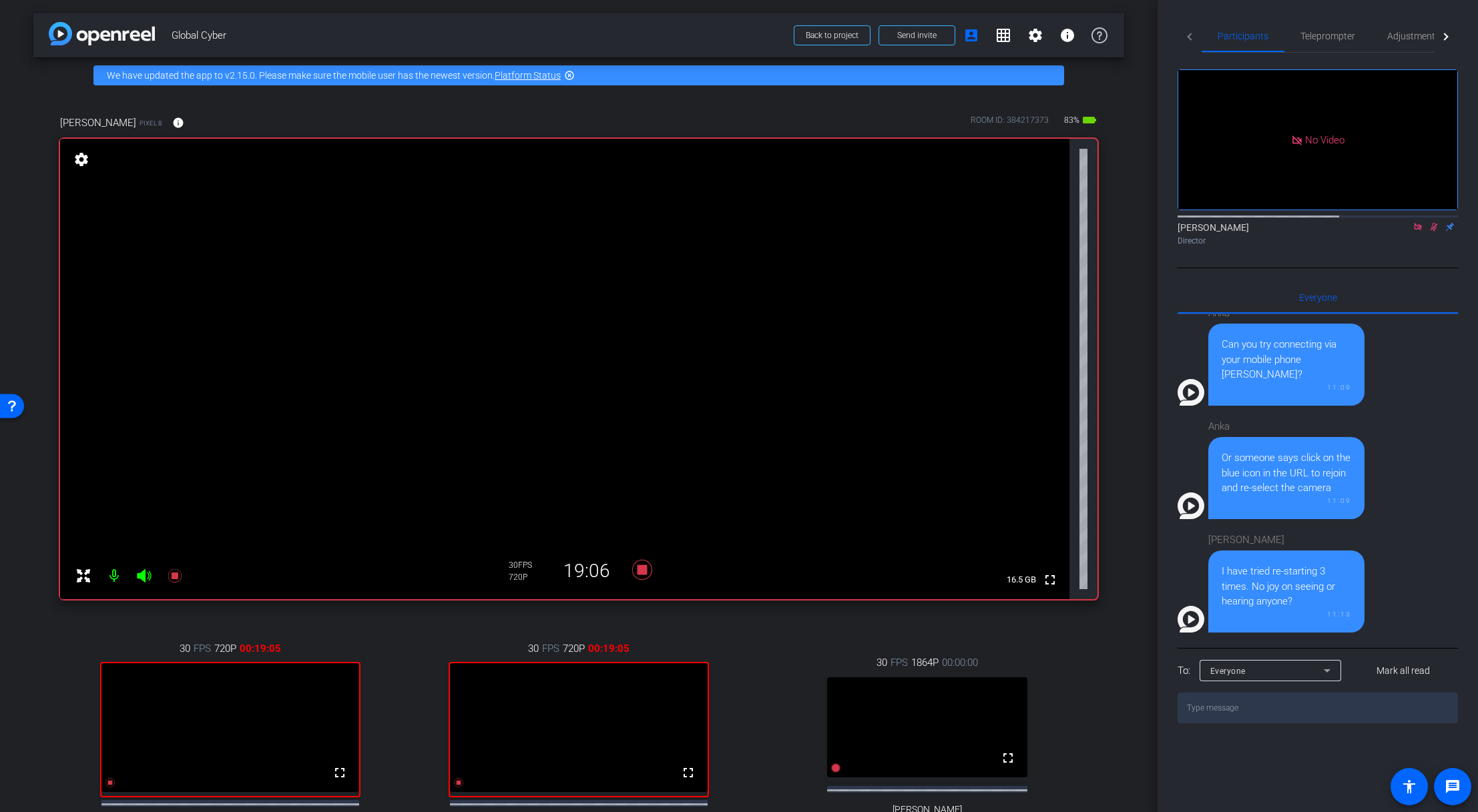
scroll to position [417, 0]
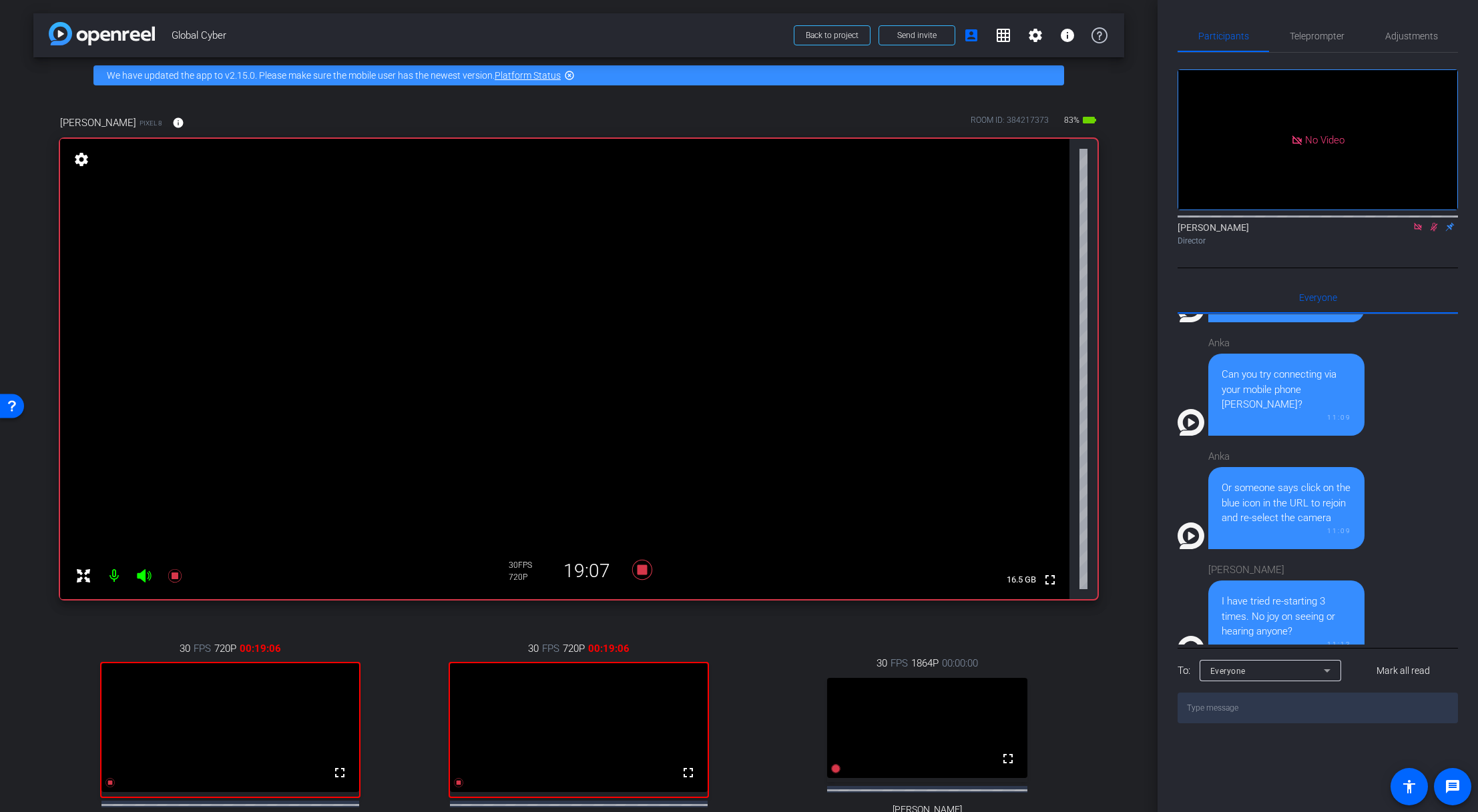
click at [1003, 222] on icon at bounding box center [1434, 227] width 10 height 10
click at [1003, 223] on icon at bounding box center [1434, 227] width 5 height 9
click at [406, 35] on span "Global Cyber" at bounding box center [478, 35] width 614 height 27
click at [403, 116] on div "[PERSON_NAME] 8 info ROOM ID: 384217373 81% battery_std" at bounding box center [579, 123] width 1037 height 32
click at [1003, 222] on icon at bounding box center [1434, 227] width 10 height 10
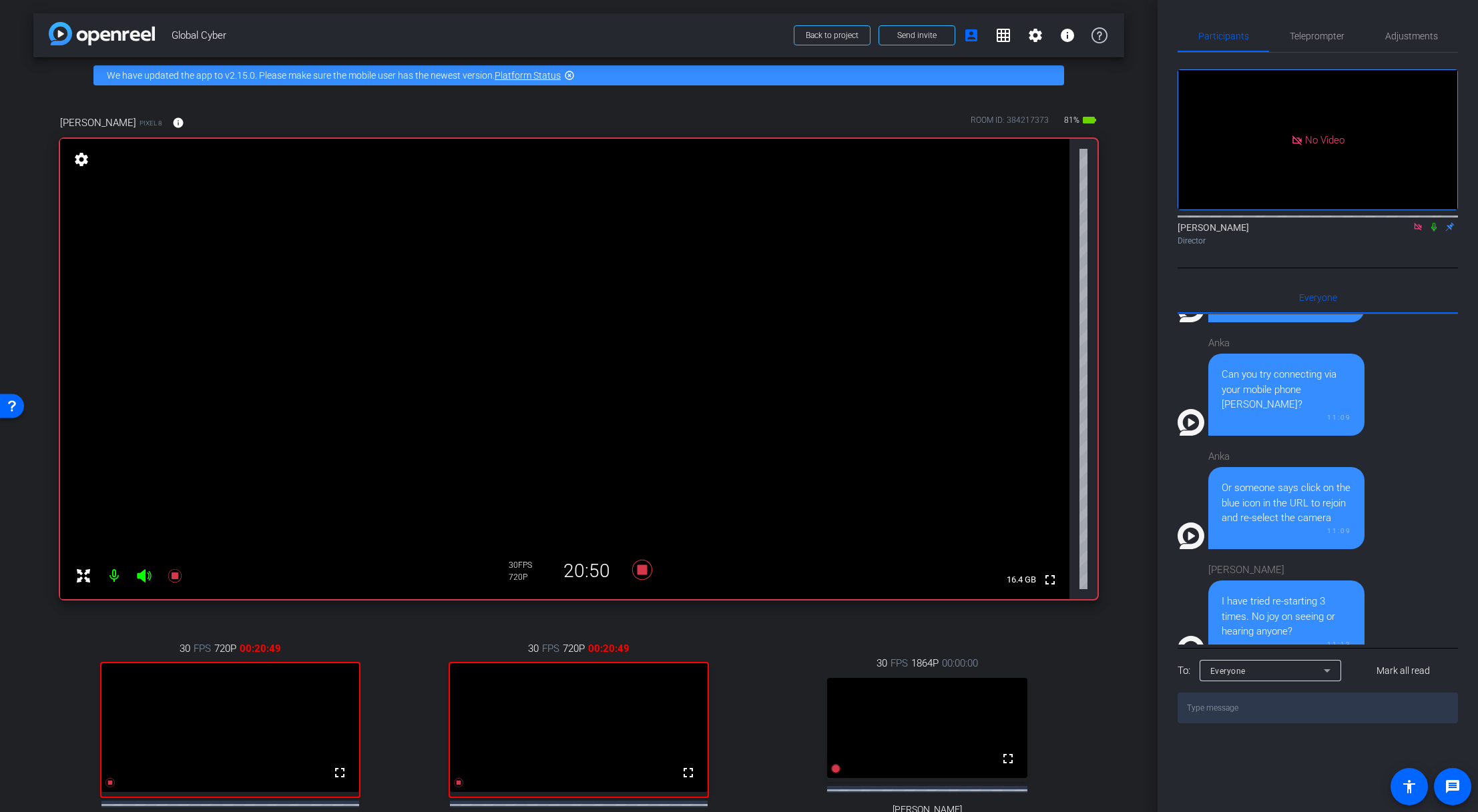
click at [1003, 222] on icon at bounding box center [1434, 227] width 10 height 10
click at [339, 39] on span "Global Cyber" at bounding box center [478, 35] width 614 height 27
click at [1003, 556] on div "Participants Teleprompter Adjustments No Video [PERSON_NAME] Director Everyone …" at bounding box center [1318, 406] width 321 height 812
click at [1003, 363] on div "arrow_back Global Cyber Back to project Send invite account_box grid_on setting…" at bounding box center [579, 406] width 1157 height 812
click at [376, 23] on span "Global Cyber" at bounding box center [478, 35] width 614 height 27
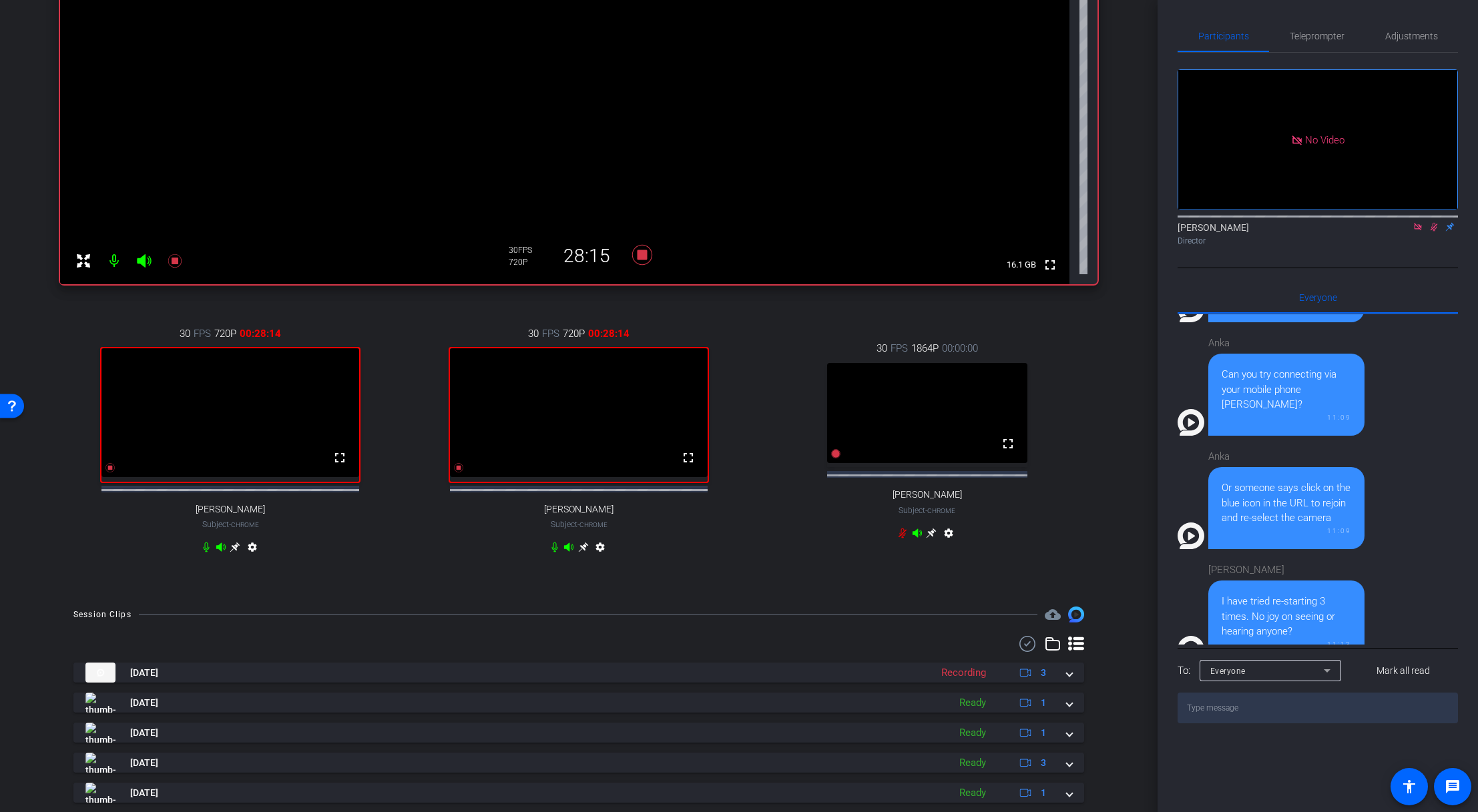
scroll to position [321, 0]
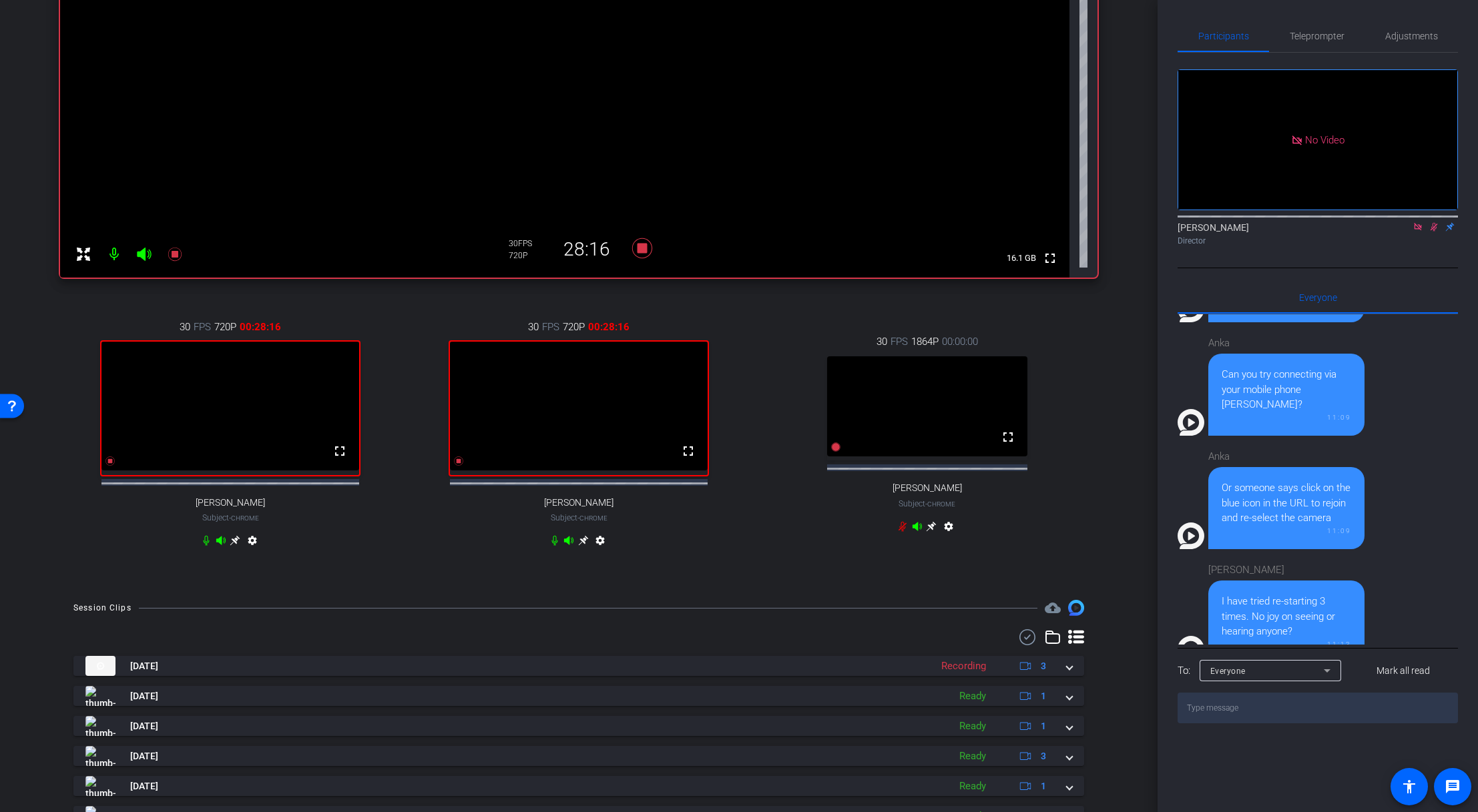
click at [579, 545] on icon at bounding box center [583, 540] width 10 height 10
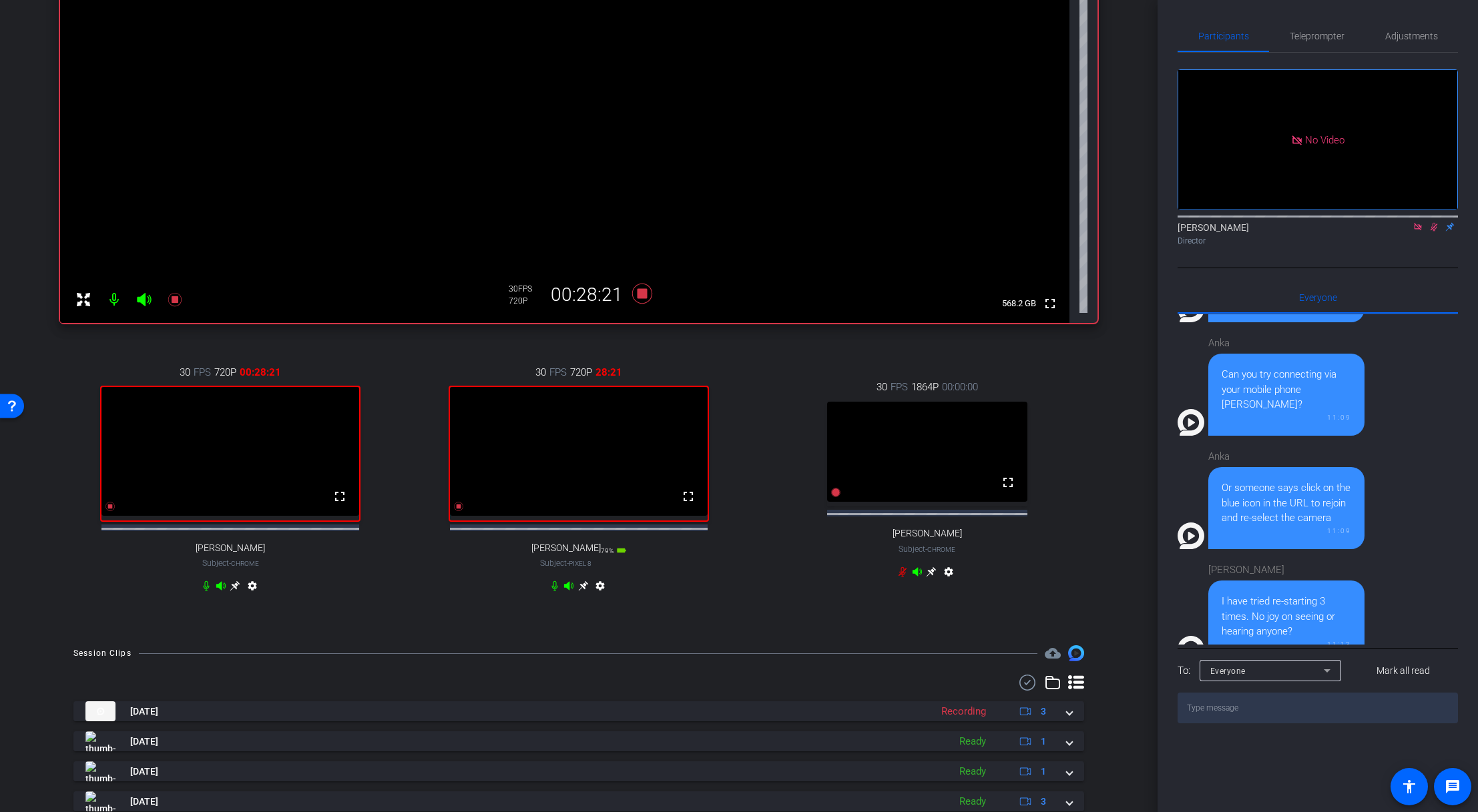
scroll to position [278, 0]
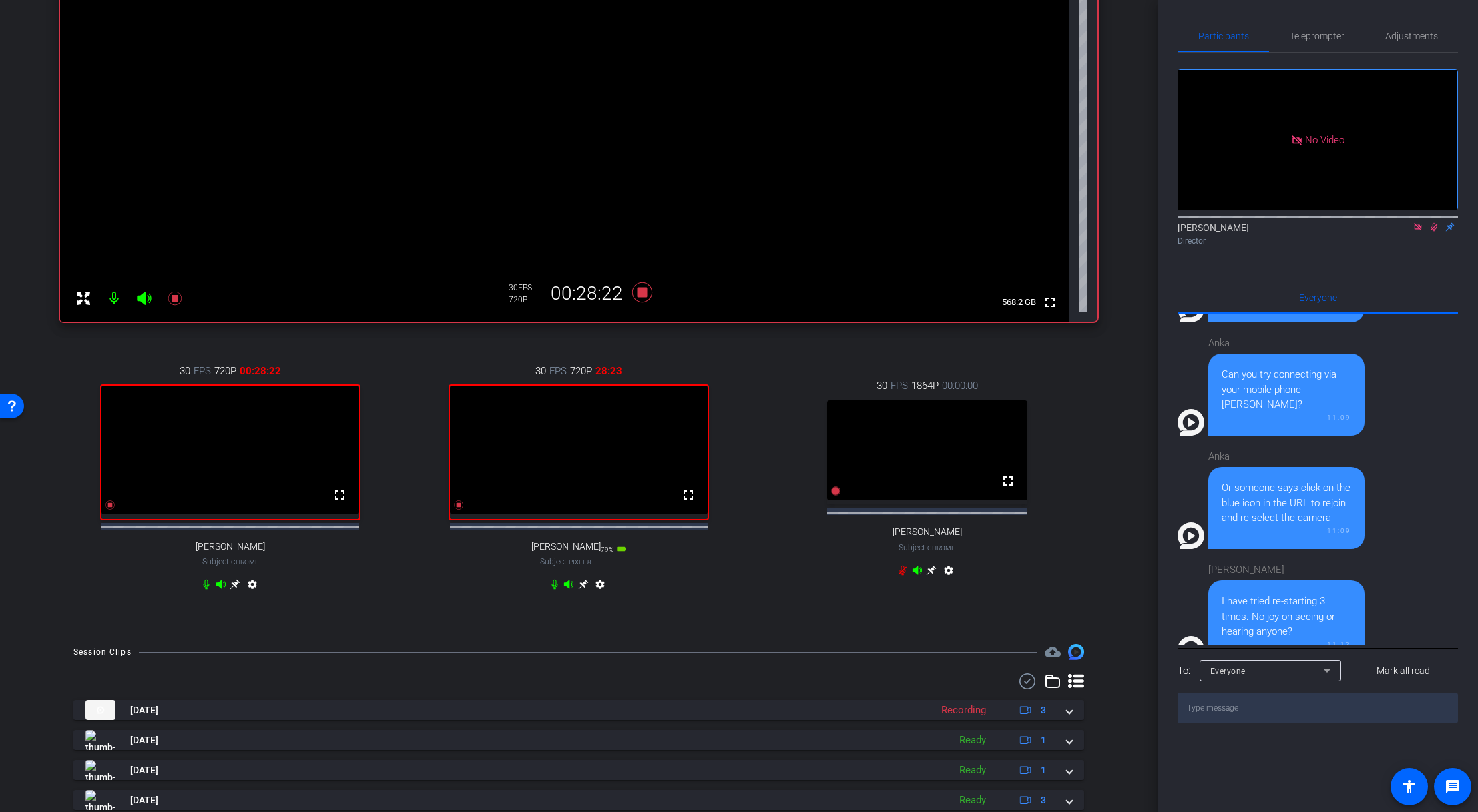
click at [232, 556] on icon at bounding box center [234, 585] width 10 height 10
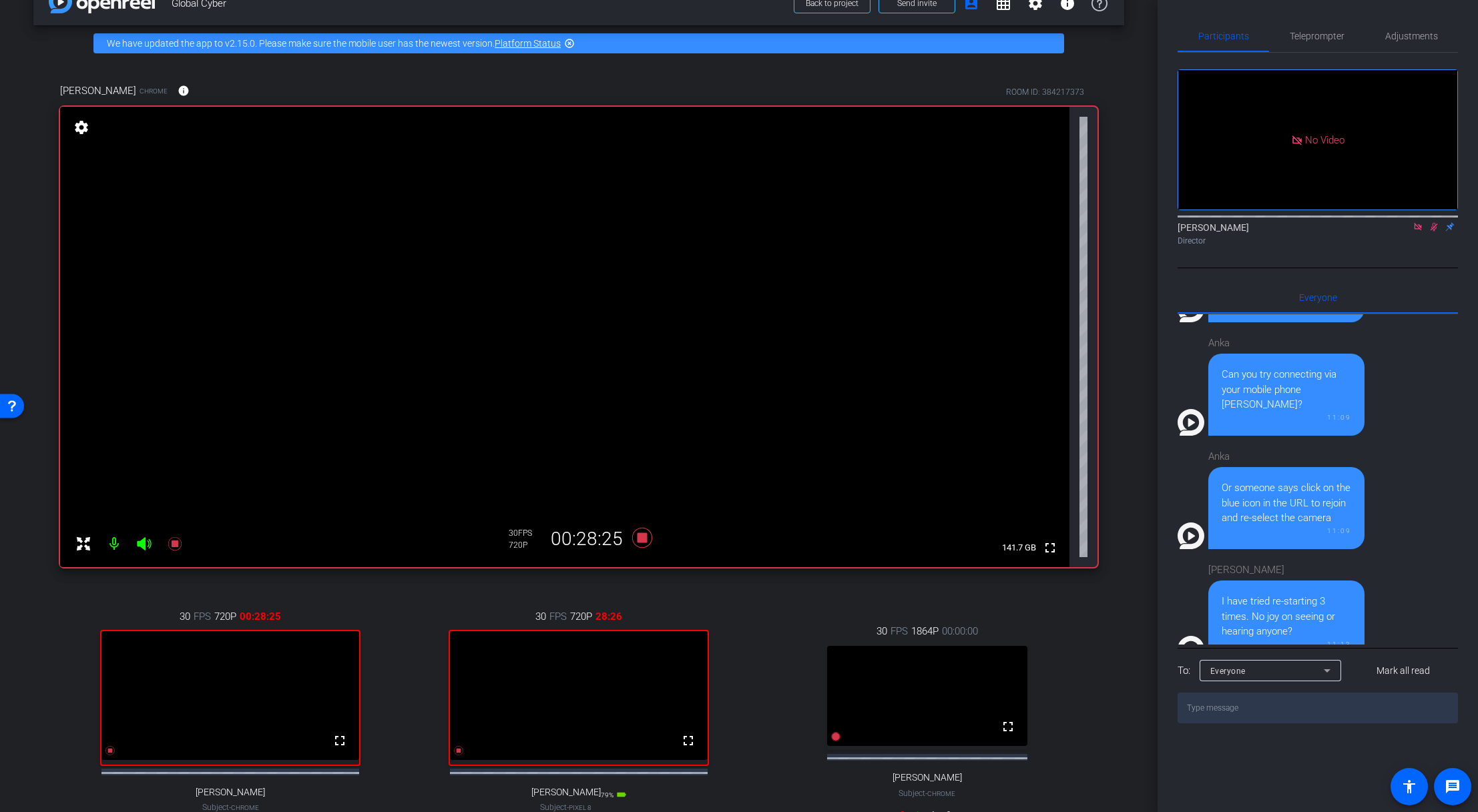
scroll to position [33, 0]
click at [287, 78] on div "[PERSON_NAME] Chrome info ROOM ID: 384217373" at bounding box center [579, 90] width 1037 height 32
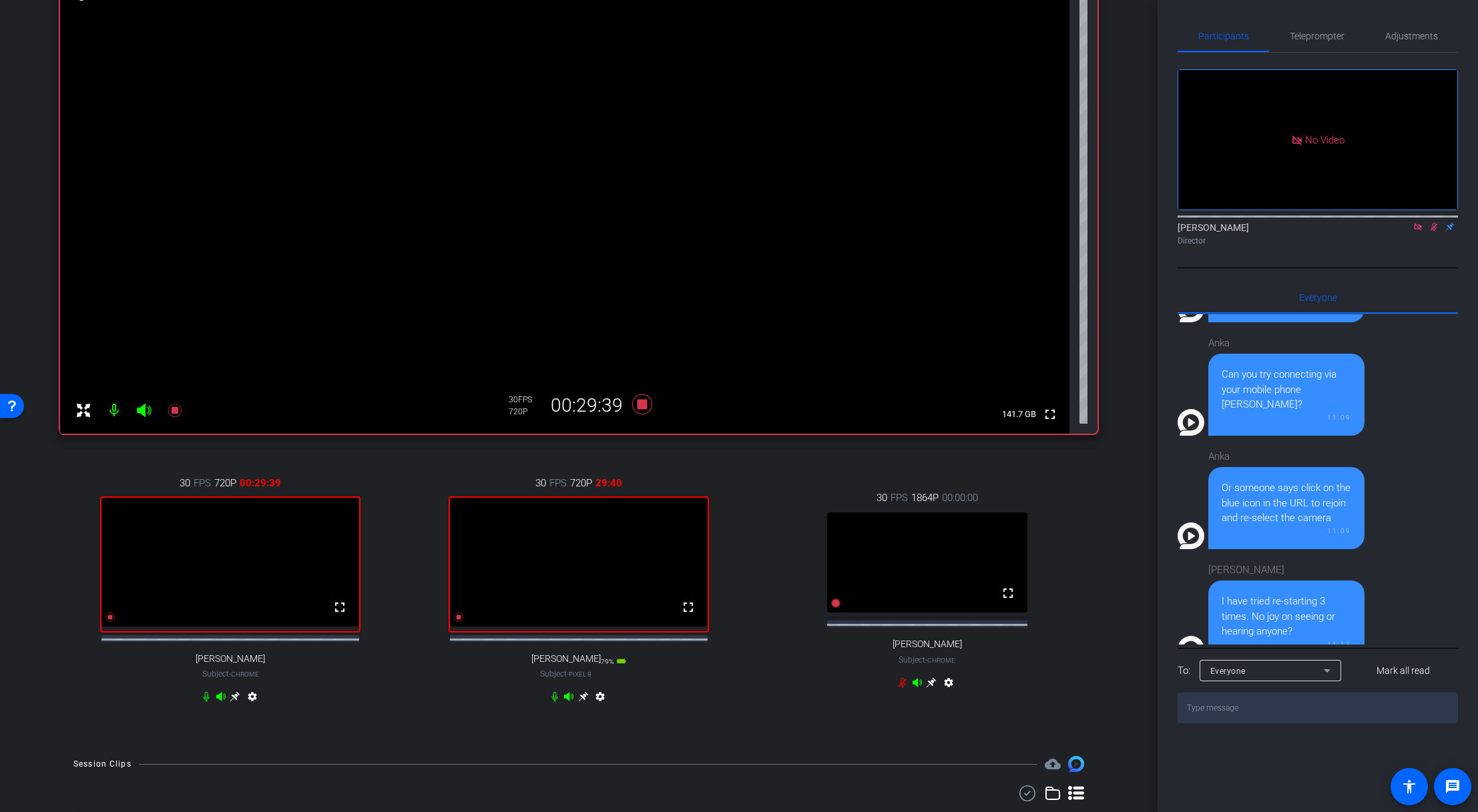
scroll to position [178, 0]
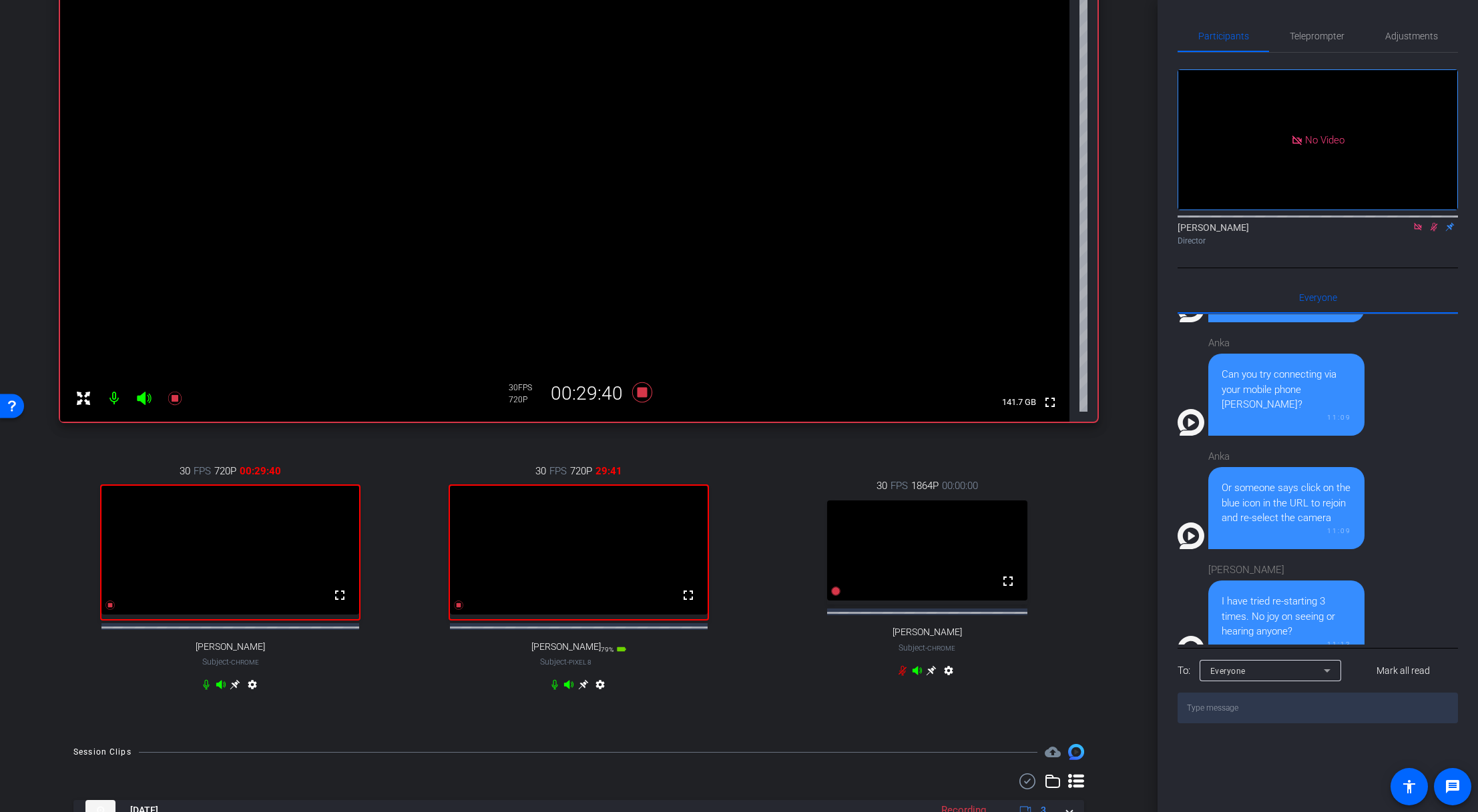
click at [580, 556] on icon at bounding box center [582, 684] width 10 height 10
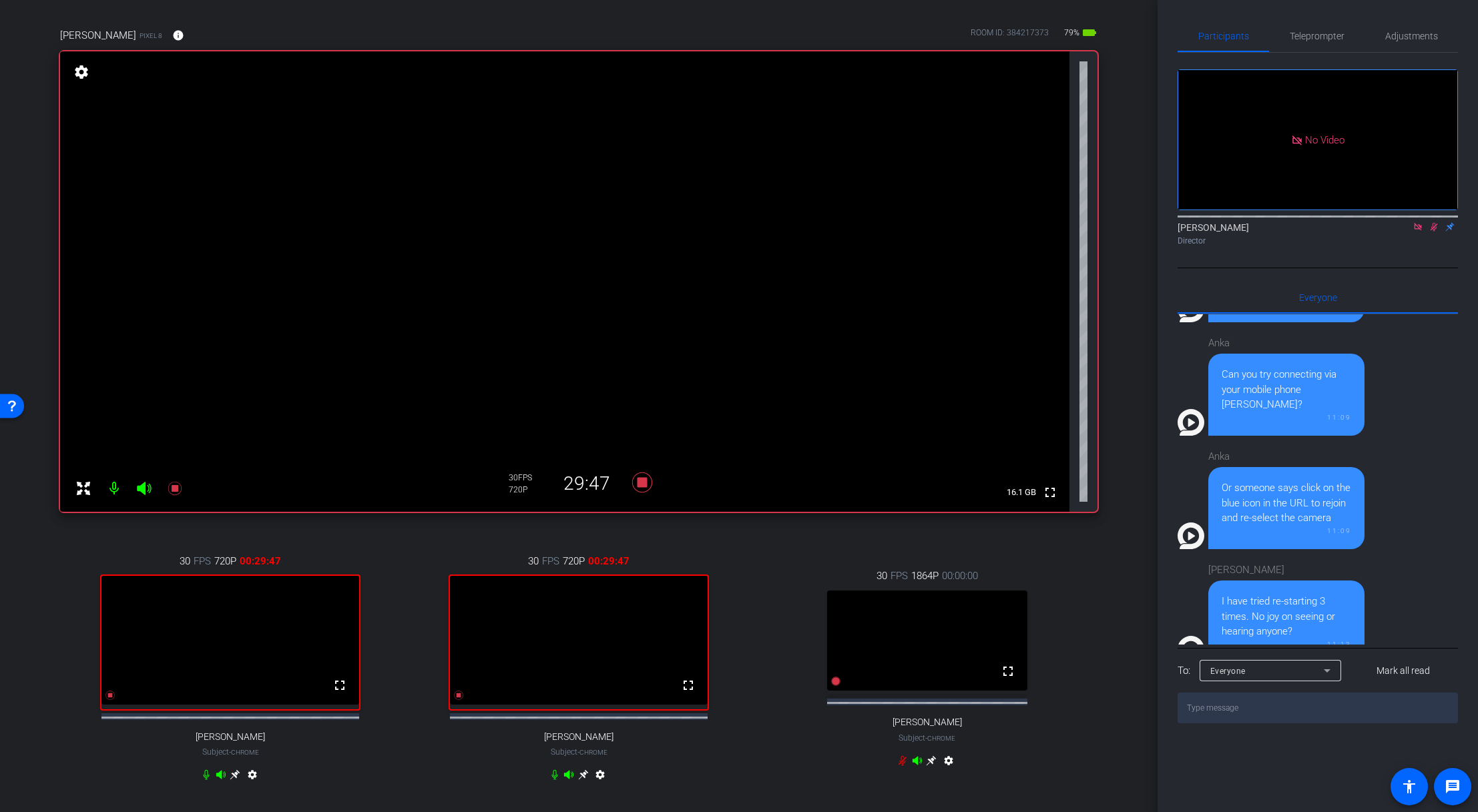
scroll to position [76, 0]
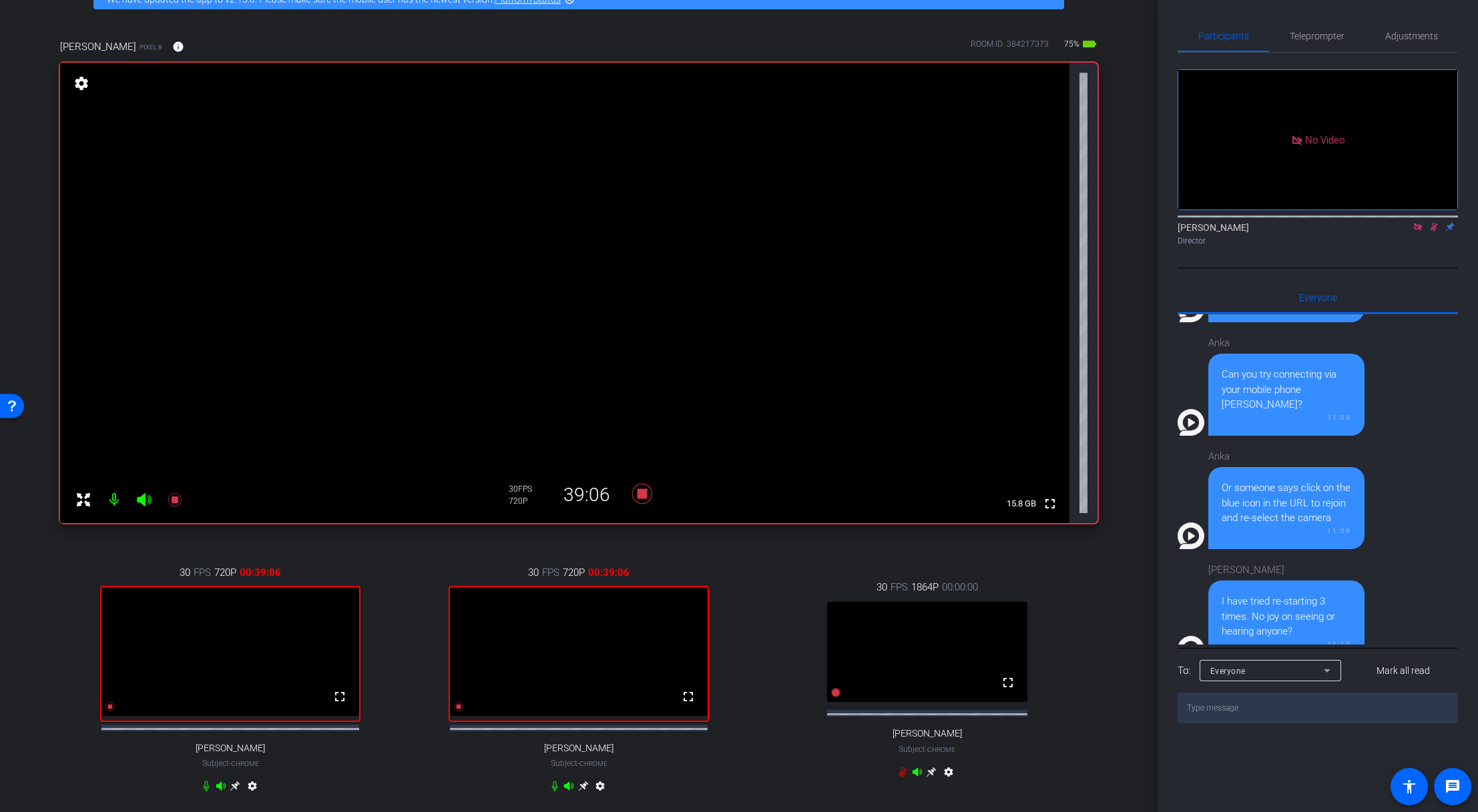
click at [413, 33] on div "[PERSON_NAME] 8 info ROOM ID: 384217373 75% battery_std" at bounding box center [579, 46] width 1037 height 32
click at [1003, 222] on icon at bounding box center [1434, 227] width 10 height 10
click at [1003, 222] on icon at bounding box center [1418, 227] width 10 height 10
click at [640, 491] on icon at bounding box center [641, 493] width 20 height 20
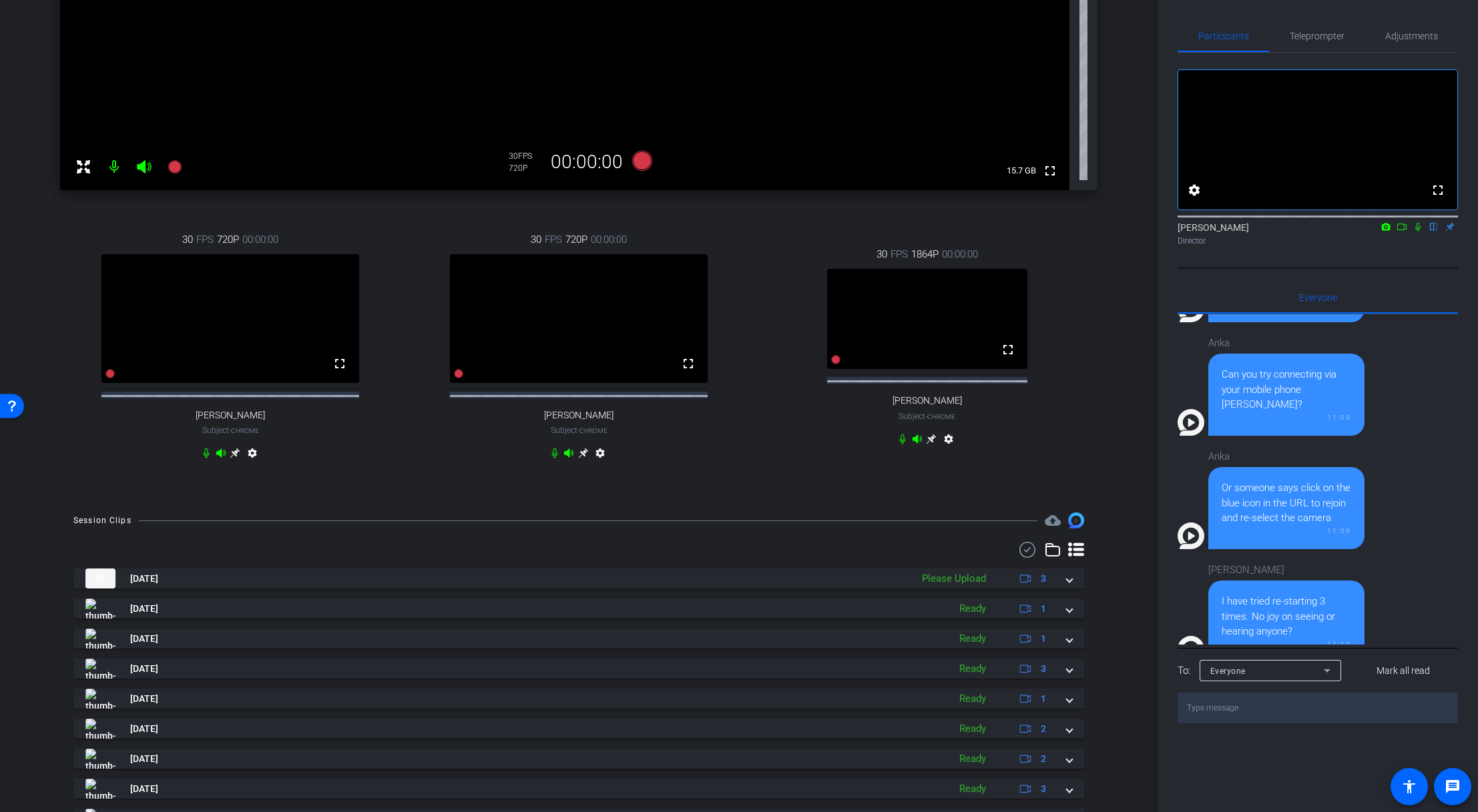
scroll to position [409, 0]
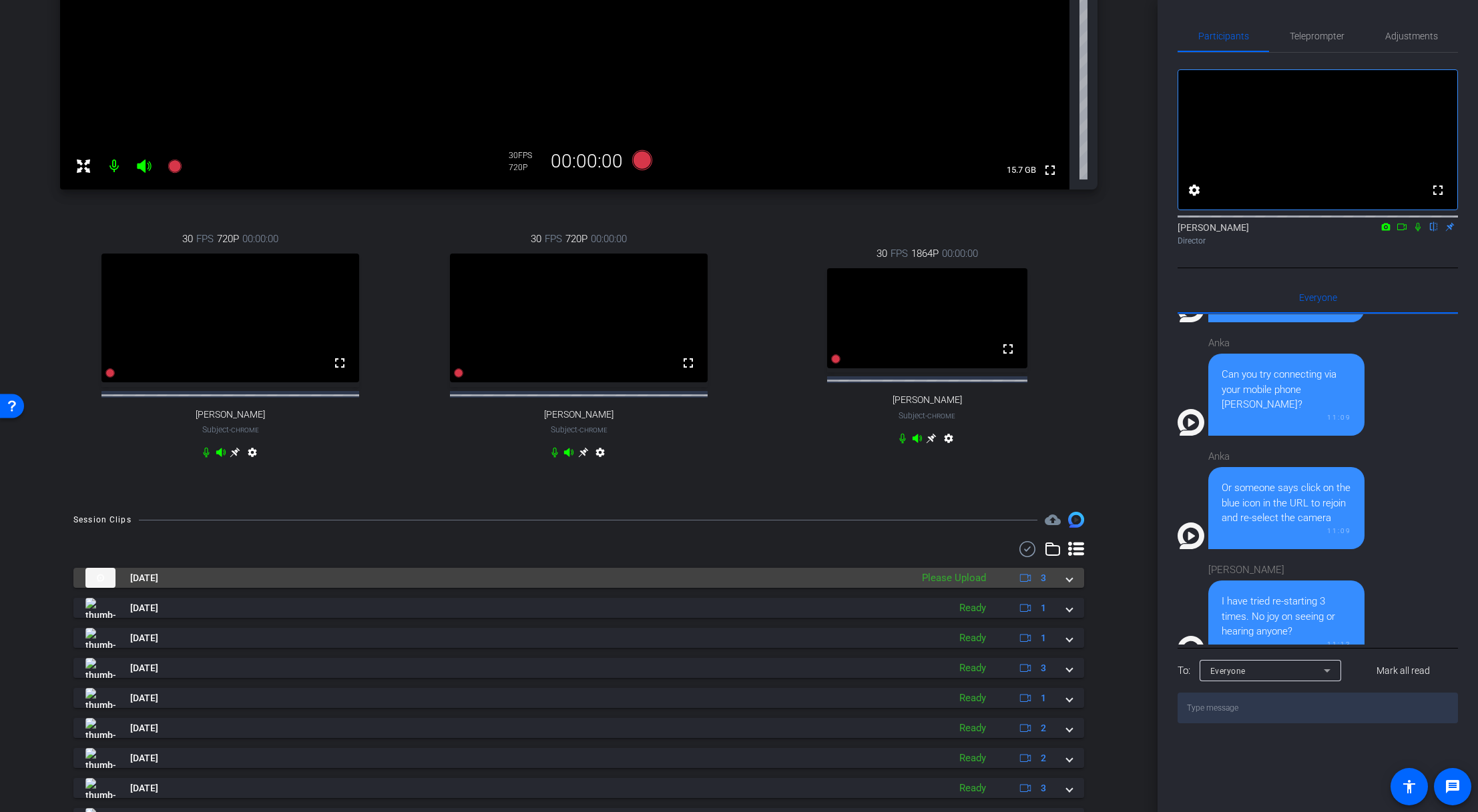
click at [1003, 556] on div "[DATE] Please Upload 3" at bounding box center [576, 578] width 981 height 20
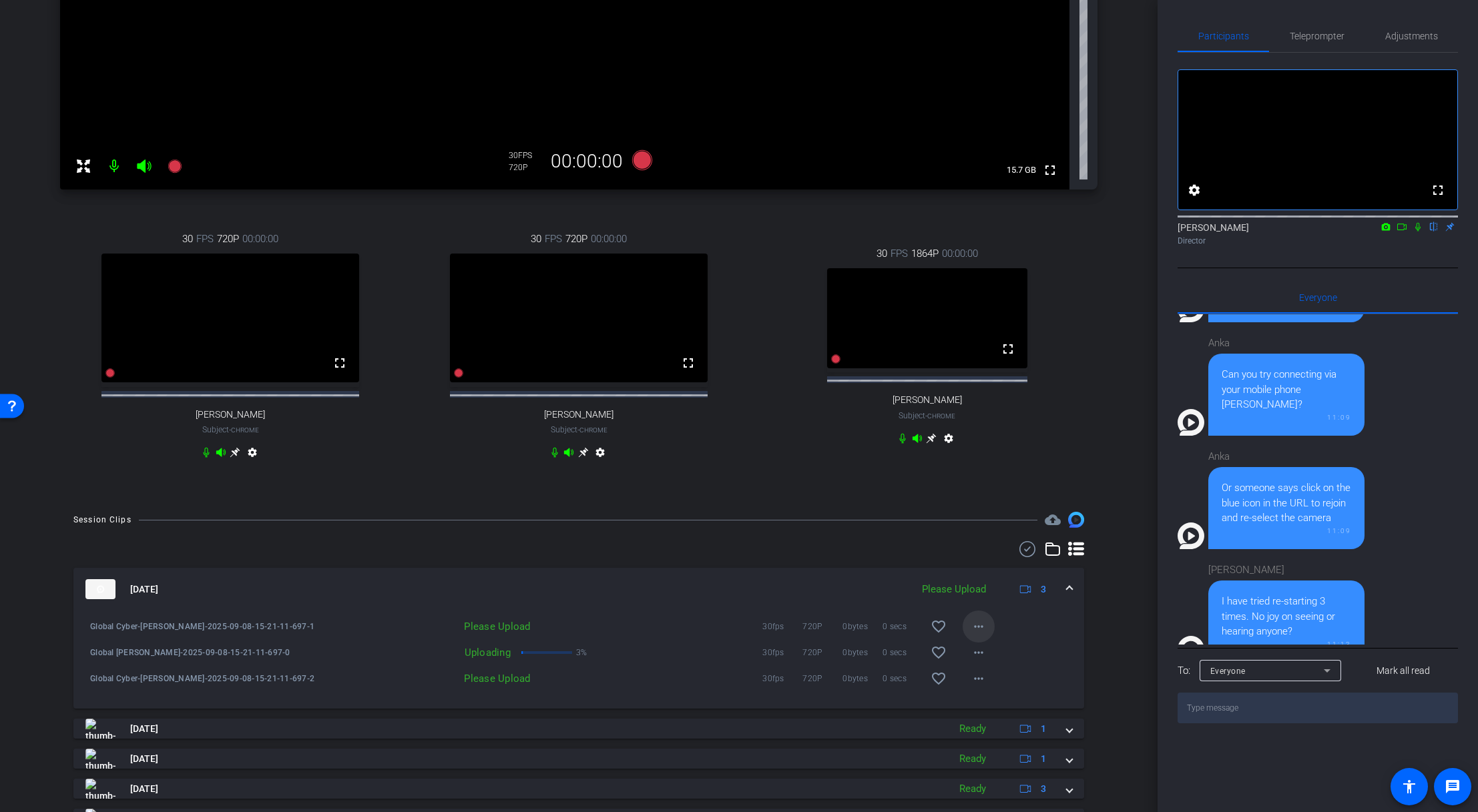
click at [974, 556] on mat-icon "more_horiz" at bounding box center [979, 626] width 16 height 16
click at [980, 556] on span "Upload" at bounding box center [993, 666] width 53 height 16
click at [971, 556] on mat-icon "more_horiz" at bounding box center [979, 679] width 16 height 16
click at [979, 556] on span "Upload" at bounding box center [993, 718] width 53 height 16
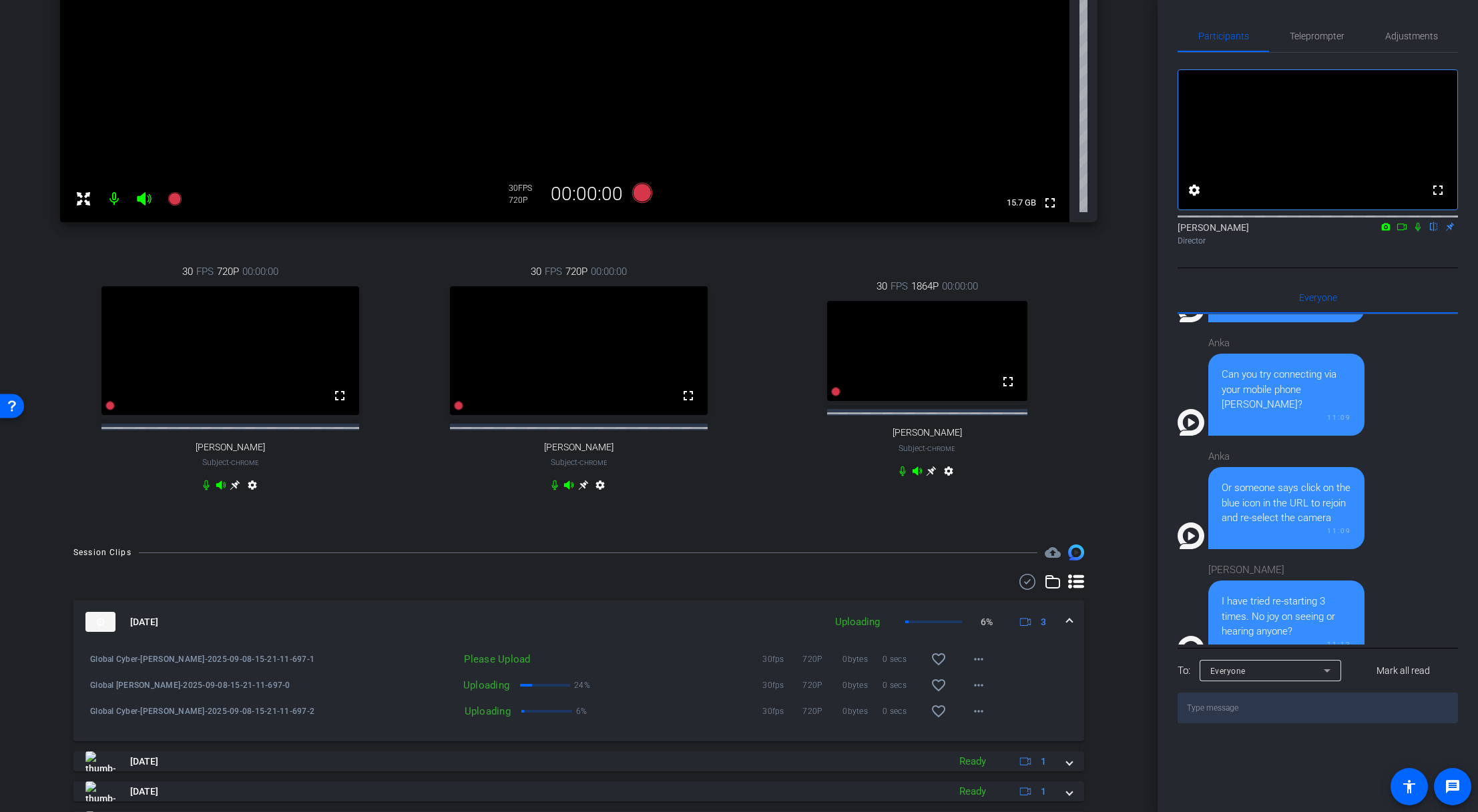
scroll to position [377, 0]
click at [973, 556] on mat-icon "more_horiz" at bounding box center [979, 659] width 16 height 16
drag, startPoint x: 1154, startPoint y: 377, endPoint x: 1153, endPoint y: 173, distance: 204.0
click at [1003, 173] on div at bounding box center [739, 406] width 1478 height 812
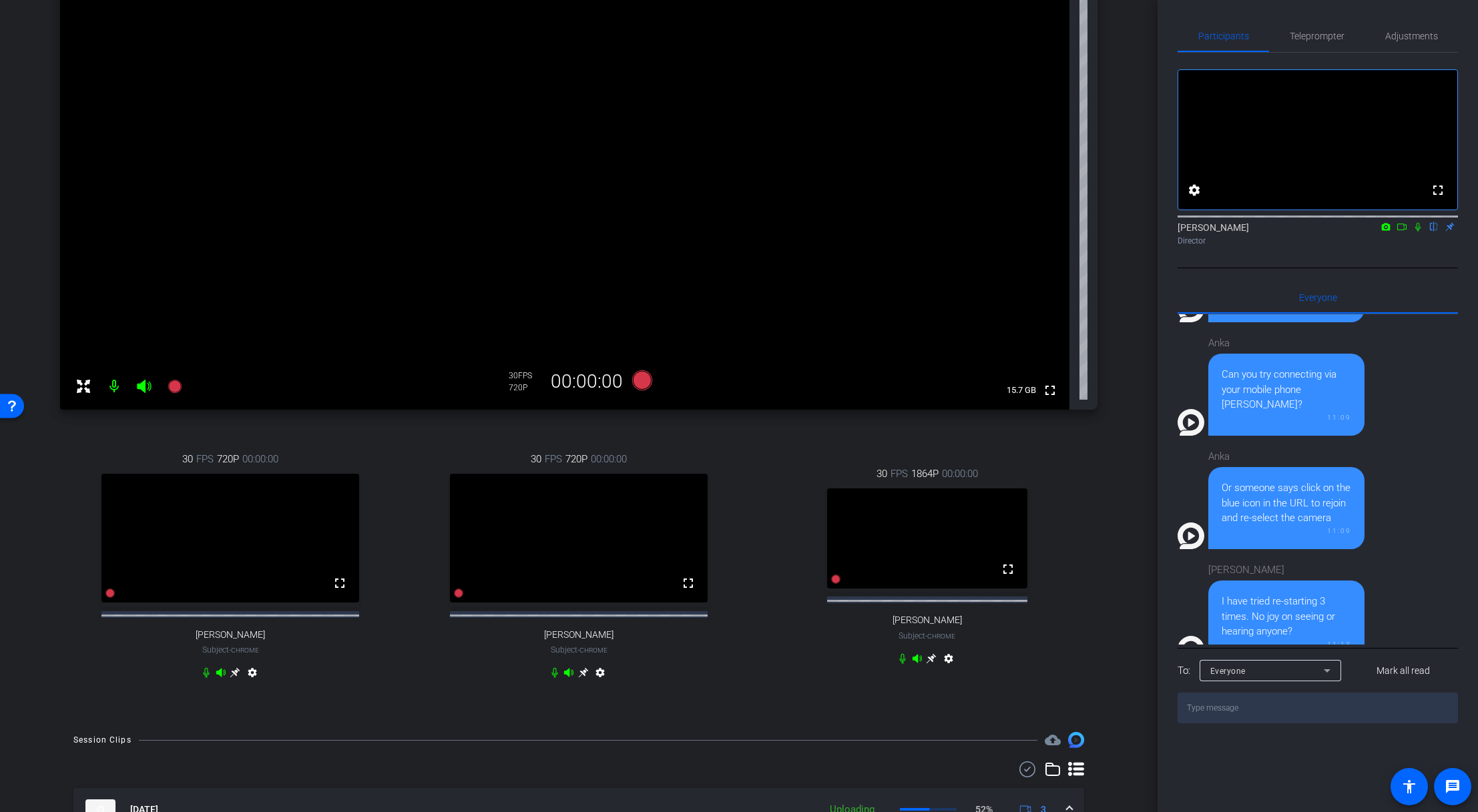
scroll to position [192, 0]
drag, startPoint x: 1149, startPoint y: 288, endPoint x: 1156, endPoint y: 367, distance: 79.3
click at [1003, 367] on div "arrow_back Global Cyber Back to project Send invite account_box grid_on setting…" at bounding box center [579, 406] width 1157 height 812
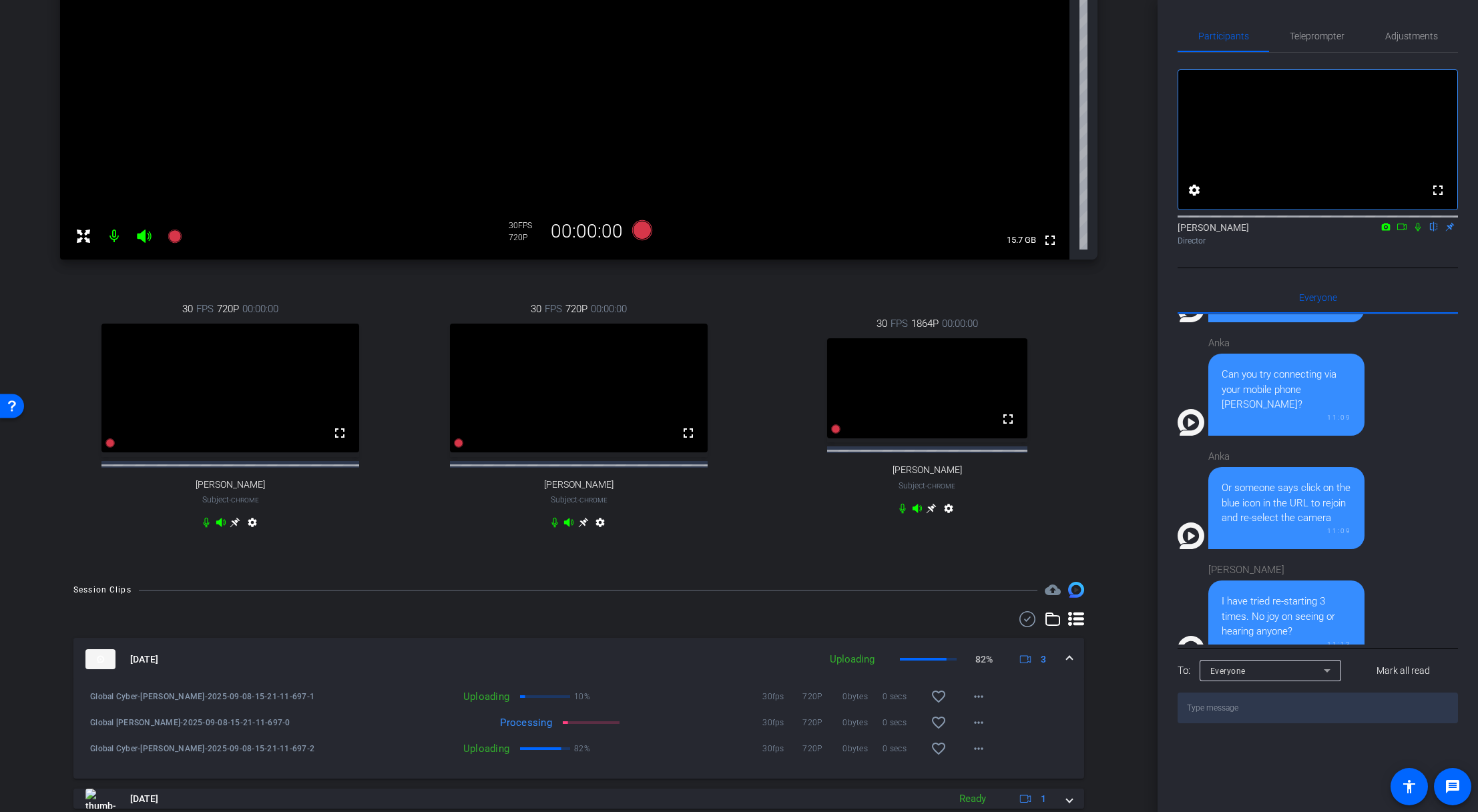
scroll to position [370, 0]
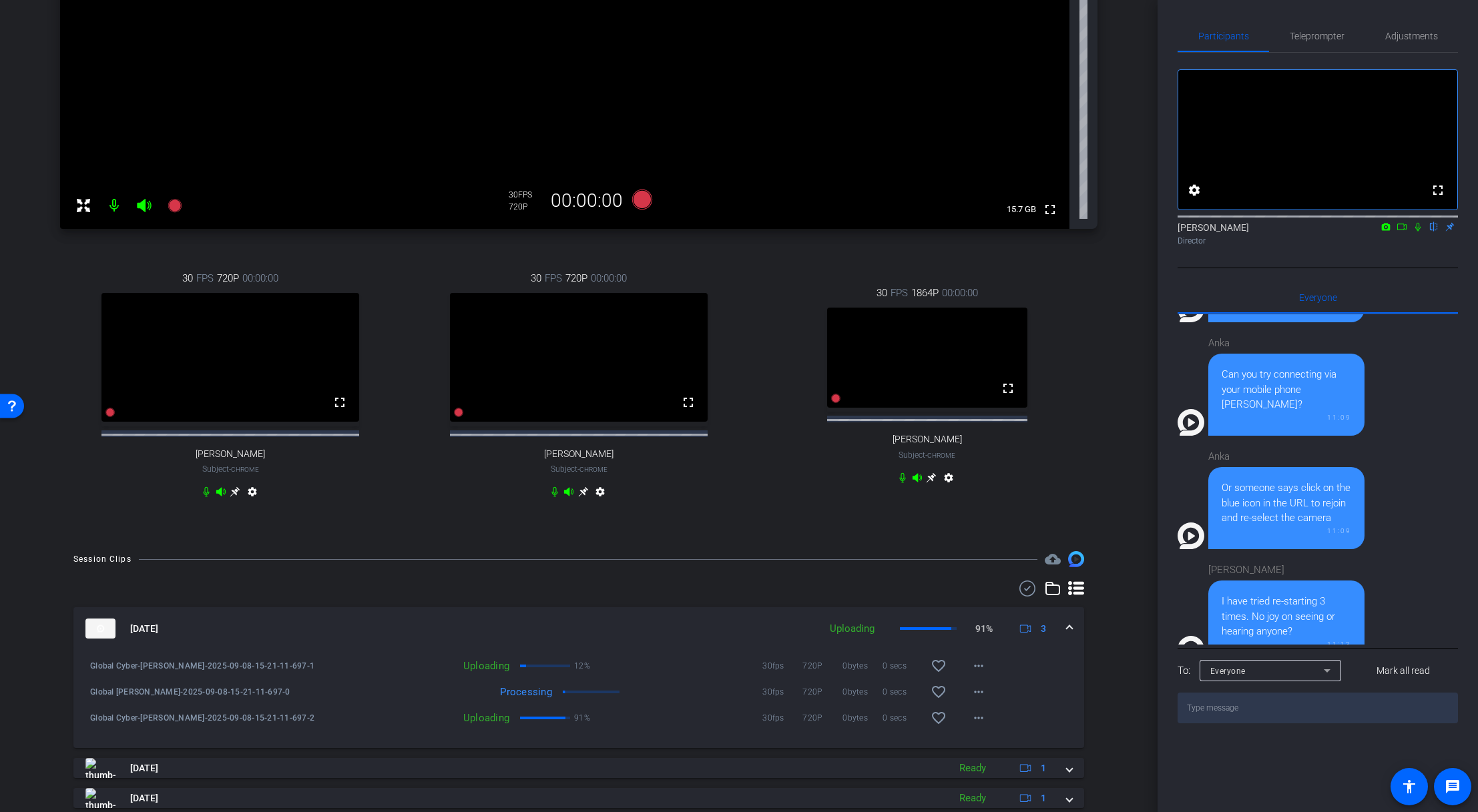
click at [1003, 556] on textarea at bounding box center [1318, 707] width 281 height 30
click at [1003, 556] on textarea "Saira, can you clioe a few progams you may have open in the background" at bounding box center [1318, 707] width 281 height 30
click at [1003, 556] on textarea "Saira, can you cloe a few progams you may have open in the background" at bounding box center [1318, 707] width 281 height 30
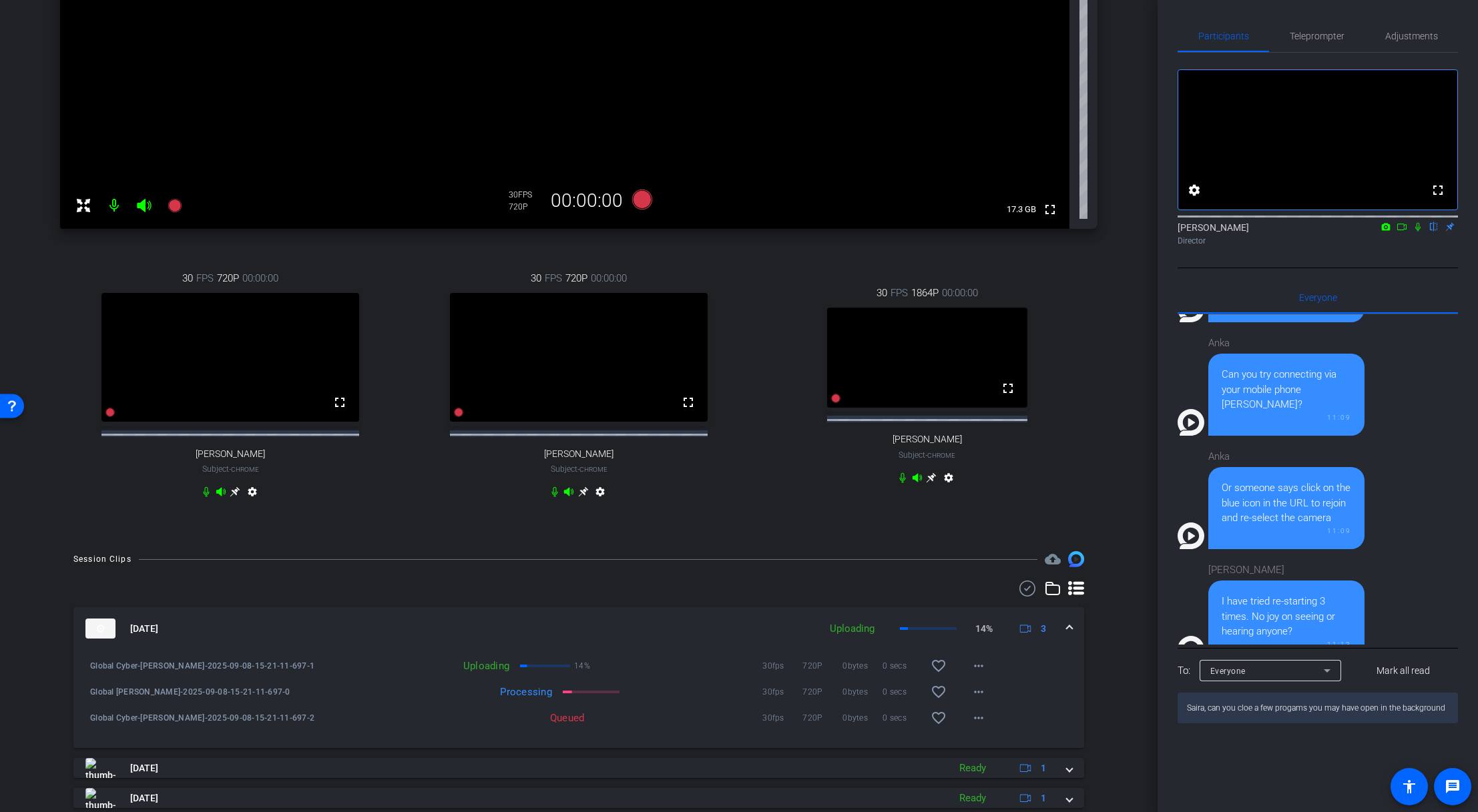
click at [1003, 556] on textarea "Saira, can you cloe a few progams you may have open in the background" at bounding box center [1318, 707] width 281 height 30
type textarea "Saira, can you close a few progams you may have open in the background"
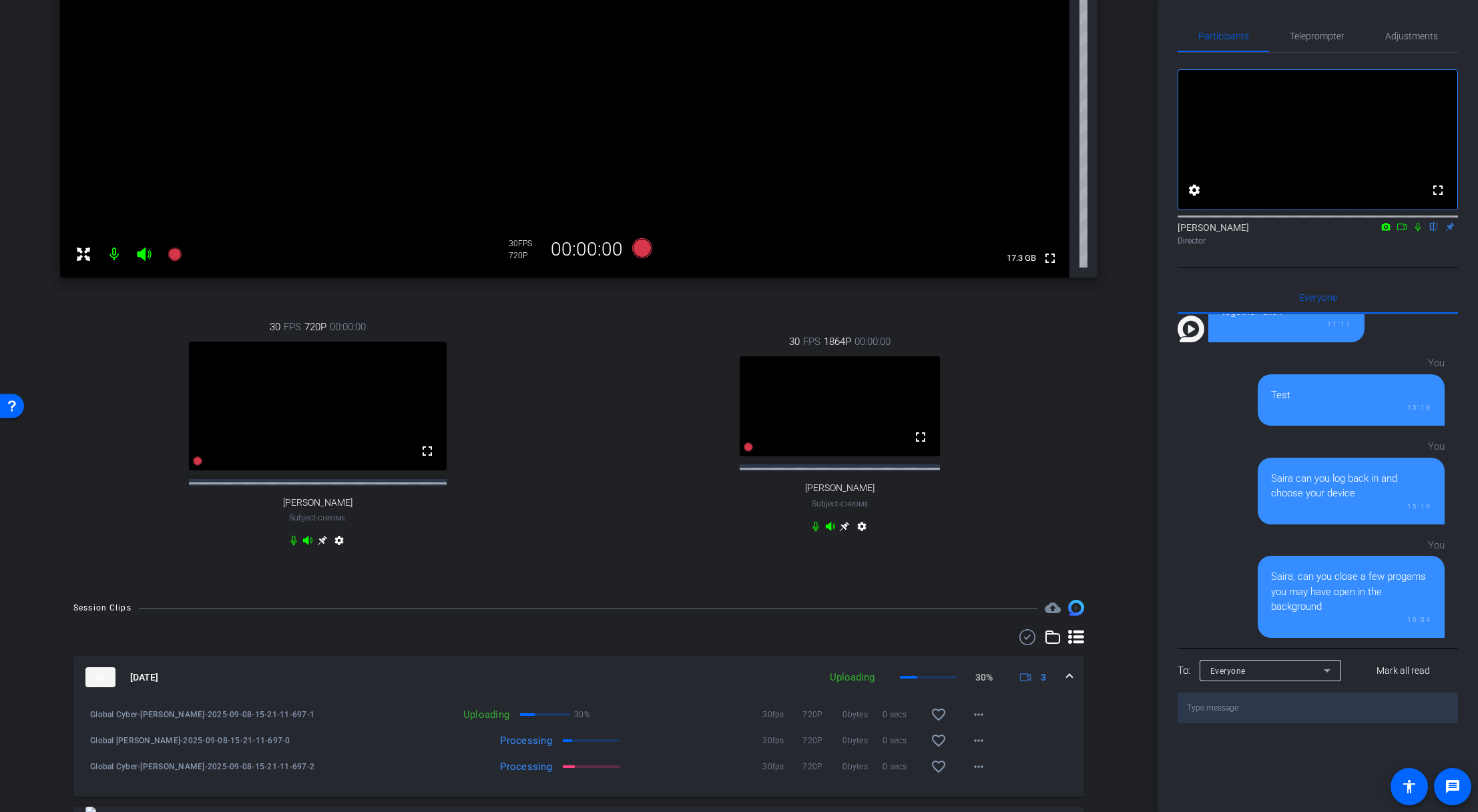
scroll to position [321, 0]
click at [1003, 230] on icon at bounding box center [1401, 227] width 10 height 7
click at [1003, 232] on icon at bounding box center [1434, 227] width 5 height 9
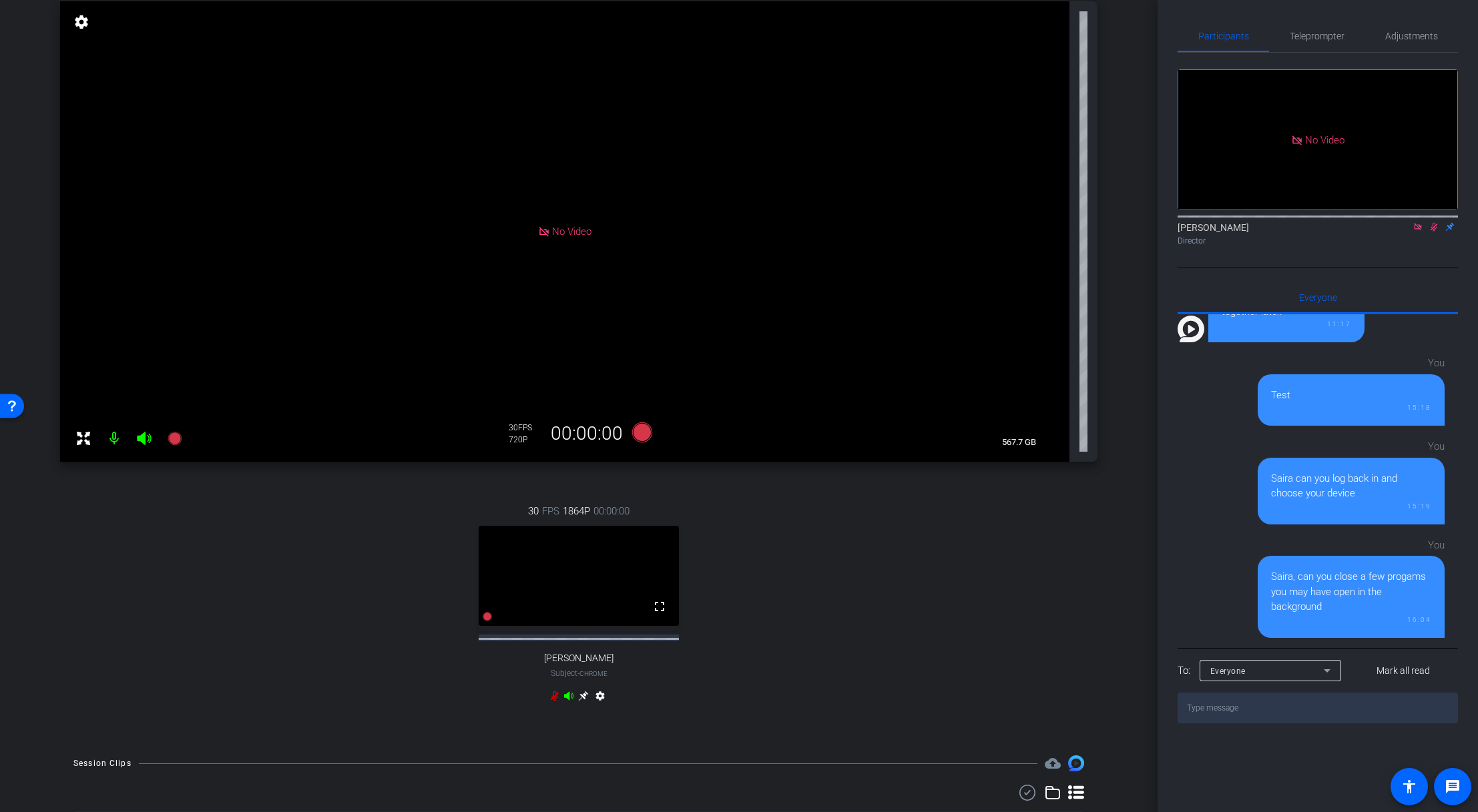
scroll to position [136, 0]
click at [143, 443] on icon at bounding box center [144, 439] width 14 height 13
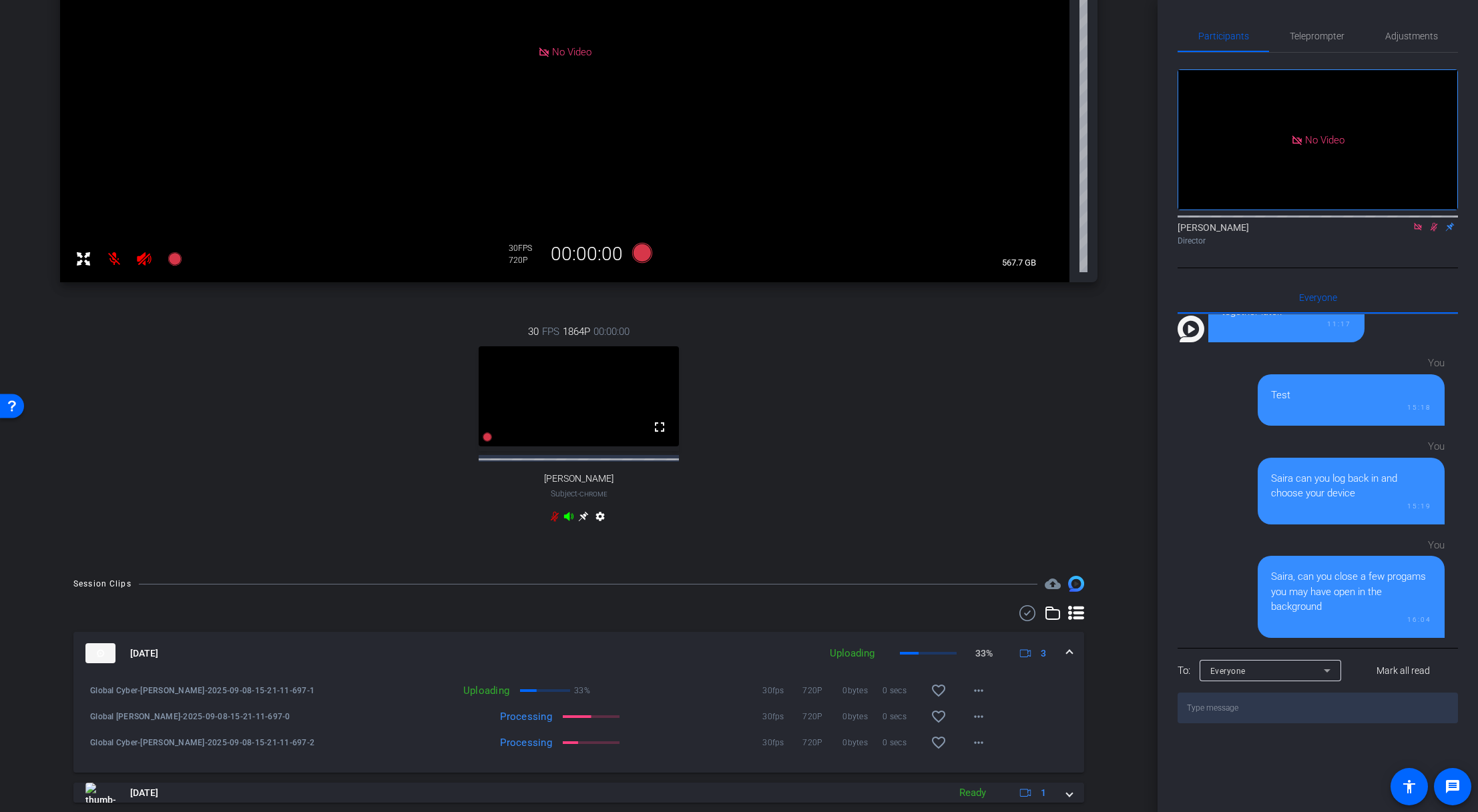
scroll to position [289, 0]
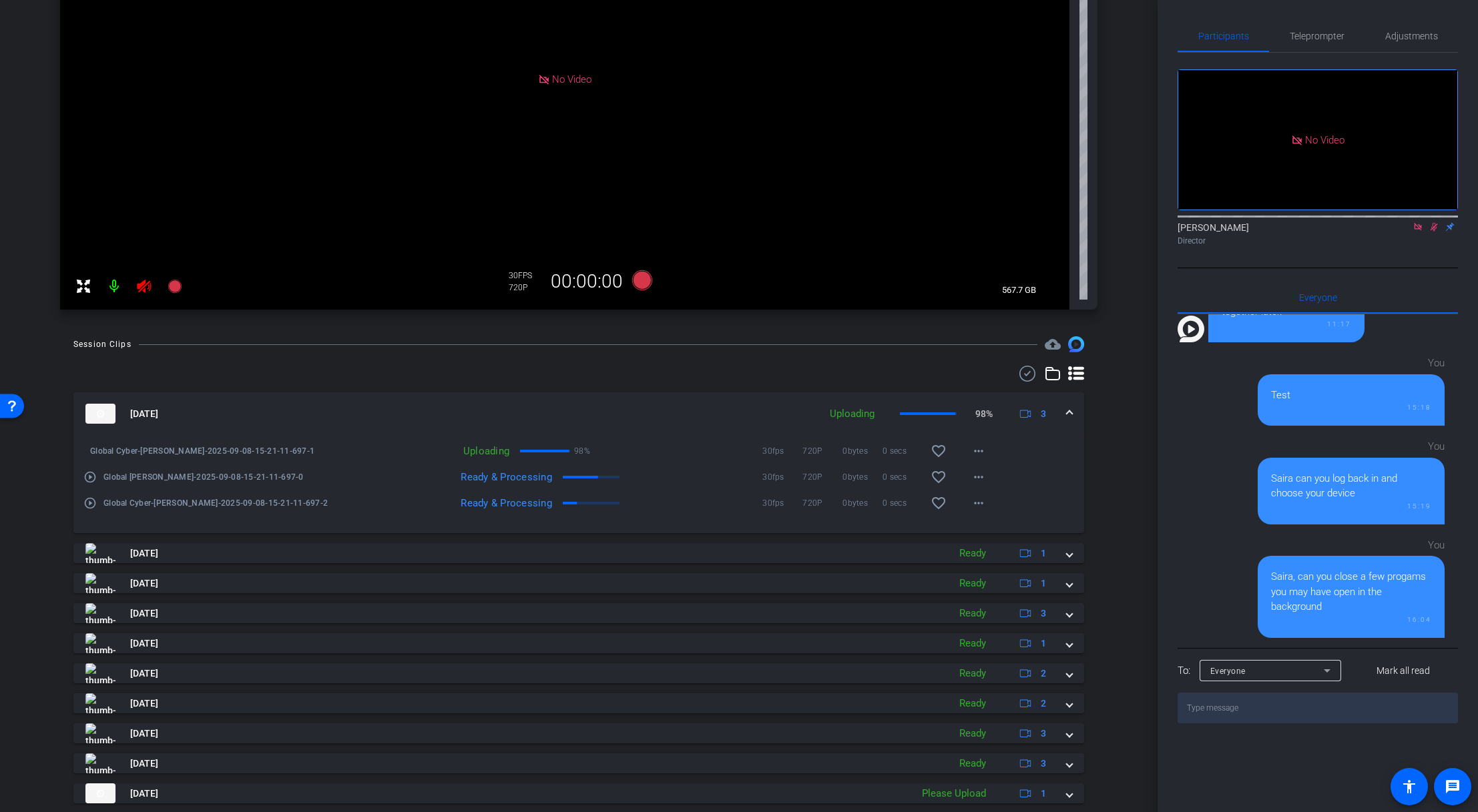
click at [1003, 232] on icon at bounding box center [1434, 227] width 10 height 10
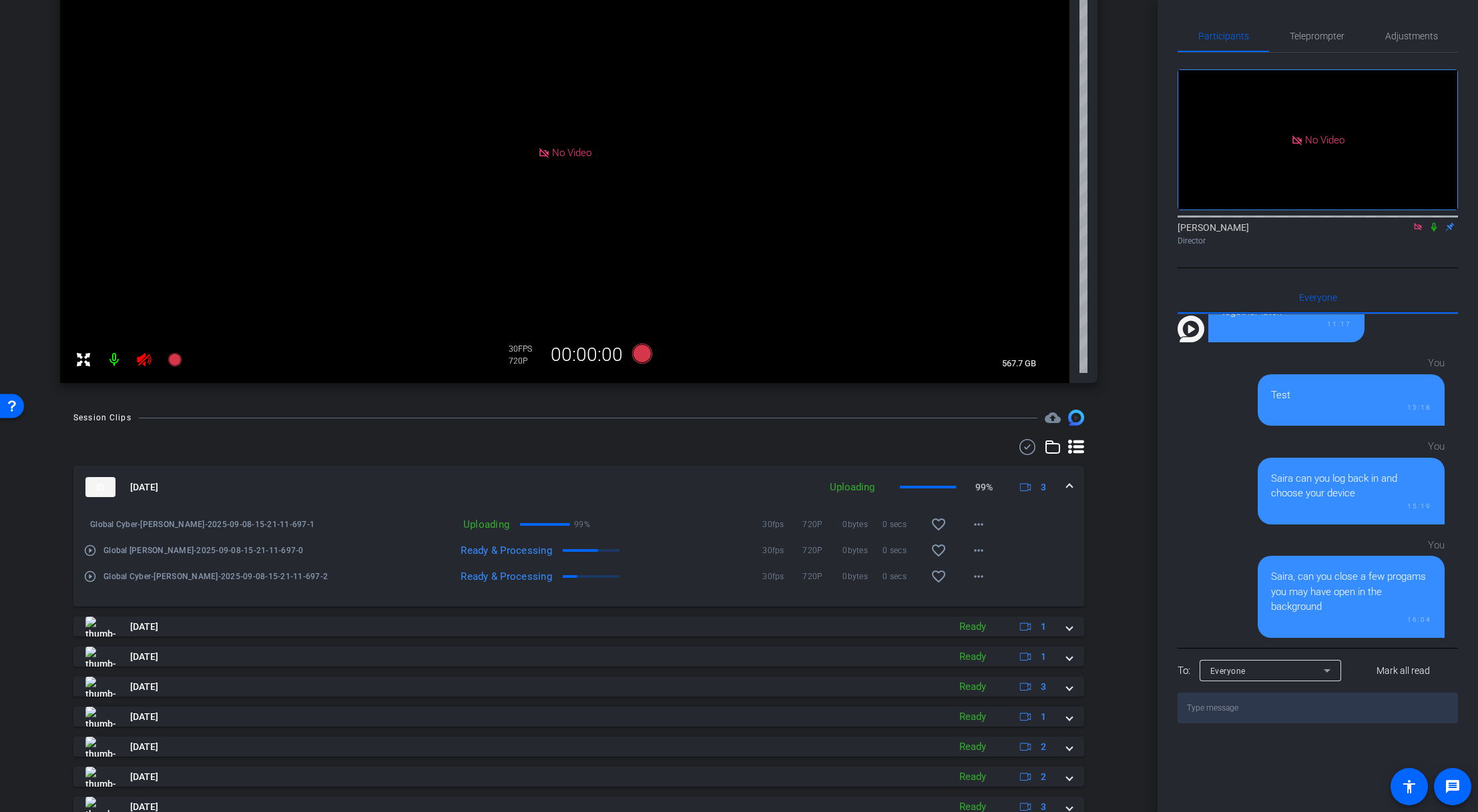
scroll to position [193, 0]
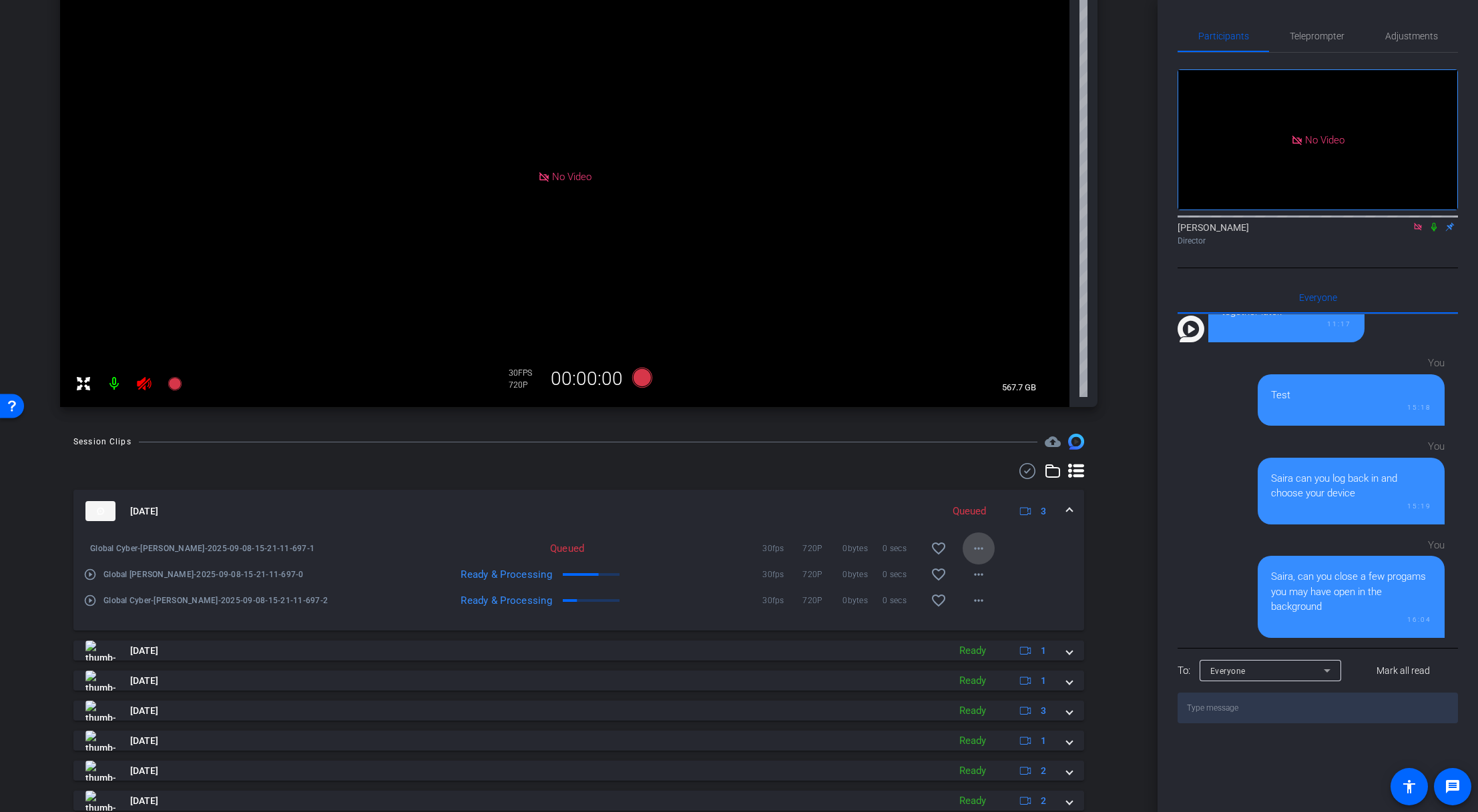
click at [973, 545] on mat-icon "more_horiz" at bounding box center [979, 548] width 16 height 16
click at [1003, 518] on div at bounding box center [739, 406] width 1478 height 812
click at [1003, 232] on icon at bounding box center [1434, 227] width 10 height 10
